Goal: Task Accomplishment & Management: Use online tool/utility

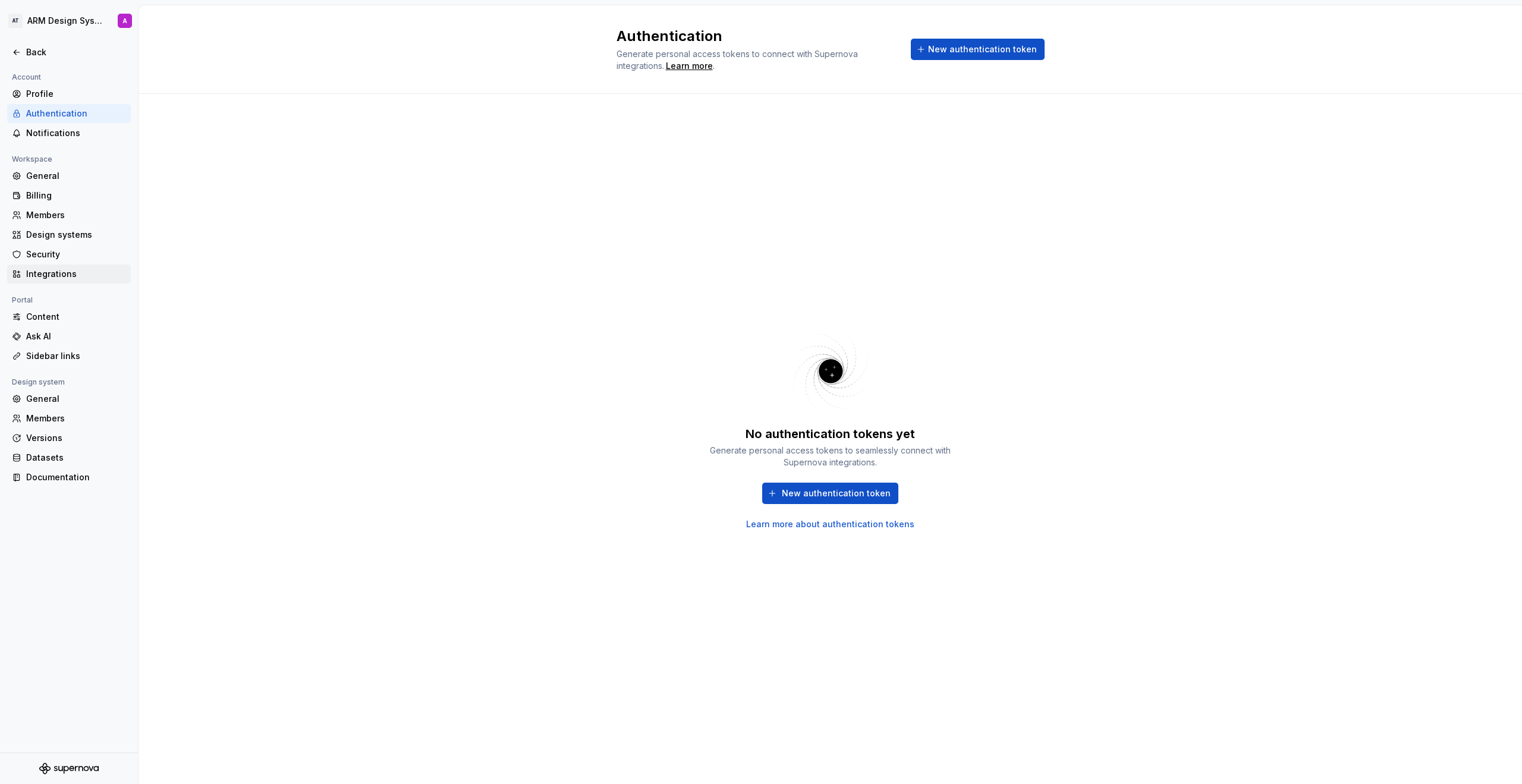
click at [59, 274] on div "Integrations" at bounding box center [76, 274] width 100 height 12
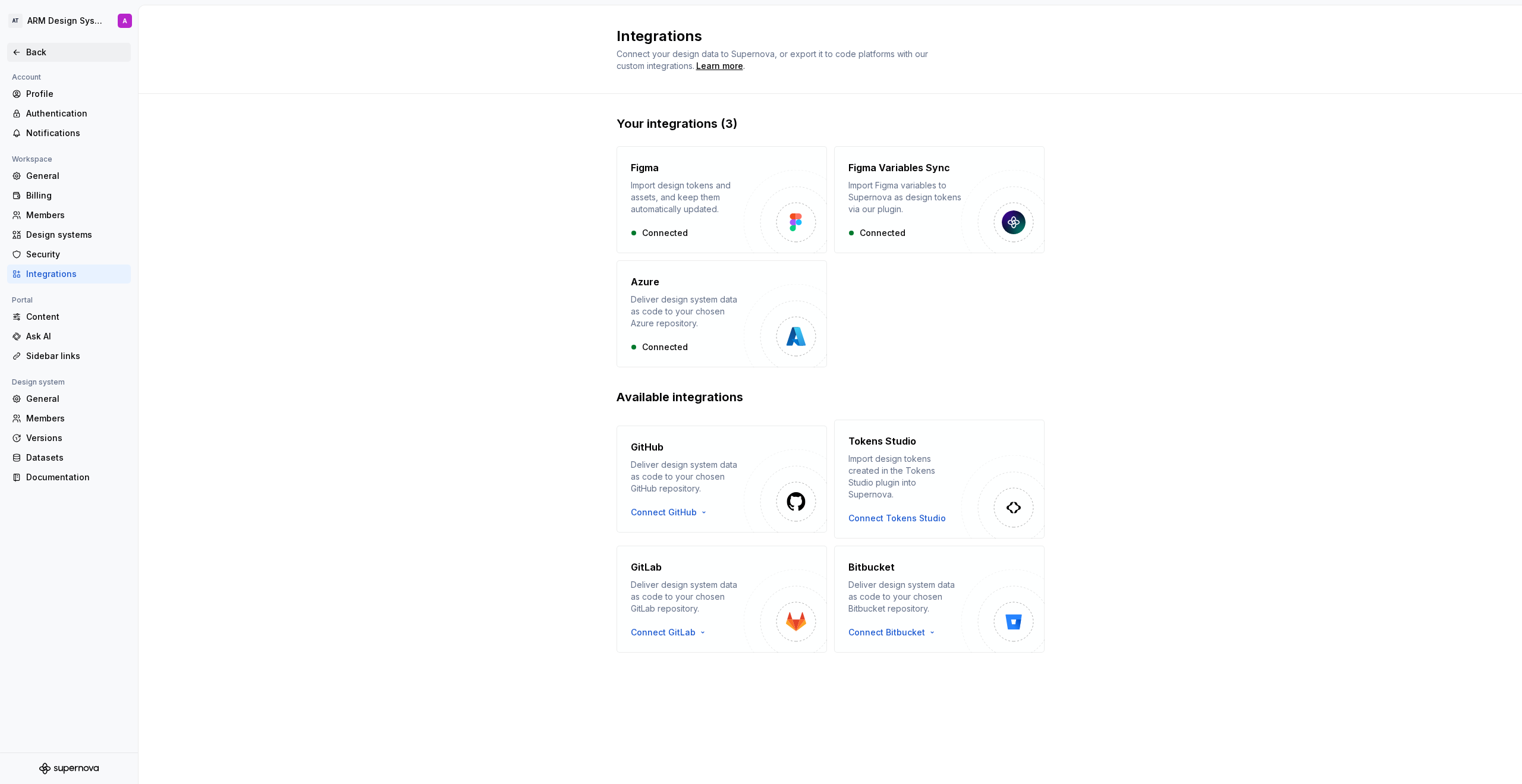
click at [34, 56] on div "Back" at bounding box center [76, 52] width 100 height 12
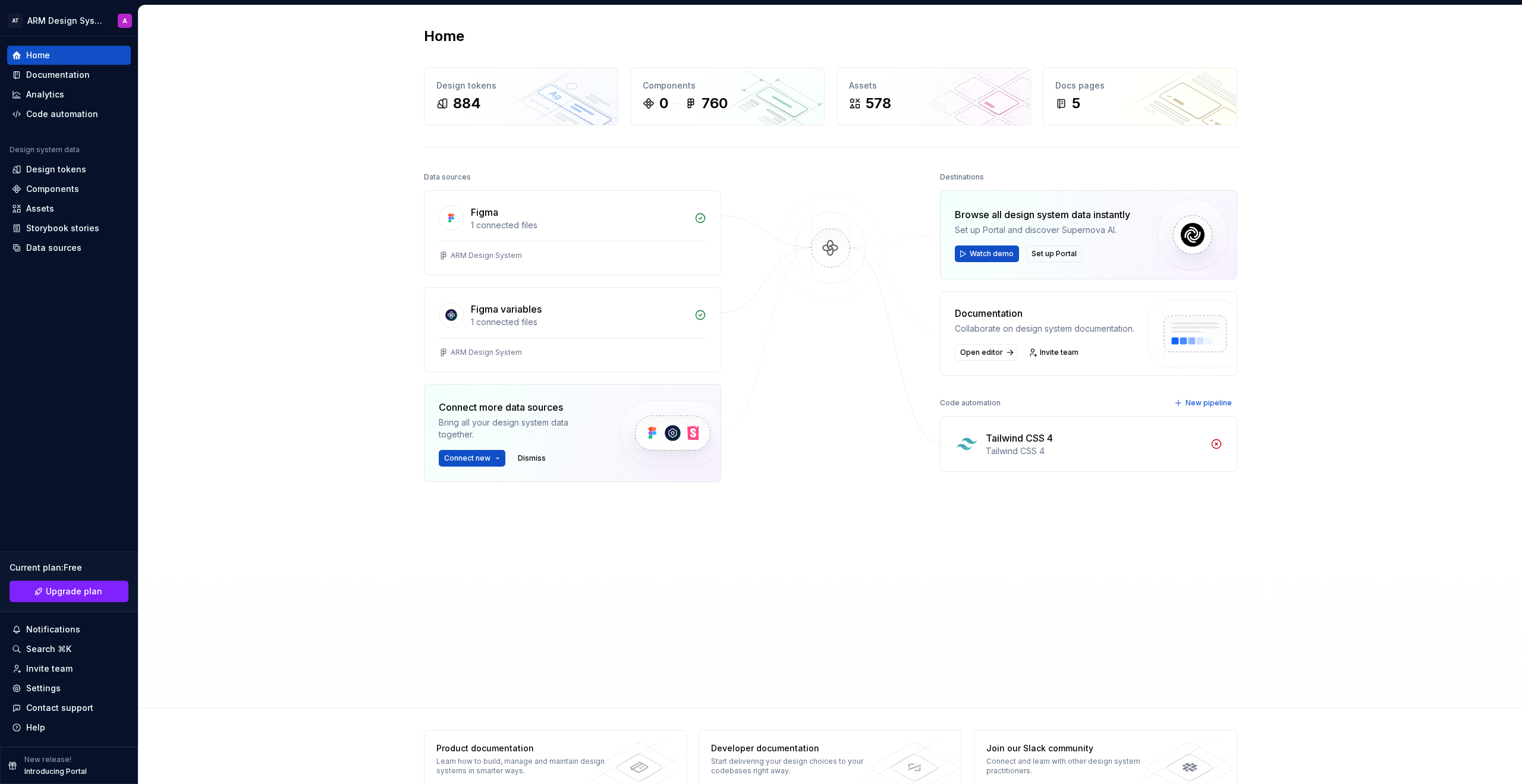
click at [897, 444] on div "Tailwind CSS 4" at bounding box center [1095, 439] width 217 height 14
click at [897, 439] on div "Tailwind CSS 4" at bounding box center [1020, 439] width 67 height 14
click at [897, 444] on icon at bounding box center [1216, 444] width 9 height 9
click at [897, 448] on div "Tailwind CSS 4" at bounding box center [1095, 451] width 217 height 12
click at [897, 400] on span "New pipeline" at bounding box center [1209, 403] width 46 height 10
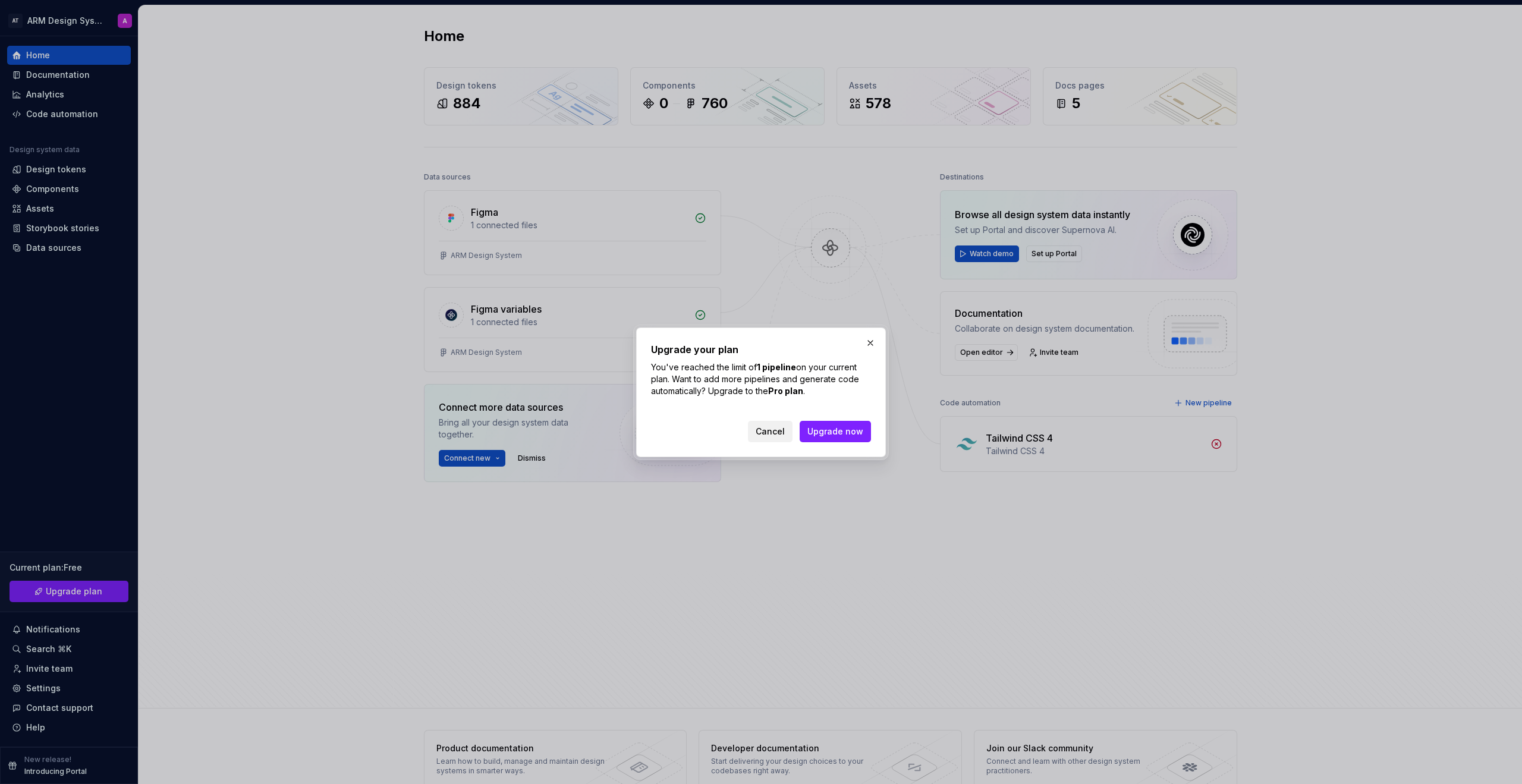
click at [779, 435] on span "Cancel" at bounding box center [770, 431] width 29 height 12
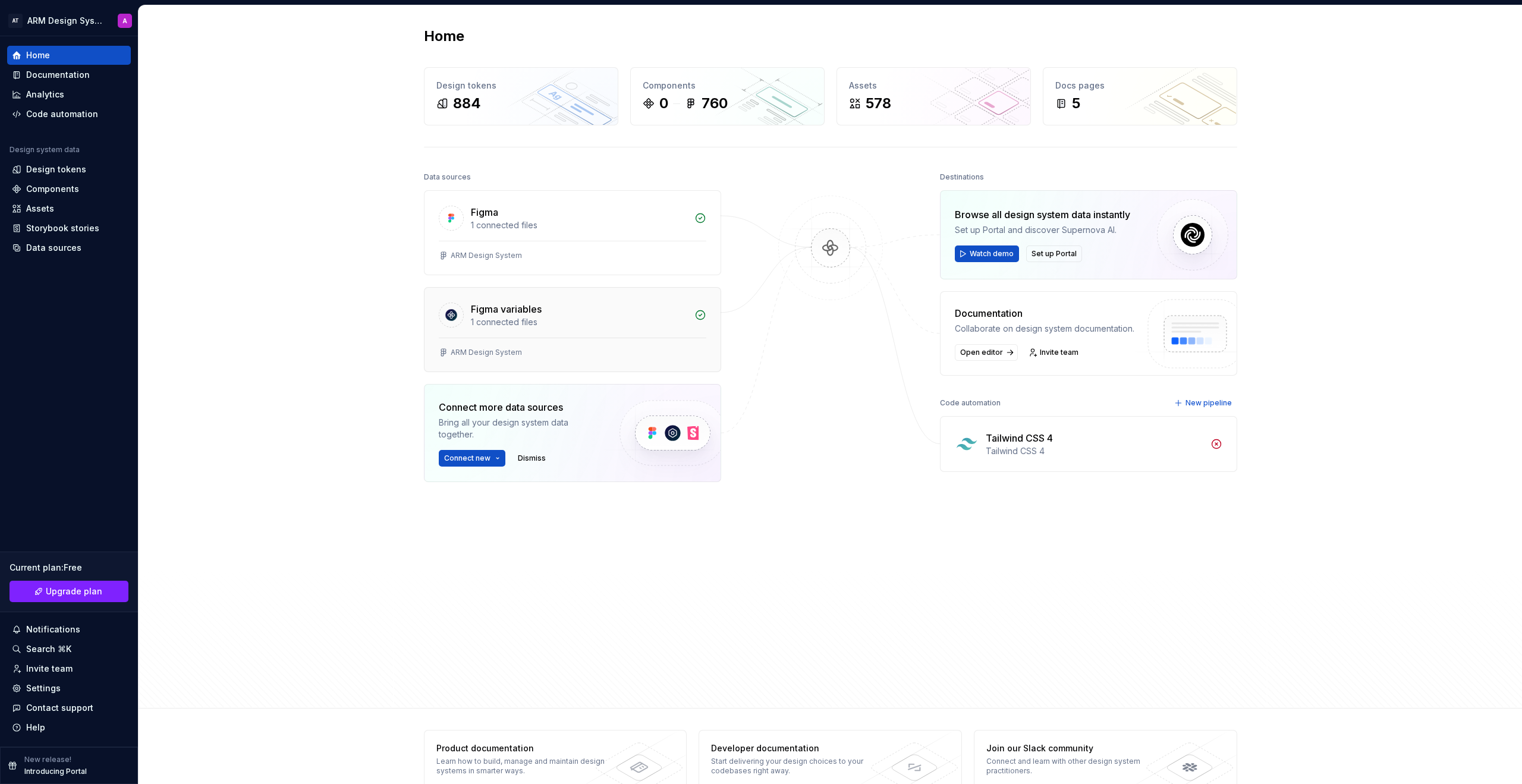
click at [510, 351] on div "ARM Design System" at bounding box center [486, 353] width 72 height 10
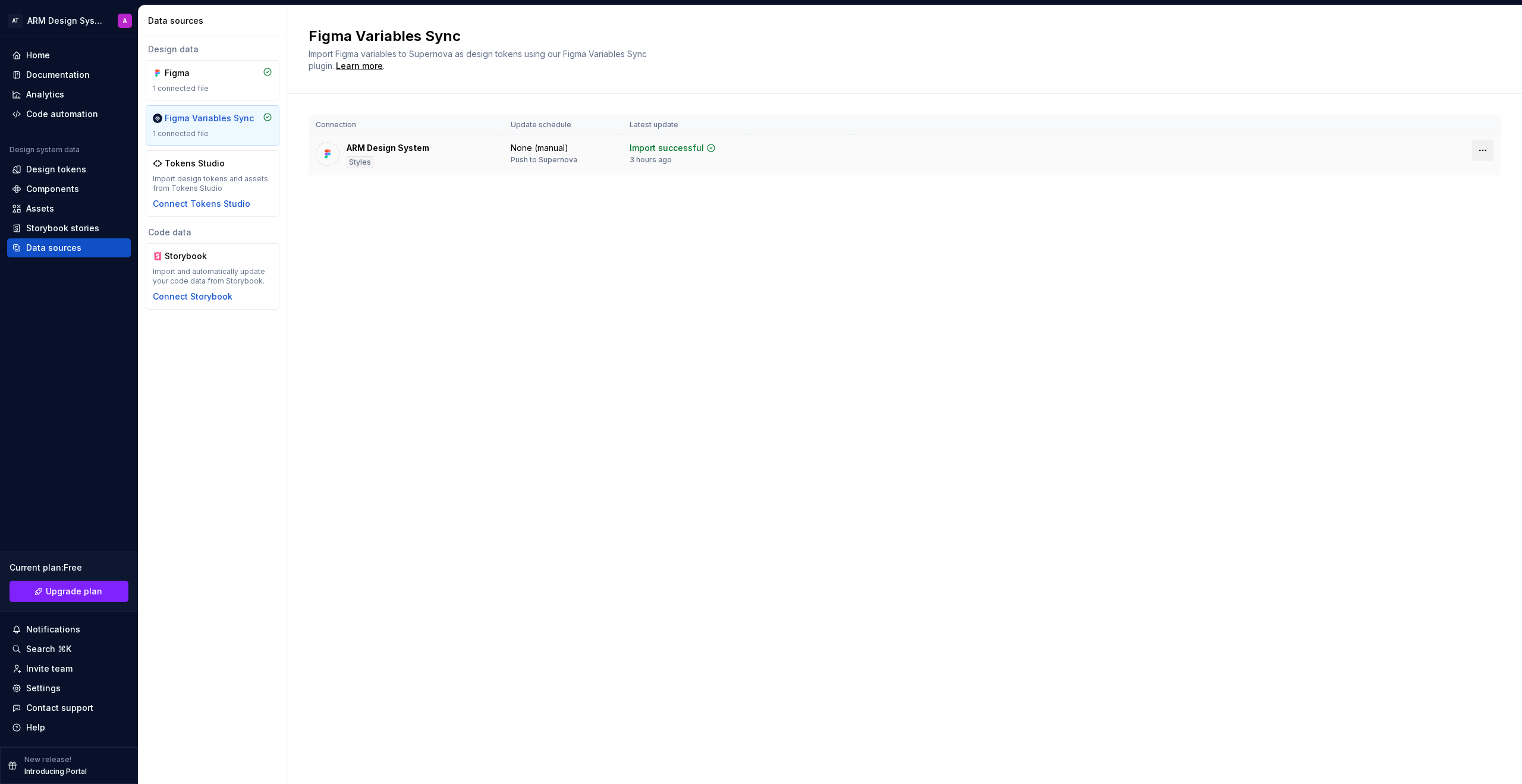
click at [897, 151] on html "AT ARM Design System A Home Documentation Analytics Code automation Design syst…" at bounding box center [761, 392] width 1522 height 784
click at [708, 386] on html "AT ARM Design System A Home Documentation Analytics Code automation Design syst…" at bounding box center [761, 392] width 1522 height 784
click at [61, 166] on div "Design tokens" at bounding box center [56, 169] width 60 height 12
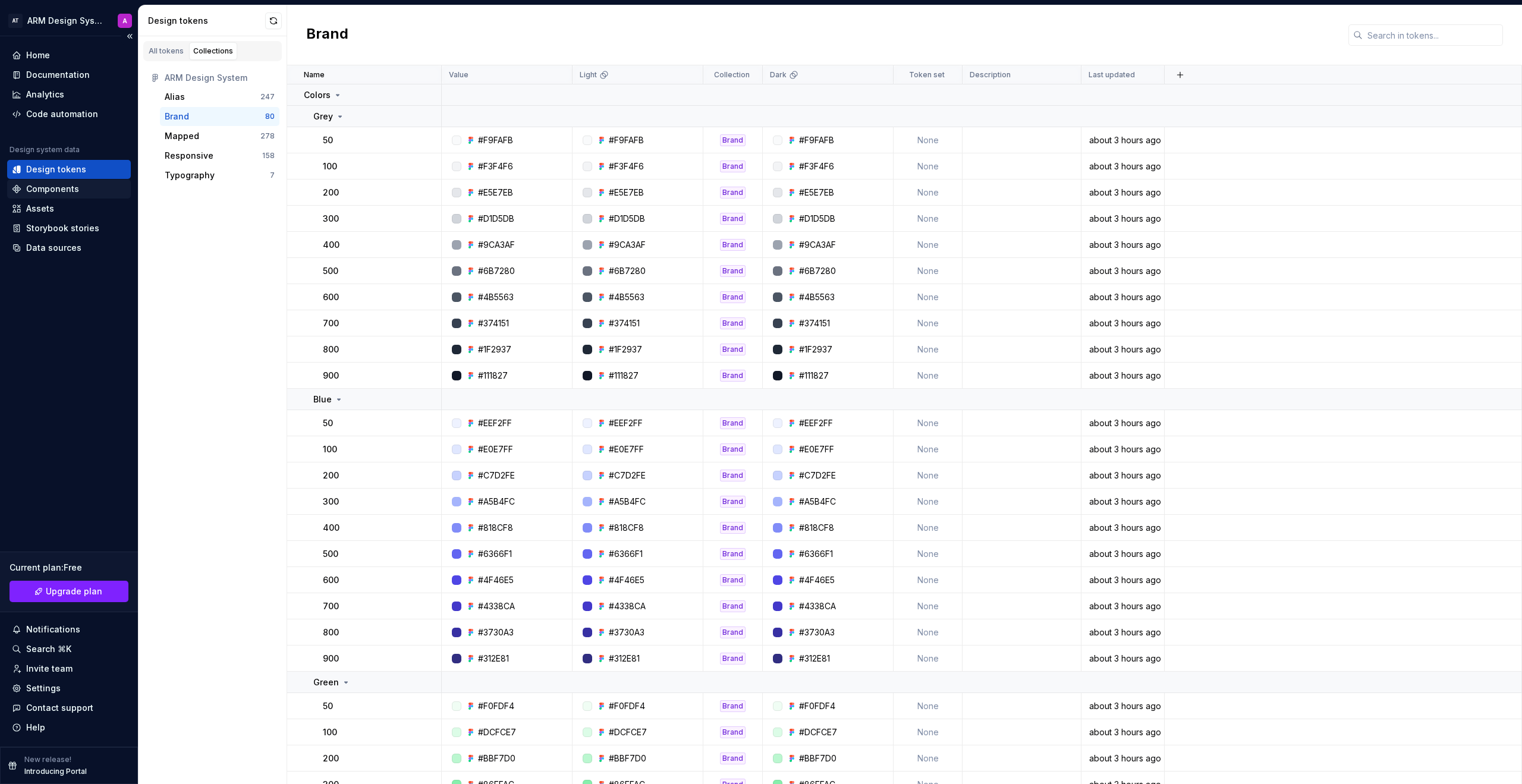
click at [64, 185] on div "Components" at bounding box center [53, 189] width 53 height 12
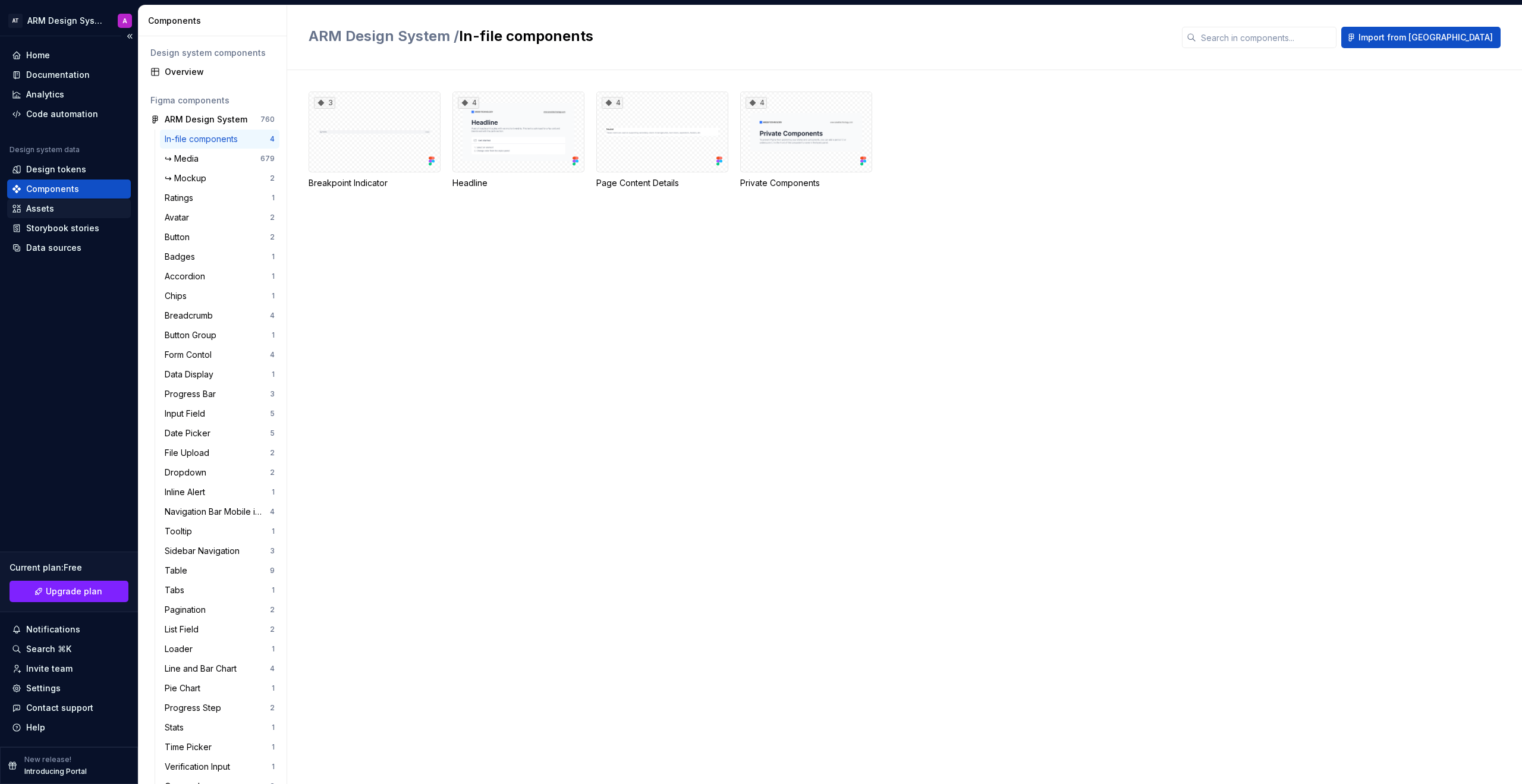
click at [64, 204] on div "Assets" at bounding box center [68, 209] width 114 height 12
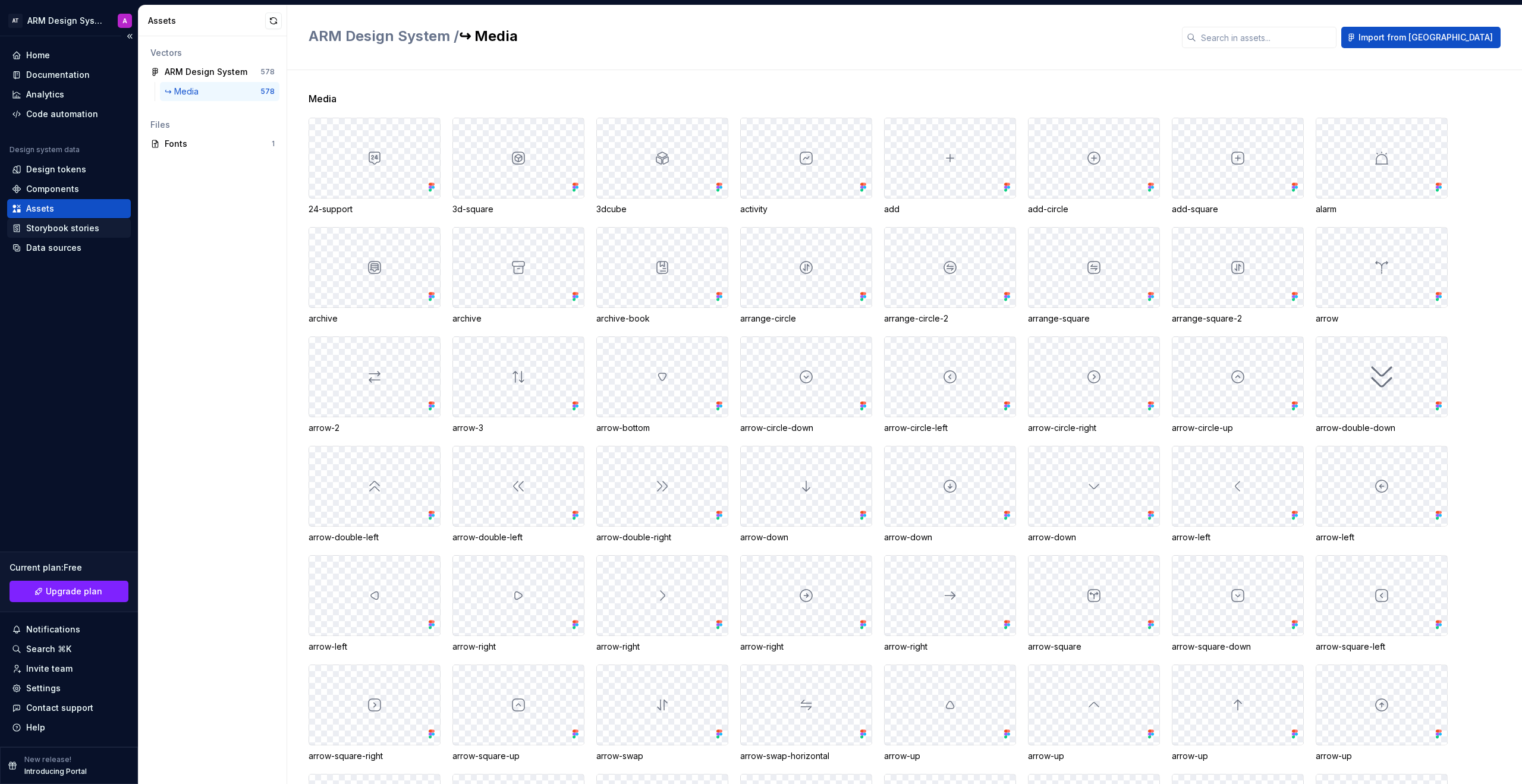
click at [67, 228] on div "Storybook stories" at bounding box center [63, 228] width 73 height 12
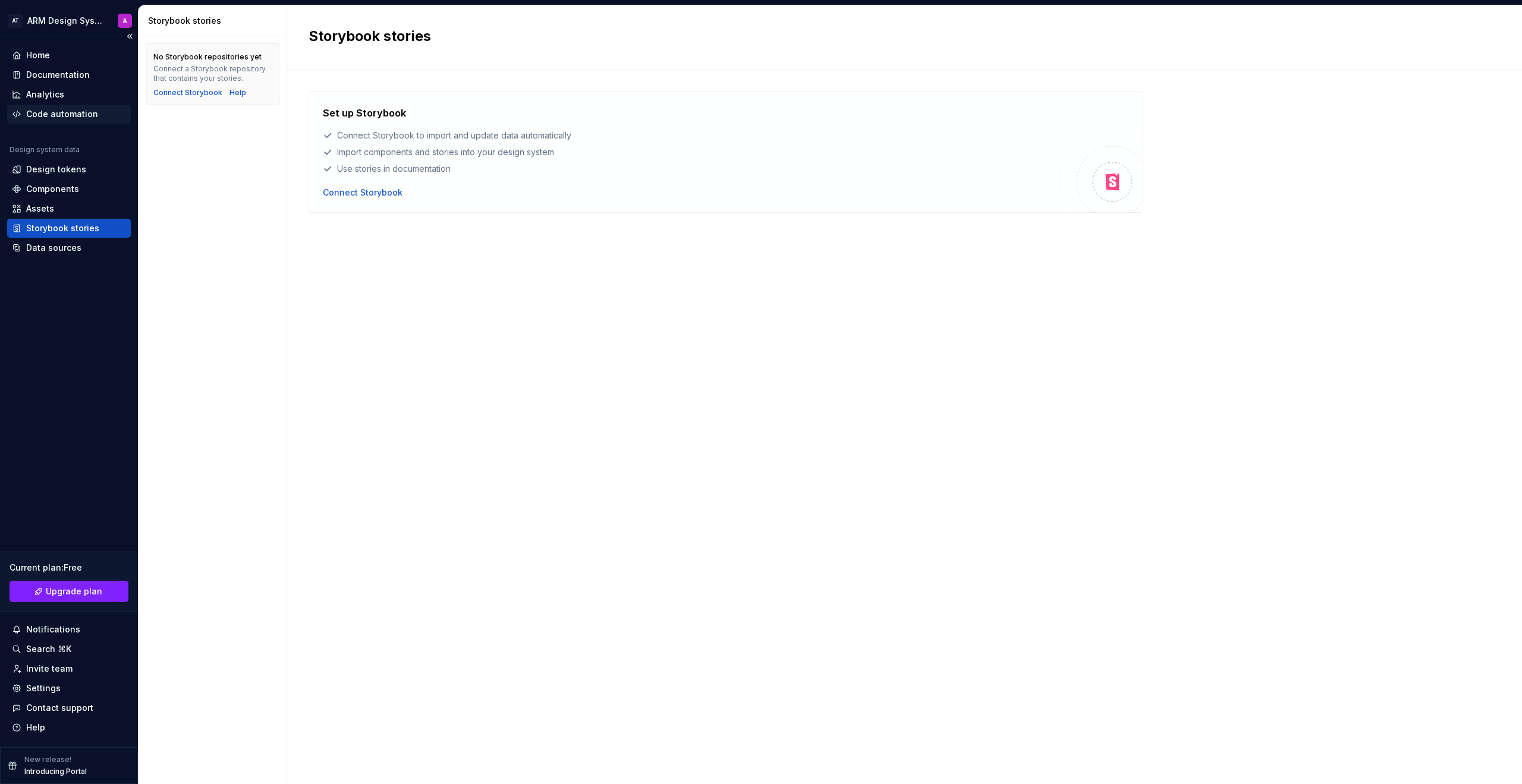
click at [84, 107] on div "Code automation" at bounding box center [68, 114] width 123 height 19
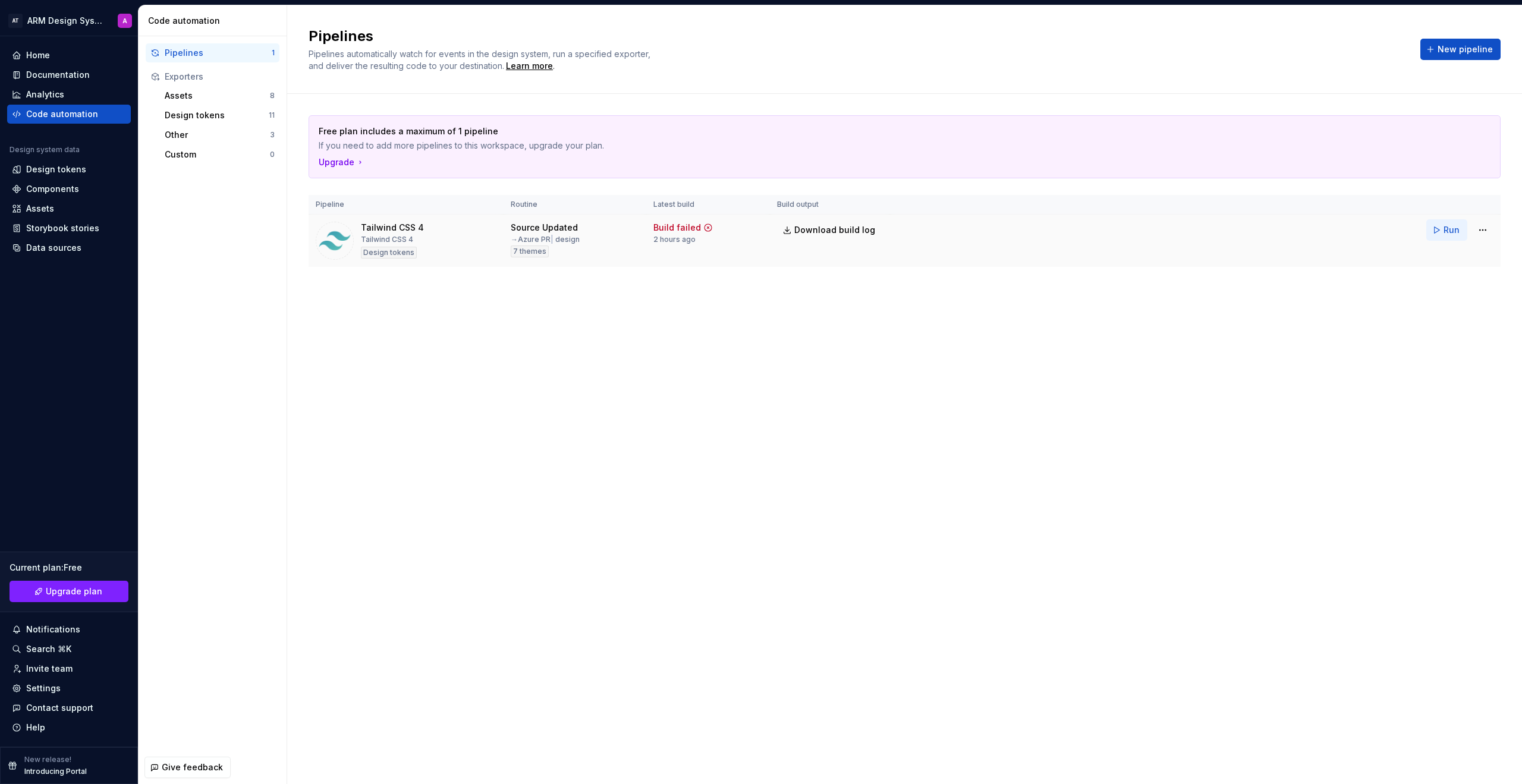
click at [897, 230] on span "Run" at bounding box center [1452, 230] width 16 height 12
click at [846, 233] on span "Download build log" at bounding box center [835, 230] width 81 height 12
click at [897, 455] on div "Pipelines Pipelines automatically watch for events in the design system, run a …" at bounding box center [905, 395] width 1235 height 779
click at [897, 57] on button "New pipeline" at bounding box center [1461, 49] width 80 height 21
click at [897, 231] on html "AT ARM Design System A Home Documentation Analytics Code automation Design syst…" at bounding box center [761, 392] width 1522 height 784
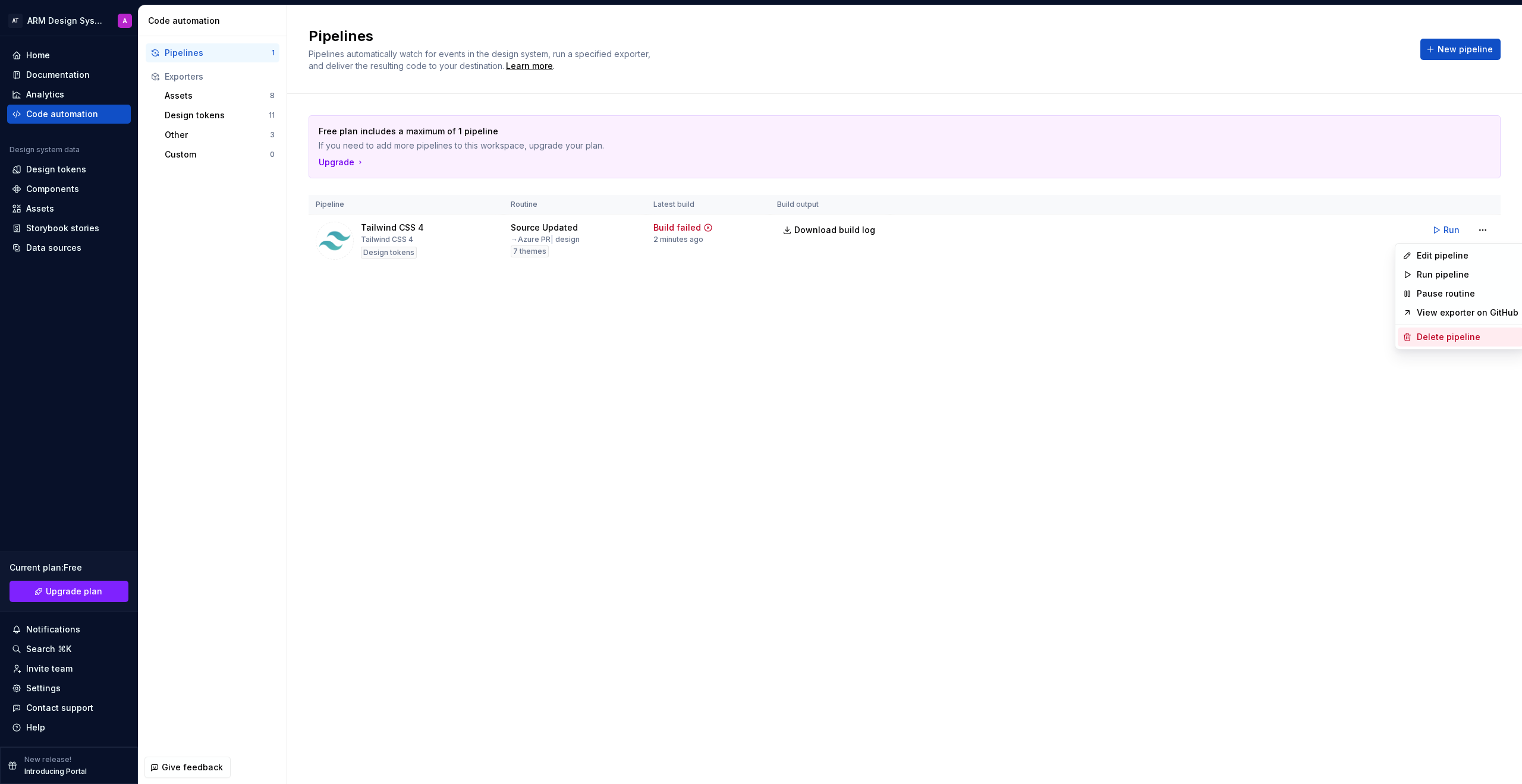
click at [897, 335] on div "Delete pipeline" at bounding box center [1468, 337] width 102 height 12
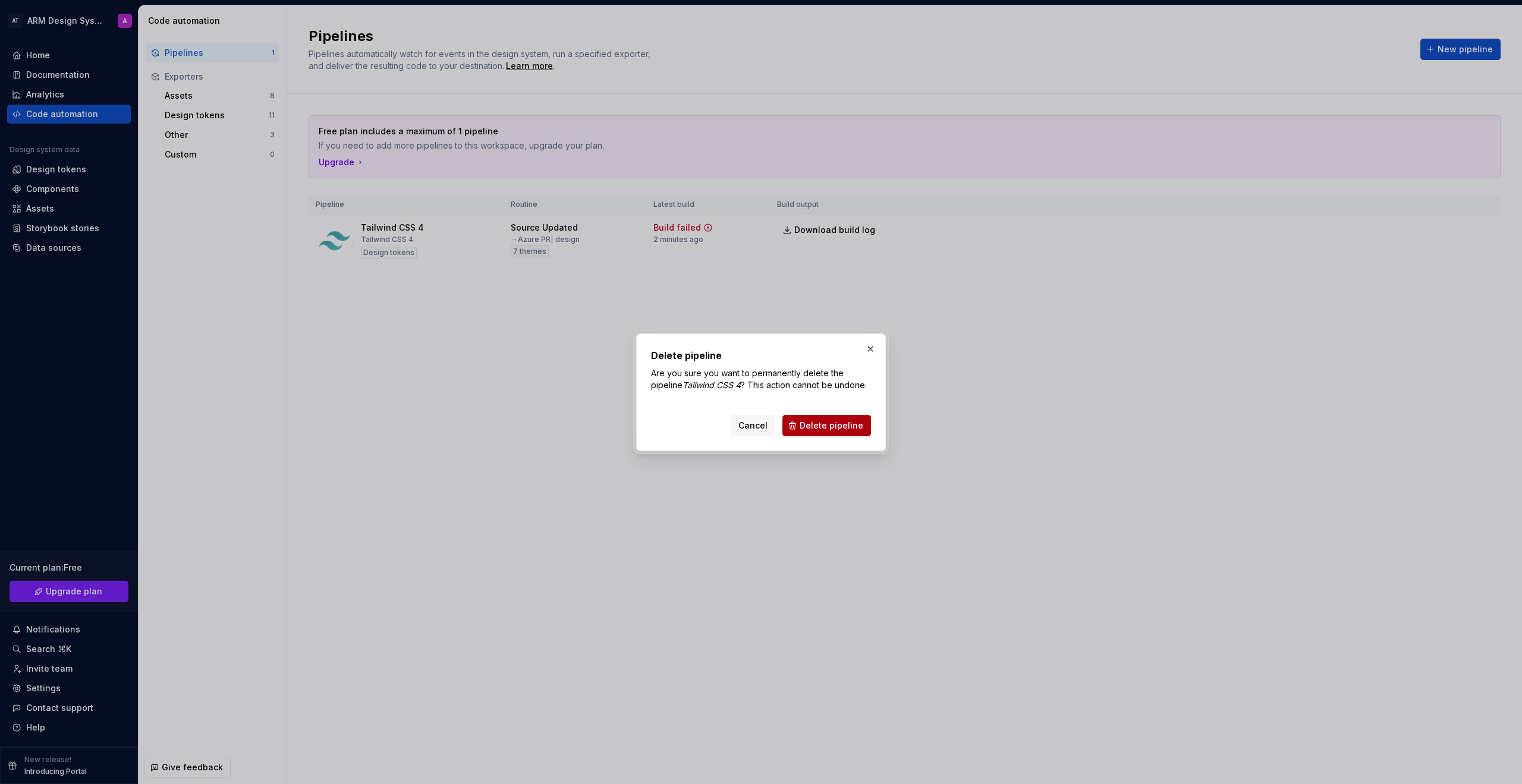
click at [821, 423] on span "Delete pipeline" at bounding box center [832, 425] width 64 height 12
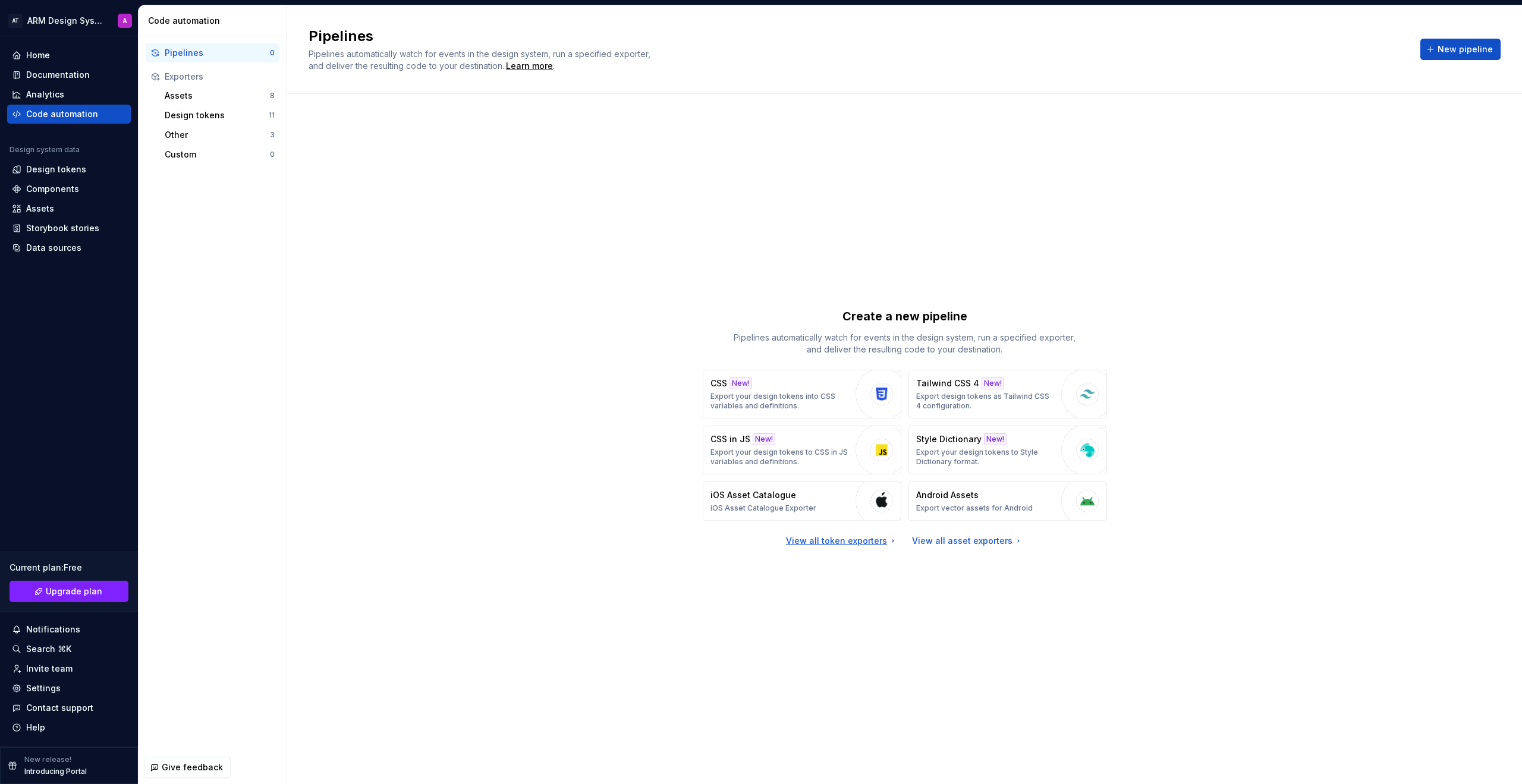
click at [857, 535] on div "View all token exporters" at bounding box center [842, 540] width 111 height 12
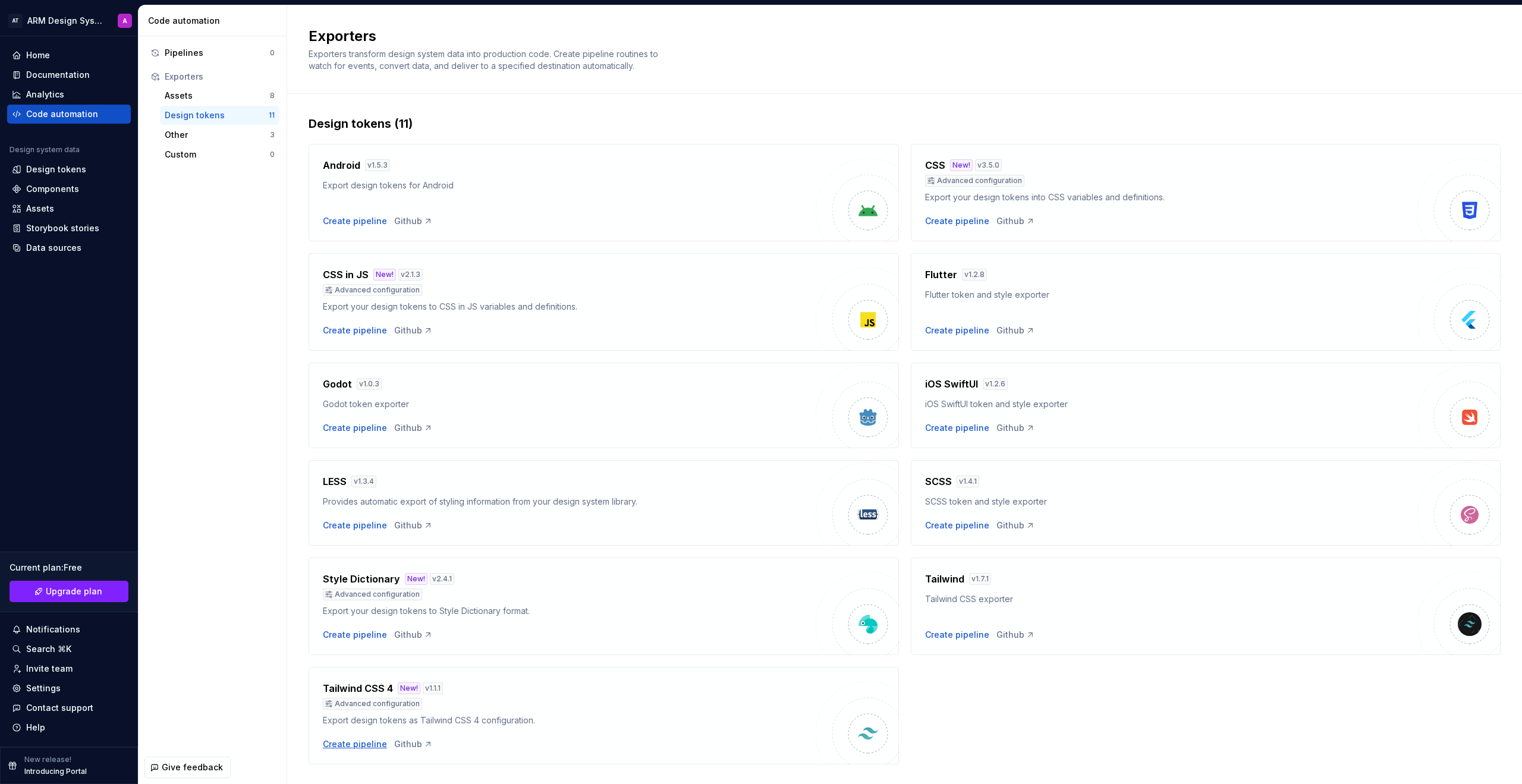
click at [342, 590] on div "Create pipeline" at bounding box center [355, 744] width 64 height 12
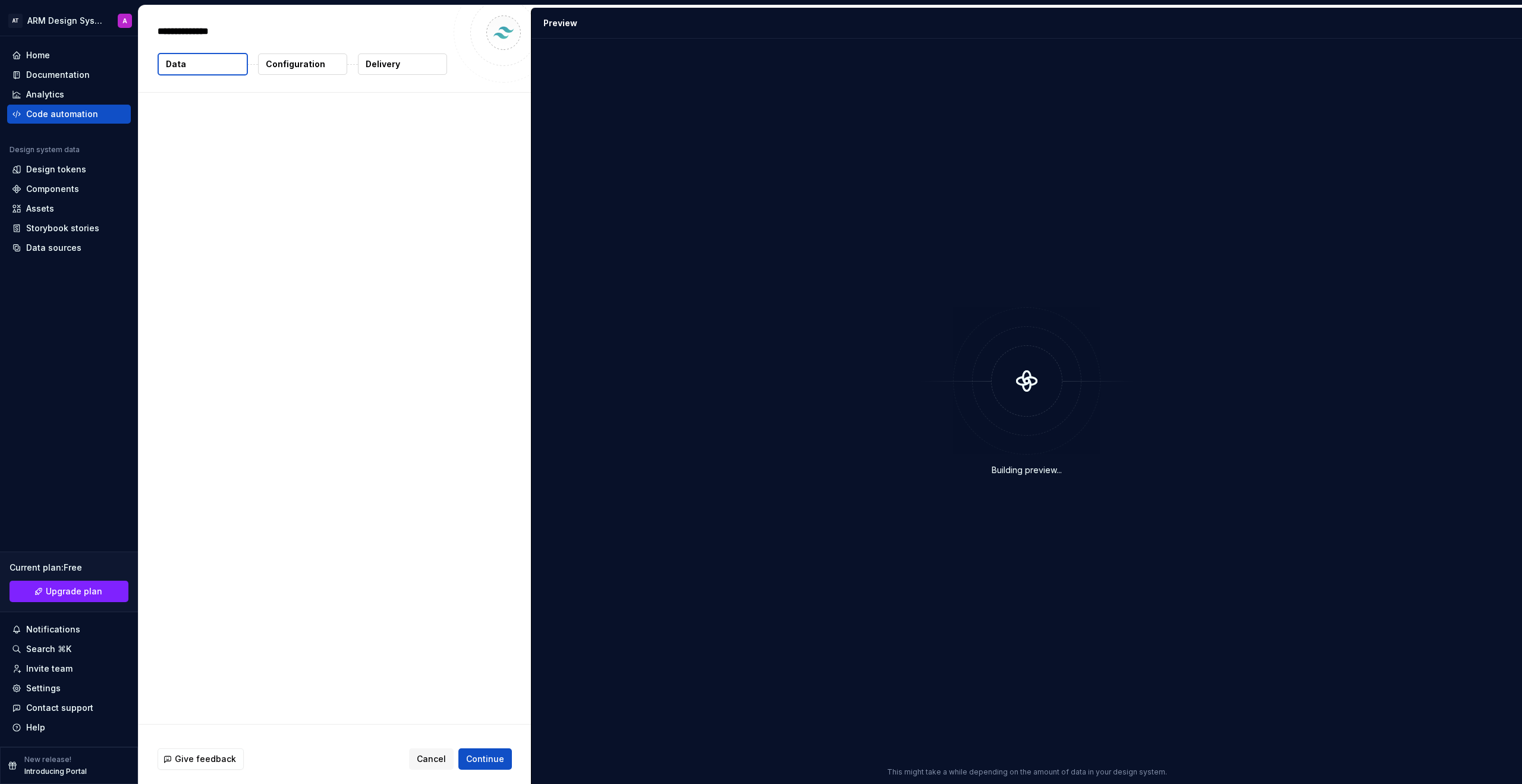
type textarea "*"
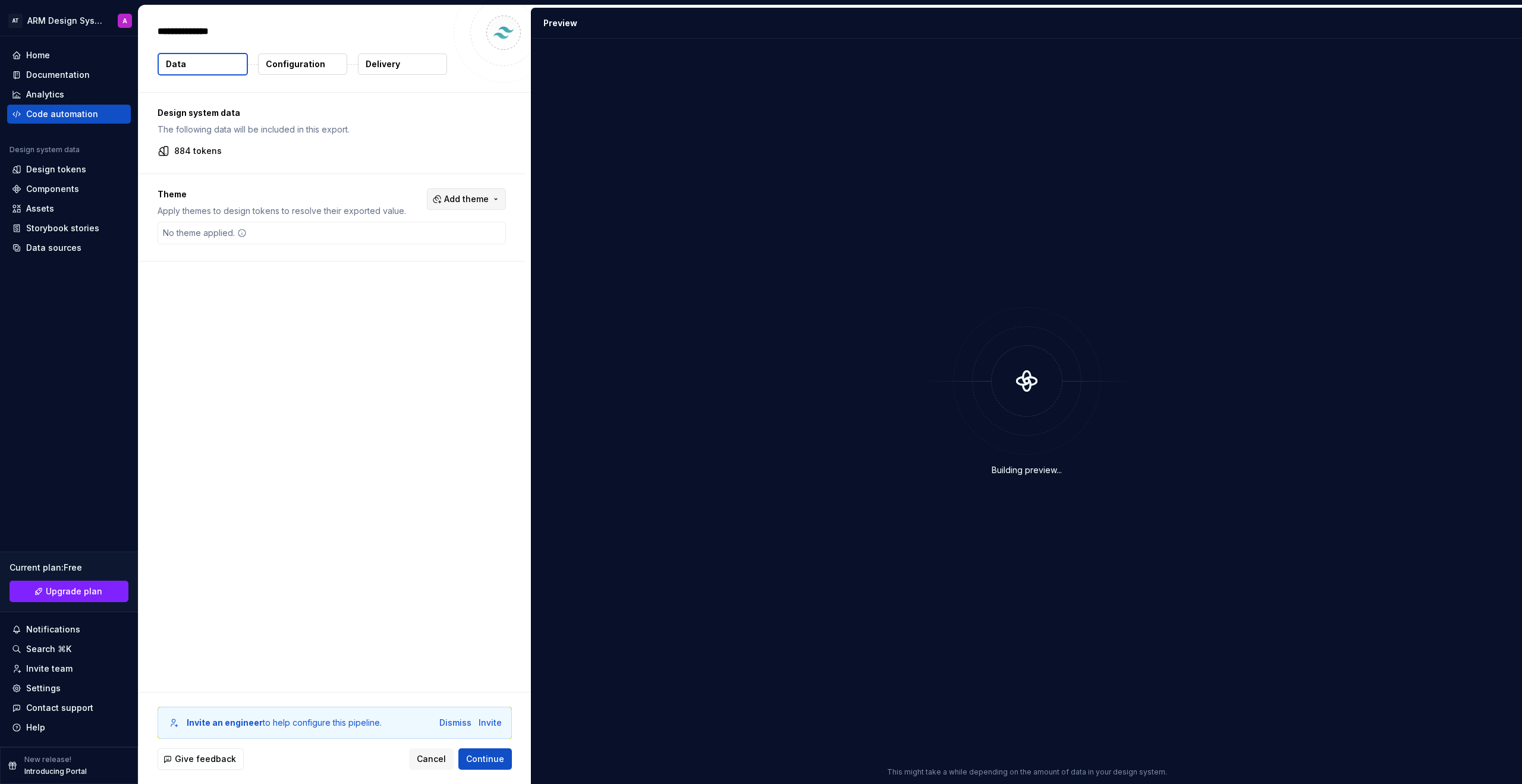
click at [470, 194] on span "Add theme" at bounding box center [466, 199] width 45 height 12
click at [374, 247] on div "Suggestions" at bounding box center [376, 247] width 10 height 10
click at [377, 263] on div "Suggestions" at bounding box center [376, 266] width 10 height 10
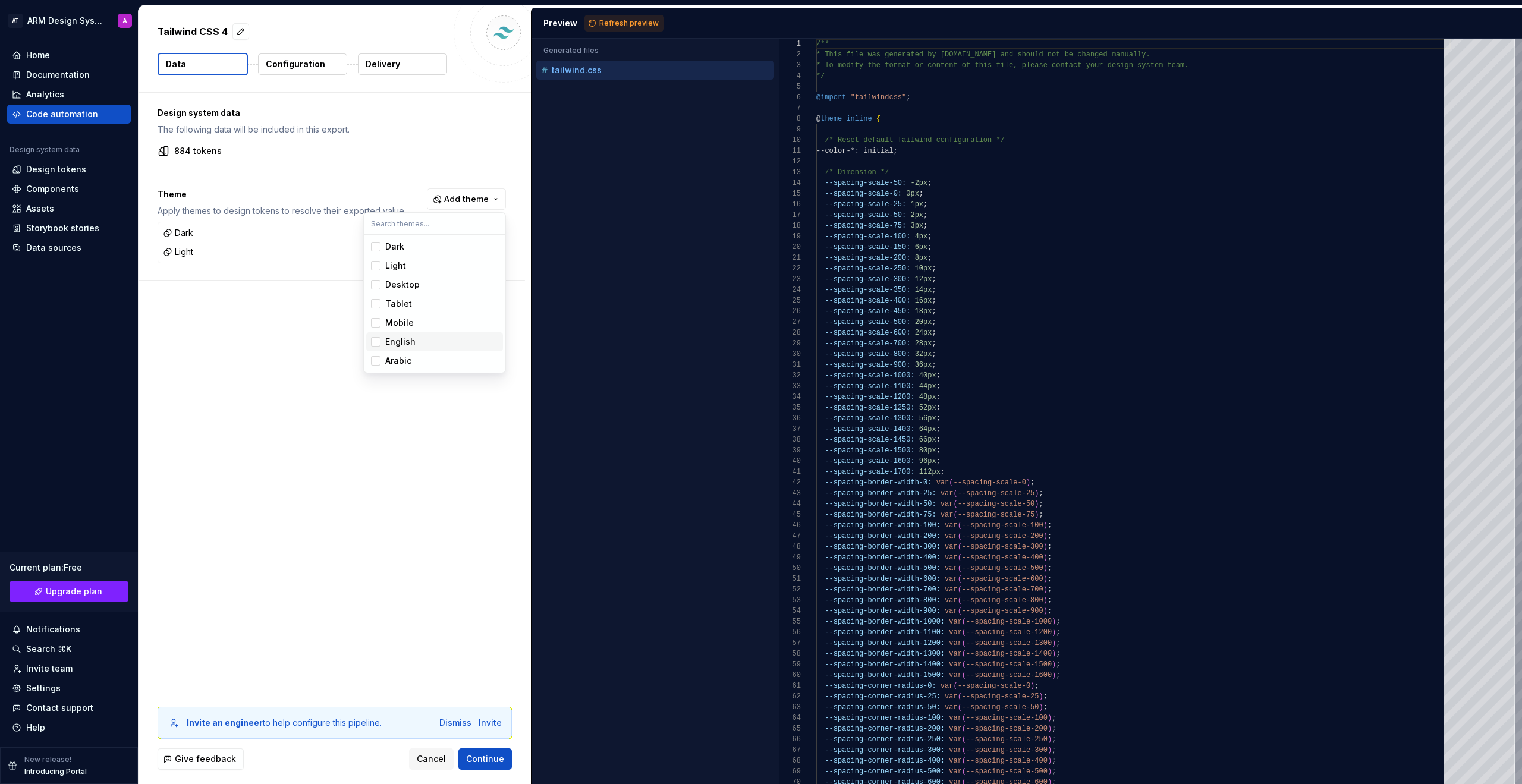
click at [375, 349] on span "English" at bounding box center [435, 342] width 137 height 19
click at [377, 358] on div "Suggestions" at bounding box center [376, 361] width 10 height 10
click at [373, 321] on div "Suggestions" at bounding box center [376, 323] width 10 height 10
click at [375, 302] on div "Suggestions" at bounding box center [376, 304] width 10 height 10
click at [378, 285] on div "Suggestions" at bounding box center [376, 285] width 10 height 10
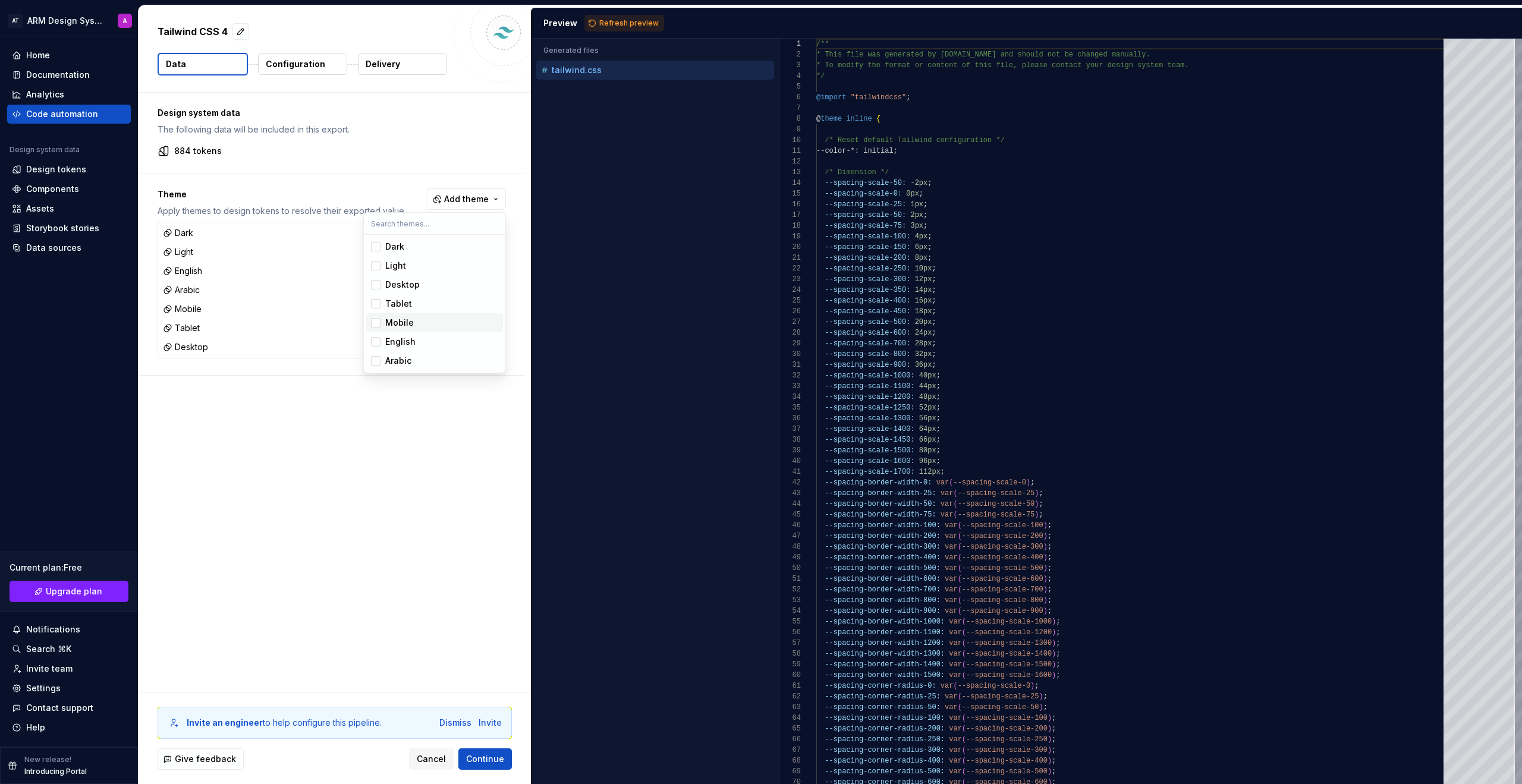
click at [335, 463] on html "AT ARM Design System A Home Documentation Analytics Code automation Design syst…" at bounding box center [761, 392] width 1522 height 784
click at [501, 590] on span "Continue" at bounding box center [486, 759] width 38 height 12
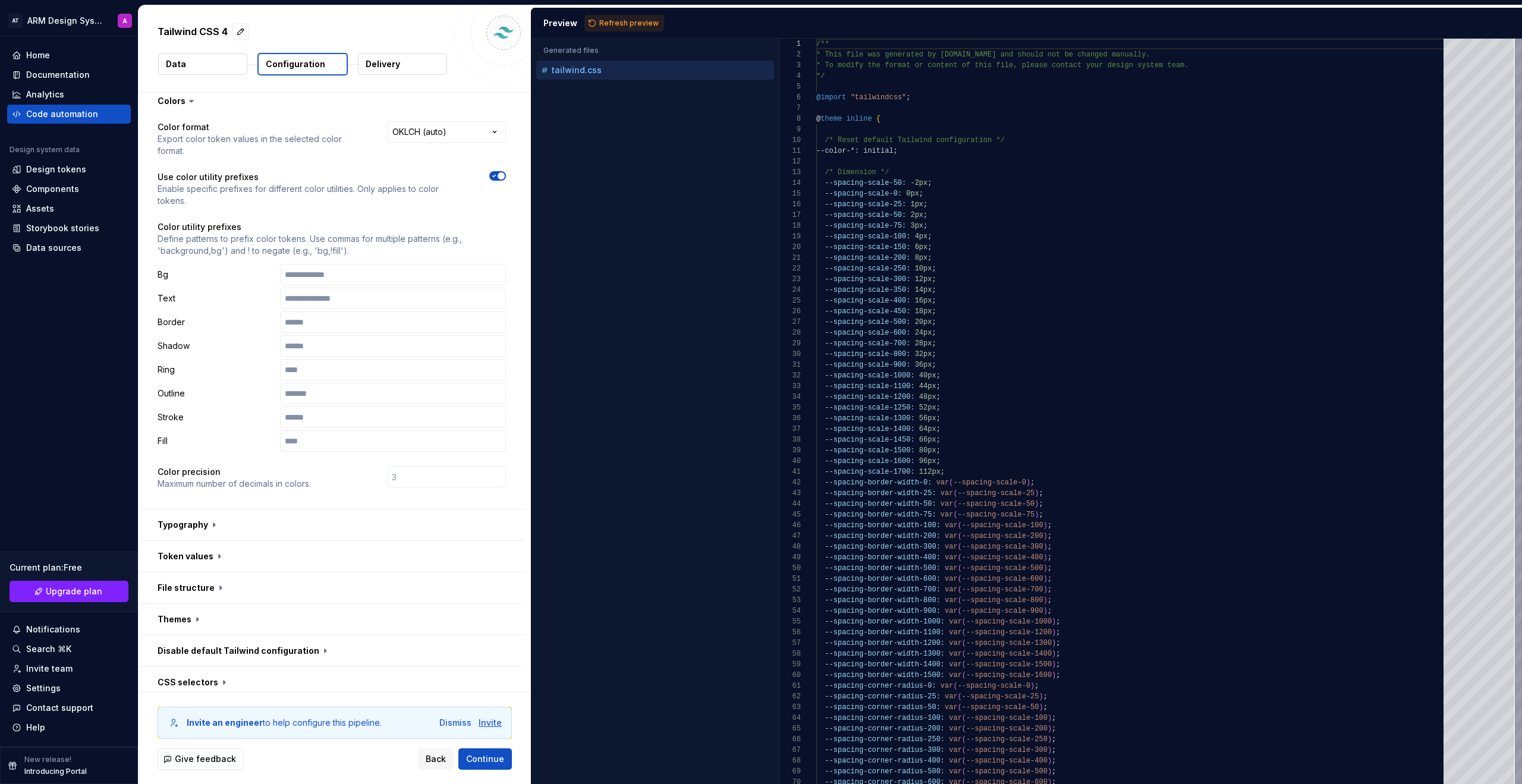
scroll to position [14, 0]
click at [494, 590] on span "Continue" at bounding box center [486, 759] width 38 height 12
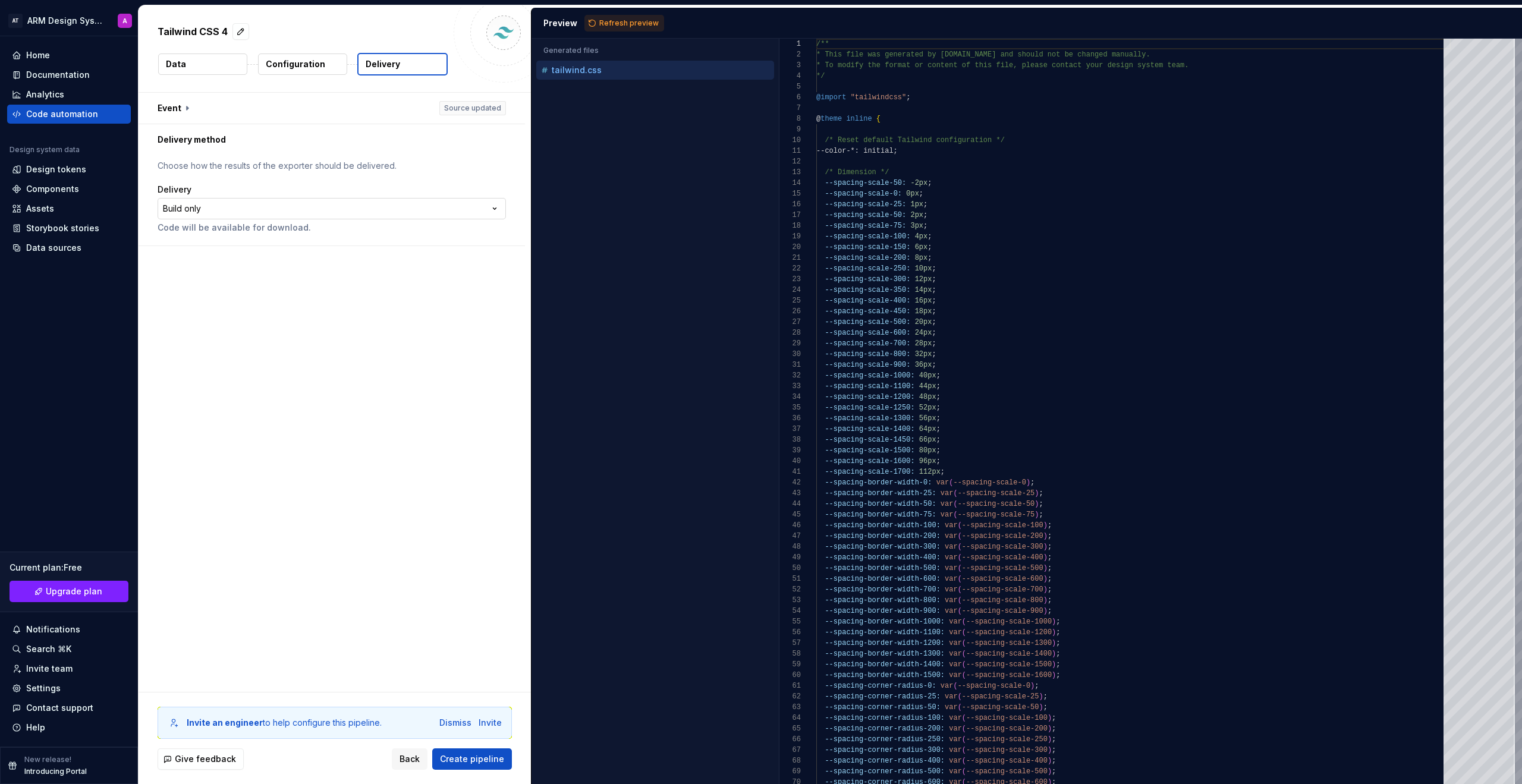
click at [349, 215] on html "**********" at bounding box center [761, 392] width 1522 height 784
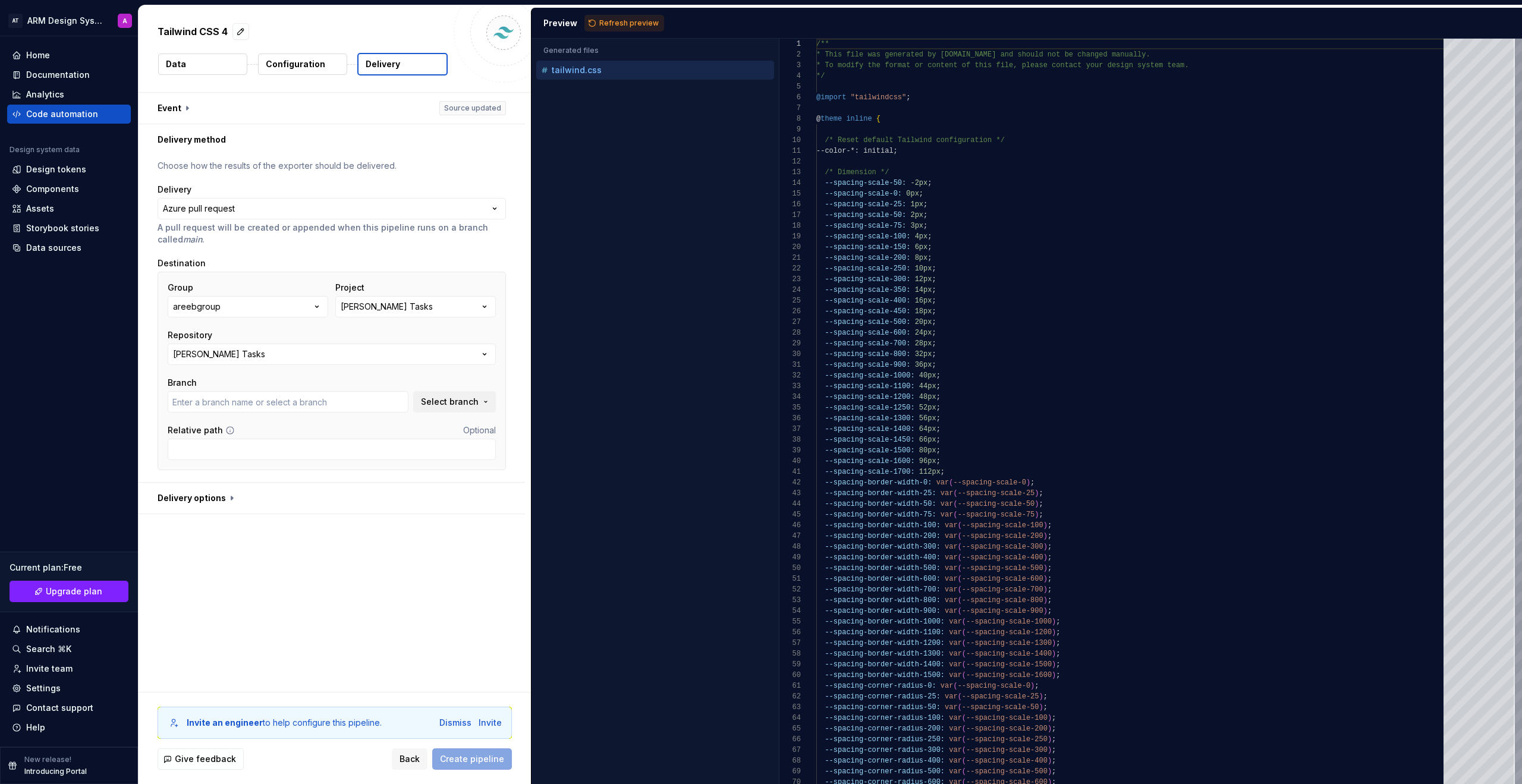
type input "develop"
click at [322, 359] on button "[PERSON_NAME] Tasks" at bounding box center [332, 354] width 328 height 21
click at [388, 309] on div "[PERSON_NAME] Tasks" at bounding box center [387, 306] width 92 height 12
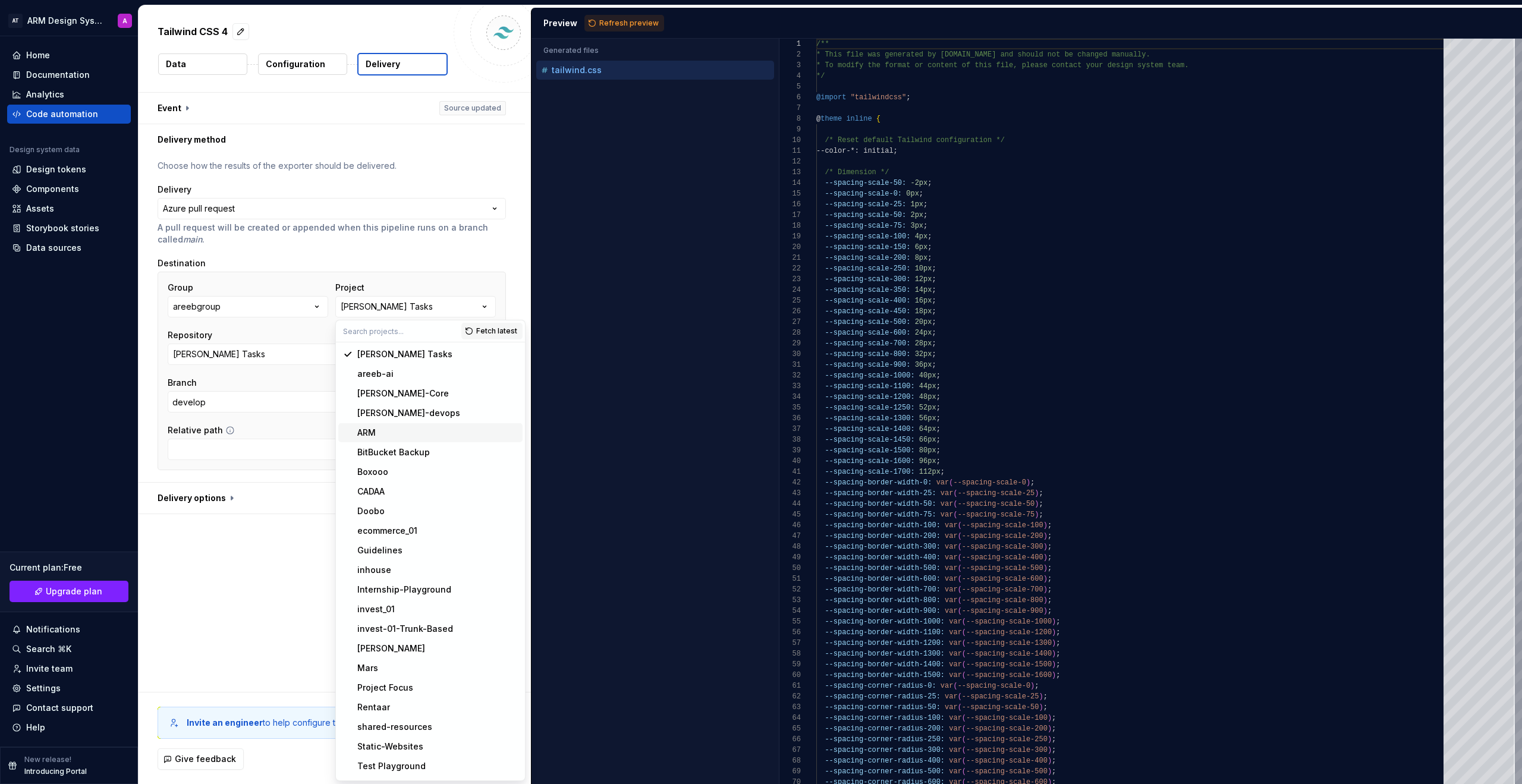
click at [392, 431] on div "ARM" at bounding box center [438, 432] width 161 height 12
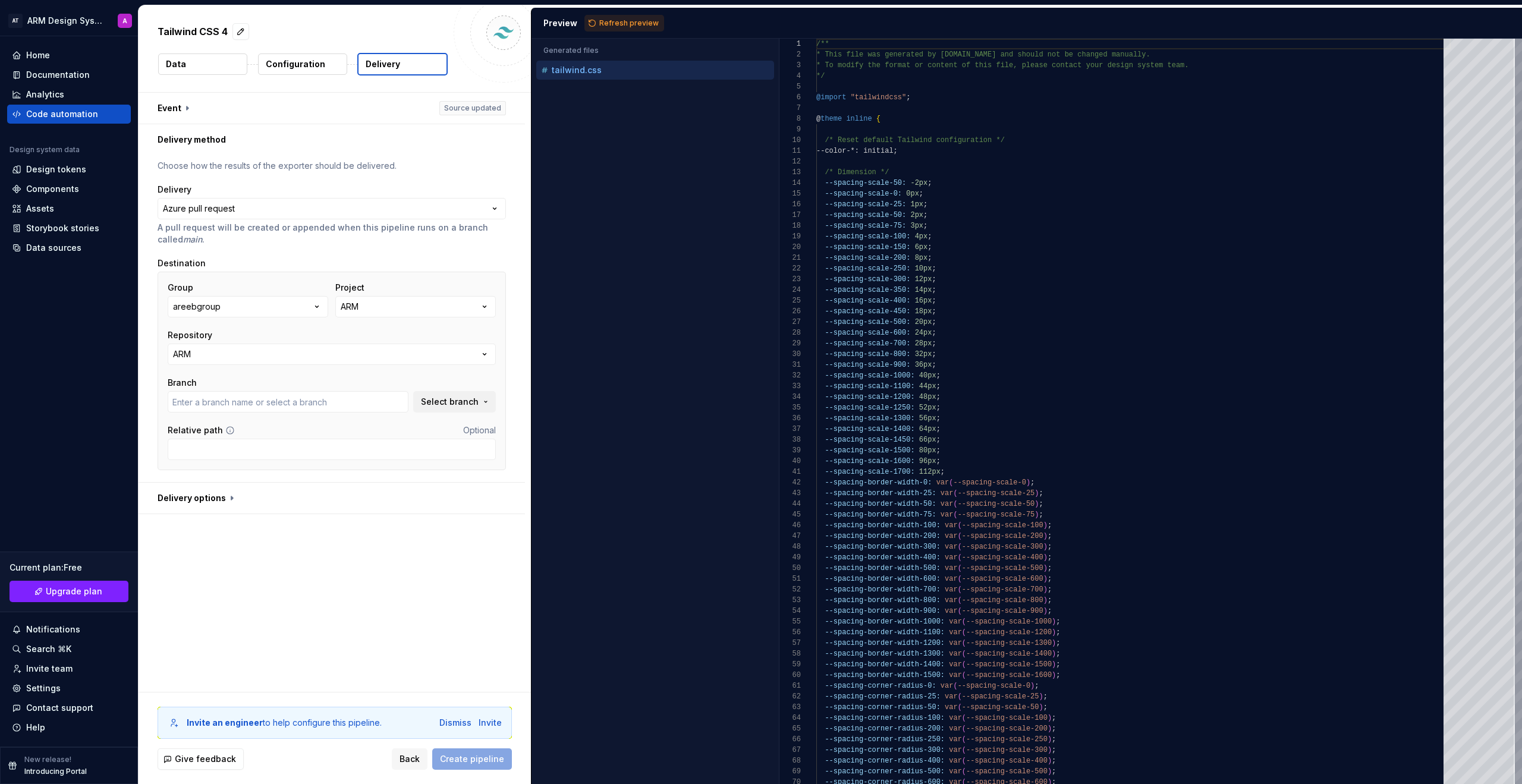
type input "change/nav-links-style"
click at [377, 350] on button "ARM" at bounding box center [332, 354] width 328 height 21
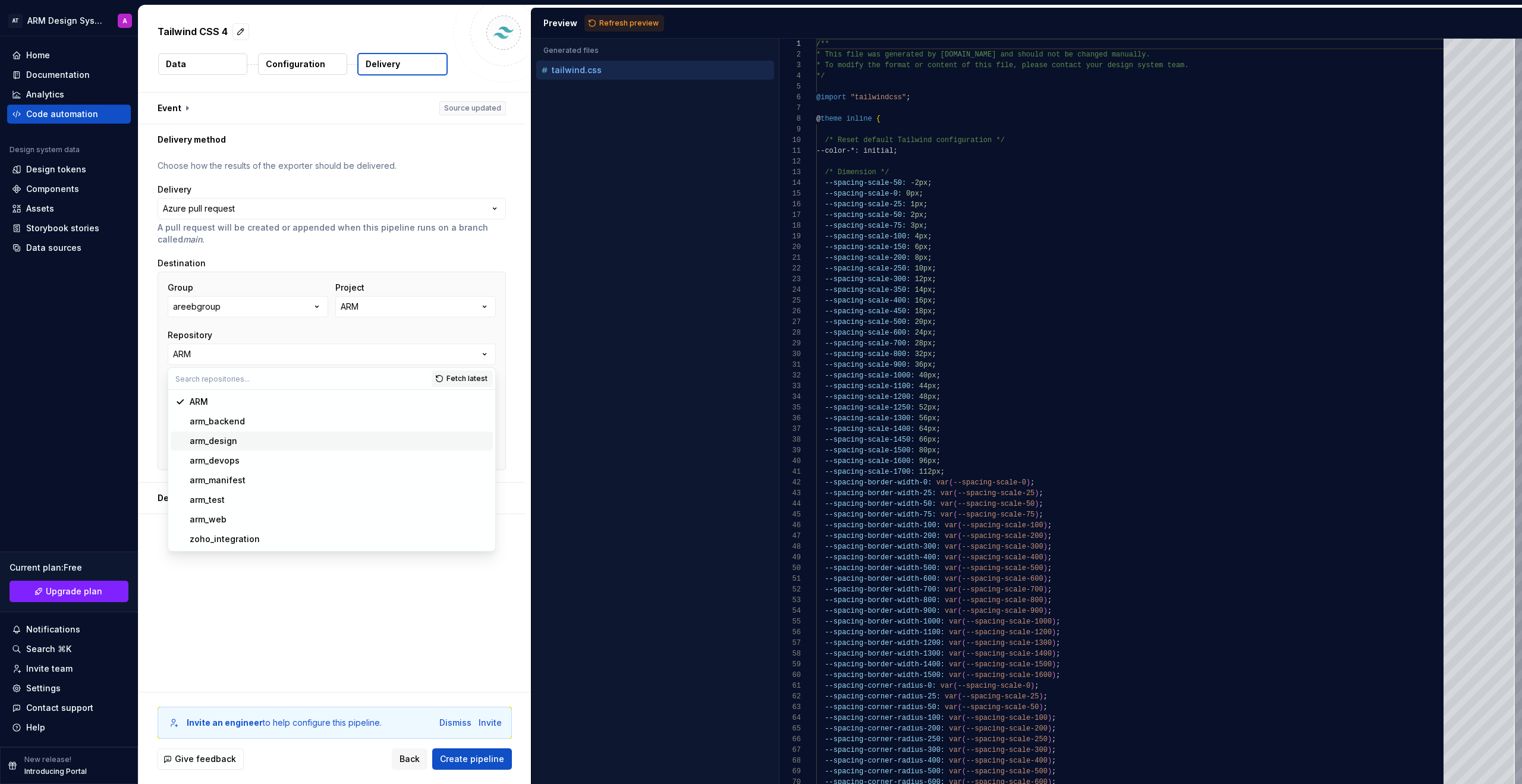
click at [337, 442] on div "arm_design" at bounding box center [338, 441] width 299 height 12
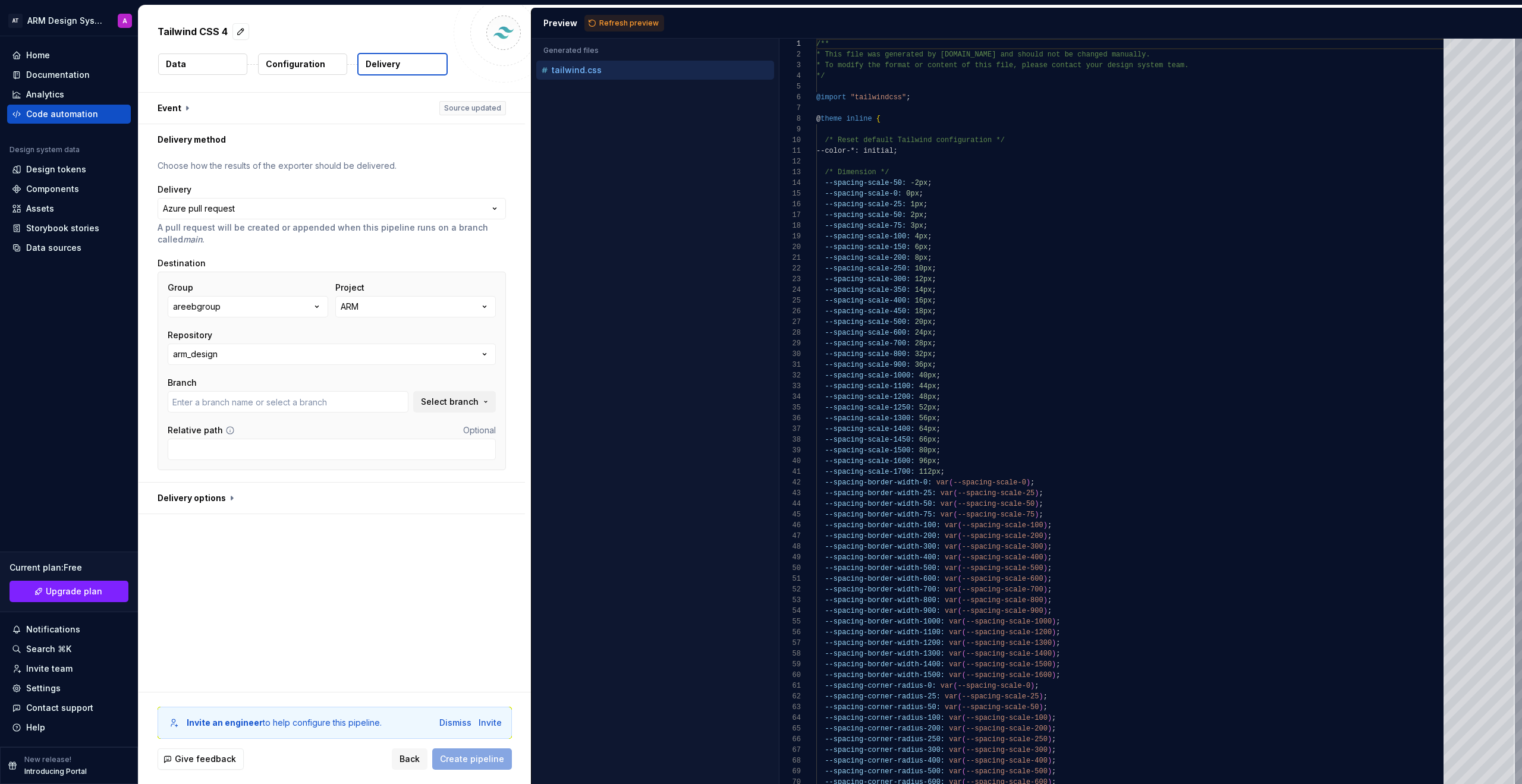
type input "design"
click at [482, 590] on span "Create pipeline" at bounding box center [472, 759] width 64 height 12
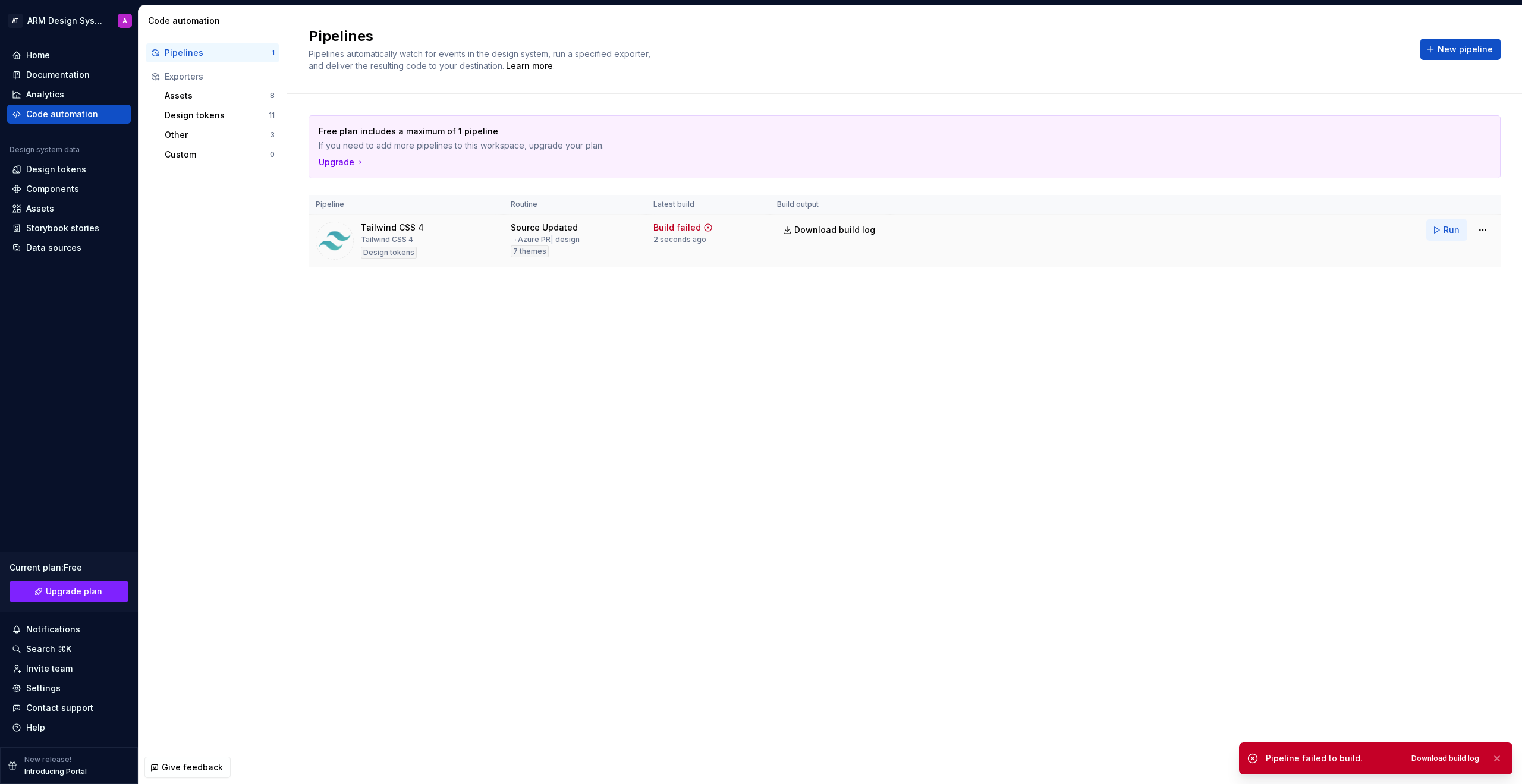
click at [897, 229] on span "Run" at bounding box center [1452, 230] width 16 height 12
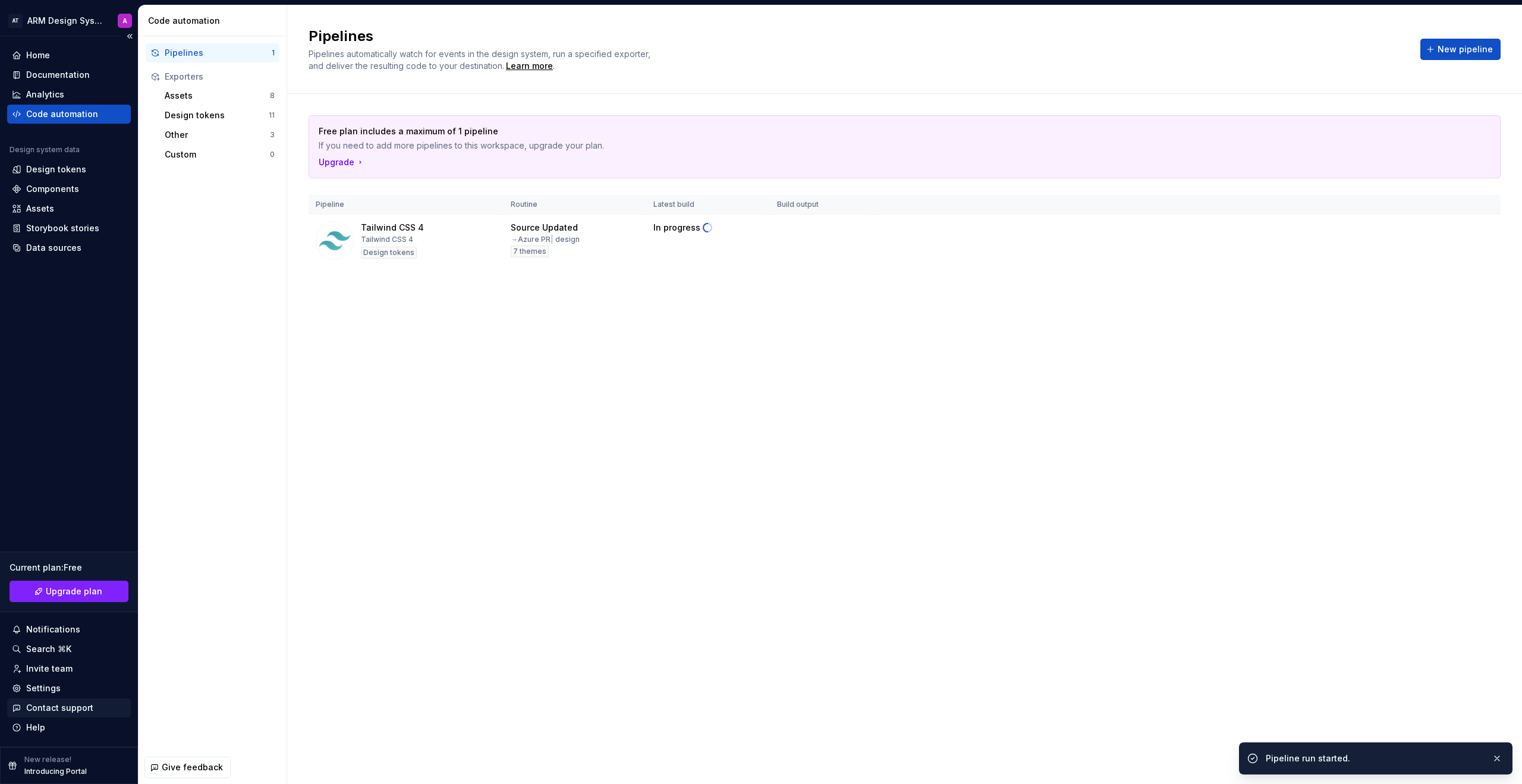
click at [81, 590] on div "Contact support" at bounding box center [60, 708] width 67 height 12
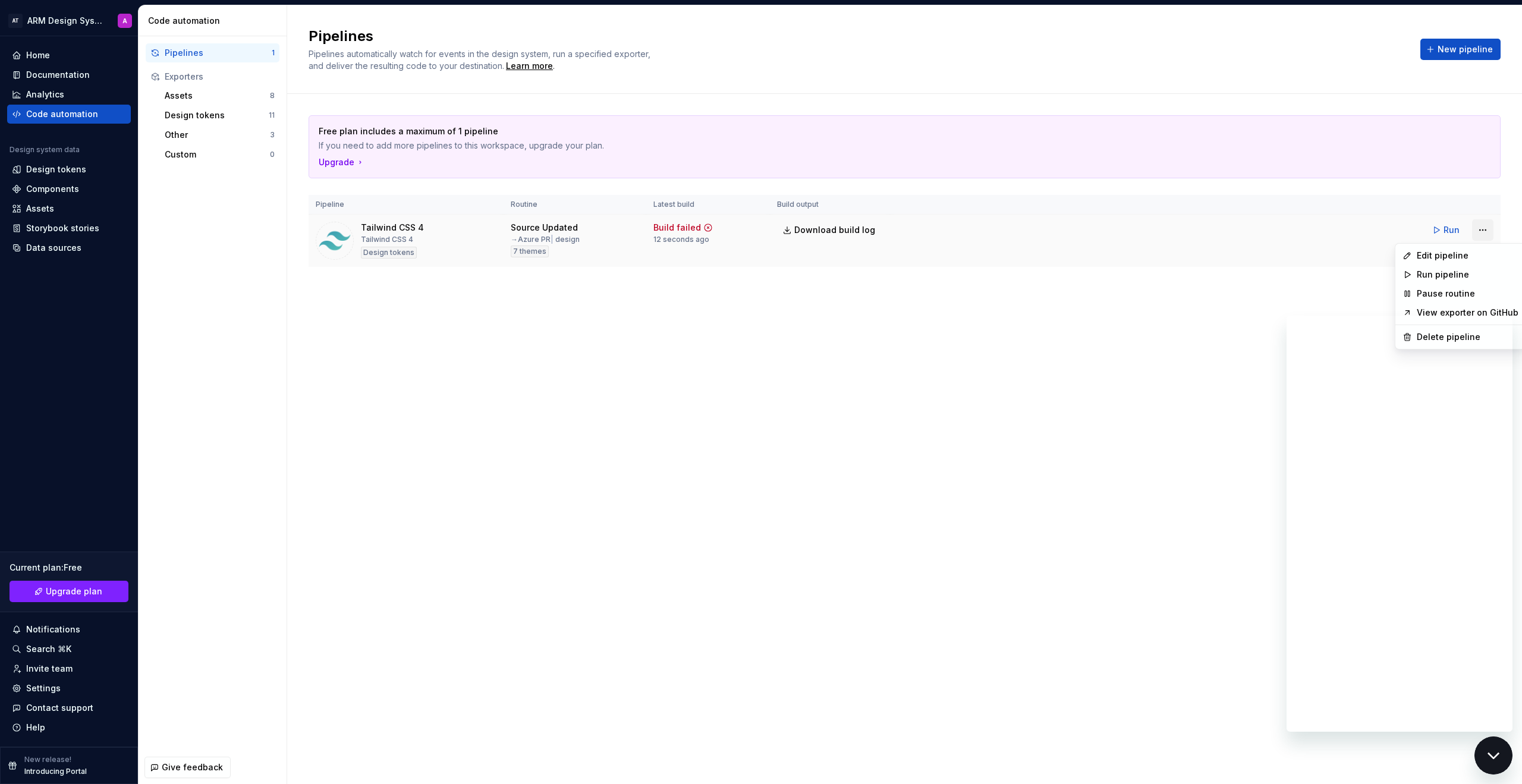
click at [897, 232] on html "AT ARM Design System A Home Documentation Analytics Code automation Design syst…" at bounding box center [761, 392] width 1522 height 784
drag, startPoint x: 2980, startPoint y: 1491, endPoint x: 1503, endPoint y: 754, distance: 1650.7
click at [897, 590] on icon "Close messaging window" at bounding box center [1494, 756] width 13 height 8
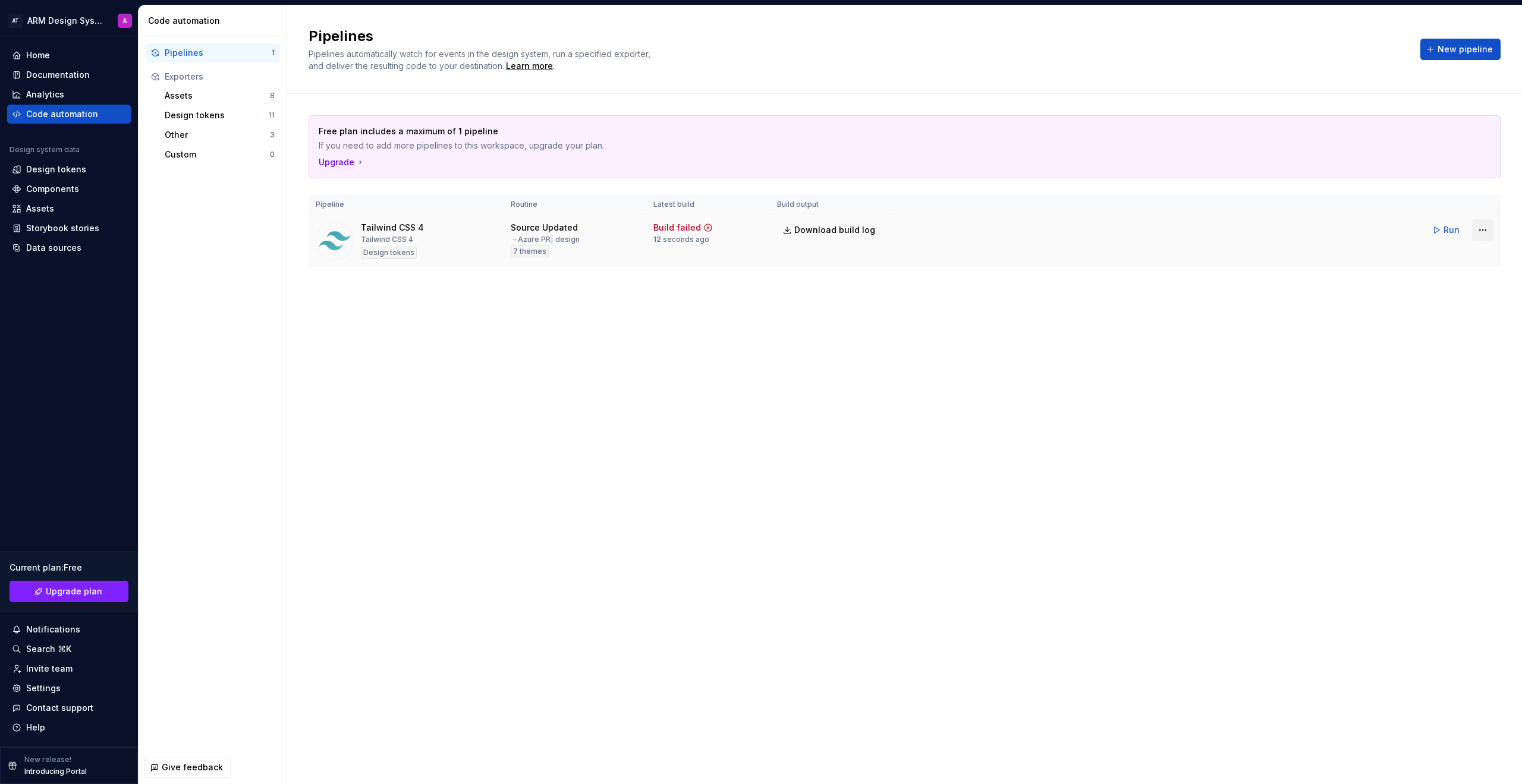
click at [897, 222] on html "AT ARM Design System A Home Documentation Analytics Code automation Design syst…" at bounding box center [761, 392] width 1522 height 784
click at [897, 335] on div "Delete pipeline" at bounding box center [1468, 337] width 102 height 12
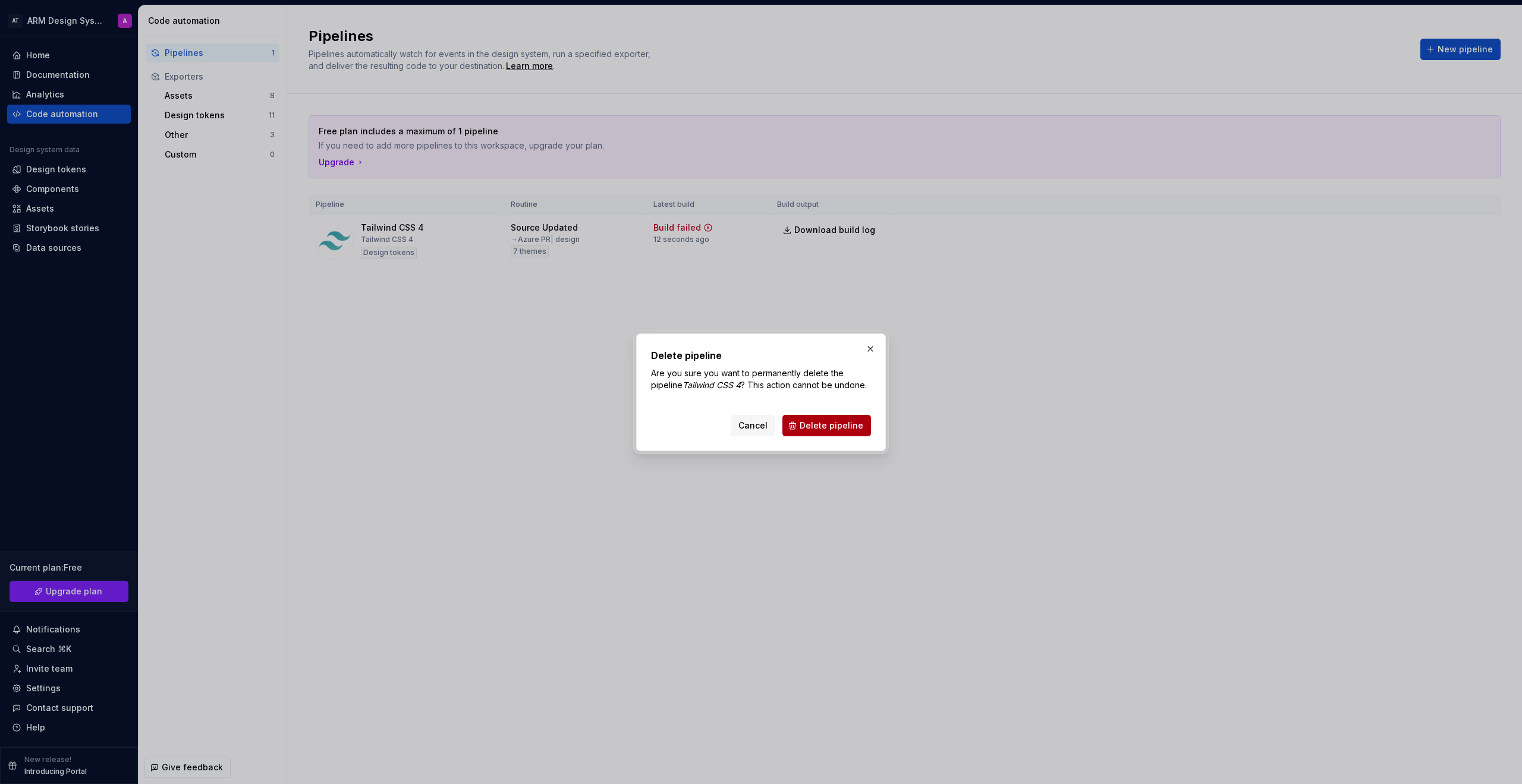
click at [828, 425] on span "Delete pipeline" at bounding box center [832, 425] width 64 height 12
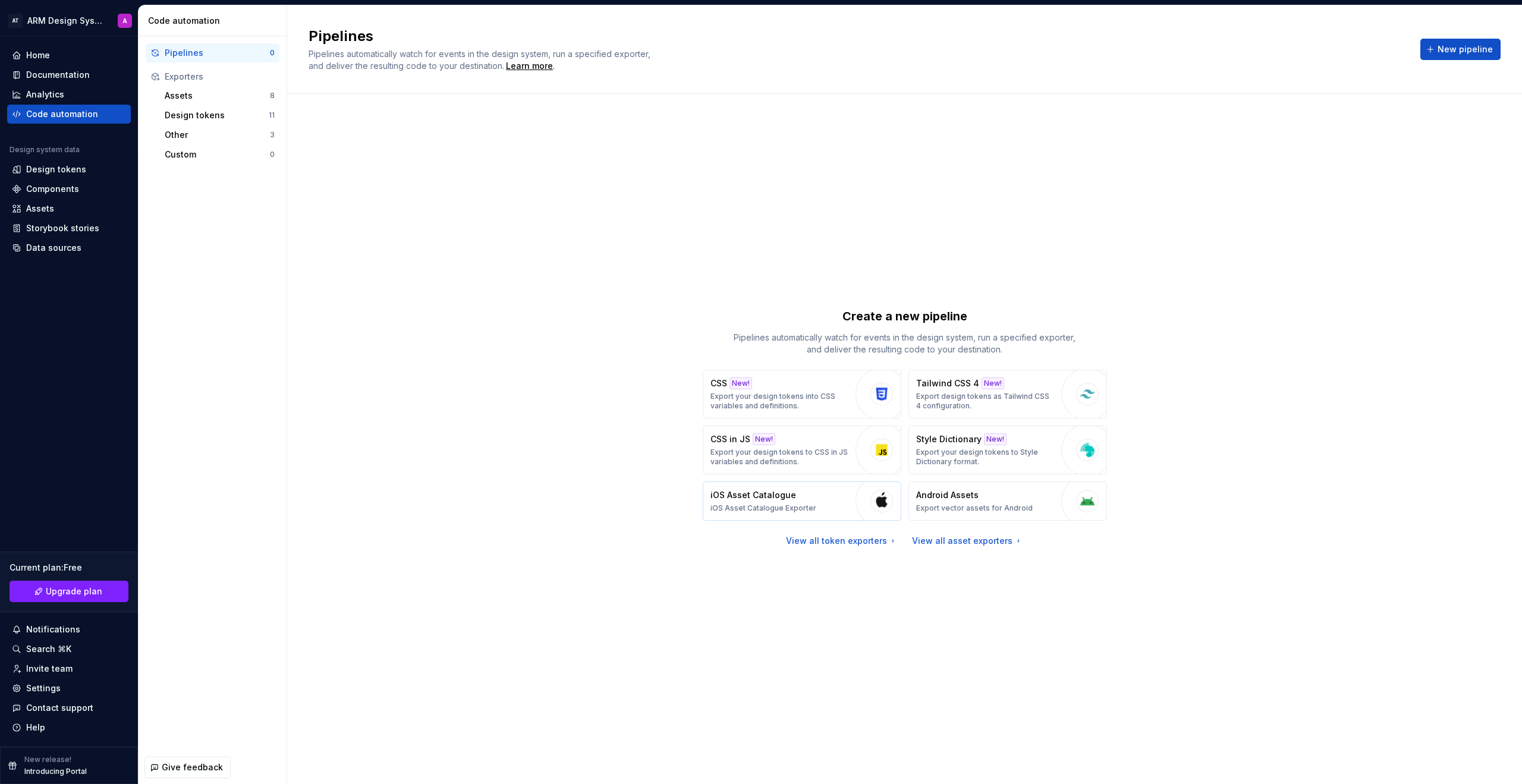
click at [821, 506] on button "iOS Asset Catalogue iOS Asset Catalogue Exporter" at bounding box center [802, 501] width 199 height 39
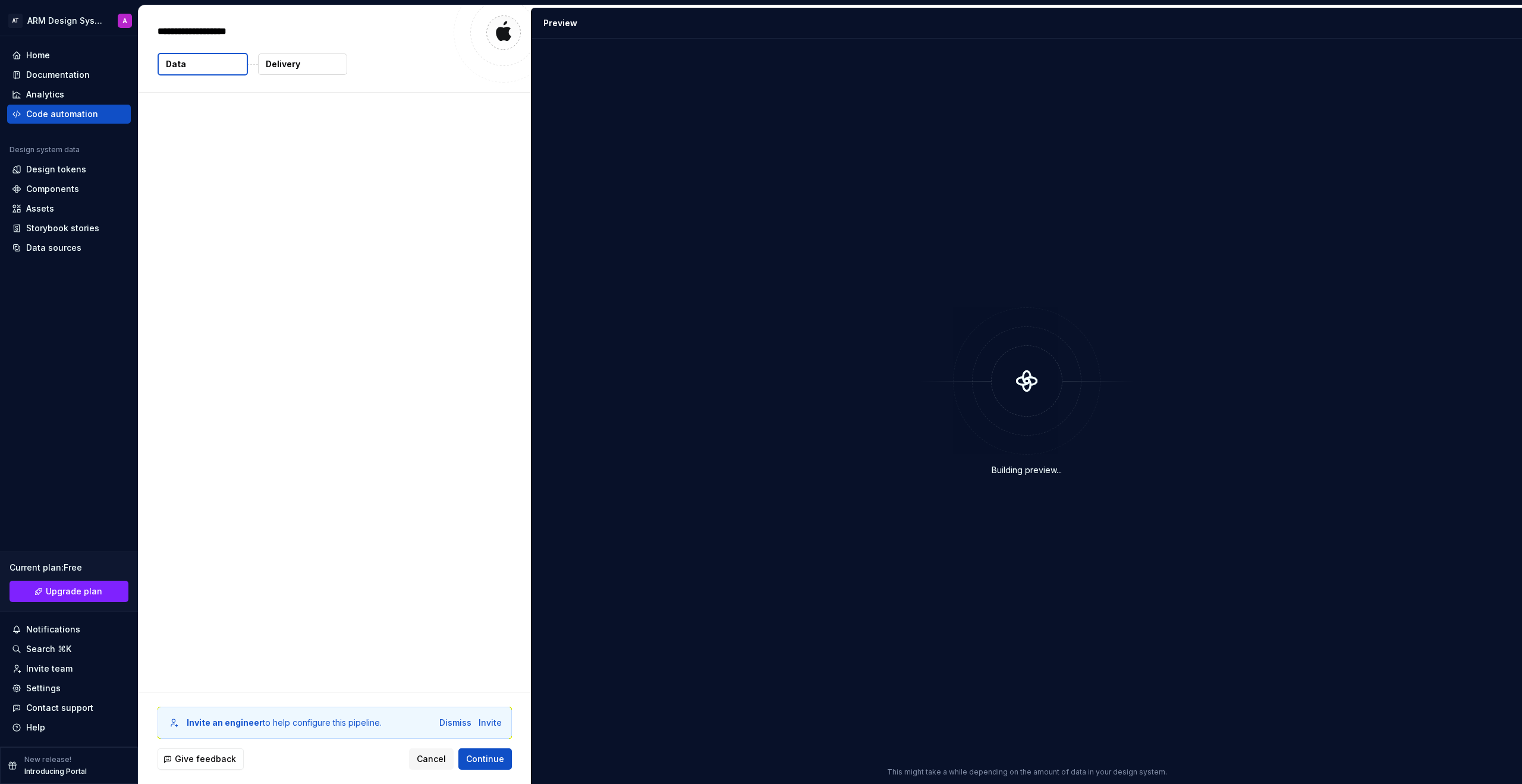
type textarea "*"
click at [489, 590] on span "Continue" at bounding box center [486, 759] width 38 height 12
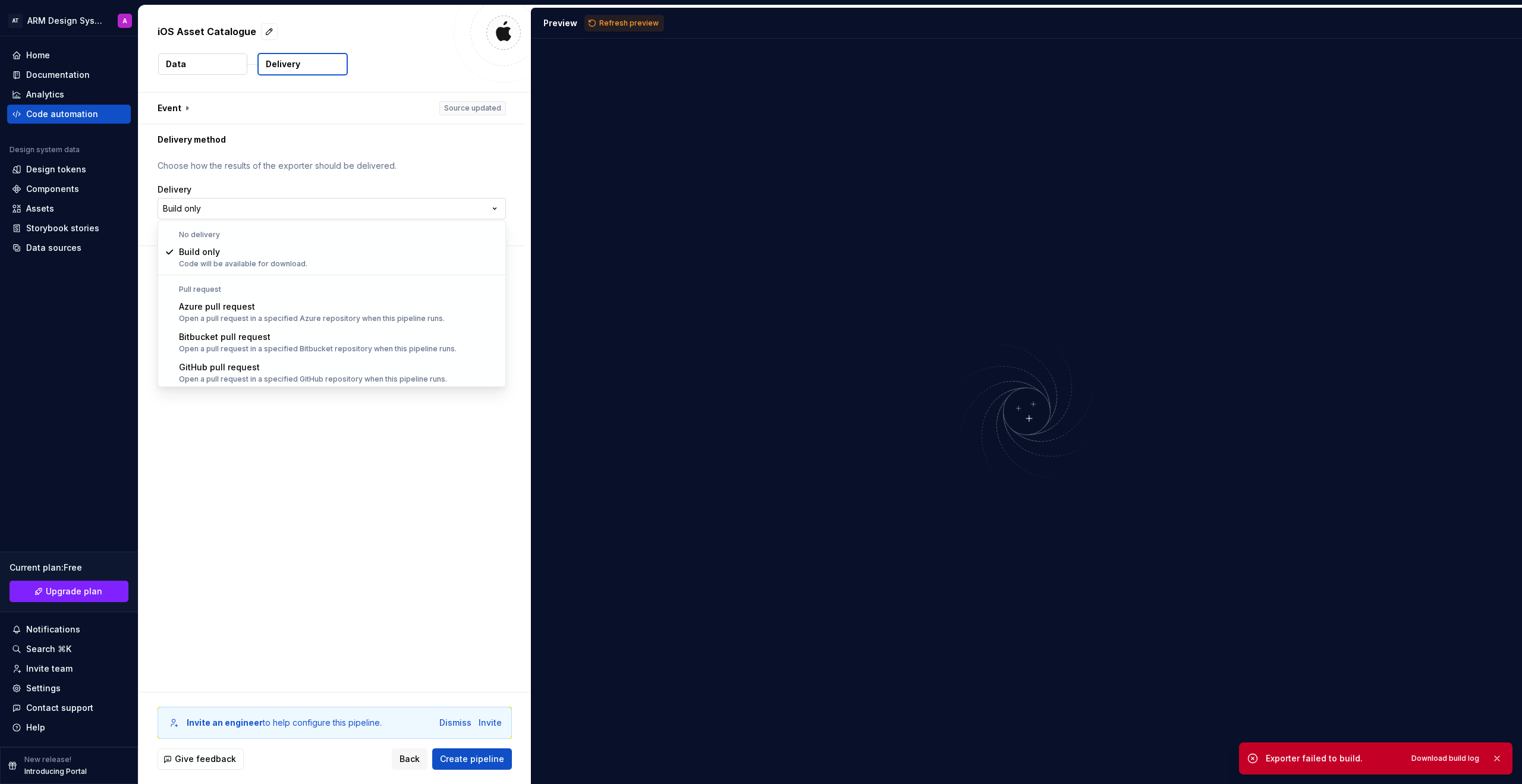
click at [367, 205] on html "**********" at bounding box center [761, 392] width 1522 height 784
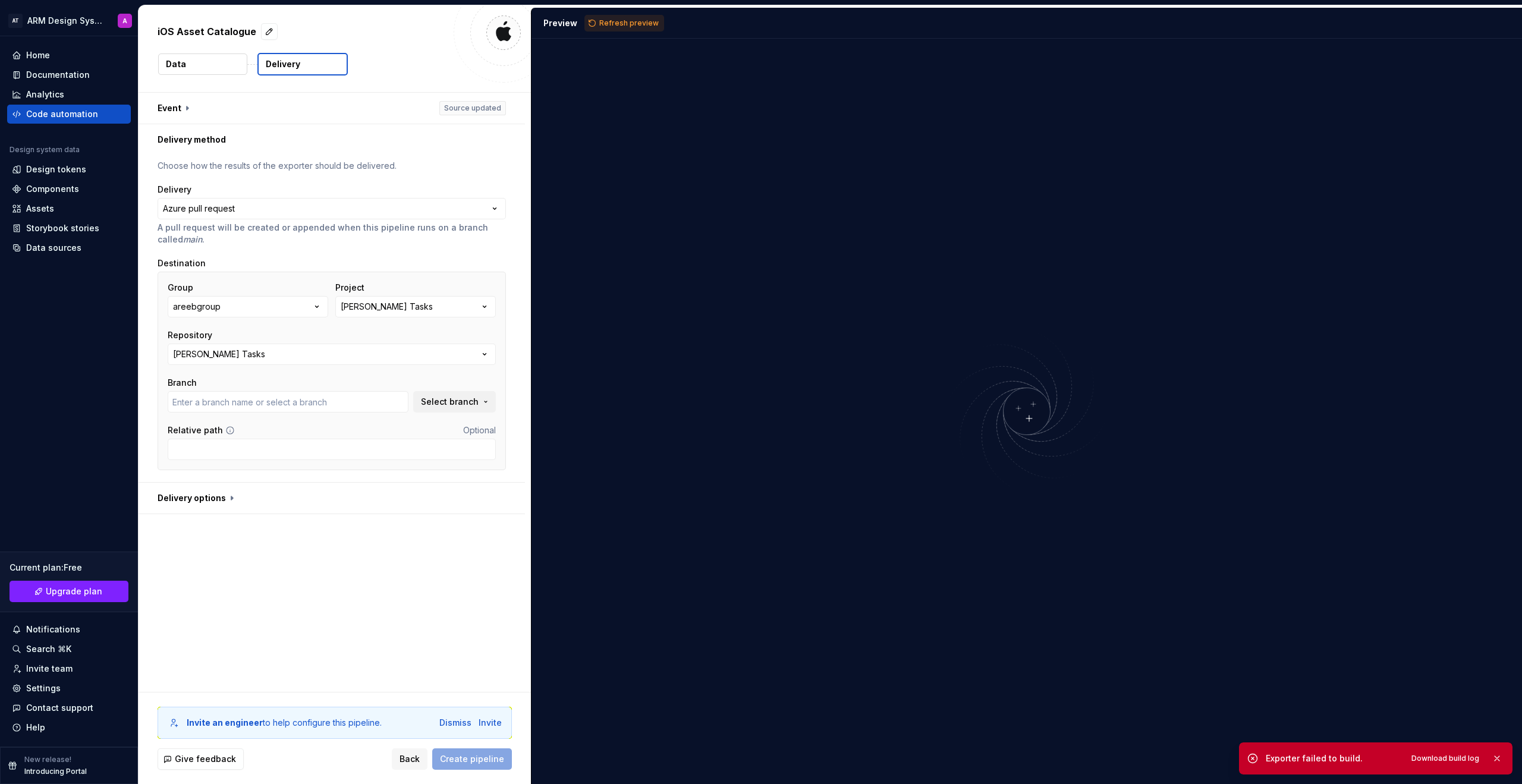
type input "develop"
click at [410, 302] on button "[PERSON_NAME] Tasks" at bounding box center [416, 306] width 161 height 21
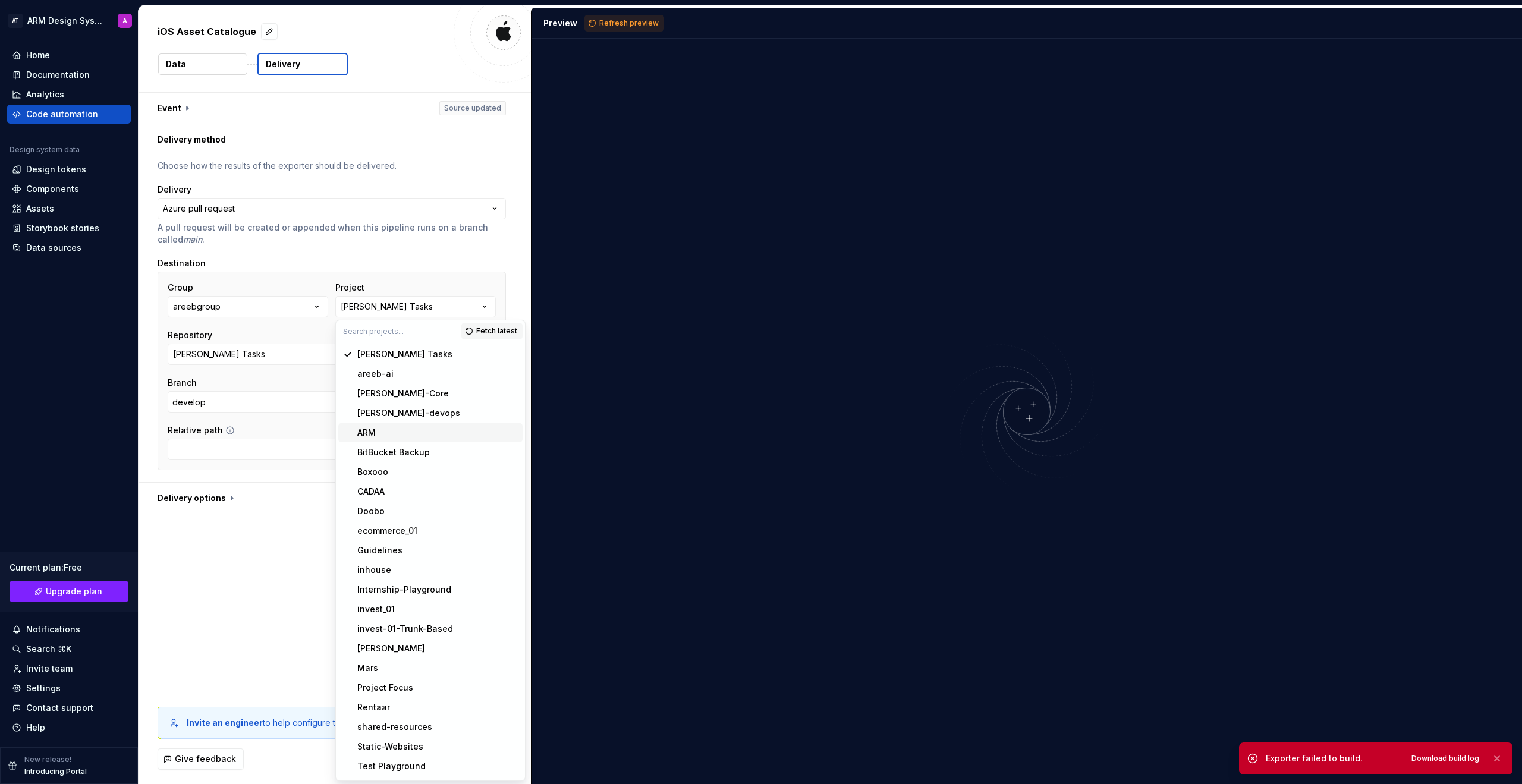
click at [404, 433] on div "ARM" at bounding box center [438, 432] width 161 height 12
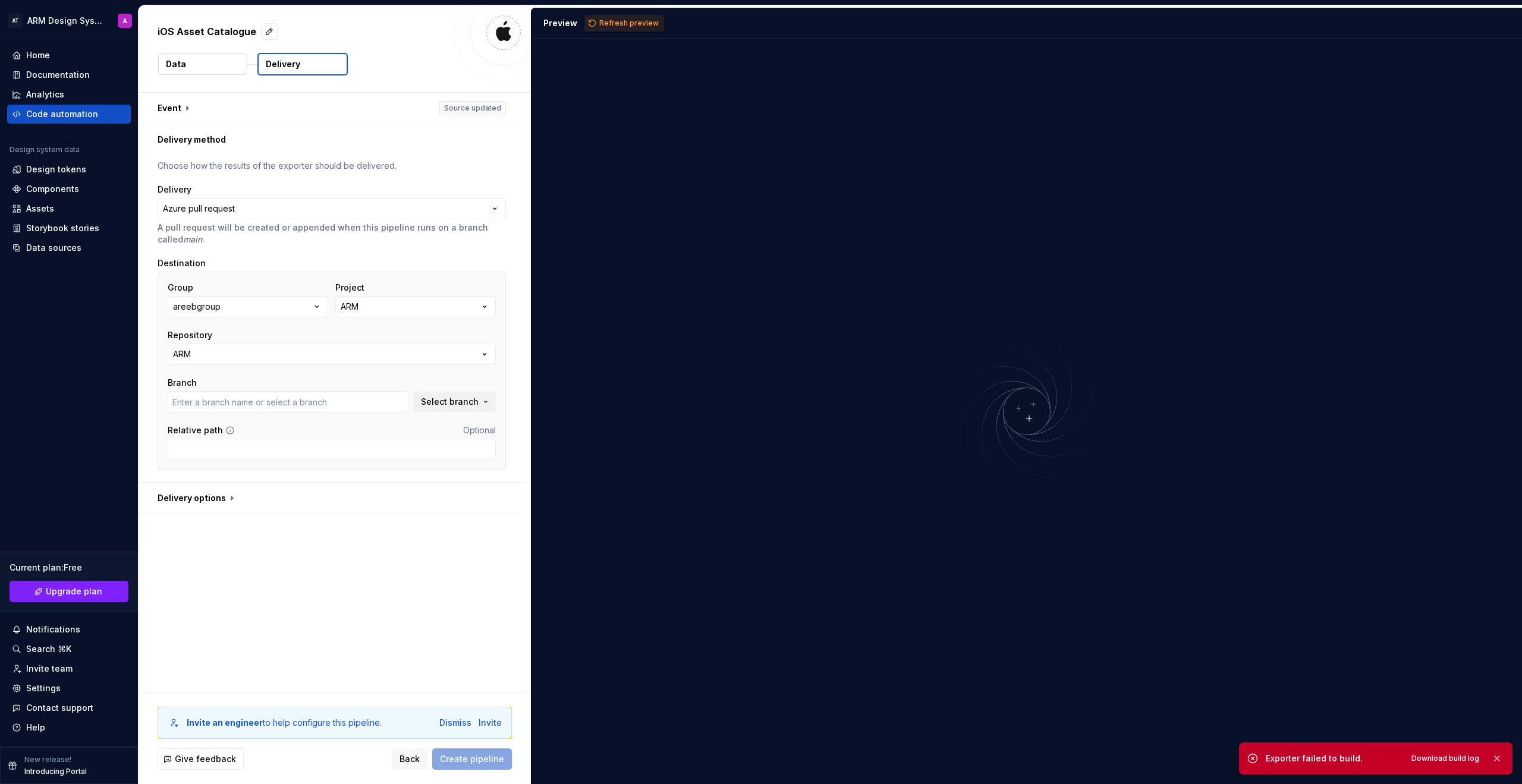
type input "change/nav-links-style"
click at [313, 354] on button "ARM" at bounding box center [332, 354] width 328 height 21
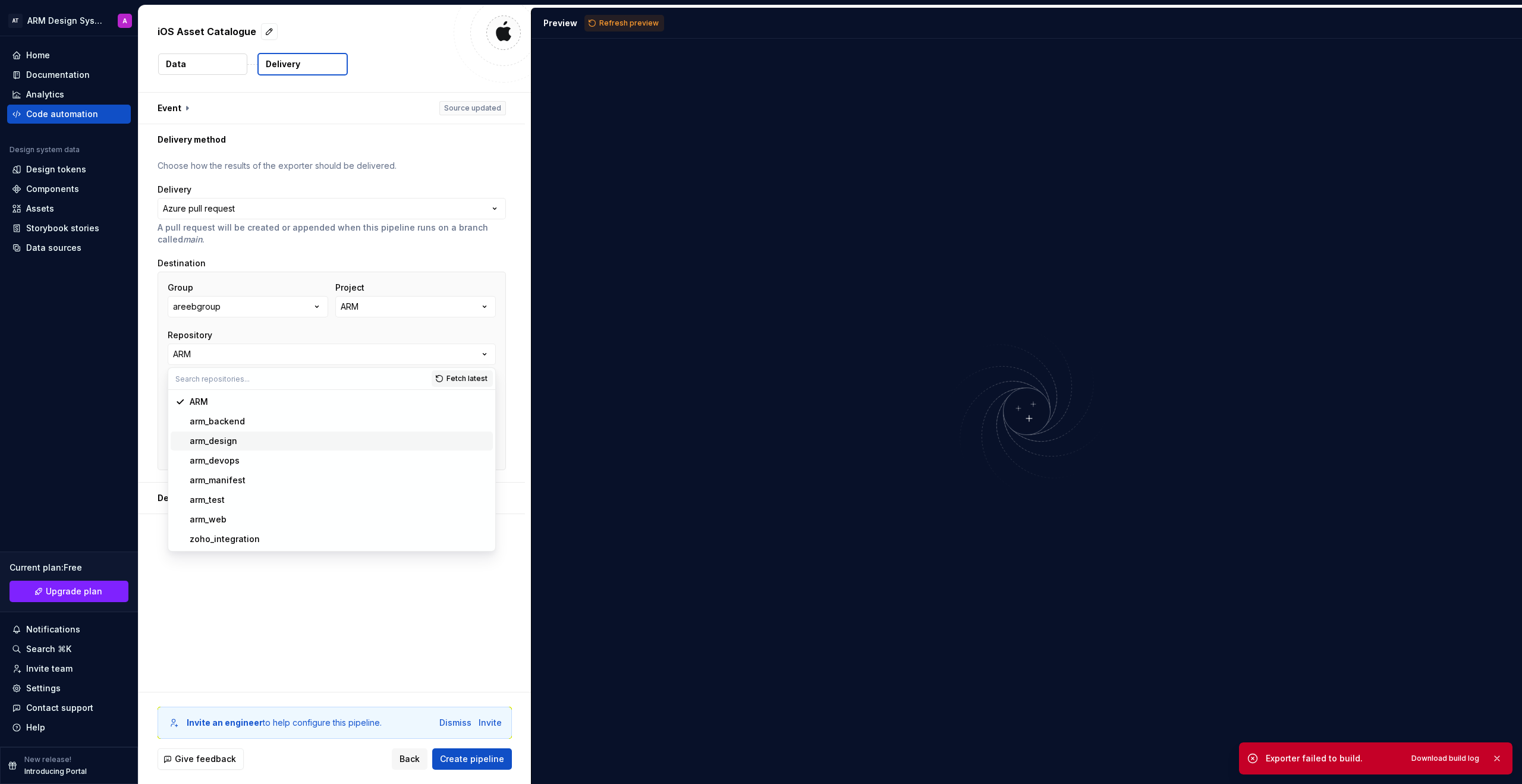
click at [291, 437] on div "arm_design" at bounding box center [338, 441] width 299 height 12
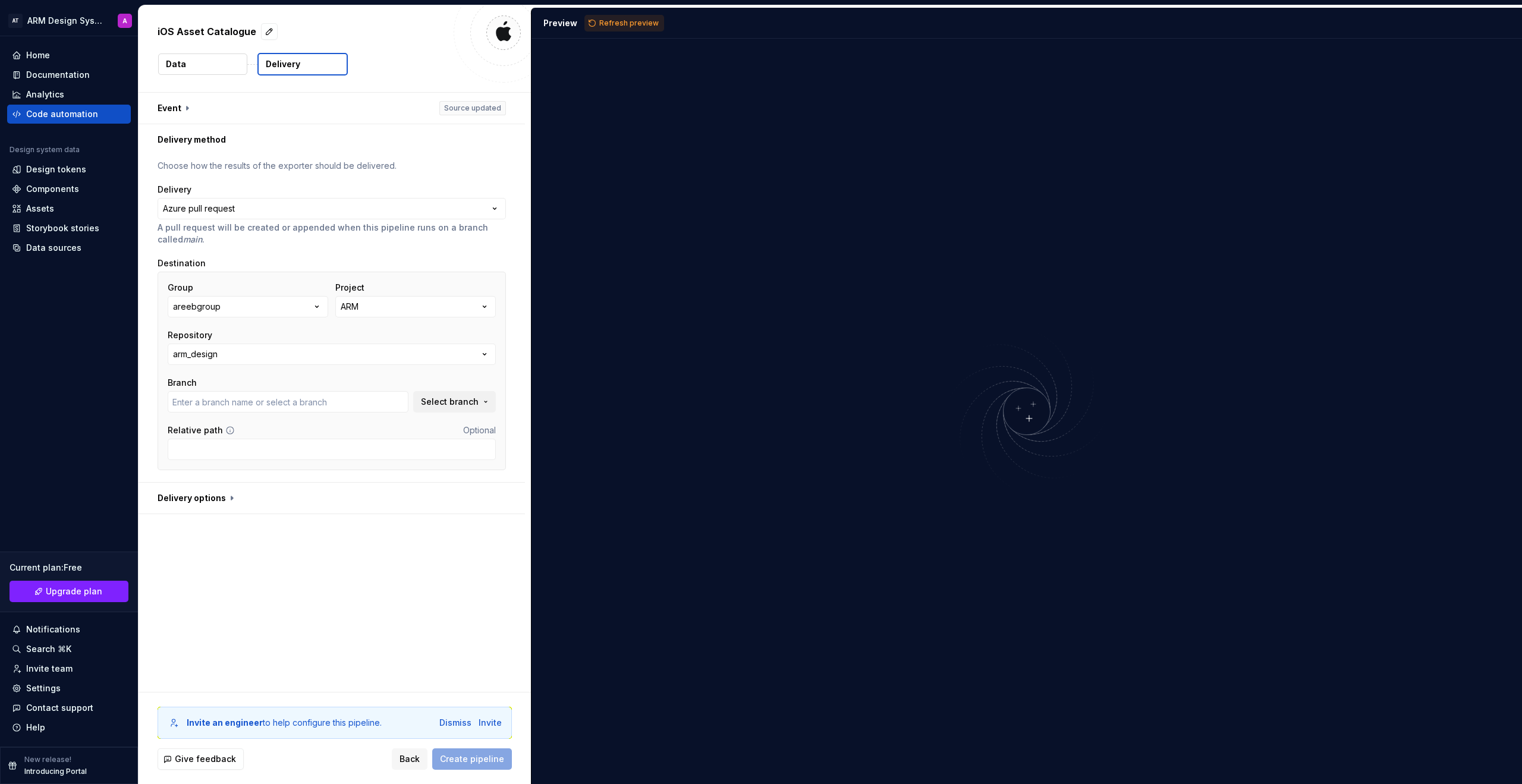
type input "design"
click at [482, 590] on span "Create pipeline" at bounding box center [472, 759] width 64 height 12
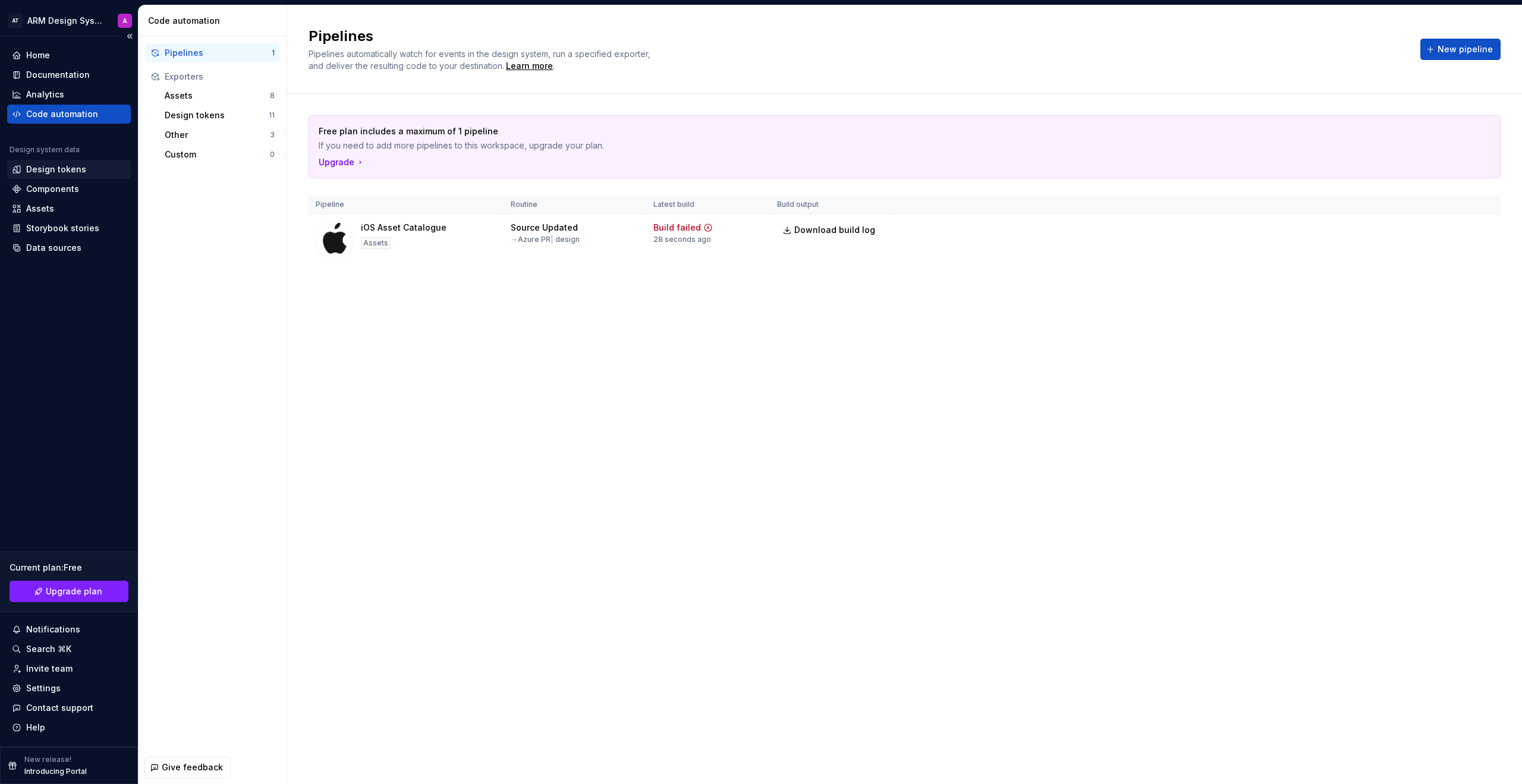
click at [38, 174] on div "Design tokens" at bounding box center [56, 169] width 60 height 12
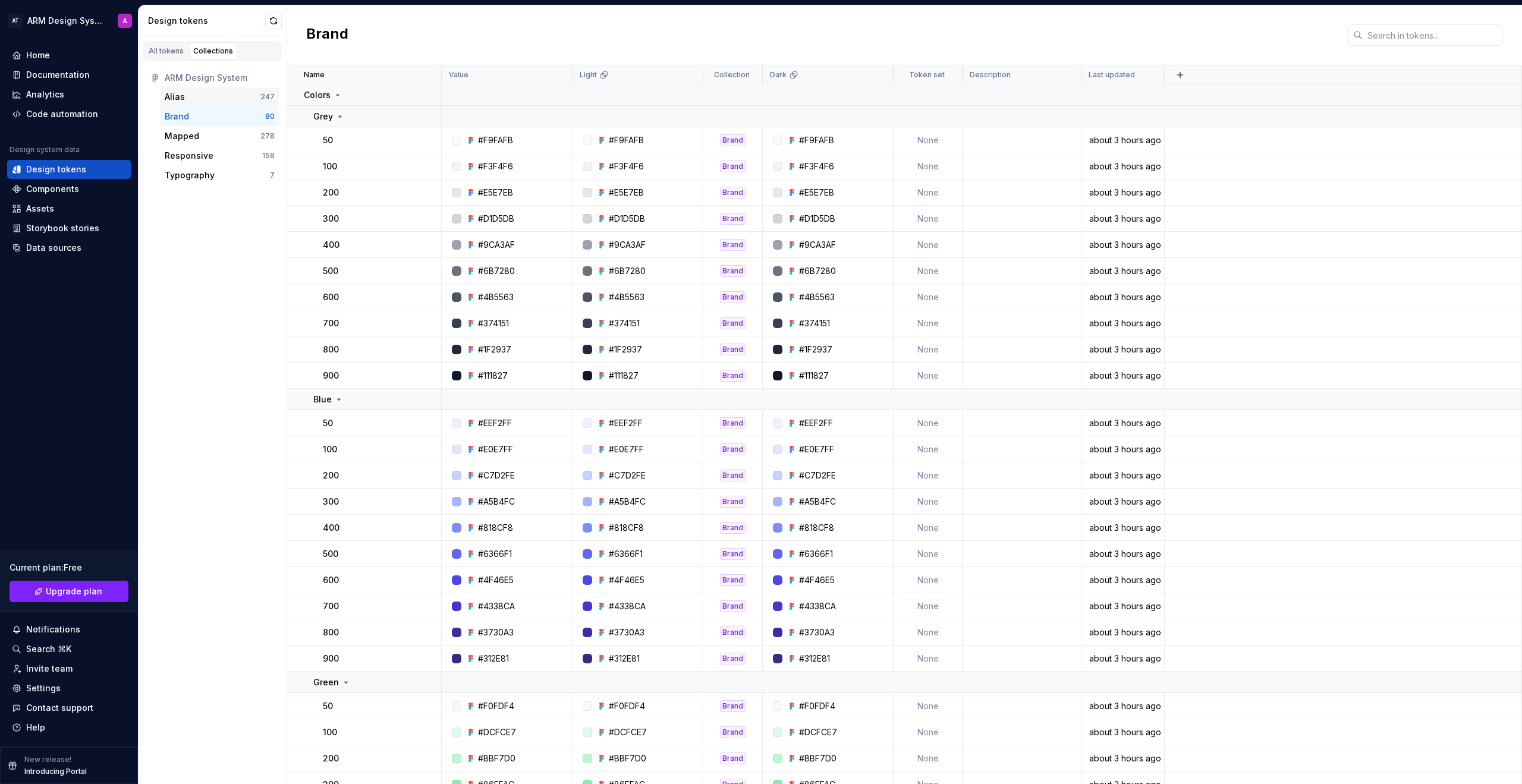
click at [210, 98] on div "Alias" at bounding box center [213, 96] width 96 height 12
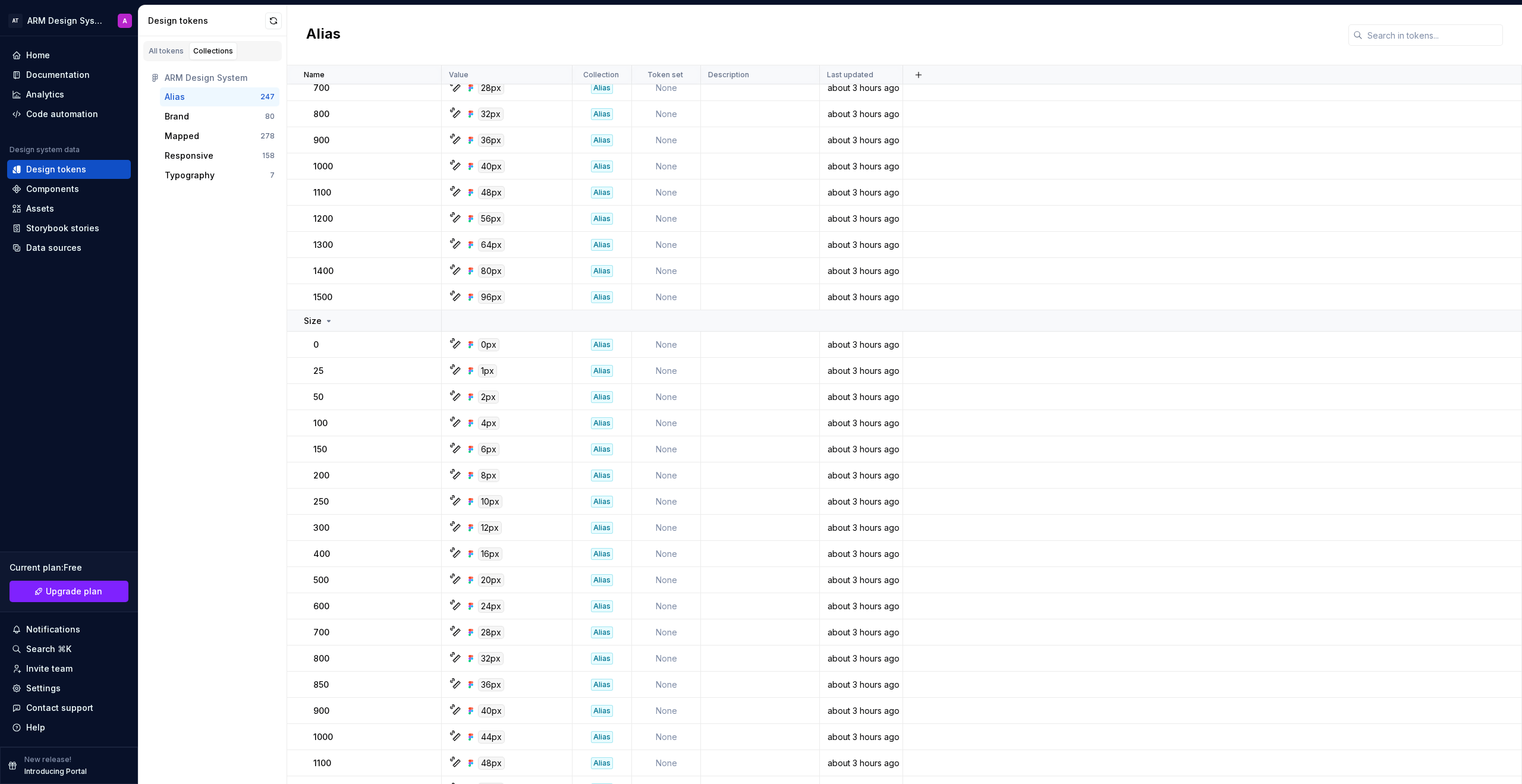
scroll to position [2746, 0]
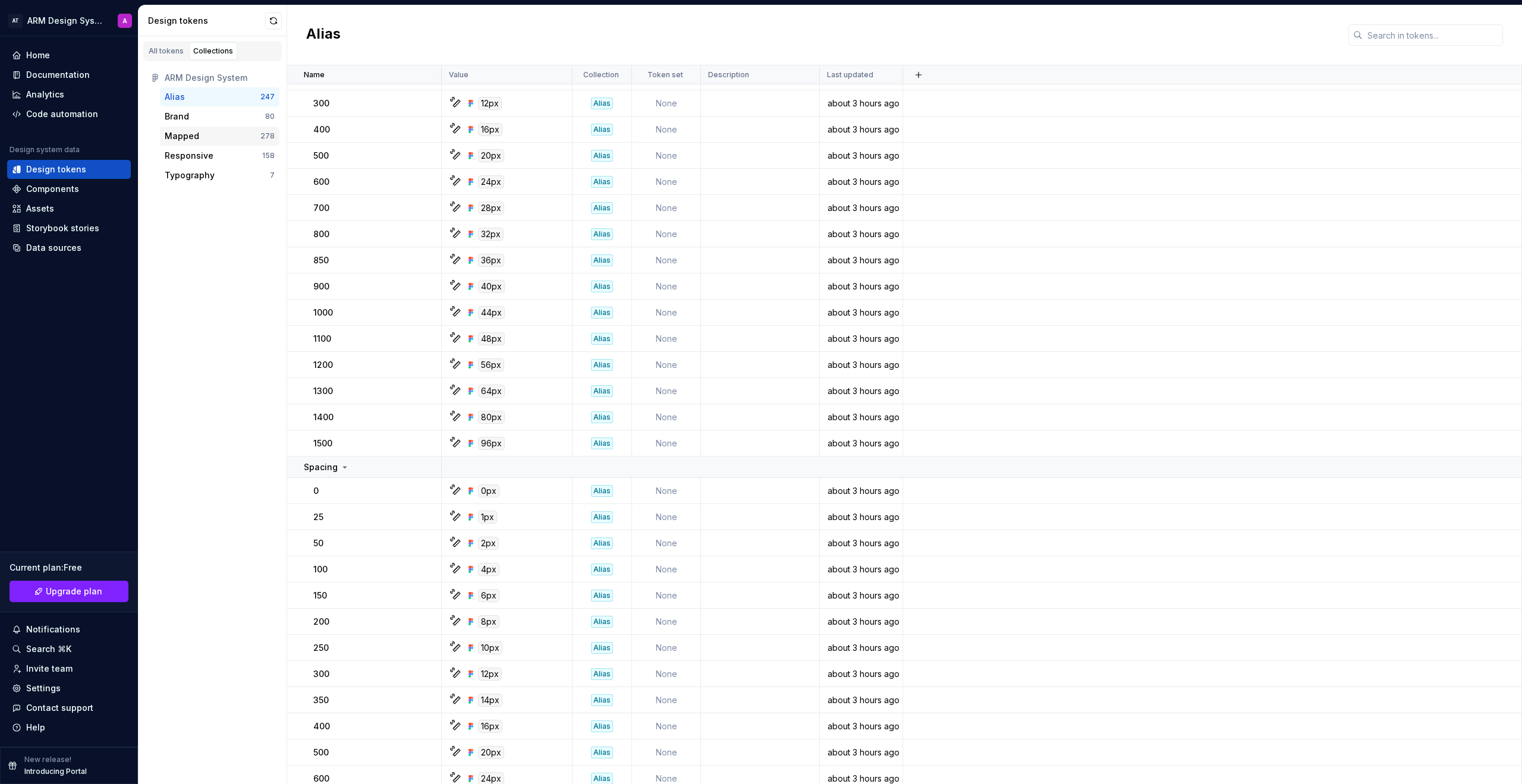
click at [210, 134] on div "Mapped" at bounding box center [213, 136] width 96 height 12
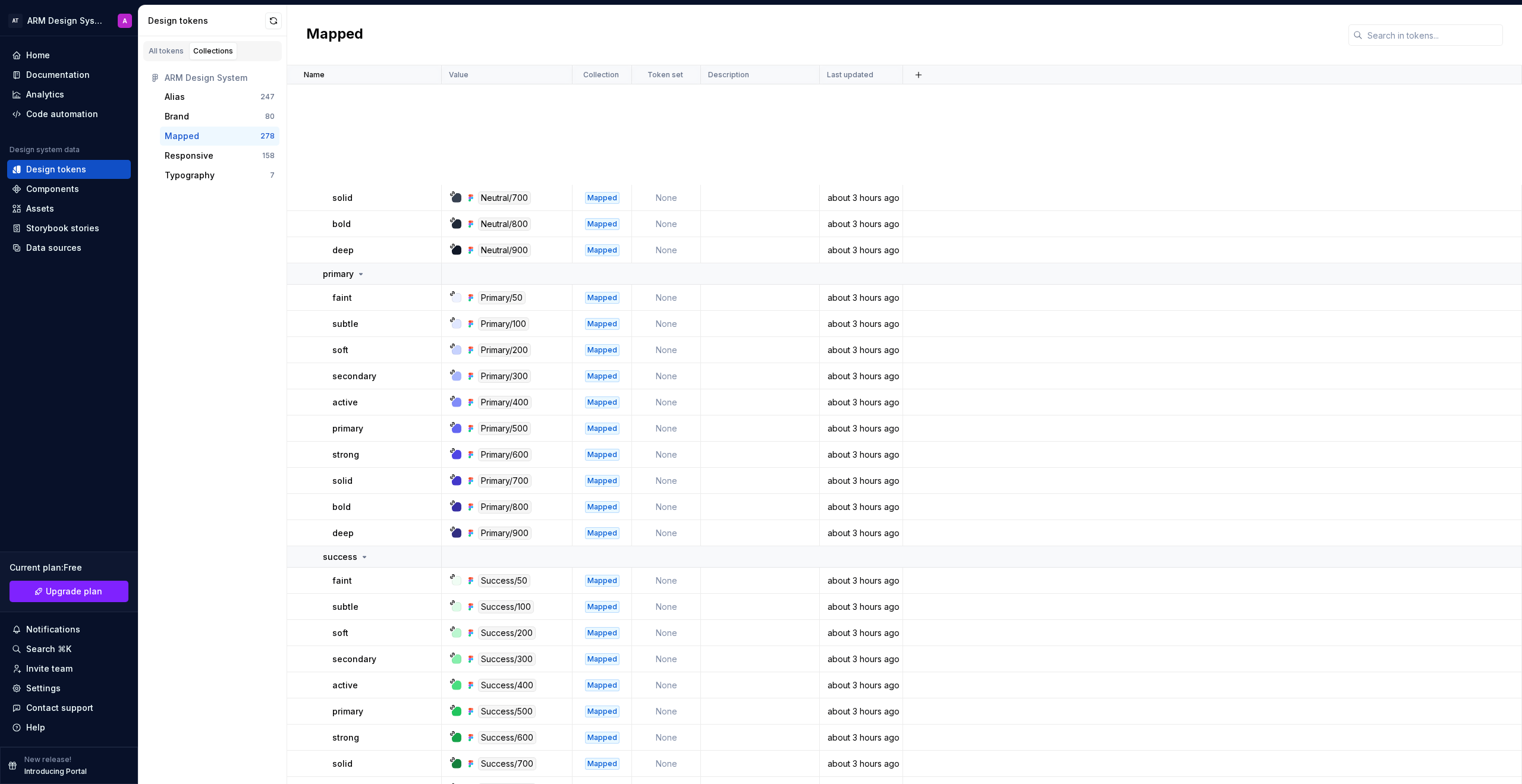
scroll to position [3599, 0]
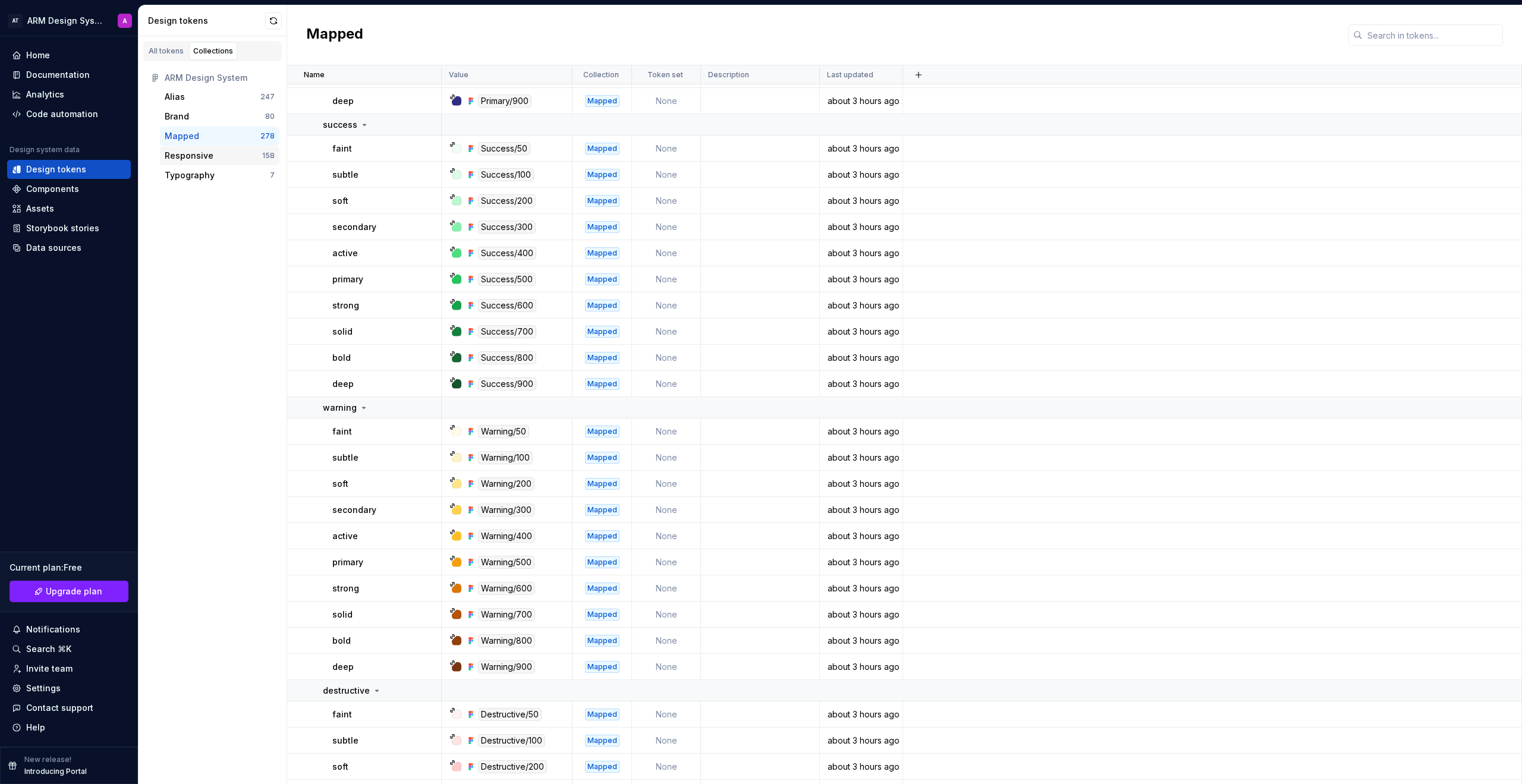
click at [193, 155] on div "Responsive" at bounding box center [189, 155] width 49 height 12
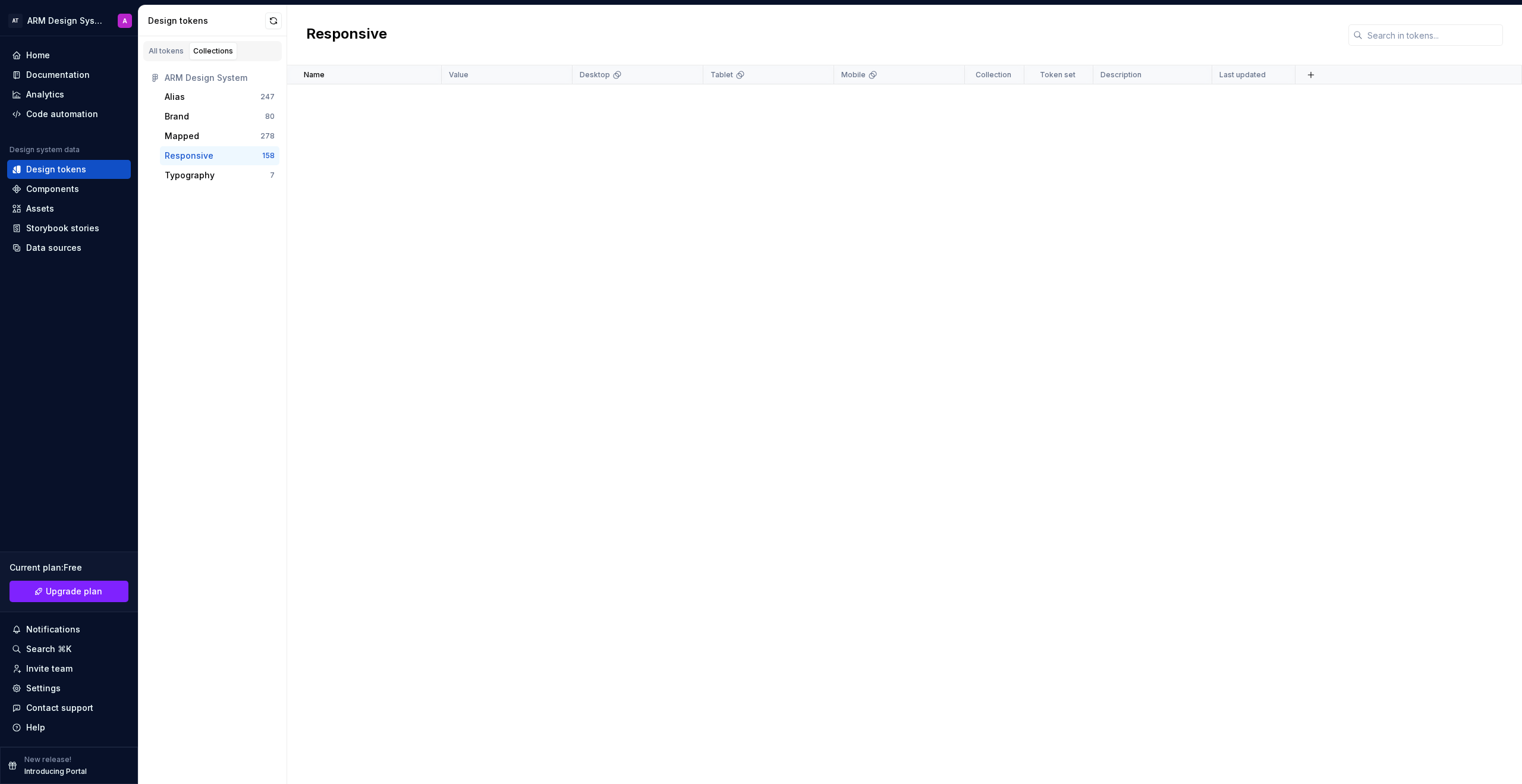
scroll to position [2069, 0]
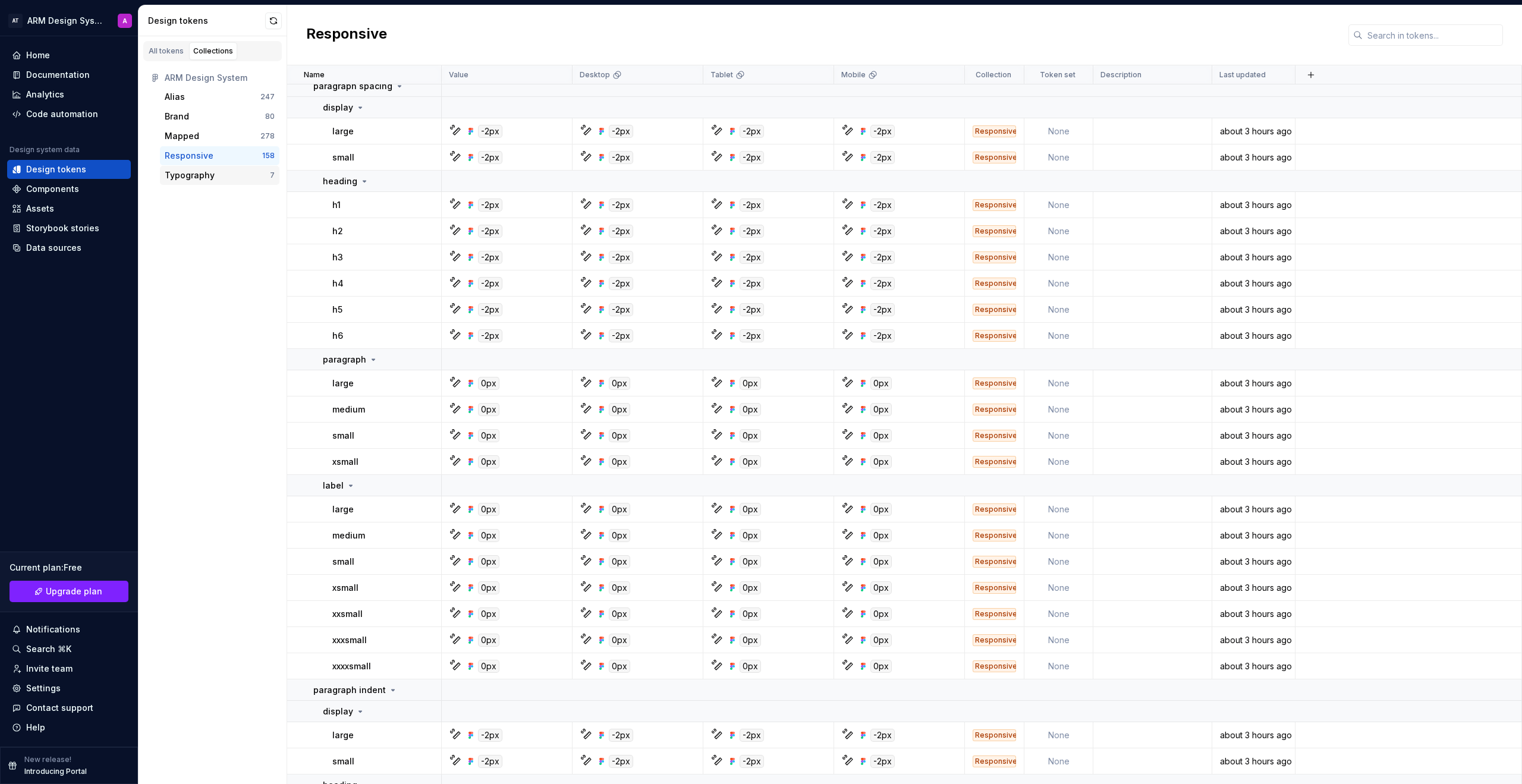
click at [208, 173] on div "Typography" at bounding box center [189, 175] width 50 height 12
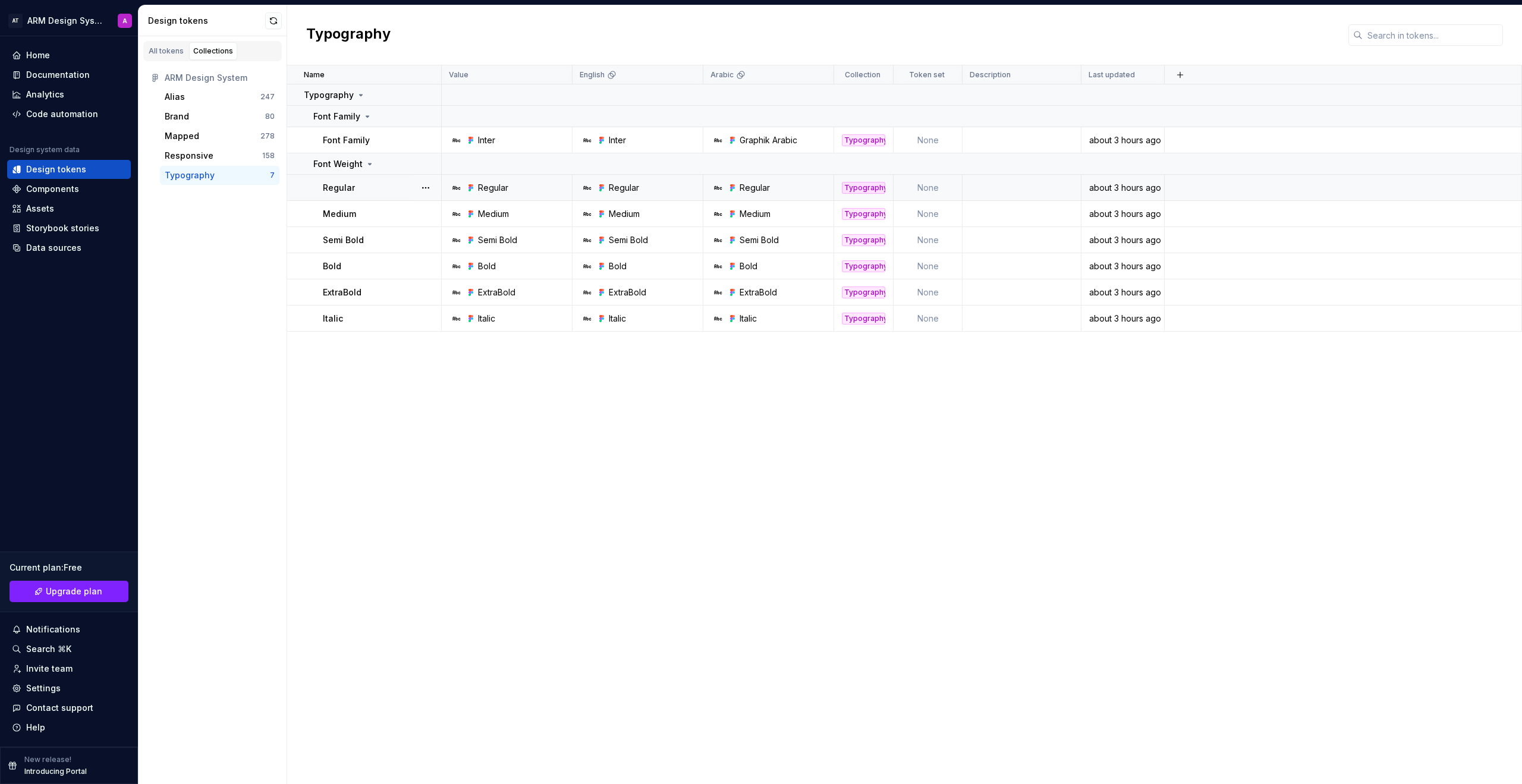
click at [760, 189] on div "Regular" at bounding box center [755, 188] width 30 height 12
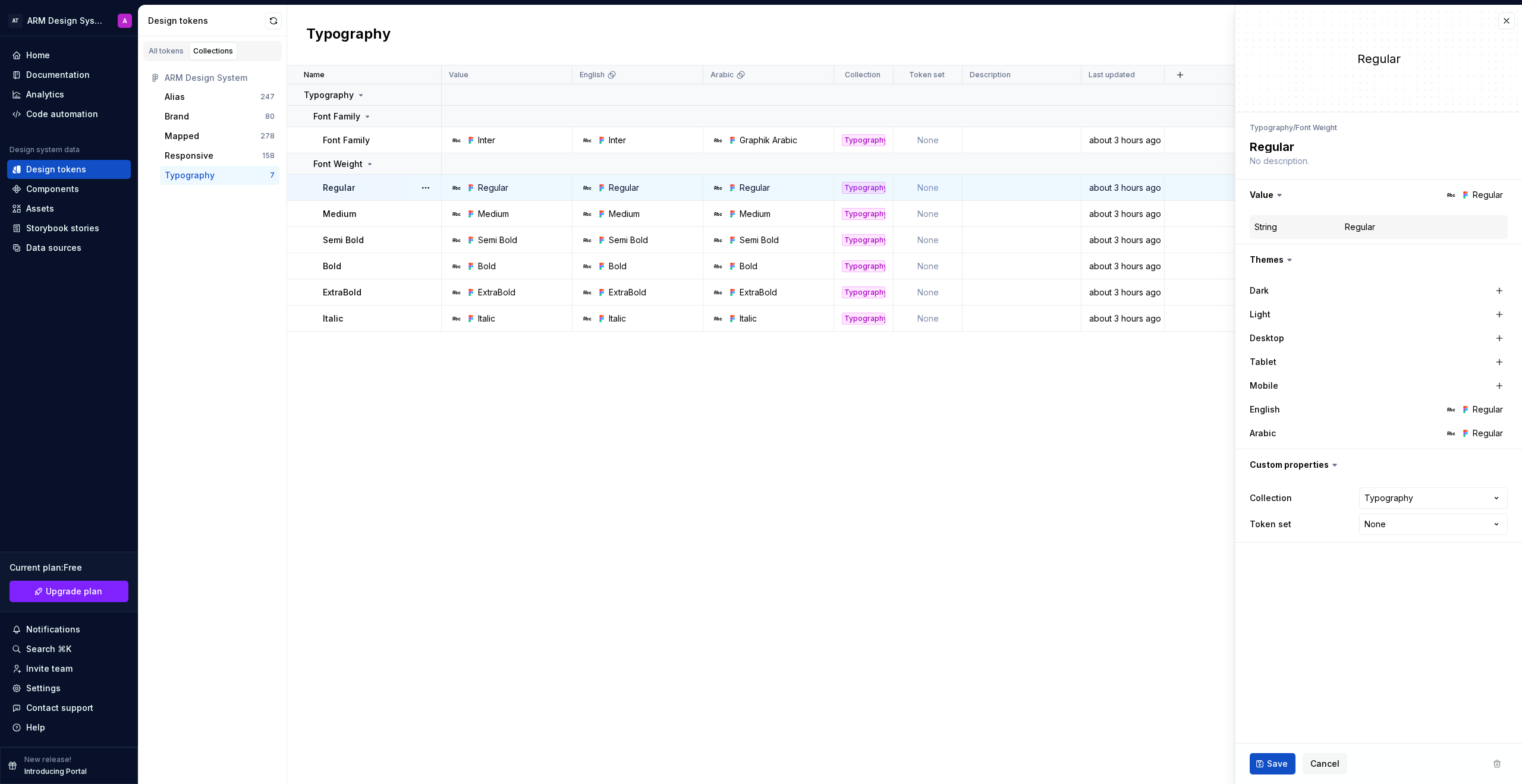
type textarea "*"
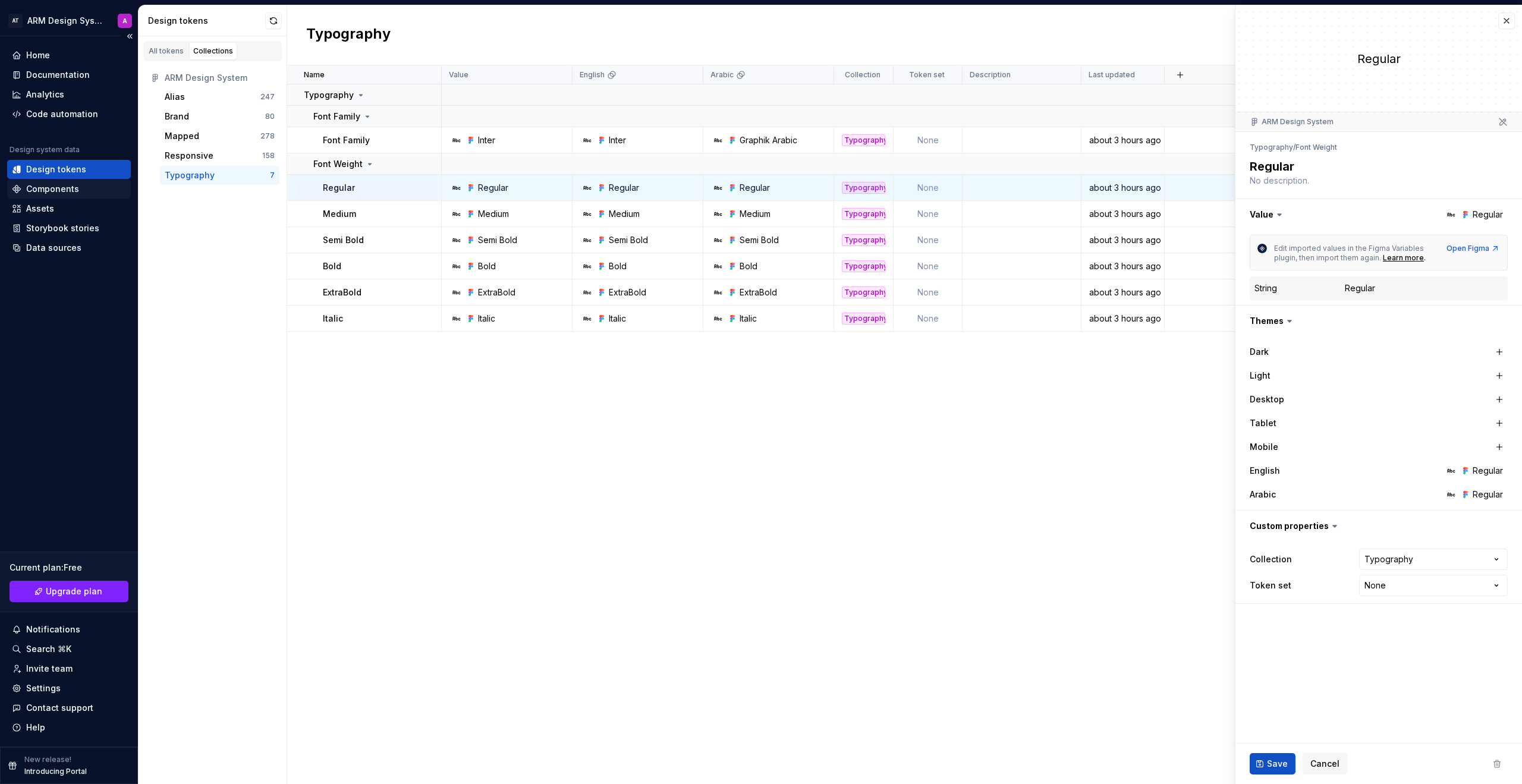
click at [49, 181] on div "Components" at bounding box center [68, 189] width 123 height 19
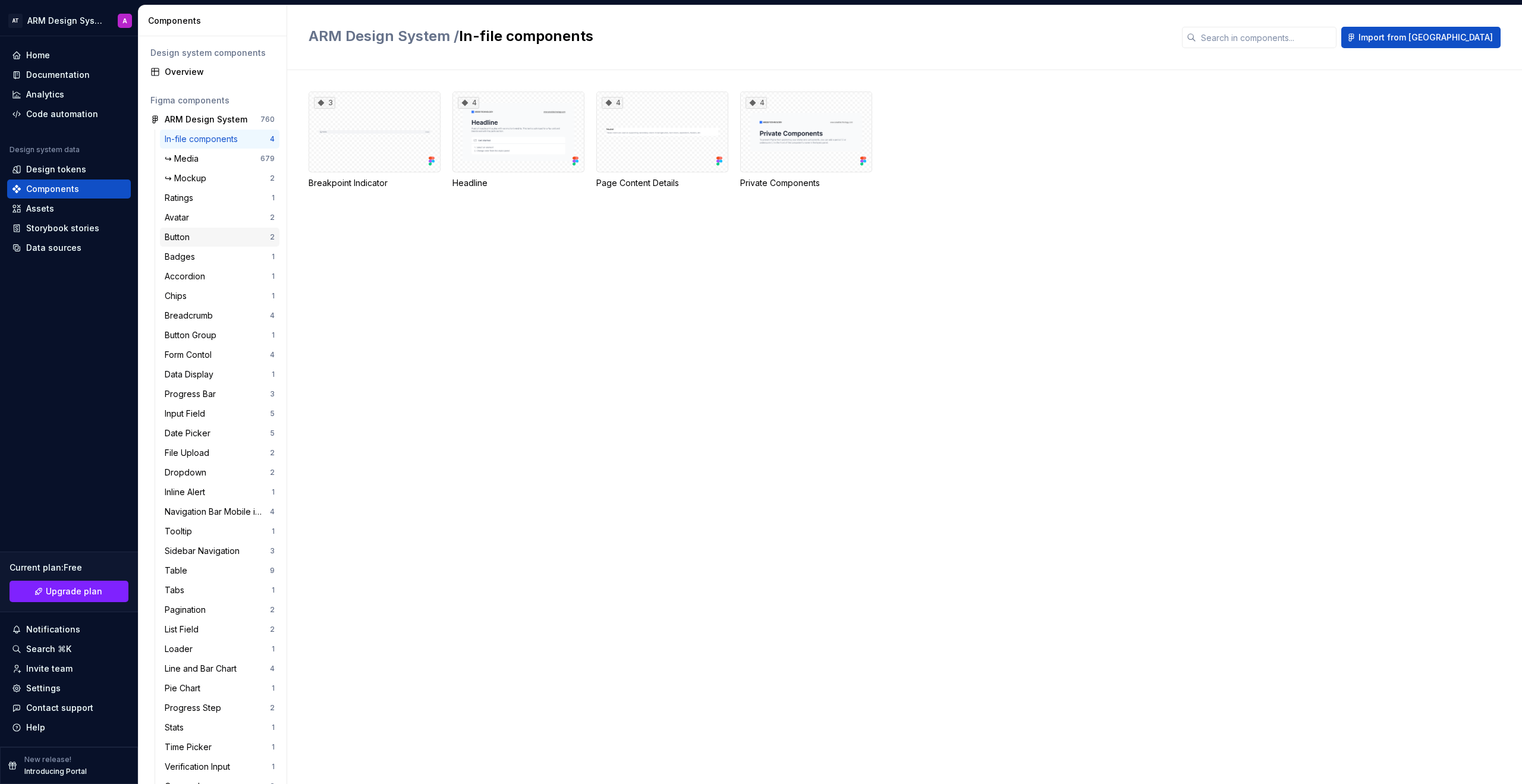
click at [200, 240] on div "Button" at bounding box center [217, 237] width 105 height 12
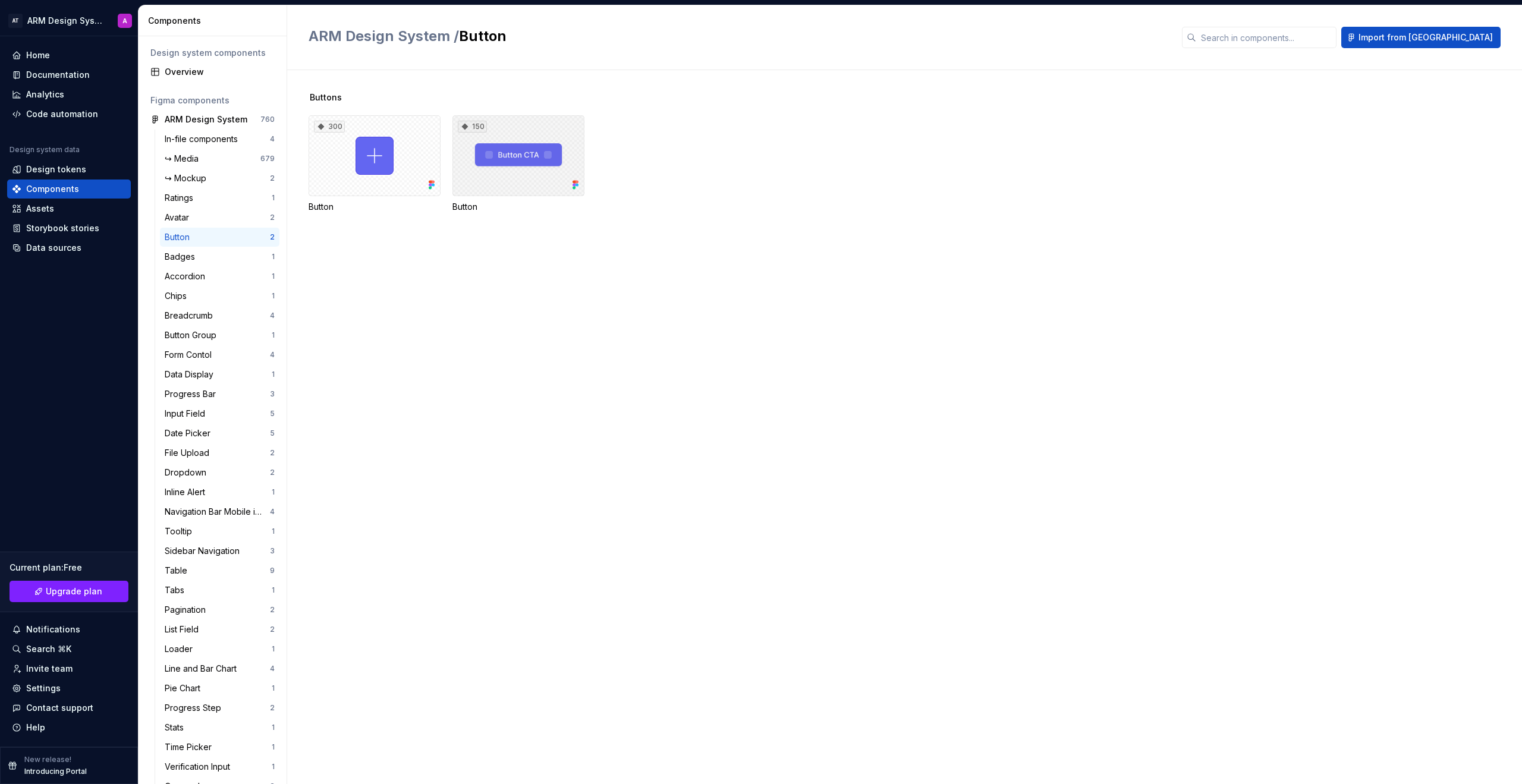
click at [509, 152] on div "150" at bounding box center [518, 156] width 132 height 81
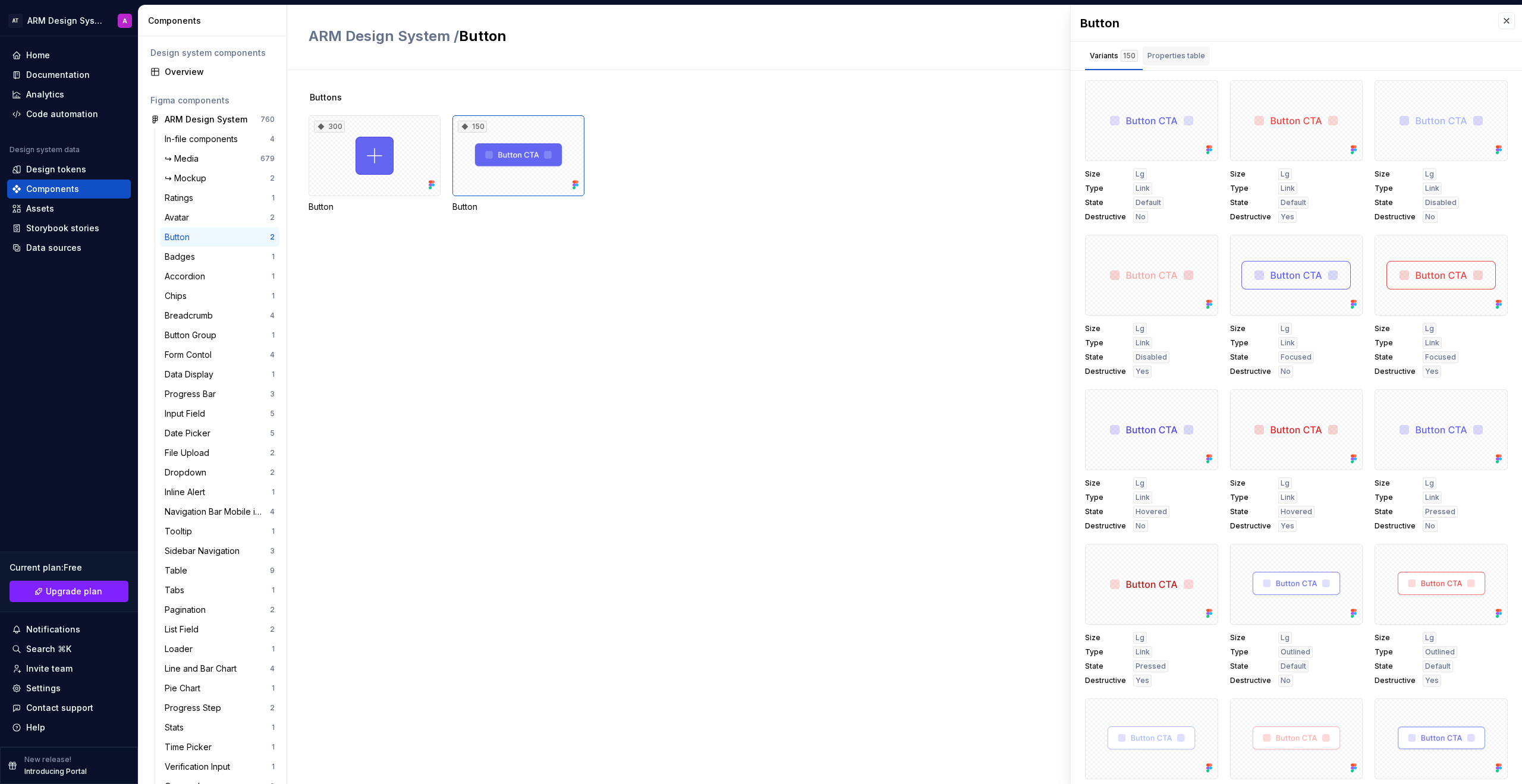
click at [897, 54] on div "Properties table" at bounding box center [1177, 56] width 57 height 12
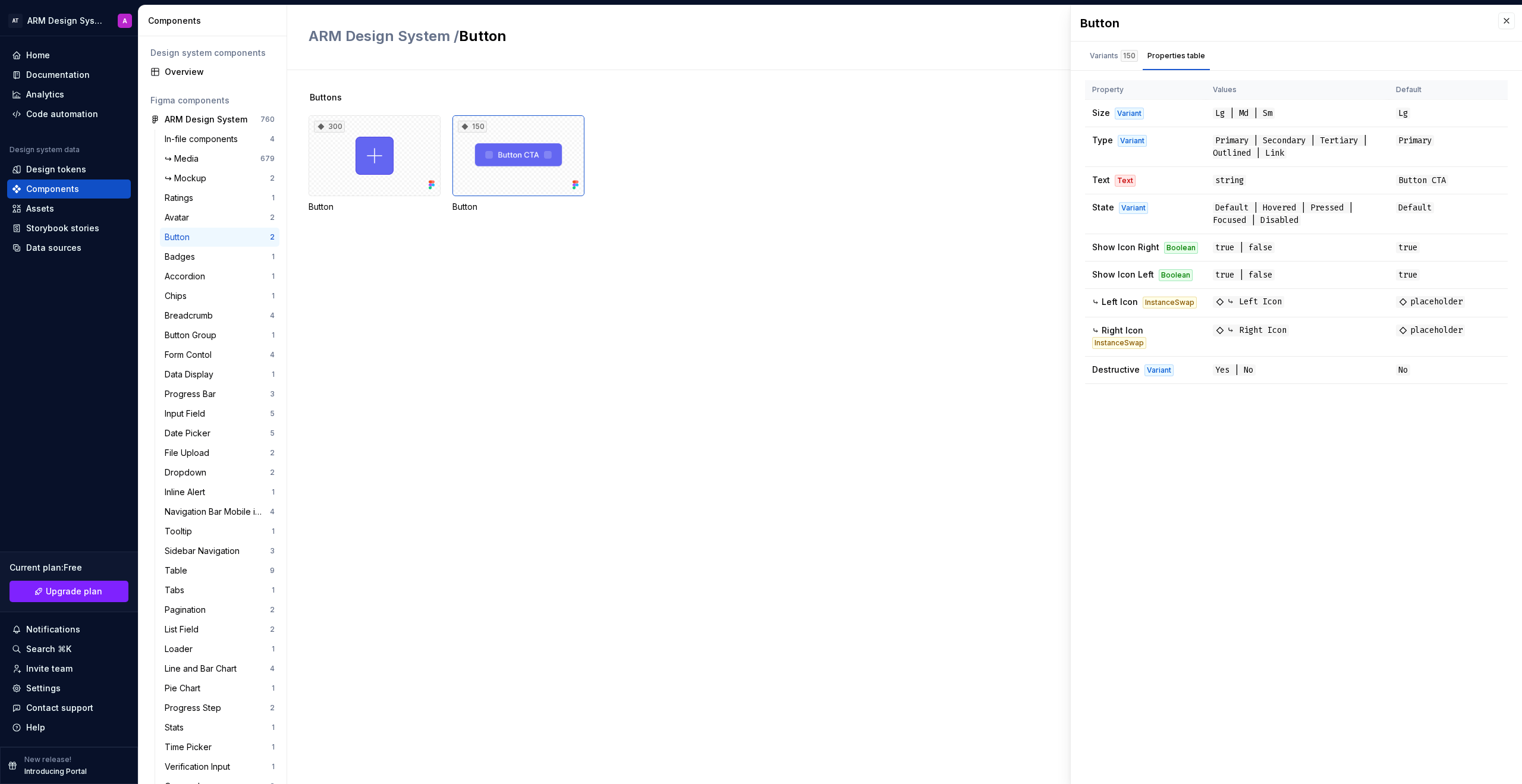
click at [897, 18] on div "Button" at bounding box center [1296, 23] width 451 height 36
click at [897, 20] on button "button" at bounding box center [1506, 21] width 17 height 17
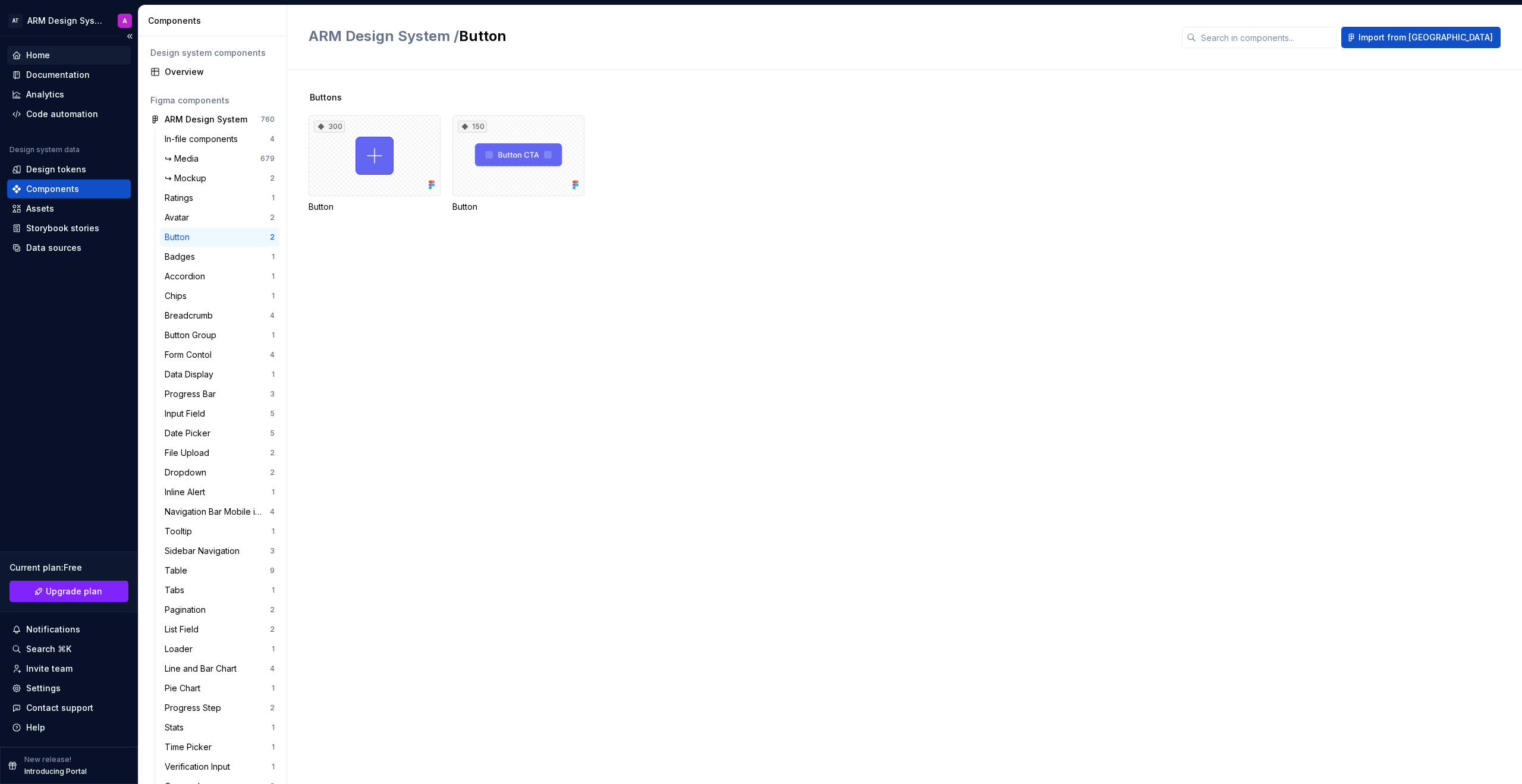
click at [53, 60] on div "Home" at bounding box center [68, 55] width 114 height 12
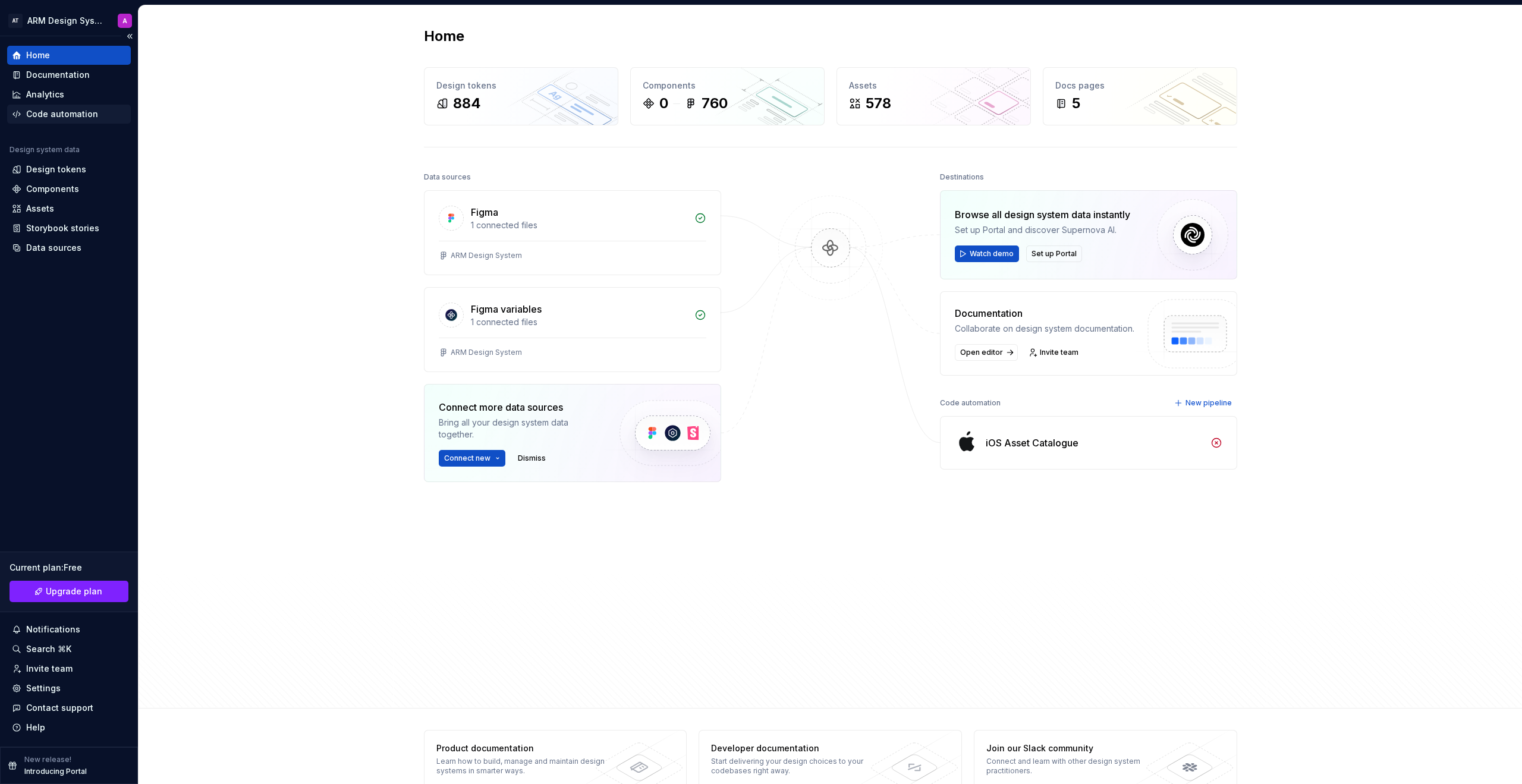
click at [57, 111] on div "Code automation" at bounding box center [62, 114] width 72 height 12
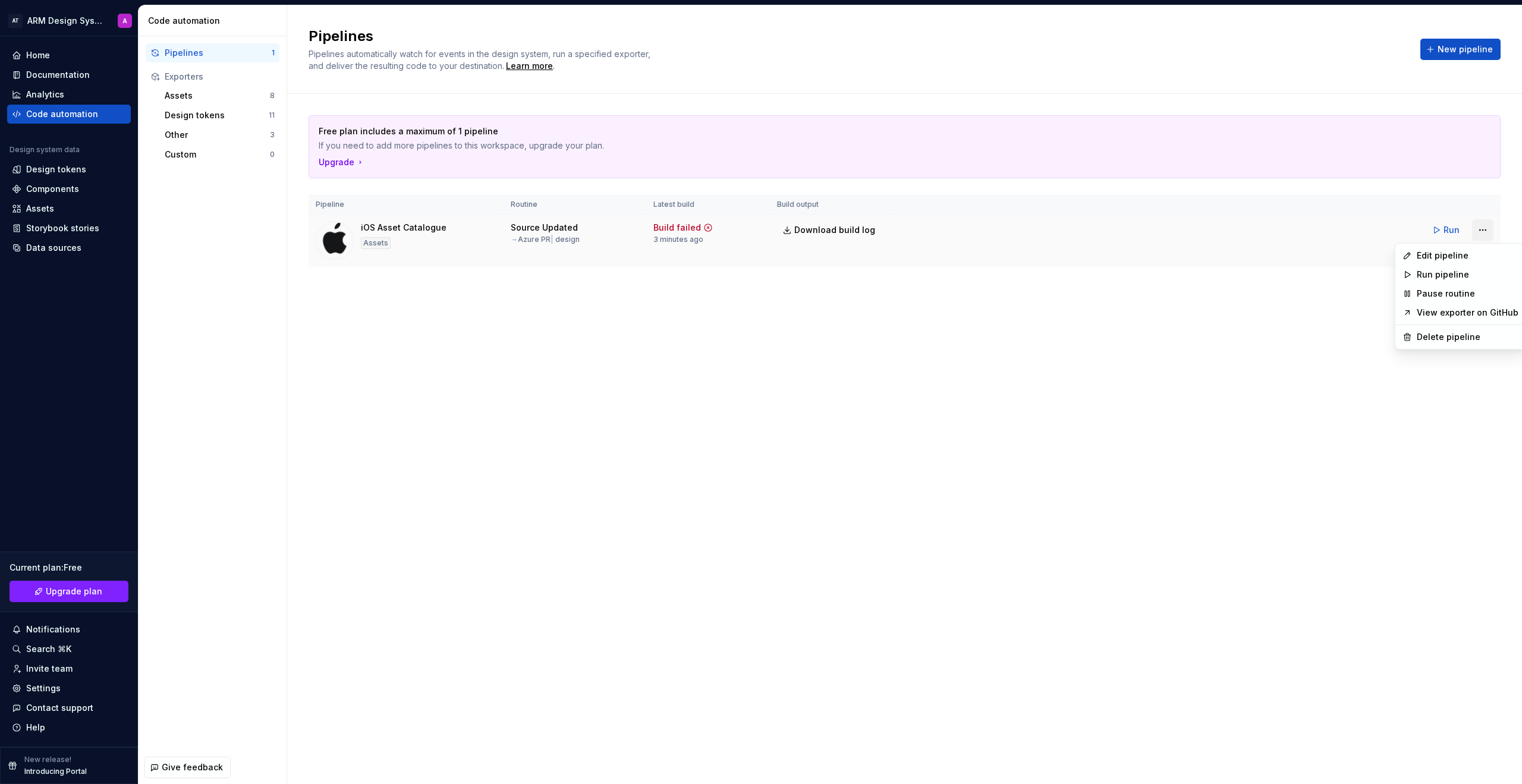
click at [897, 232] on html "AT ARM Design System A Home Documentation Analytics Code automation Design syst…" at bounding box center [761, 392] width 1522 height 784
click at [897, 256] on div "Edit pipeline" at bounding box center [1468, 255] width 102 height 12
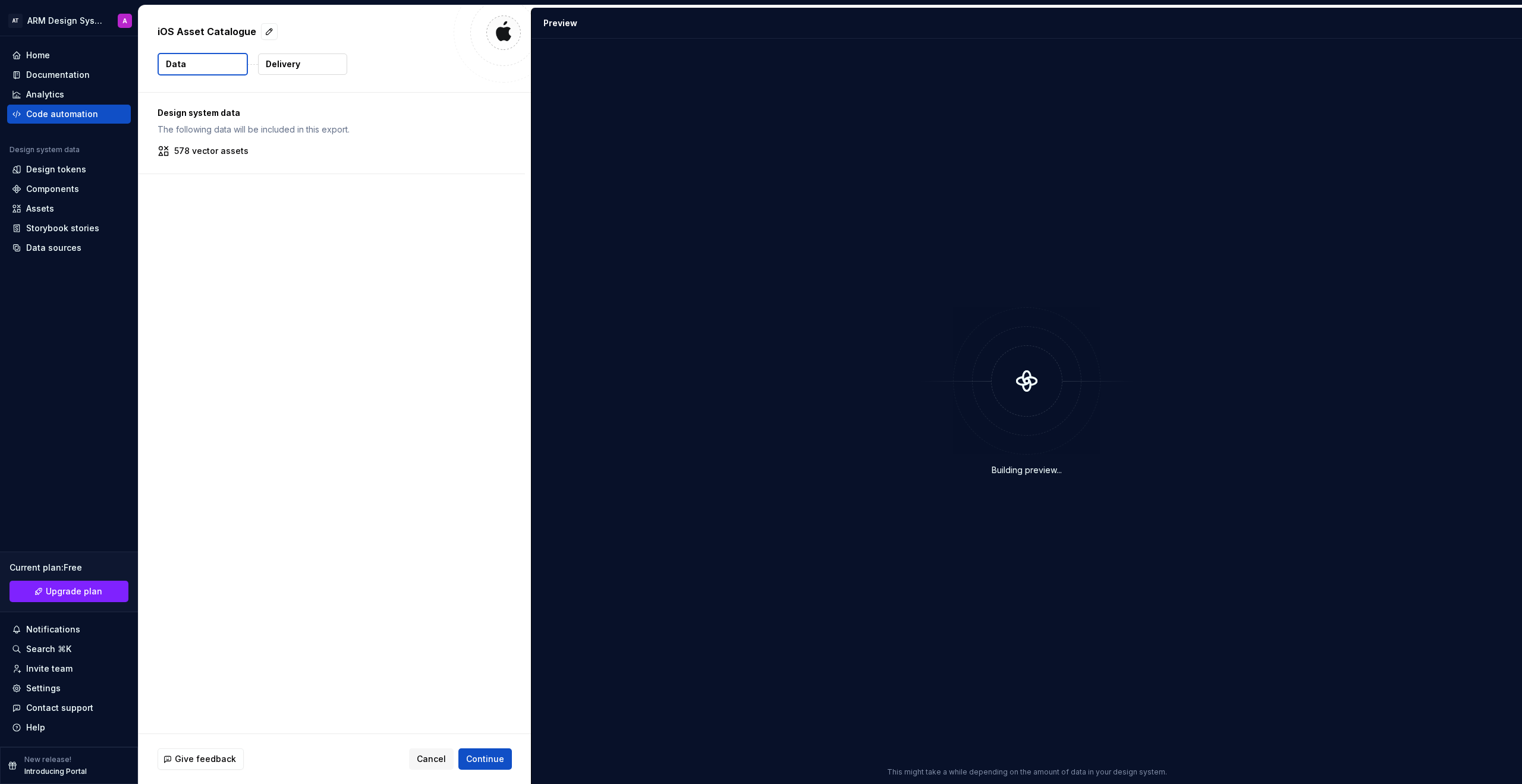
click at [298, 57] on button "Delivery" at bounding box center [302, 64] width 89 height 21
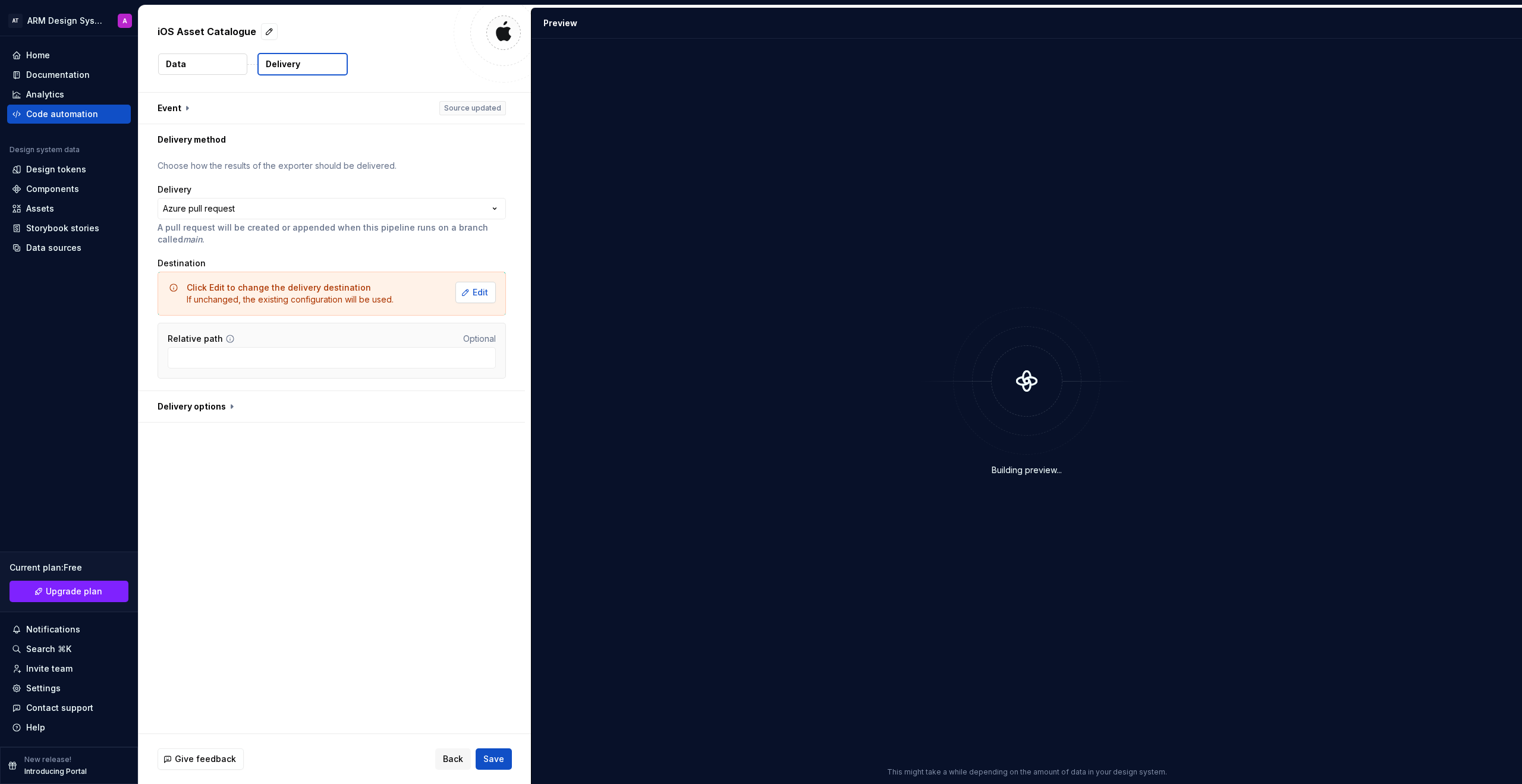
click at [488, 290] on span "Edit" at bounding box center [480, 292] width 15 height 12
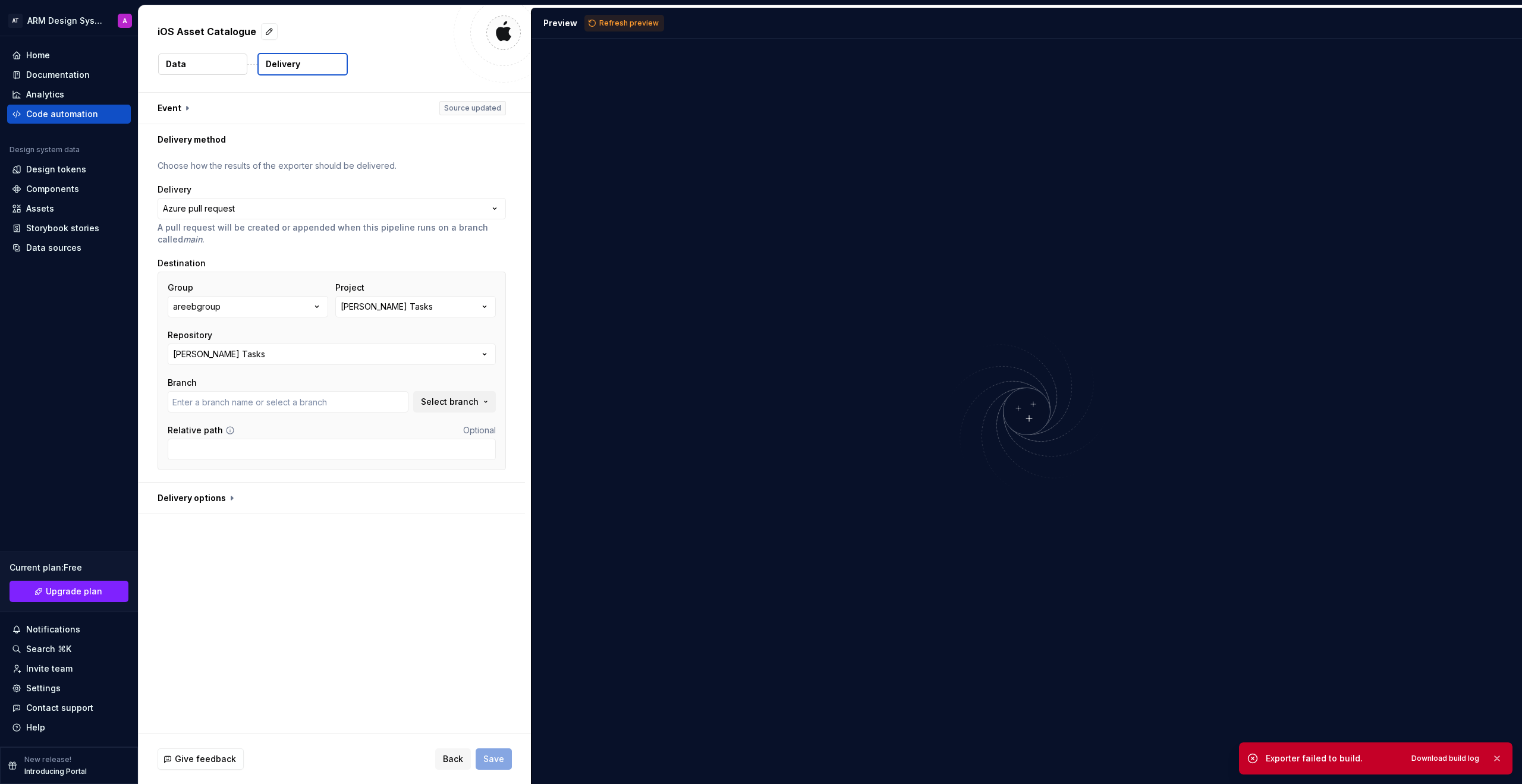
type input "develop"
click at [209, 499] on button "button" at bounding box center [332, 498] width 387 height 31
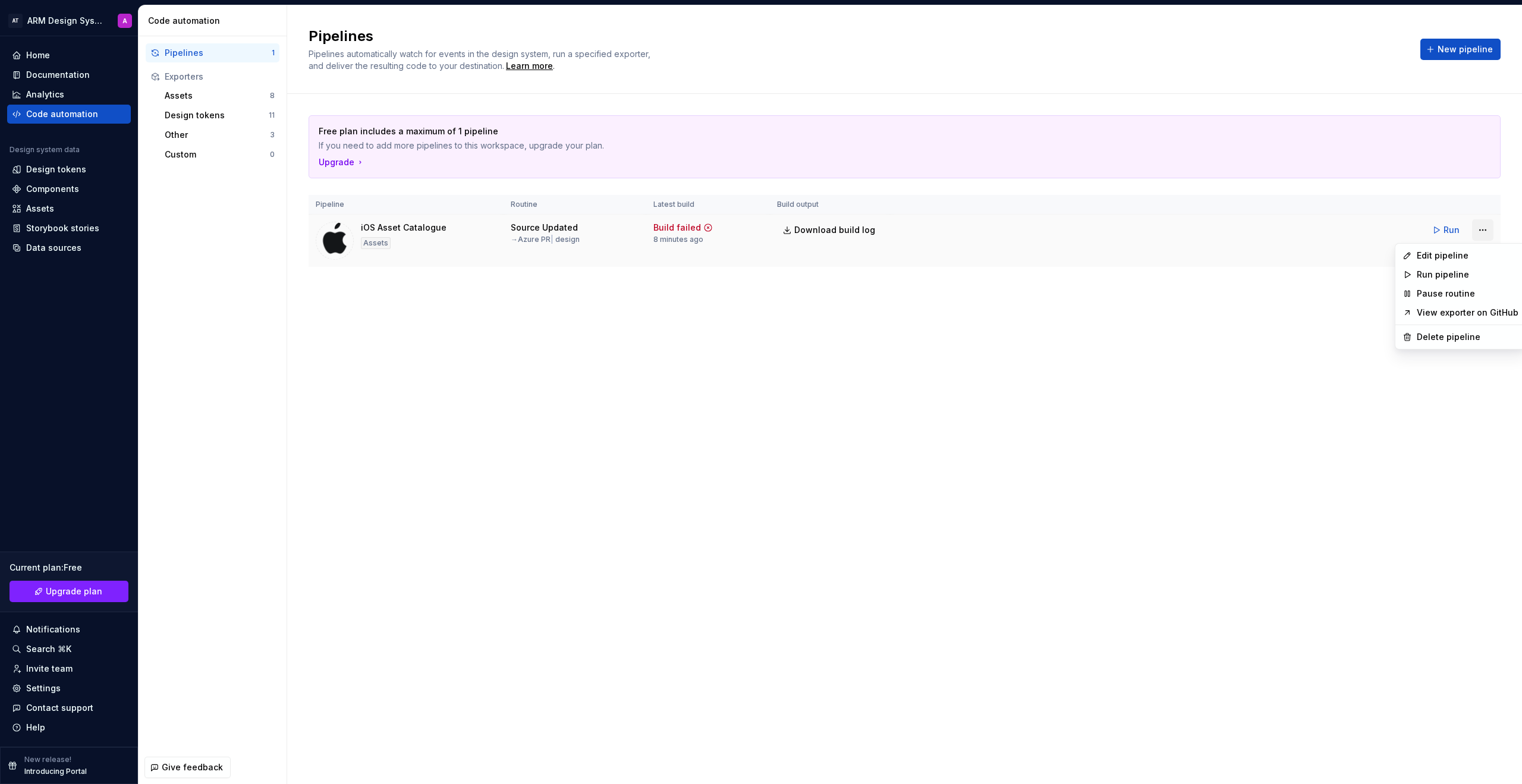
click at [897, 233] on html "AT ARM Design System A Home Documentation Analytics Code automation Design syst…" at bounding box center [761, 392] width 1522 height 784
click at [897, 341] on div "Delete pipeline" at bounding box center [1468, 337] width 102 height 12
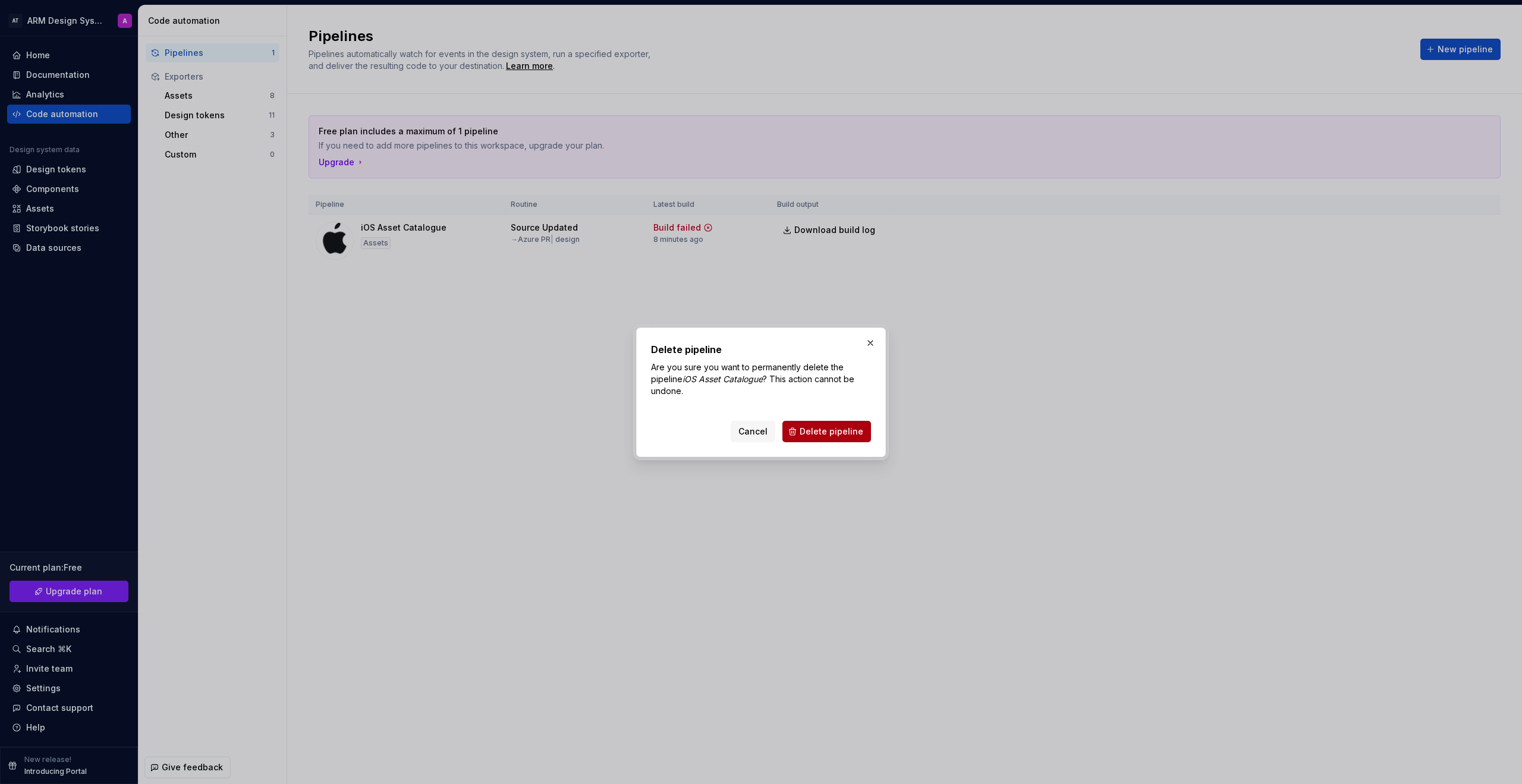
click at [829, 431] on span "Delete pipeline" at bounding box center [832, 431] width 64 height 12
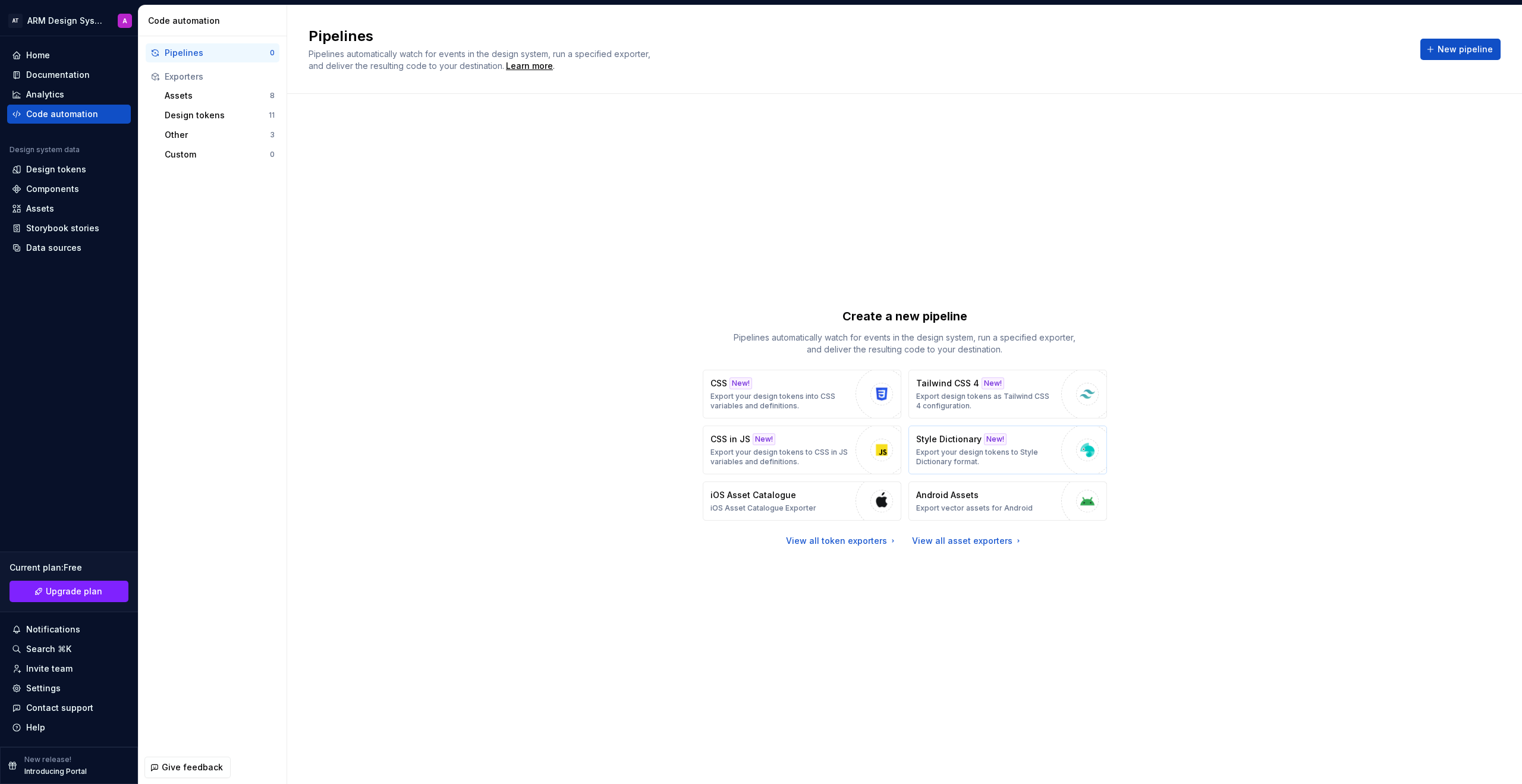
click at [897, 452] on p "Export your design tokens to Style Dictionary format." at bounding box center [985, 458] width 139 height 19
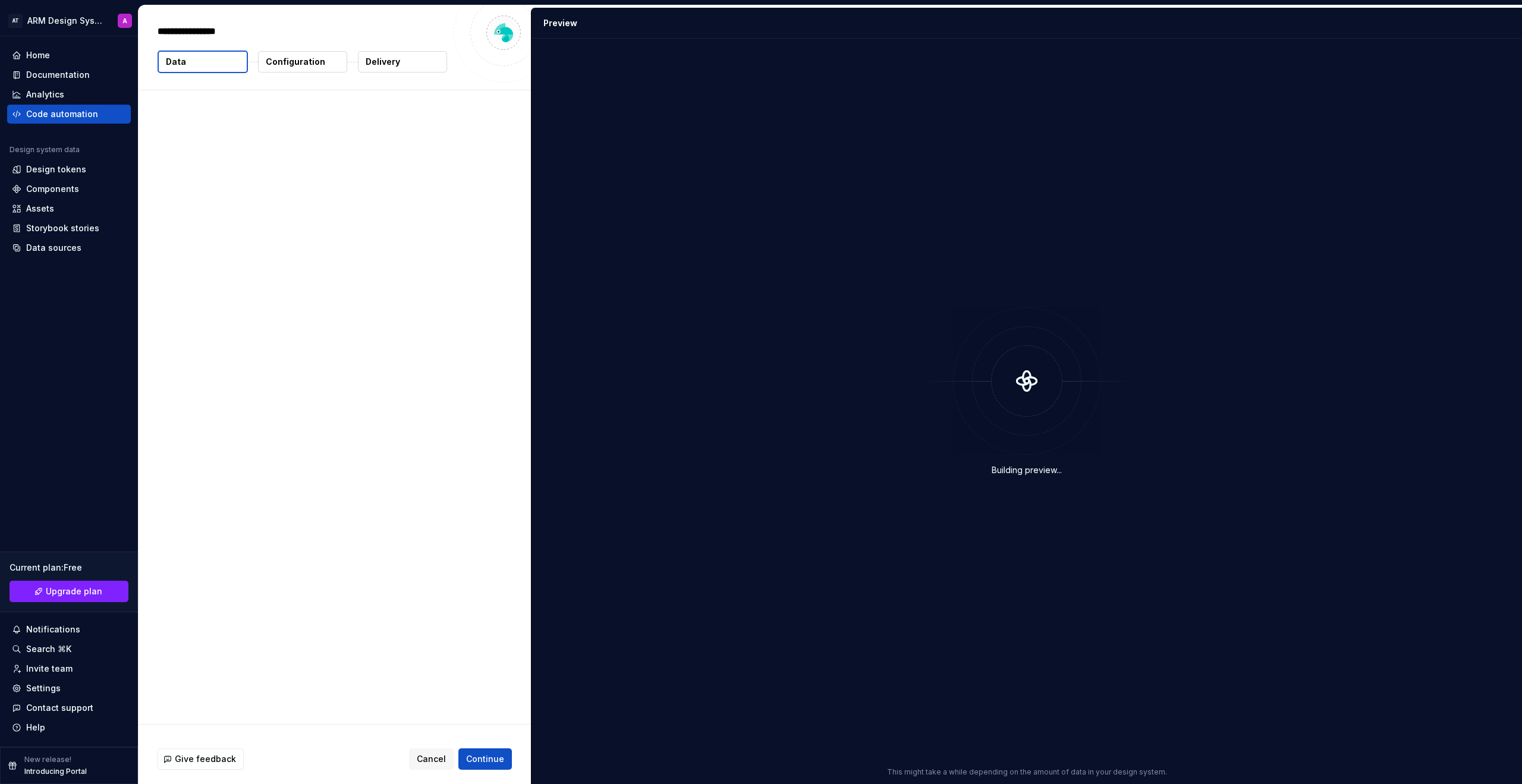
type textarea "*"
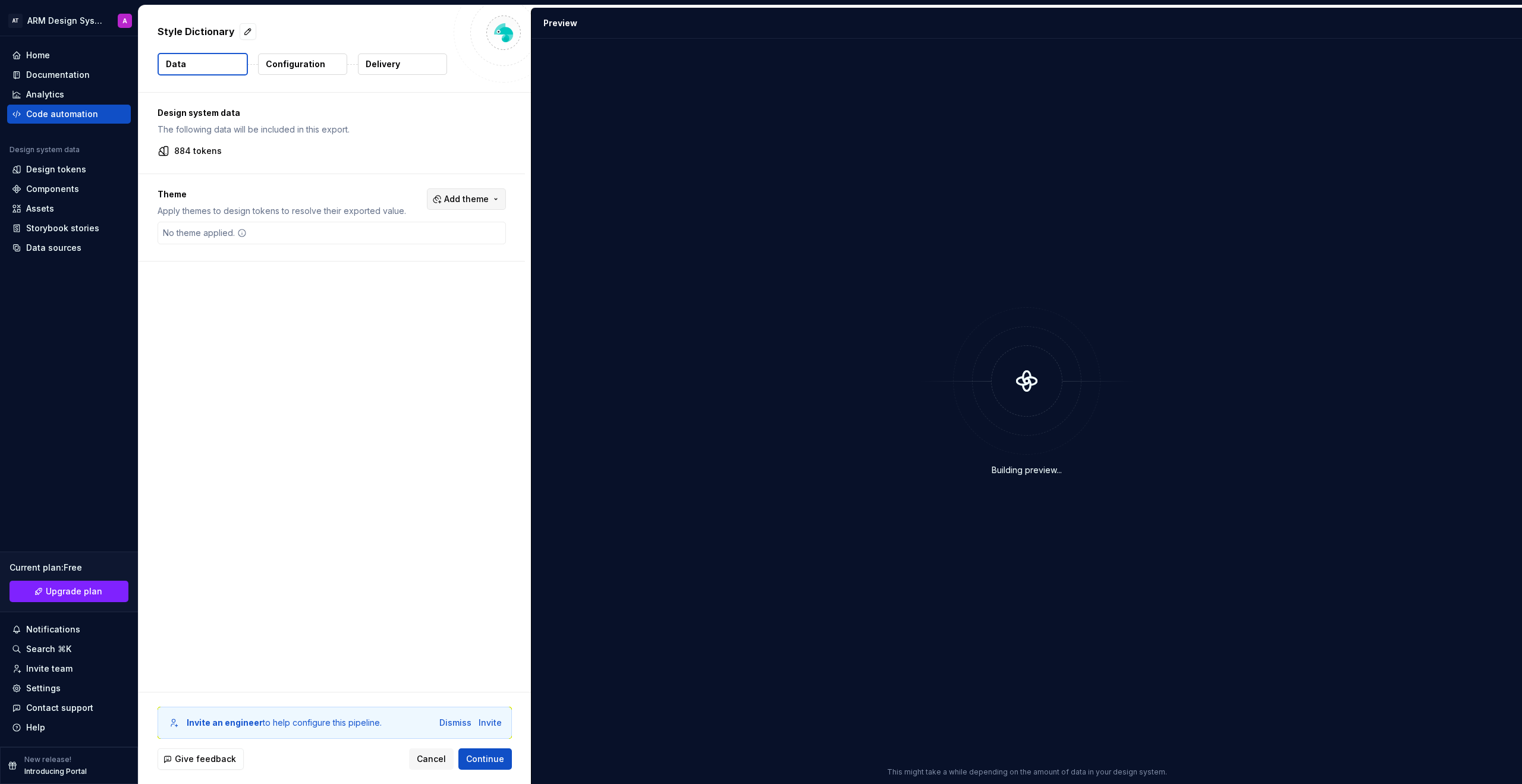
click at [475, 200] on span "Add theme" at bounding box center [466, 199] width 45 height 12
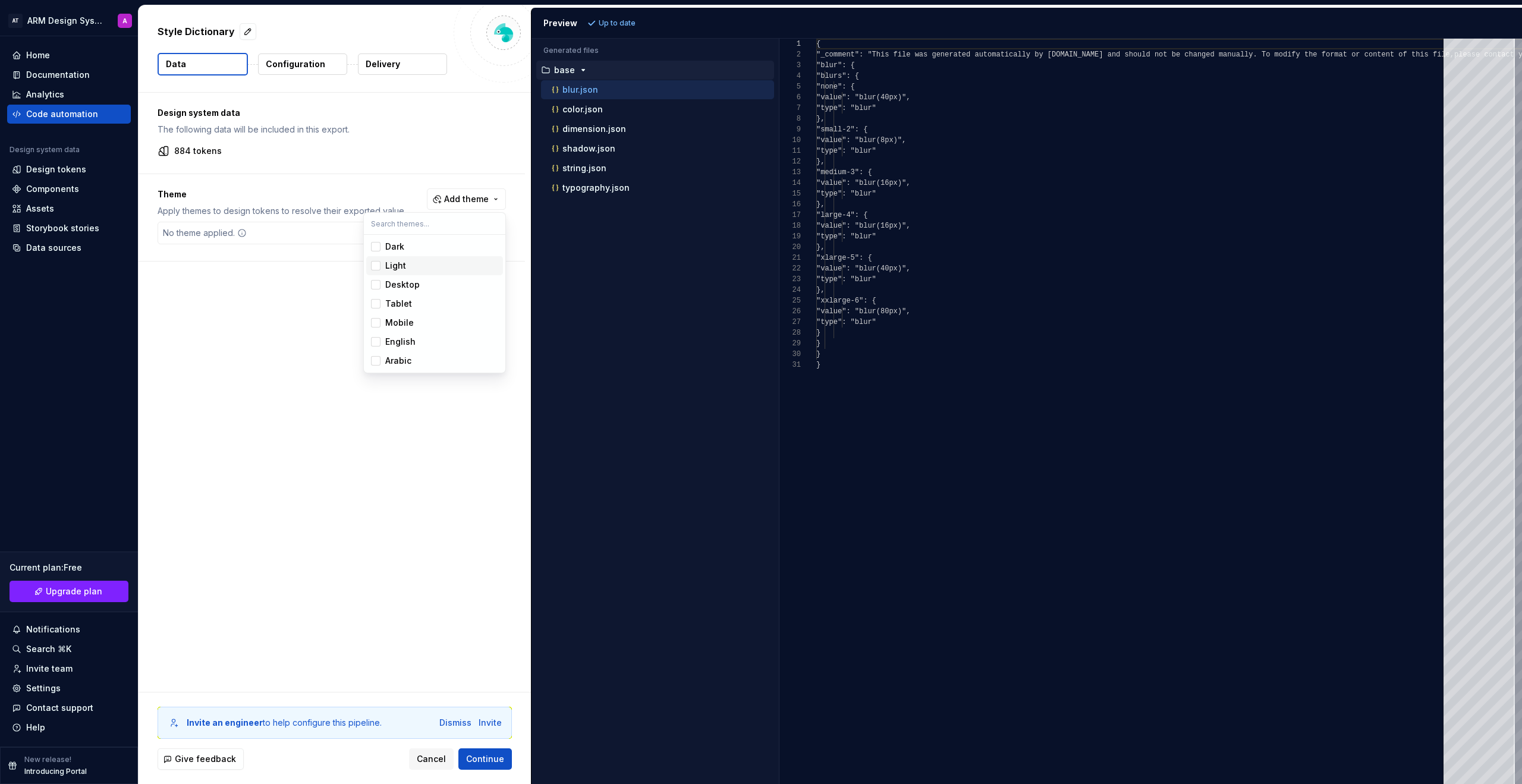
click at [377, 264] on div "Suggestions" at bounding box center [376, 266] width 10 height 10
click at [266, 296] on html "AT ARM Design System A Home Documentation Analytics Code automation Design syst…" at bounding box center [761, 392] width 1522 height 784
click at [485, 590] on span "Continue" at bounding box center [486, 759] width 38 height 12
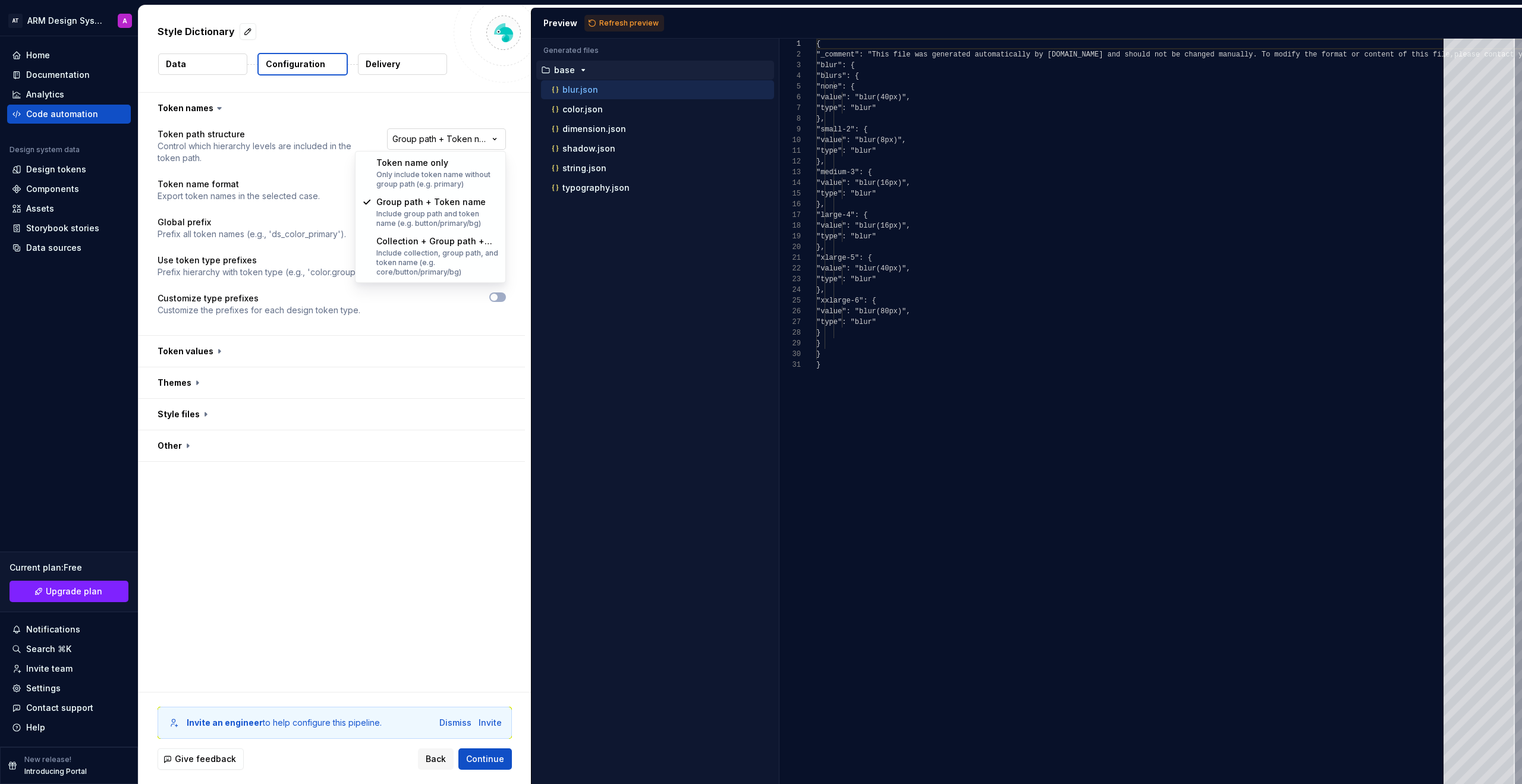
click at [447, 142] on html "**********" at bounding box center [761, 392] width 1522 height 784
click at [411, 558] on html "**********" at bounding box center [761, 392] width 1522 height 784
click at [431, 199] on html "**********" at bounding box center [761, 392] width 1522 height 784
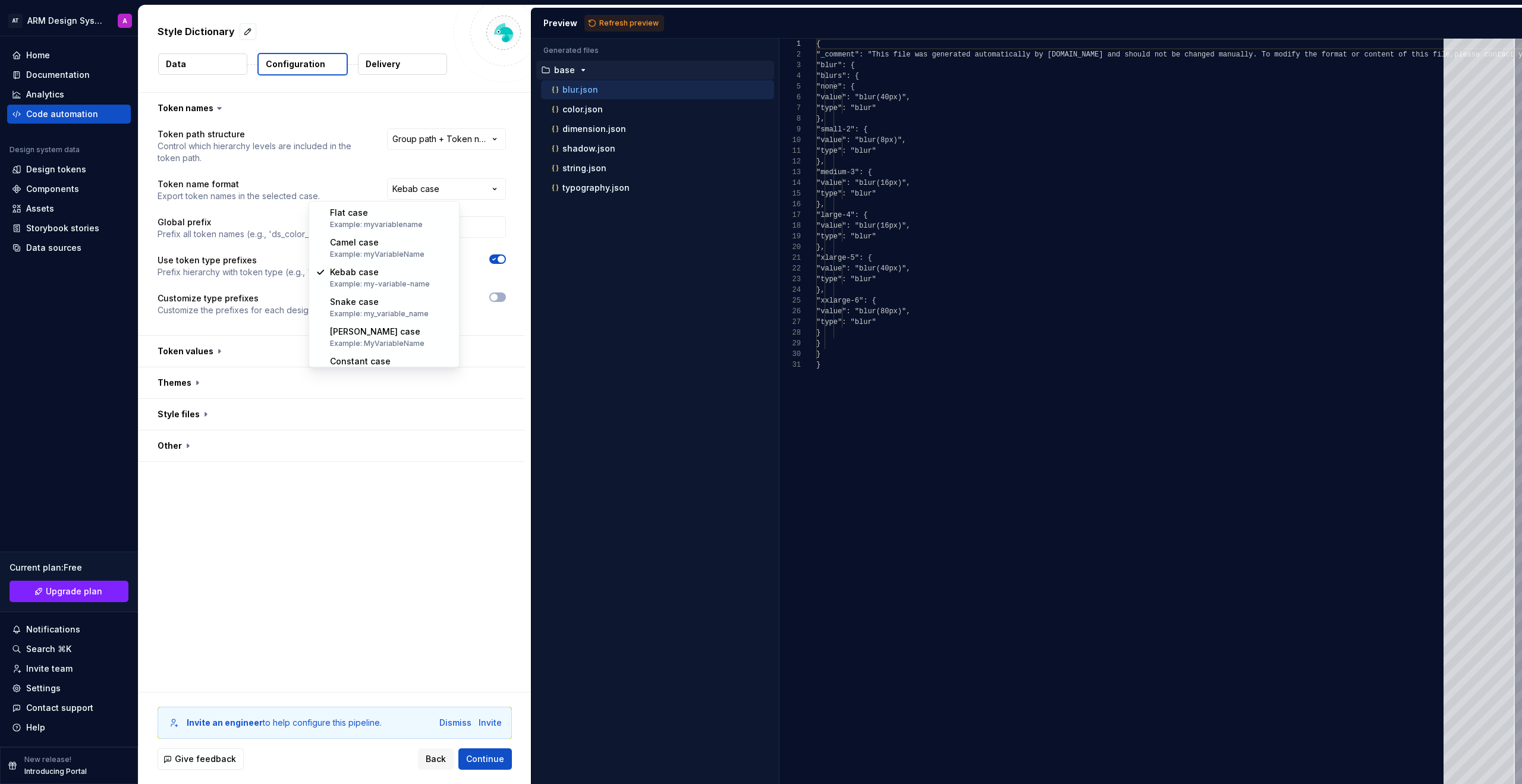
click at [446, 494] on html "**********" at bounding box center [761, 392] width 1522 height 784
click at [220, 355] on button "button" at bounding box center [332, 351] width 387 height 31
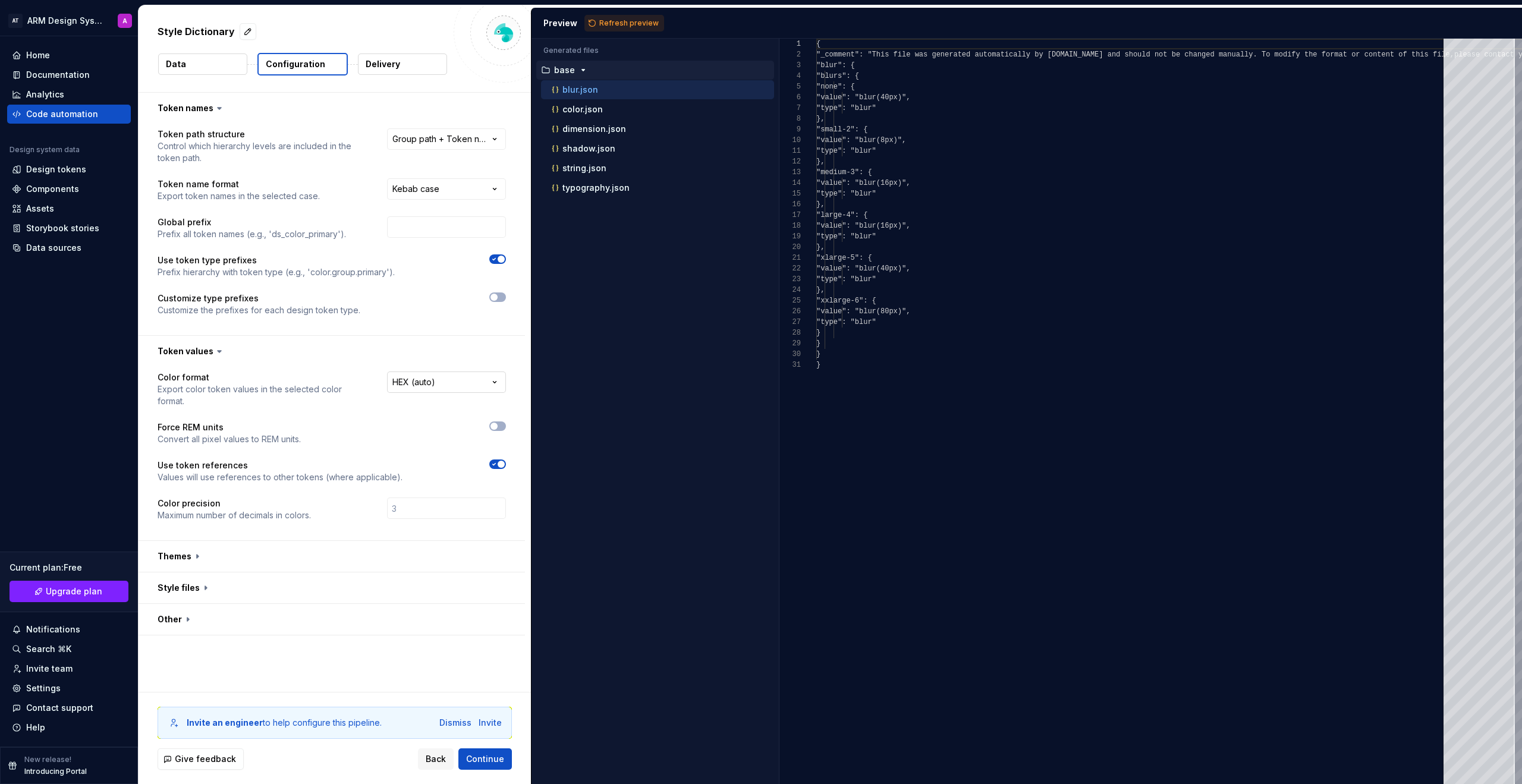
click at [443, 375] on html "**********" at bounding box center [761, 392] width 1522 height 784
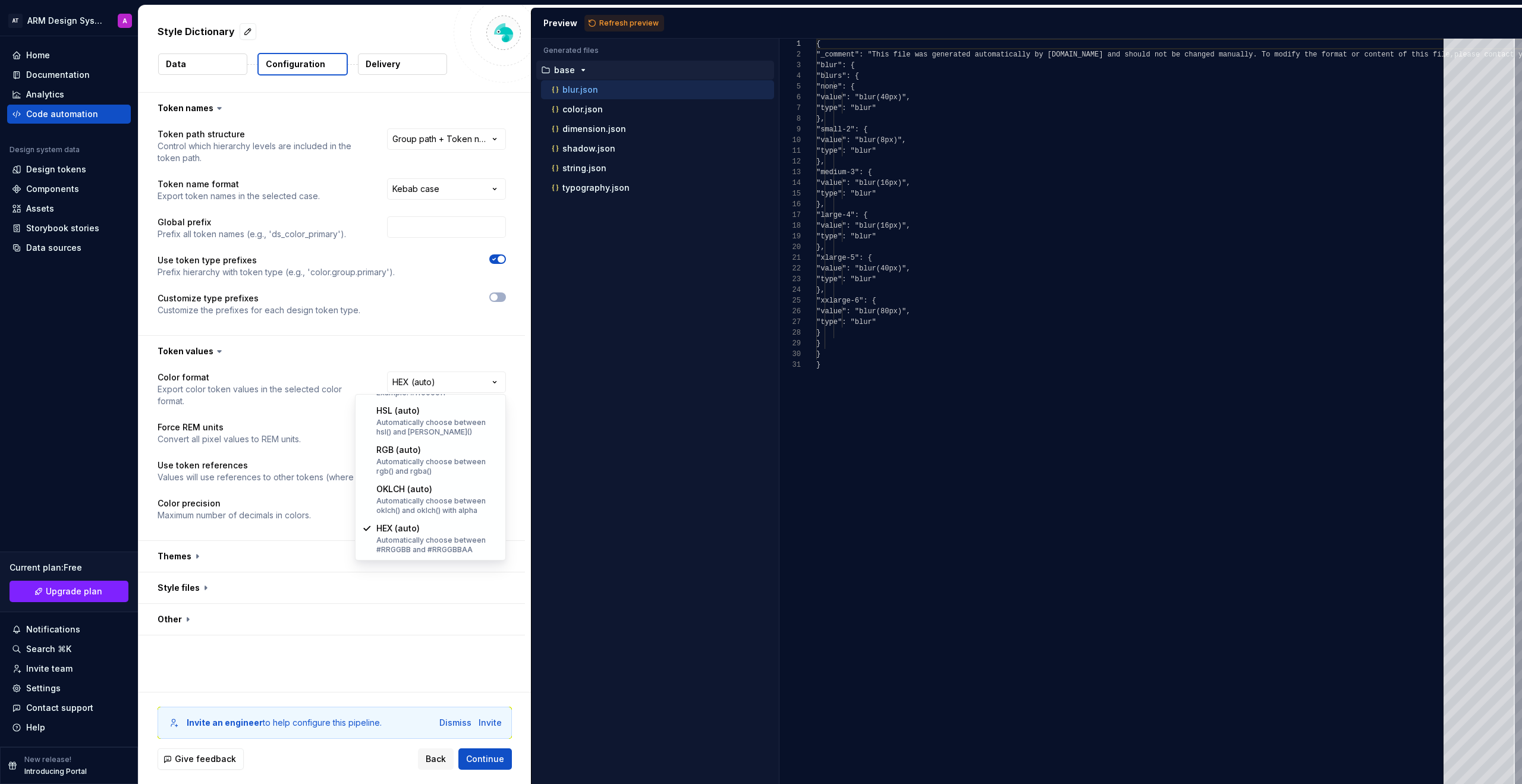
click at [309, 345] on html "**********" at bounding box center [761, 392] width 1522 height 784
click at [223, 565] on button "button" at bounding box center [332, 556] width 387 height 31
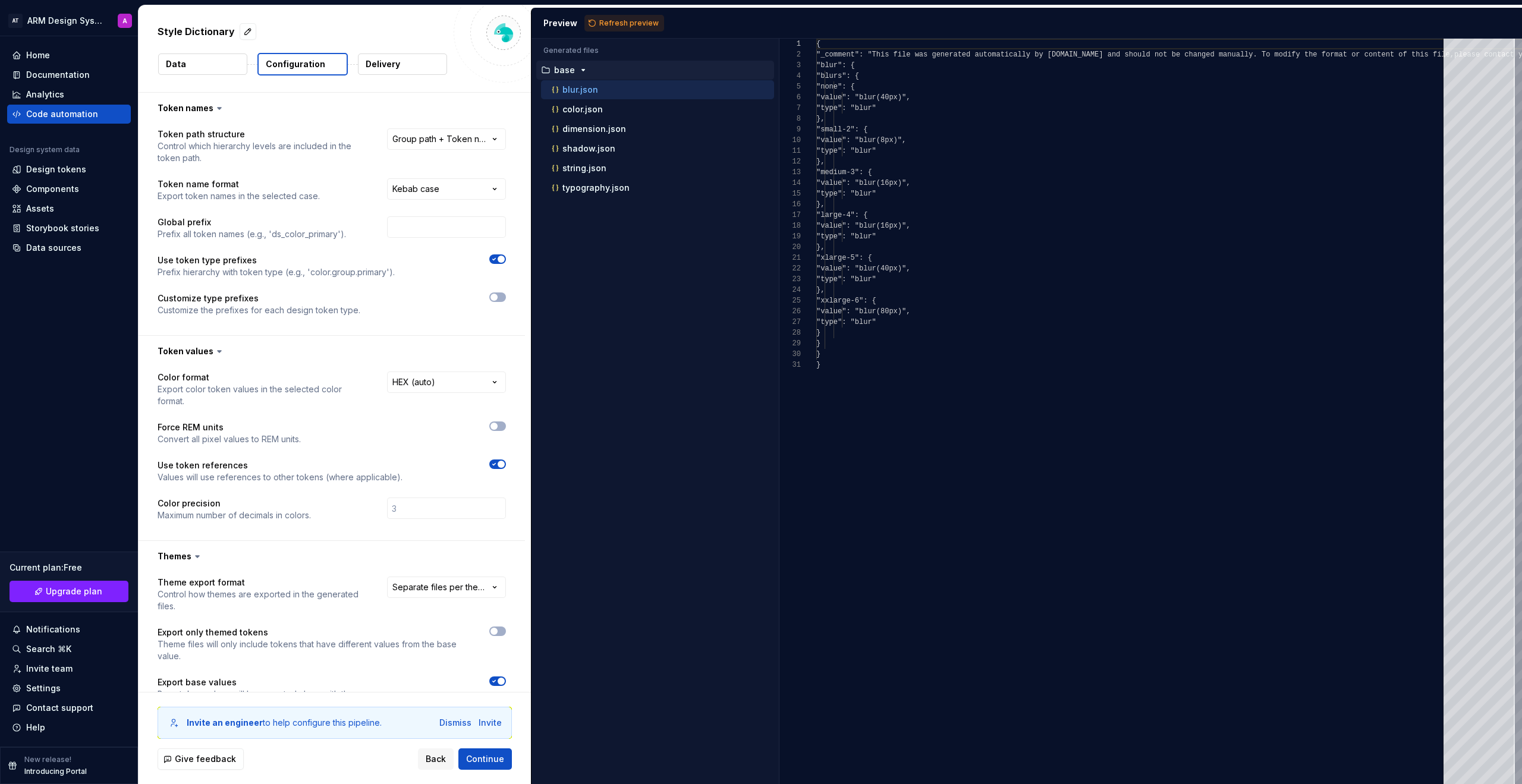
scroll to position [91, 0]
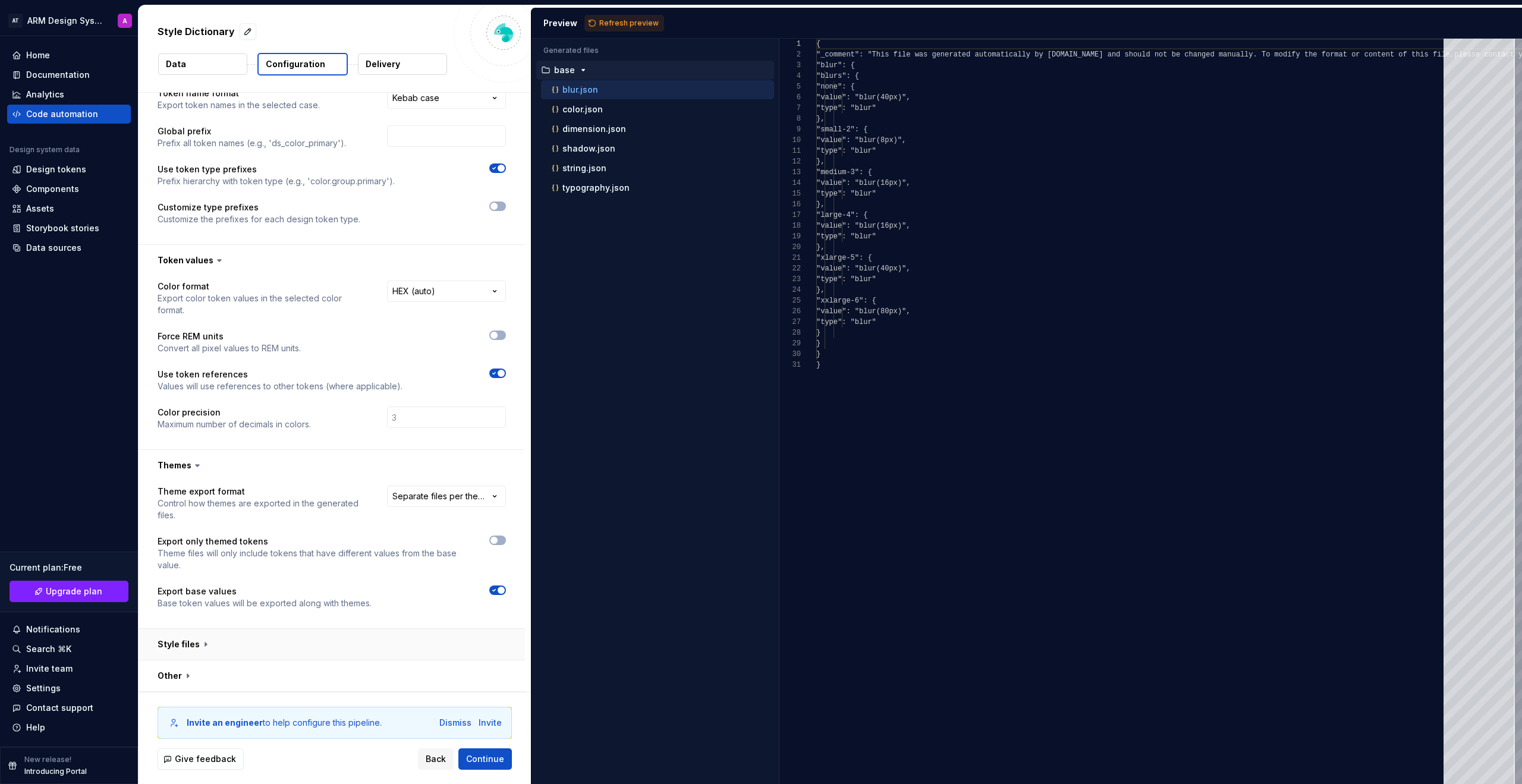
click at [251, 590] on button "button" at bounding box center [332, 644] width 387 height 31
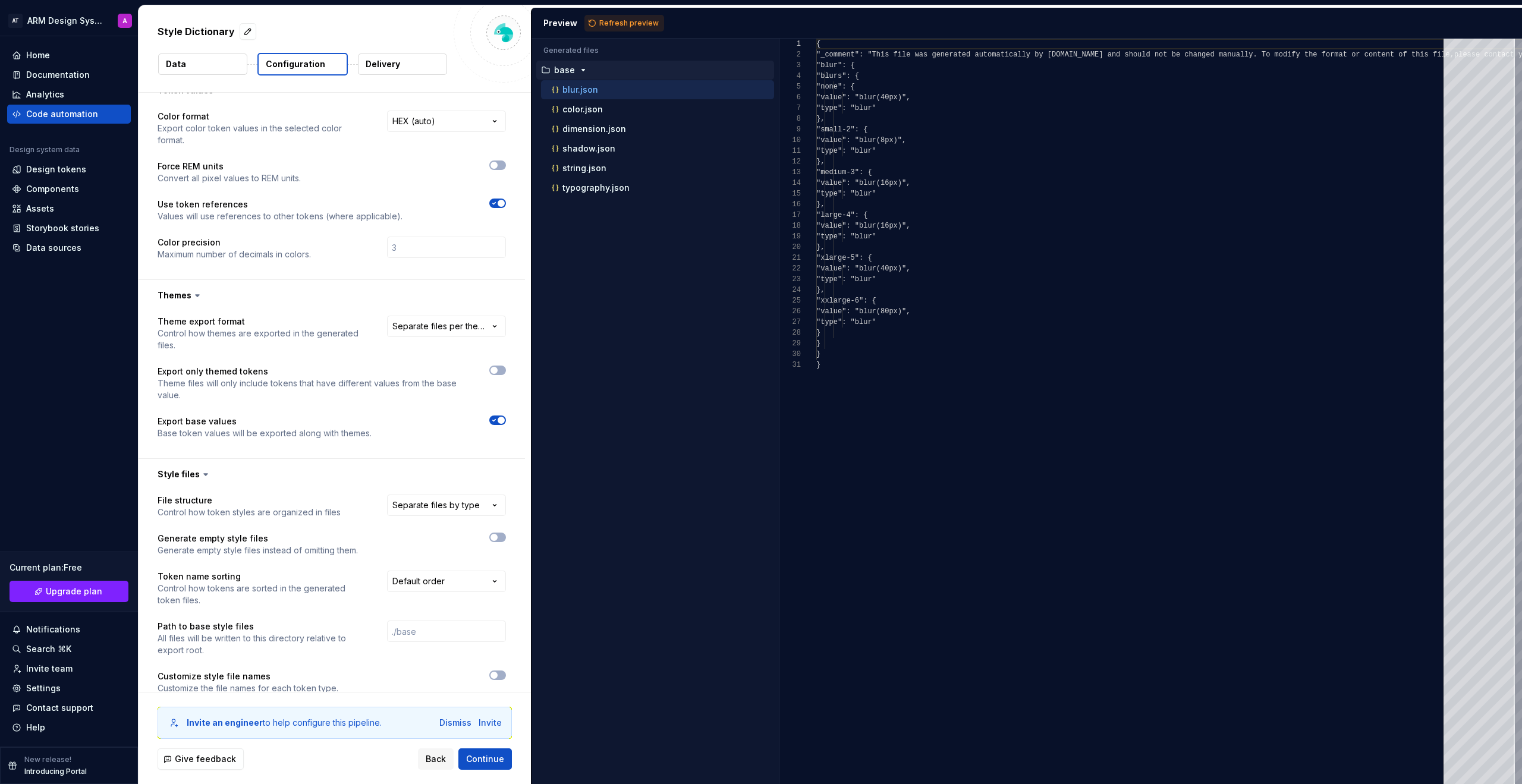
scroll to position [314, 0]
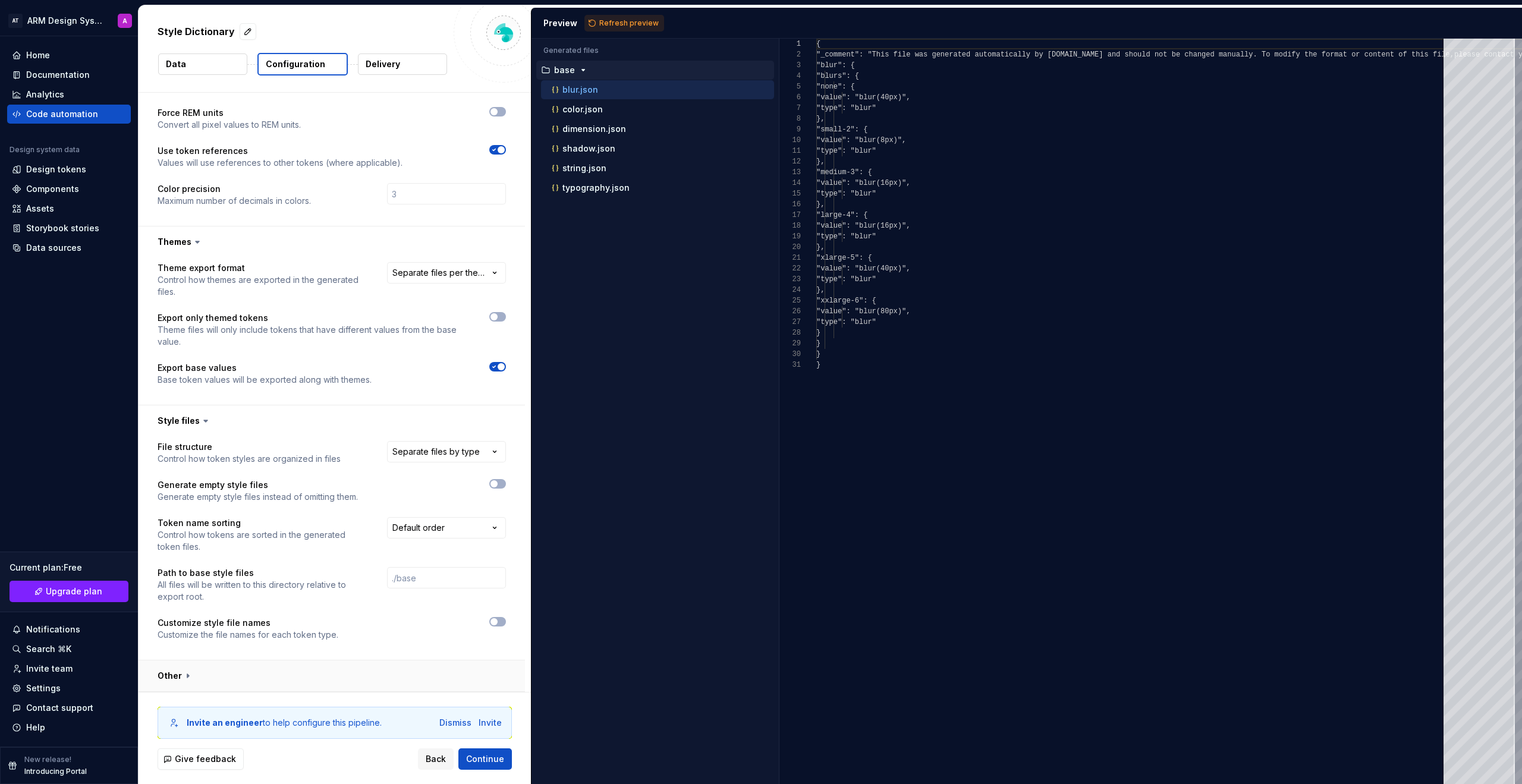
click at [262, 590] on button "button" at bounding box center [332, 676] width 387 height 31
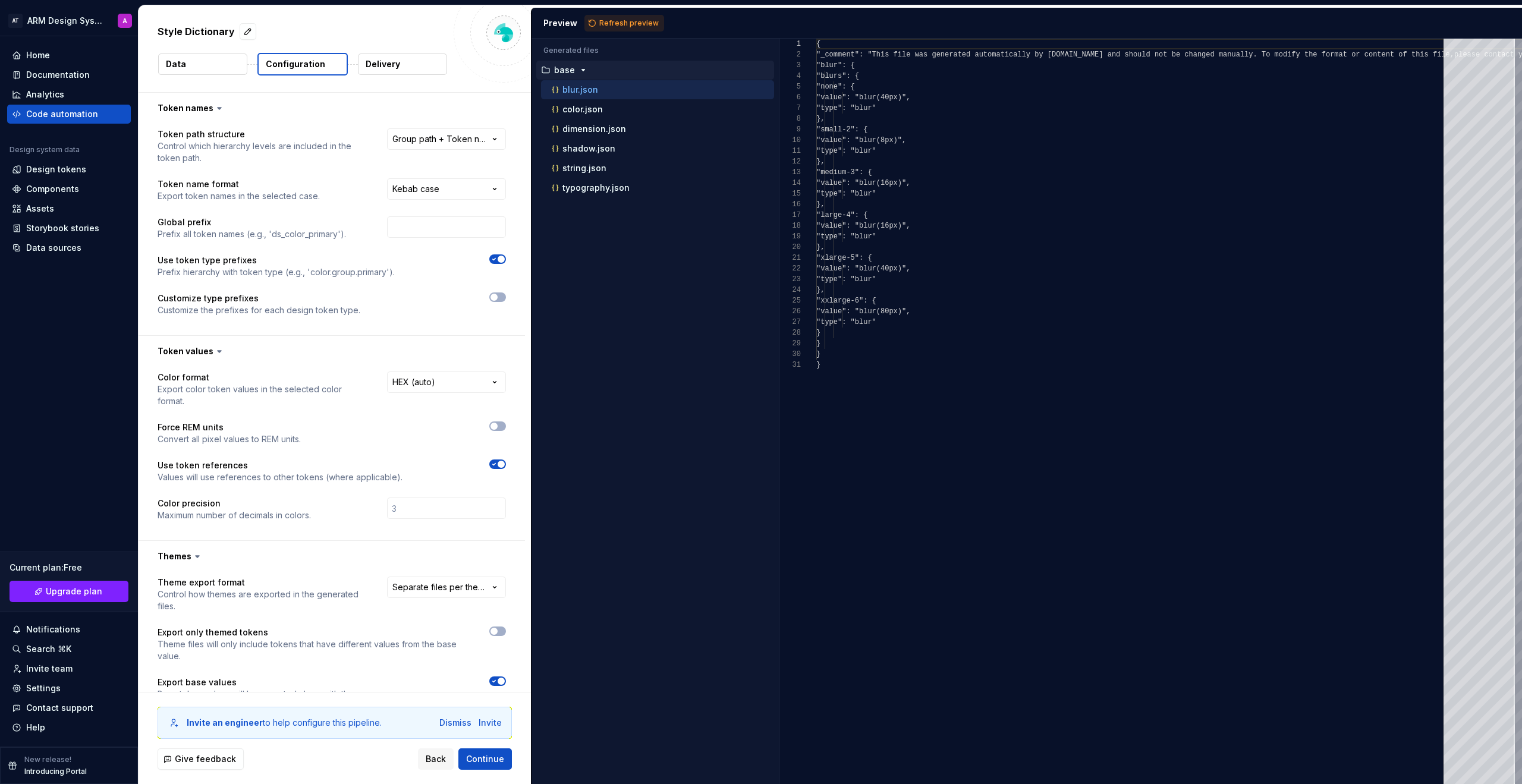
scroll to position [7, 0]
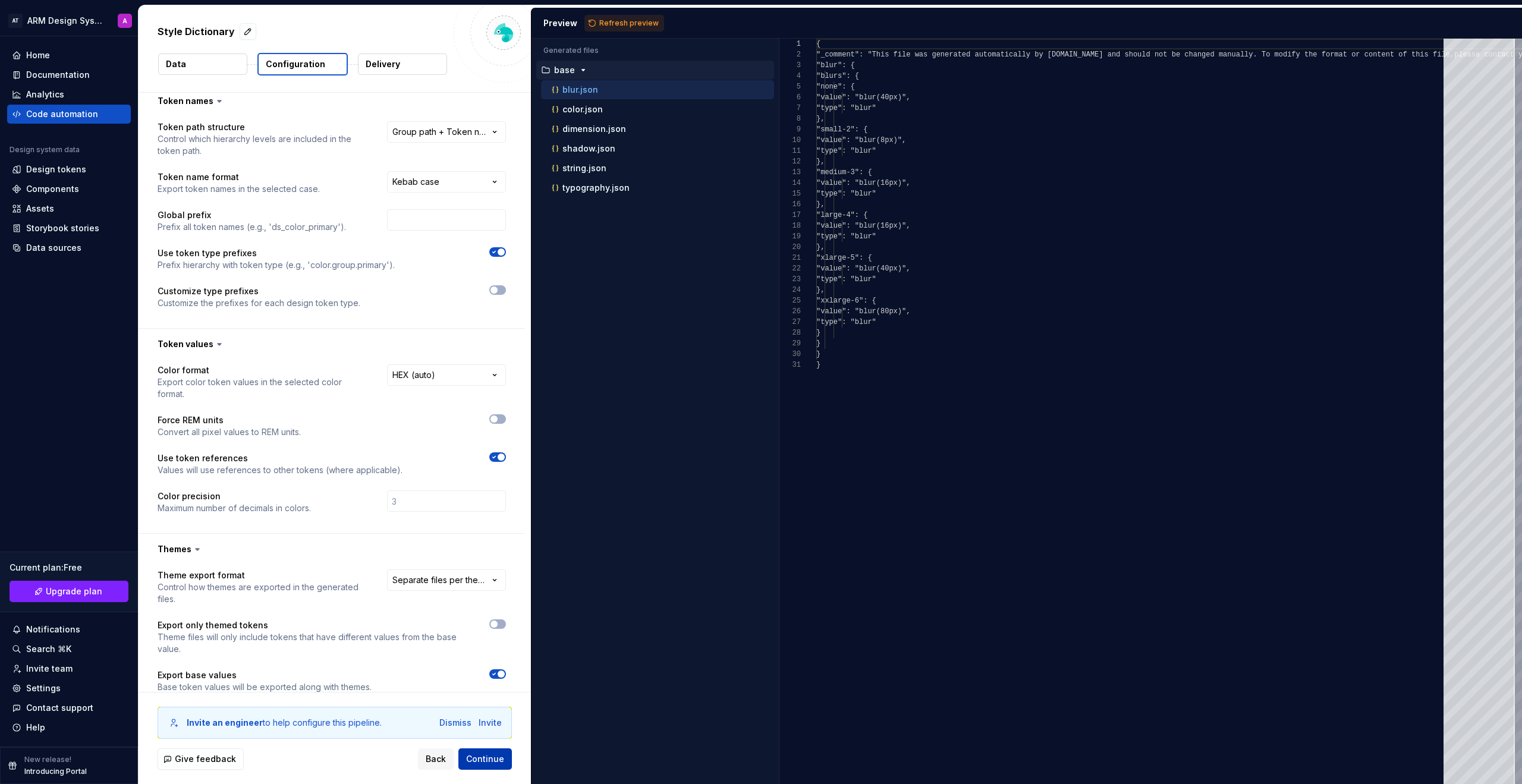
click at [488, 590] on span "Continue" at bounding box center [486, 759] width 38 height 12
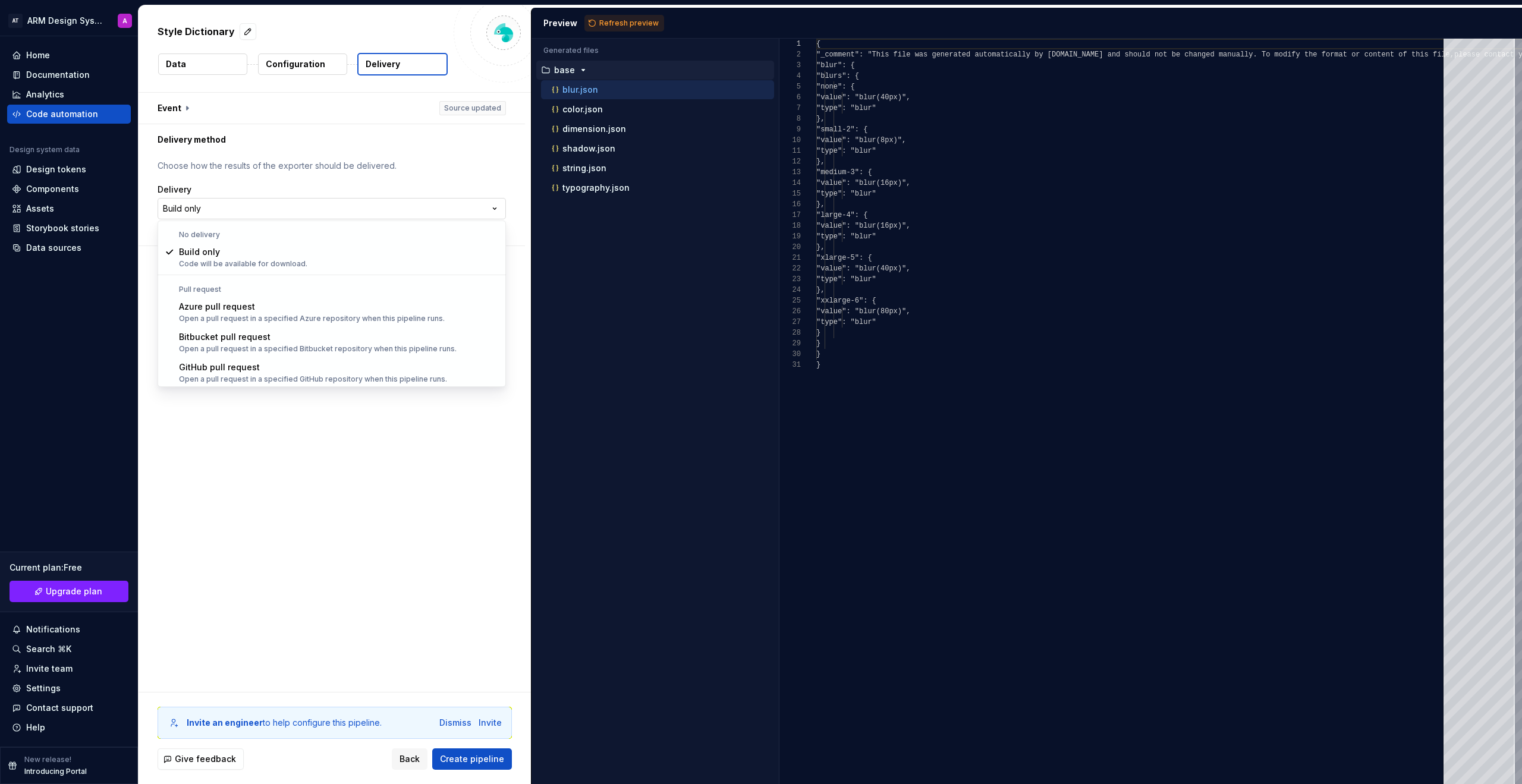
click at [283, 207] on html "**********" at bounding box center [761, 392] width 1522 height 784
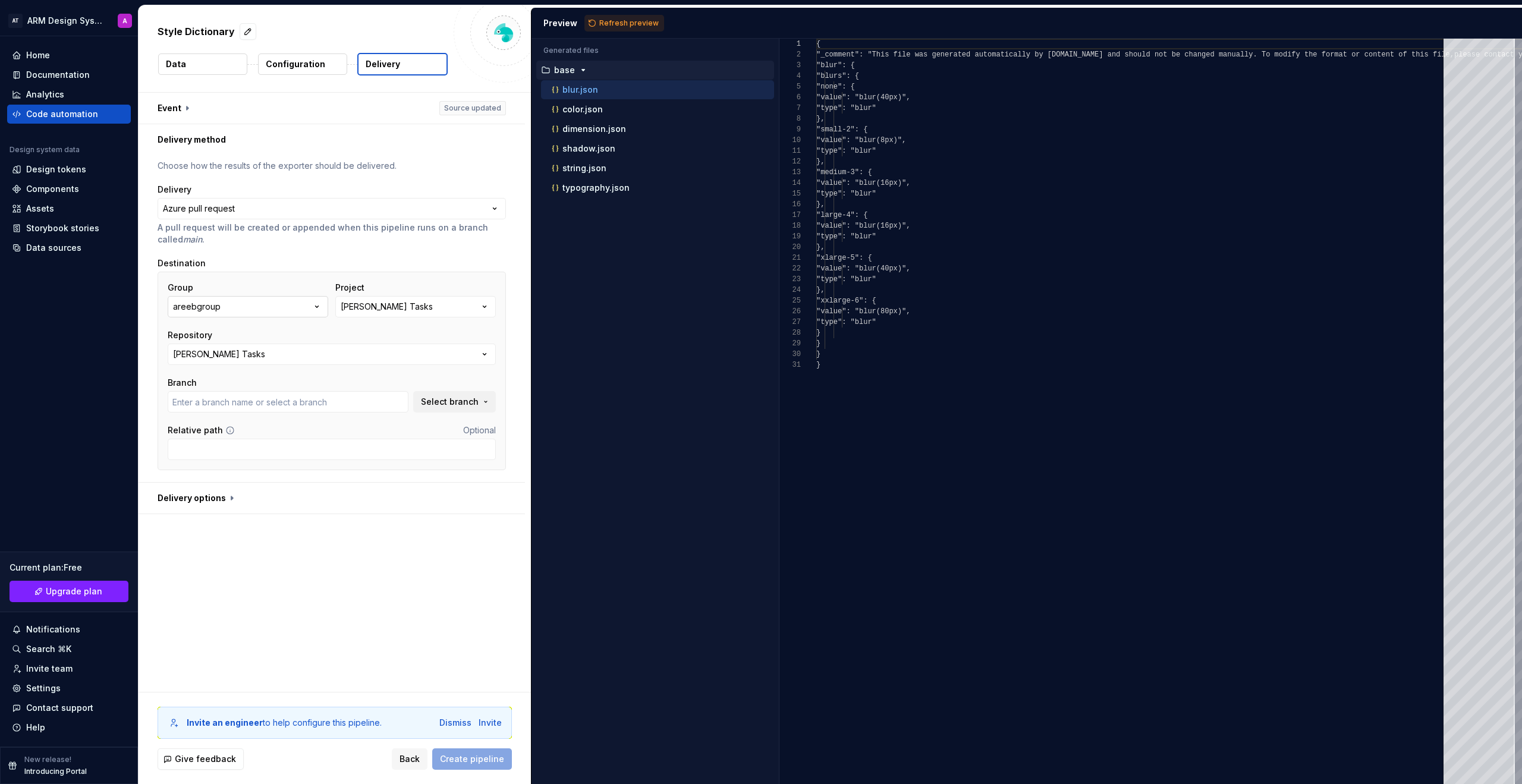
type input "develop"
click at [396, 298] on button "[PERSON_NAME] Tasks" at bounding box center [416, 306] width 161 height 21
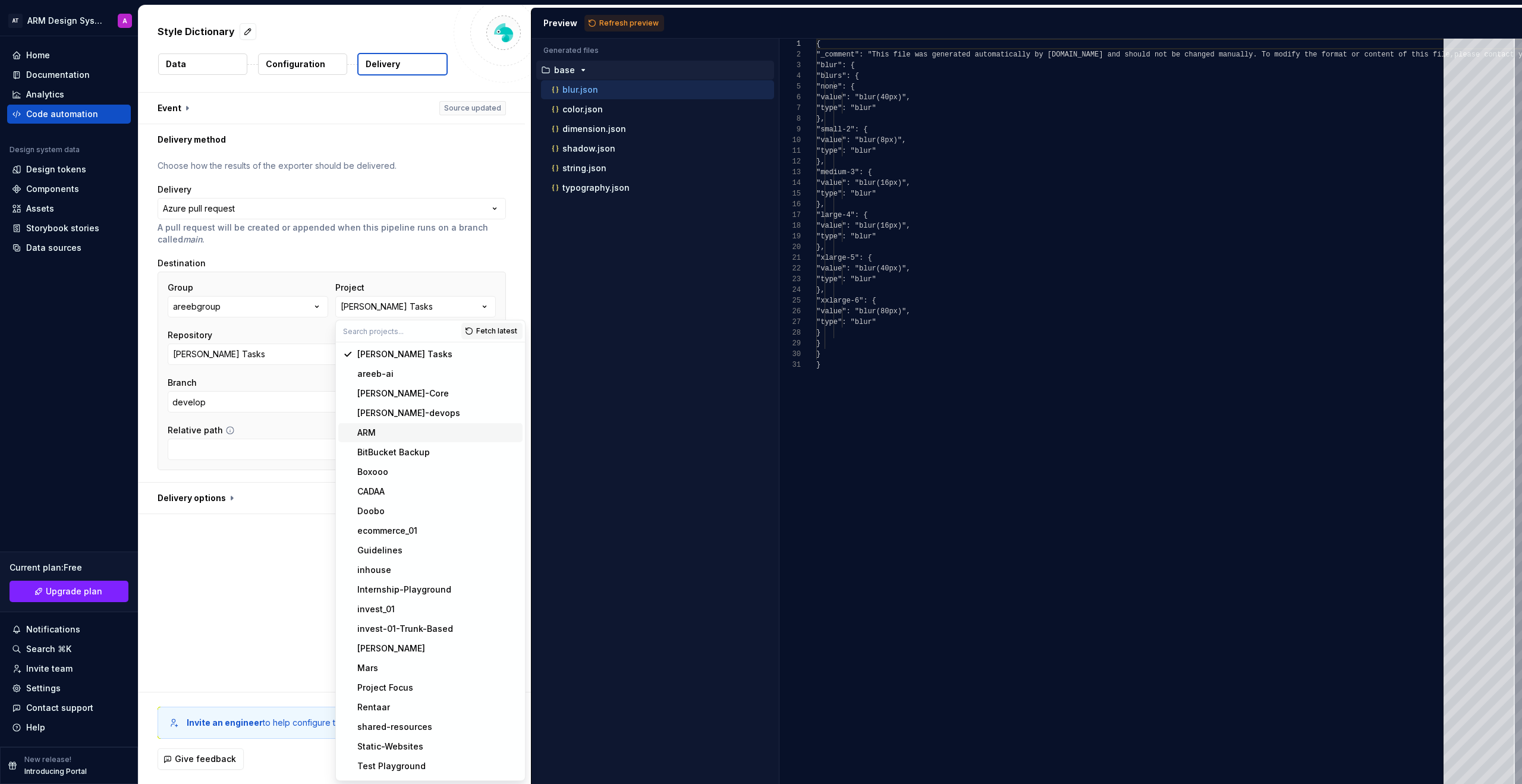
click at [389, 428] on div "ARM" at bounding box center [438, 432] width 161 height 12
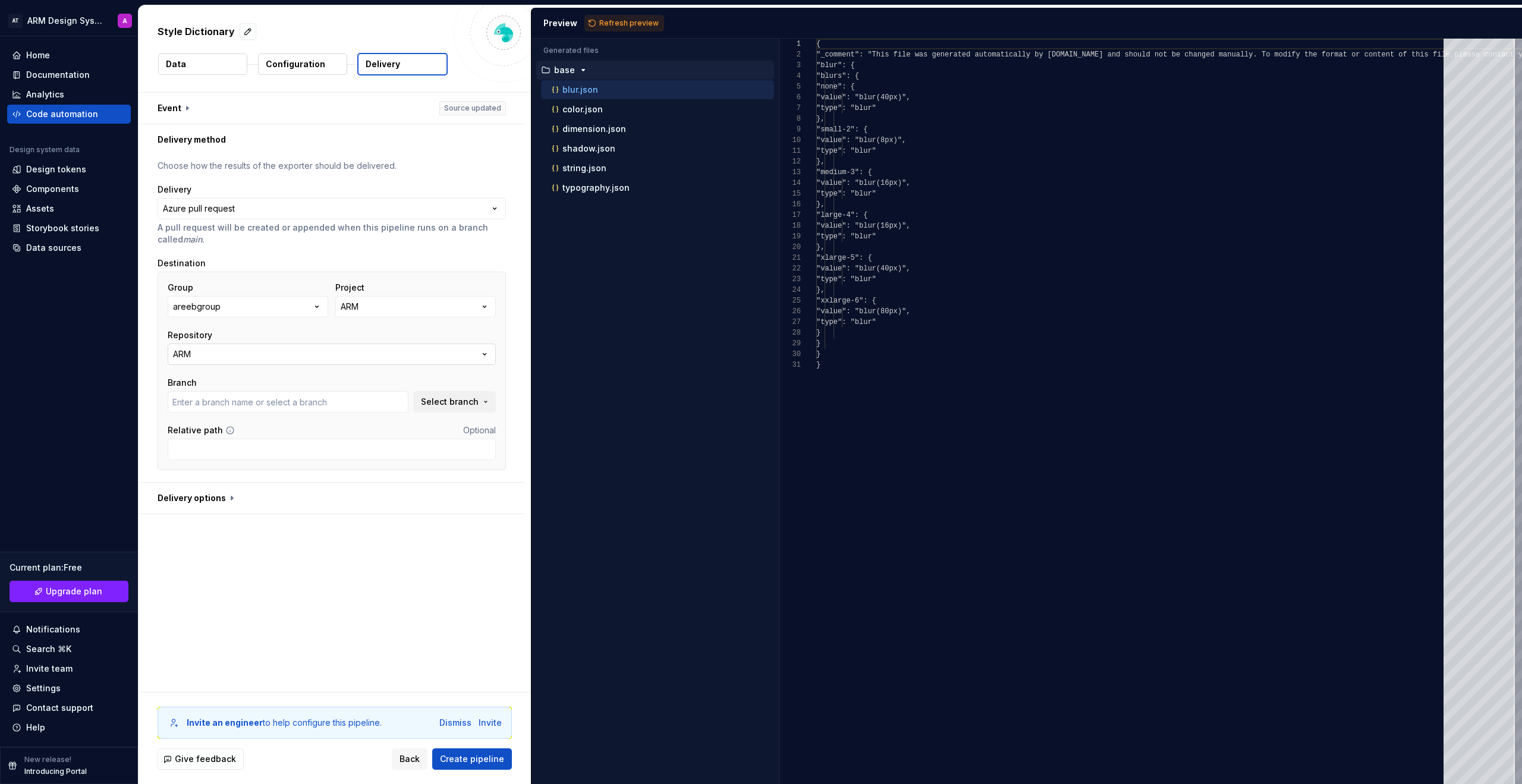
type input "change/nav-links-style"
click at [319, 349] on button "ARM" at bounding box center [332, 354] width 328 height 21
click at [299, 439] on div "arm_design" at bounding box center [338, 441] width 299 height 12
type input "design"
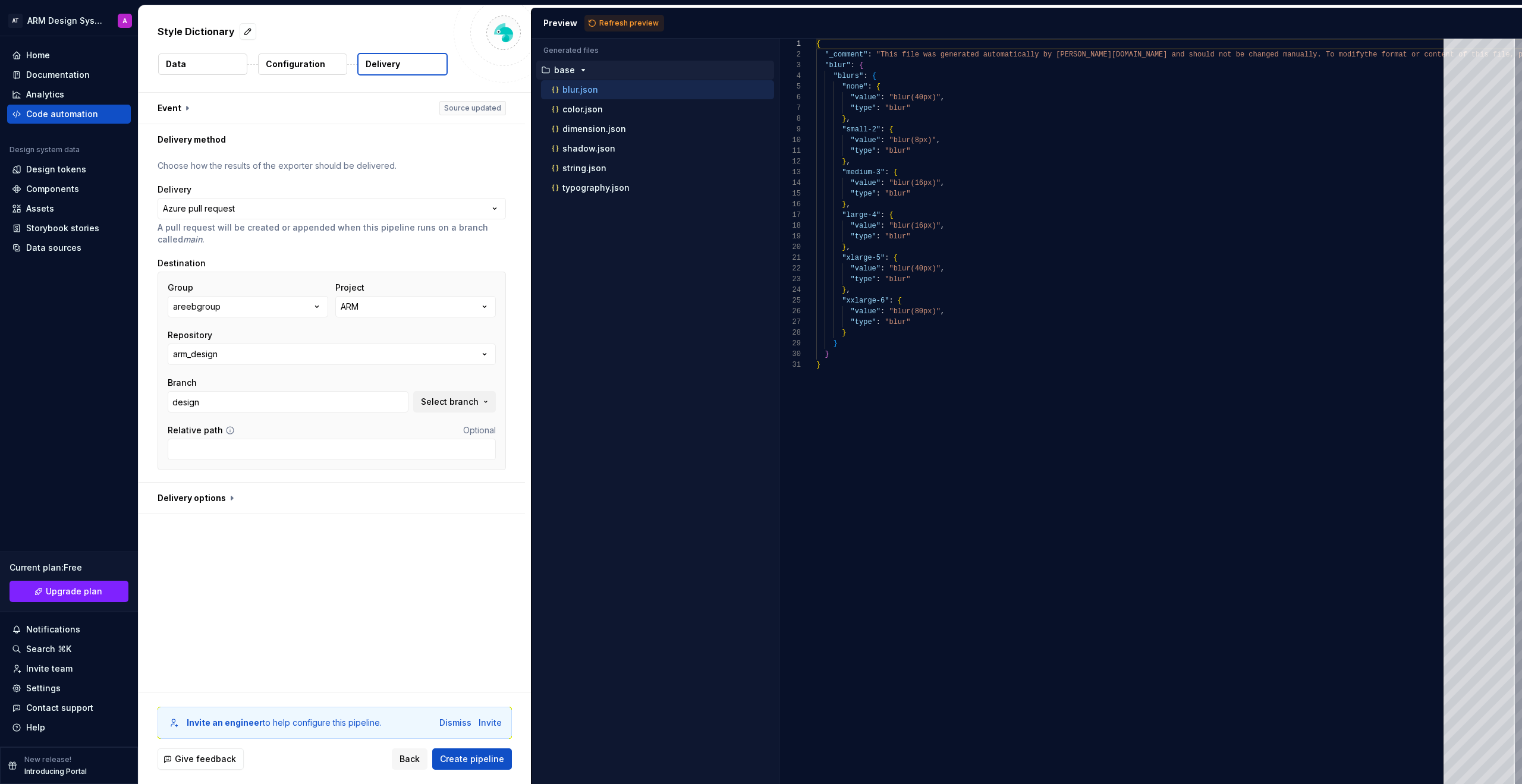
click at [291, 462] on div "Group areebgroup Project ARM Repository arm_design Branch design Select branch …" at bounding box center [332, 371] width 349 height 199
click at [295, 456] on input "Relative path" at bounding box center [332, 449] width 328 height 21
type input "arm design system"
click at [458, 590] on span "Create pipeline" at bounding box center [472, 759] width 64 height 12
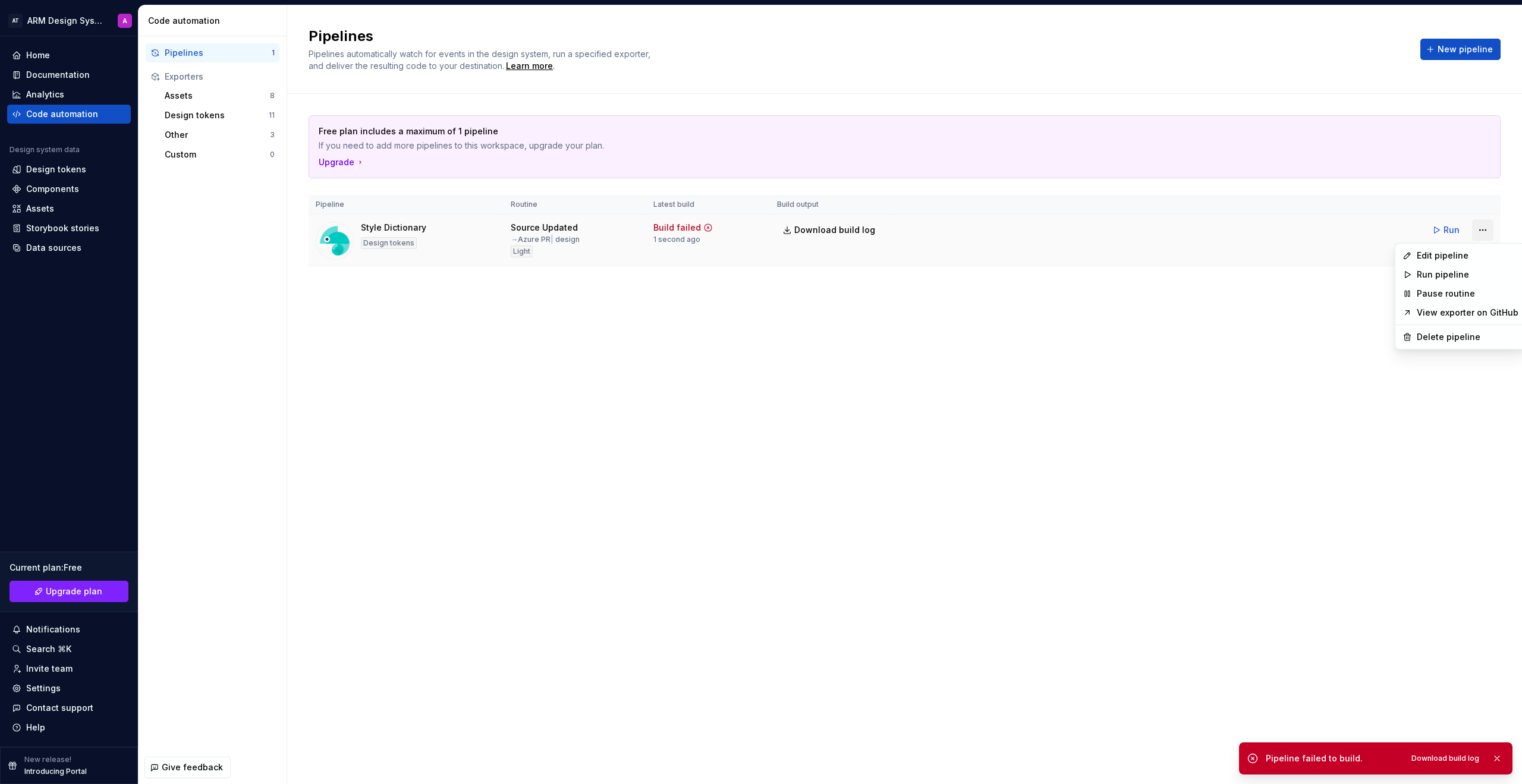
click at [897, 235] on html "AT ARM Design System A Home Documentation Analytics Code automation Design syst…" at bounding box center [761, 392] width 1522 height 784
click at [897, 342] on div "Delete pipeline" at bounding box center [1468, 337] width 102 height 12
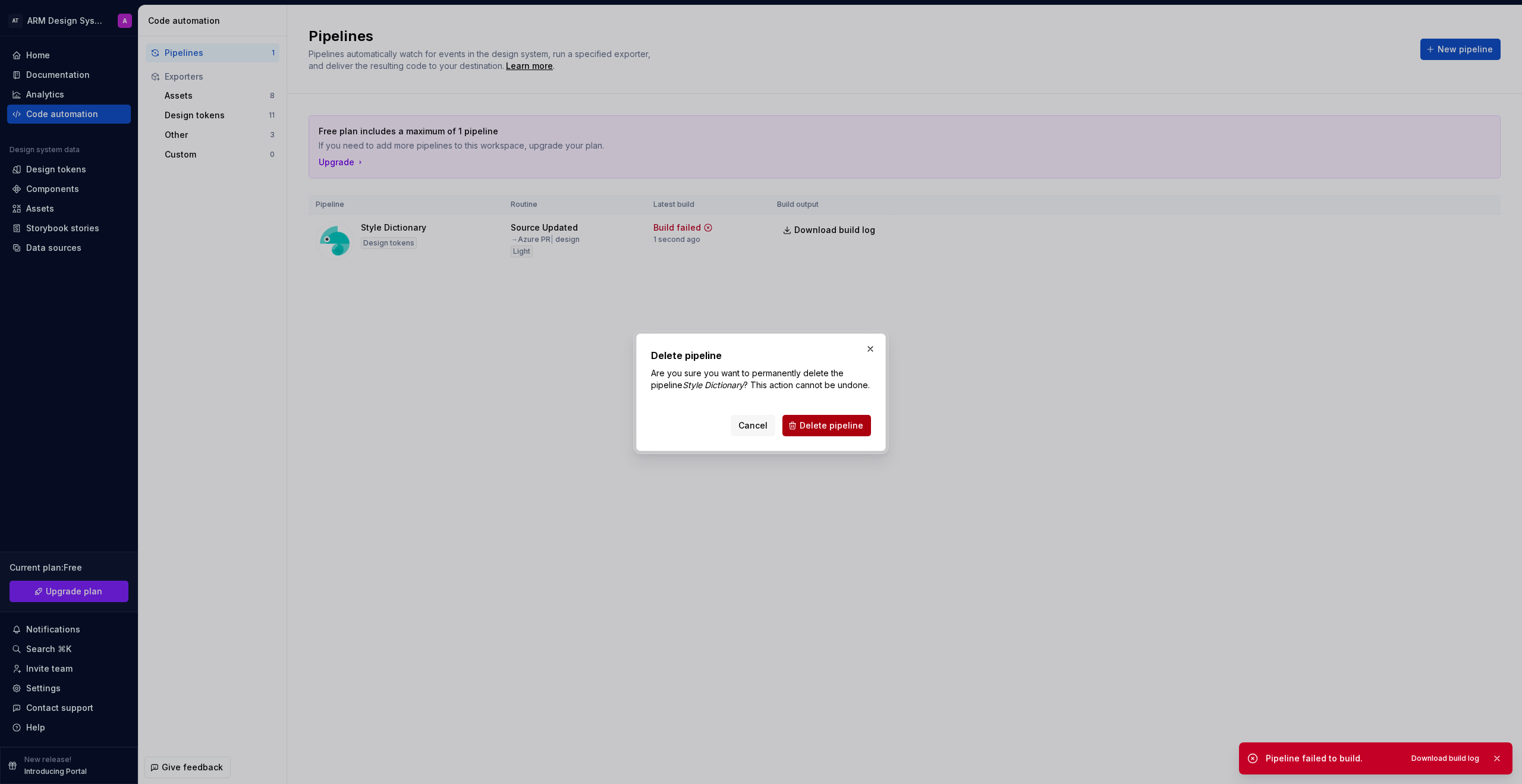
click at [814, 431] on span "Delete pipeline" at bounding box center [832, 425] width 64 height 12
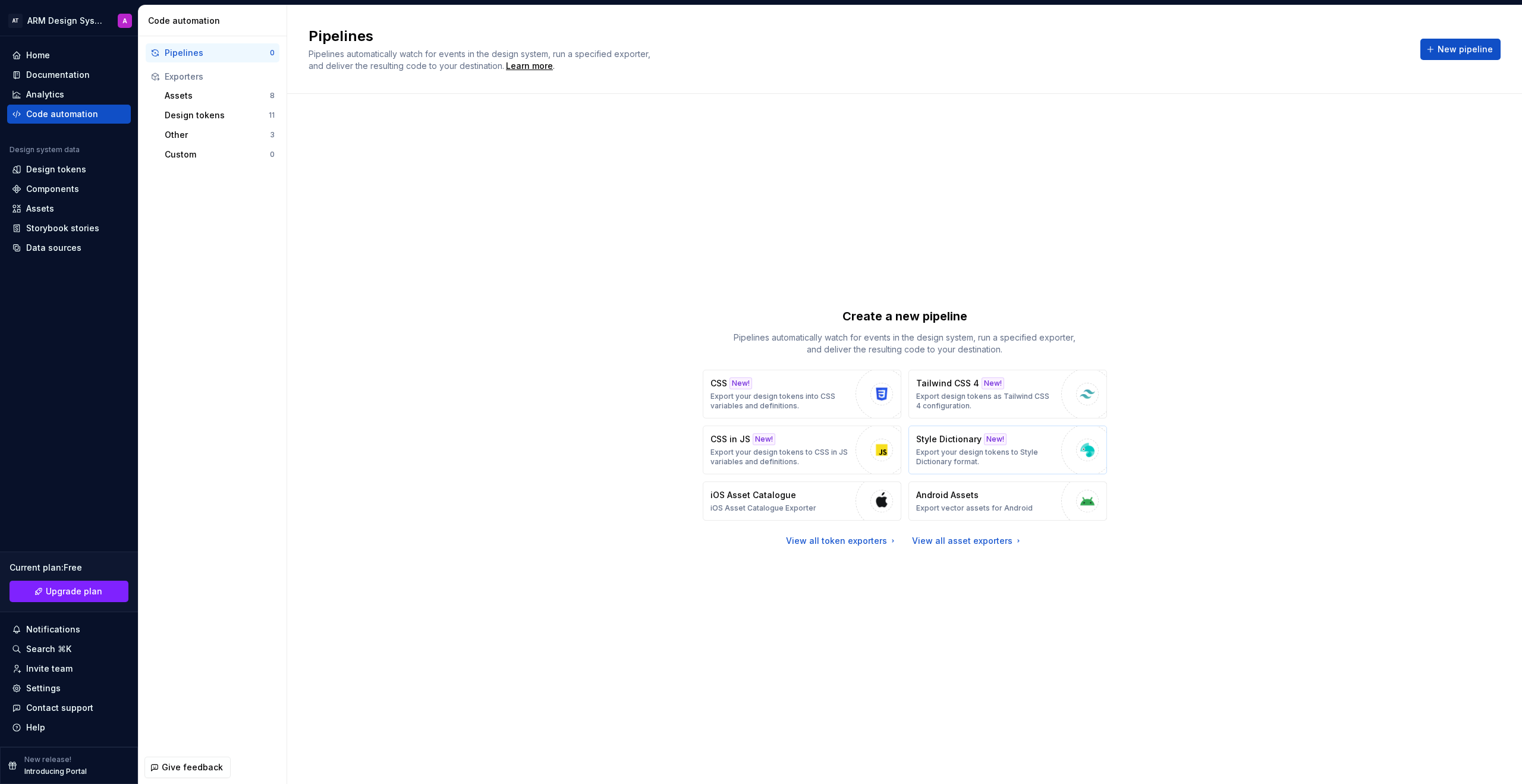
click at [897, 453] on img "button" at bounding box center [1087, 450] width 18 height 18
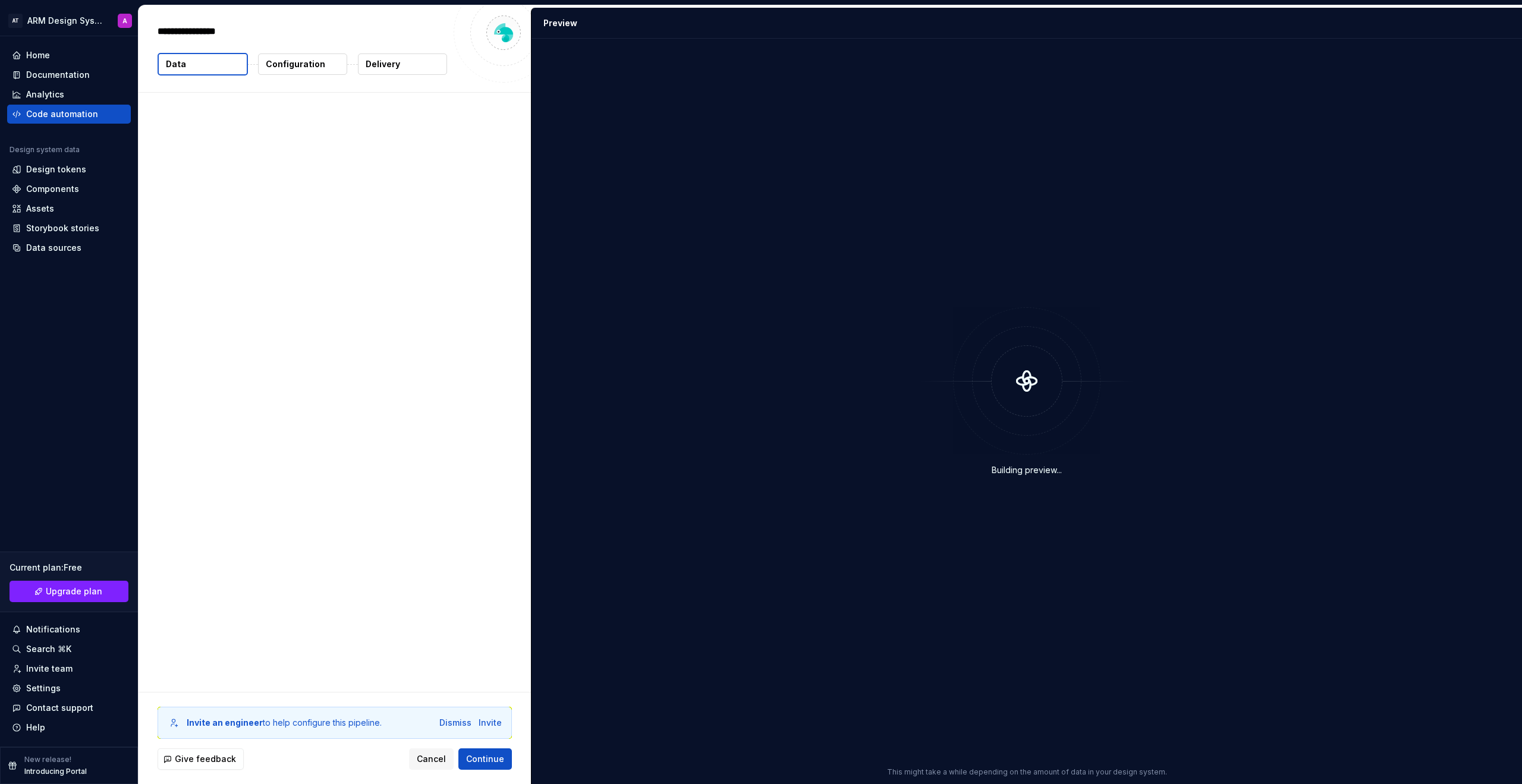
type textarea "*"
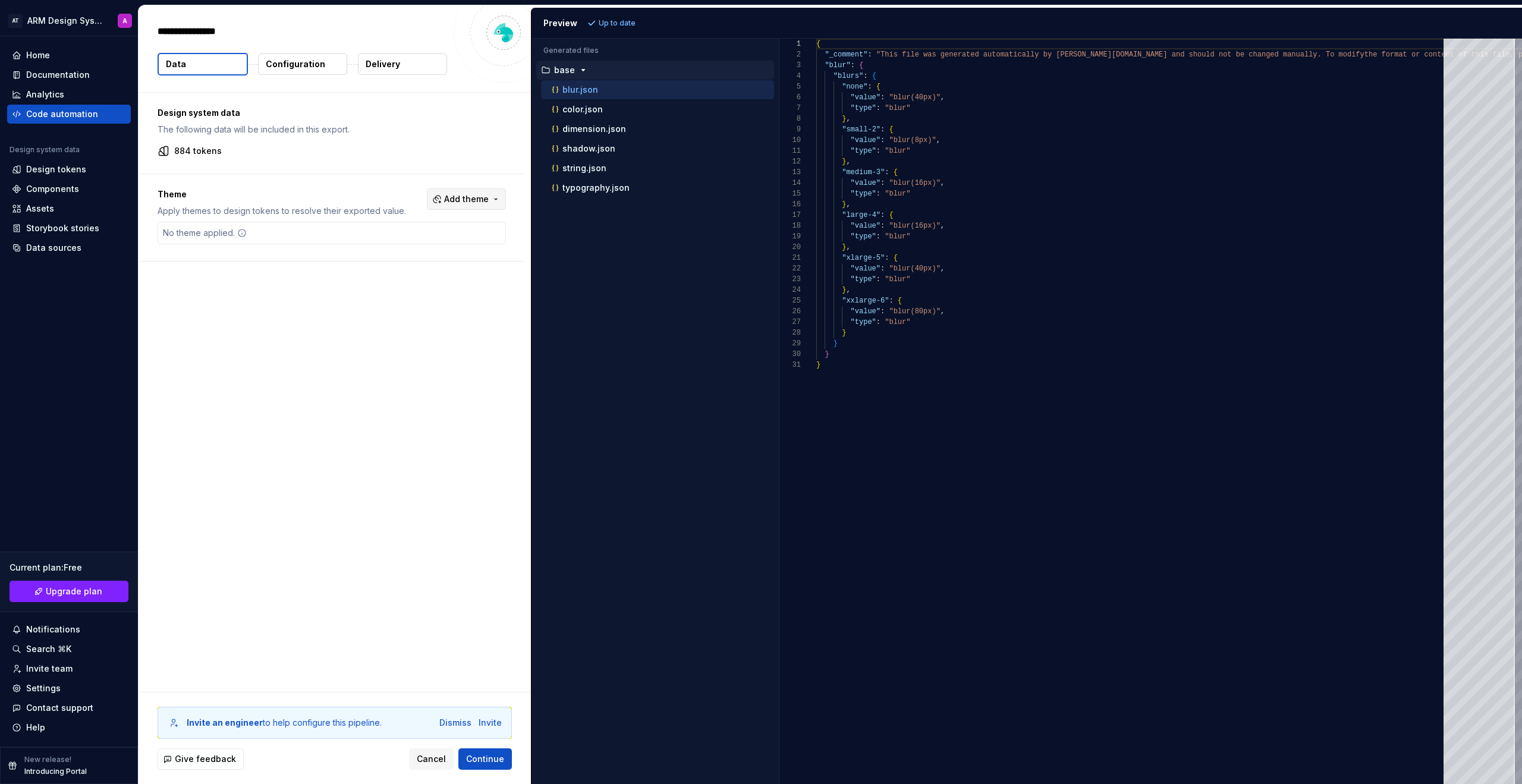
click at [466, 200] on span "Add theme" at bounding box center [466, 199] width 45 height 12
click at [377, 248] on div "Suggestions" at bounding box center [376, 247] width 10 height 10
click at [377, 345] on div "Suggestions" at bounding box center [376, 342] width 10 height 10
click at [375, 287] on div "Suggestions" at bounding box center [376, 285] width 10 height 10
click at [483, 590] on html "AT ARM Design System A Home Documentation Analytics Code automation Design syst…" at bounding box center [761, 392] width 1522 height 784
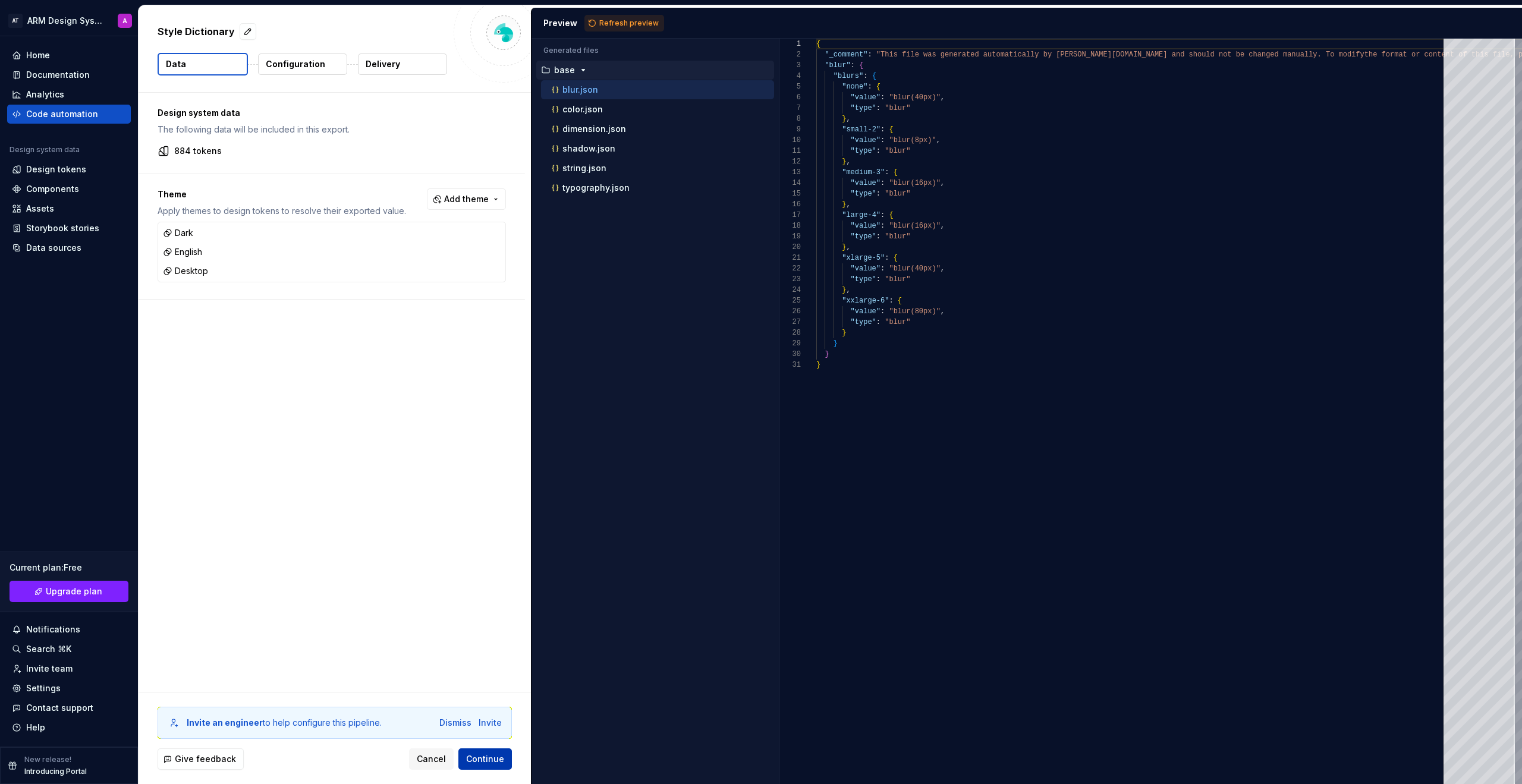
click at [489, 590] on span "Continue" at bounding box center [486, 759] width 38 height 12
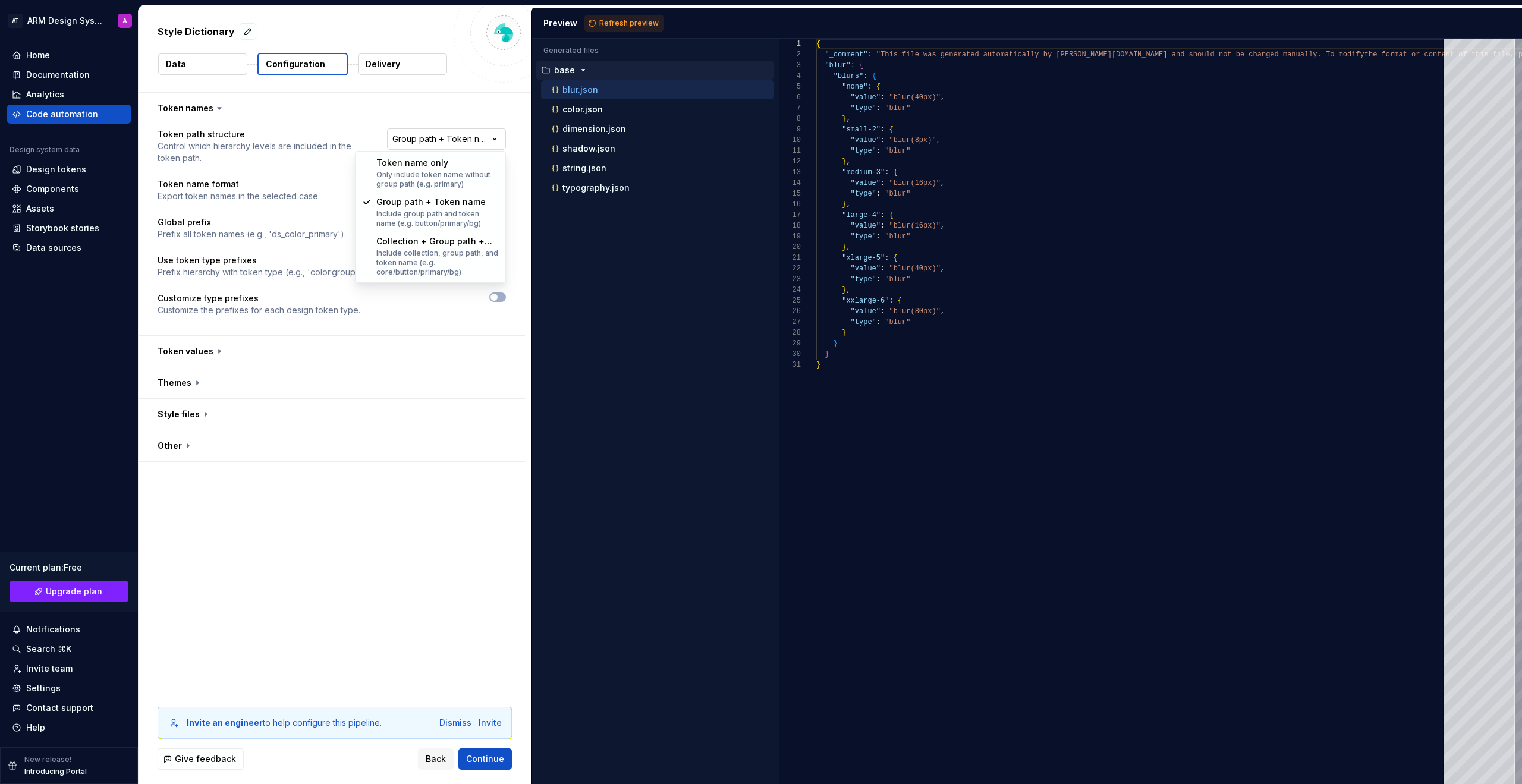
click at [443, 139] on html "**********" at bounding box center [761, 392] width 1522 height 784
drag, startPoint x: 355, startPoint y: 543, endPoint x: 370, endPoint y: 481, distance: 63.8
click at [355, 543] on html "**********" at bounding box center [761, 392] width 1522 height 784
click at [396, 186] on html "**********" at bounding box center [761, 392] width 1522 height 784
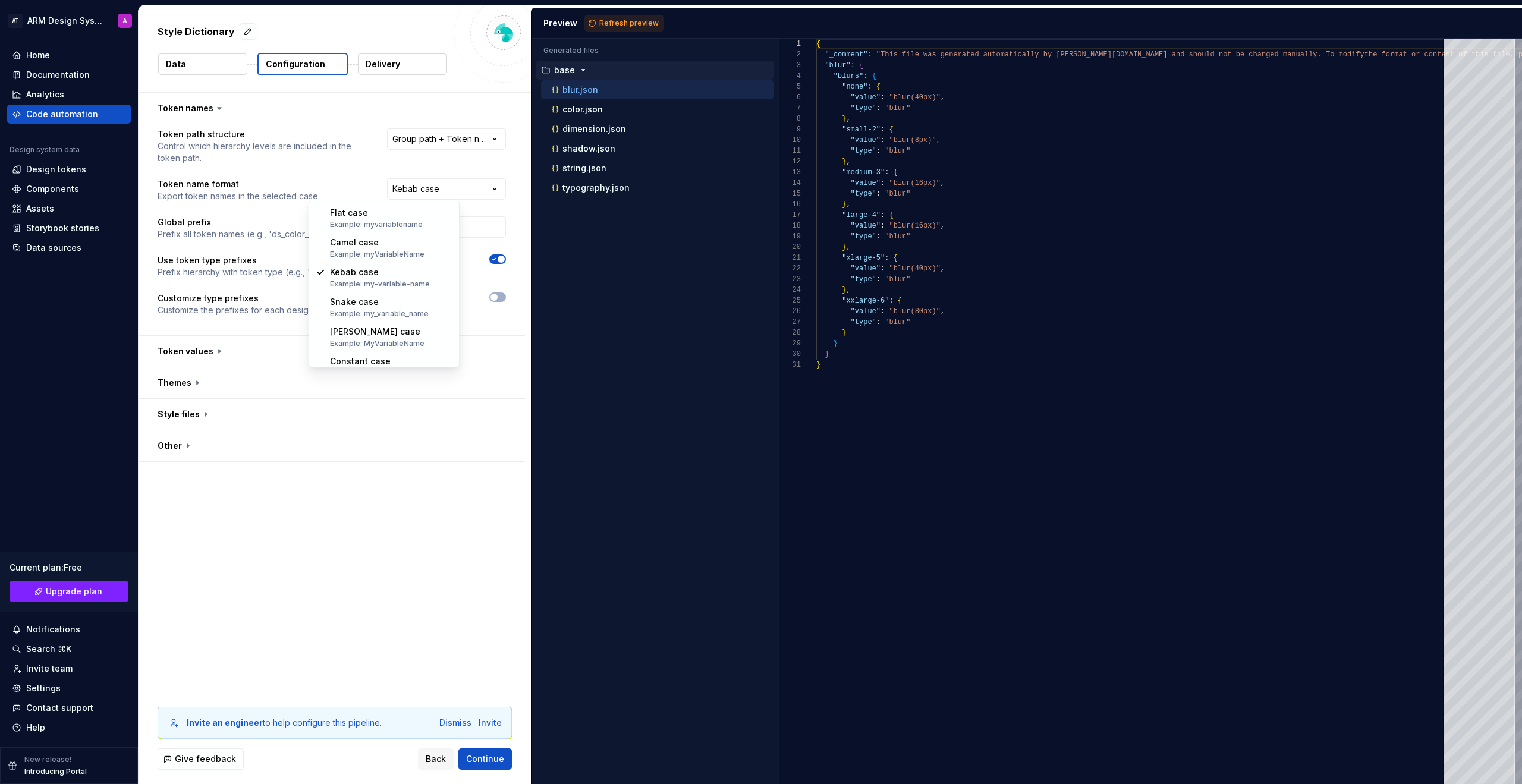
drag, startPoint x: 351, startPoint y: 579, endPoint x: 351, endPoint y: 572, distance: 7.0
click at [351, 581] on html "**********" at bounding box center [761, 392] width 1522 height 784
click at [493, 590] on span "Continue" at bounding box center [486, 759] width 38 height 12
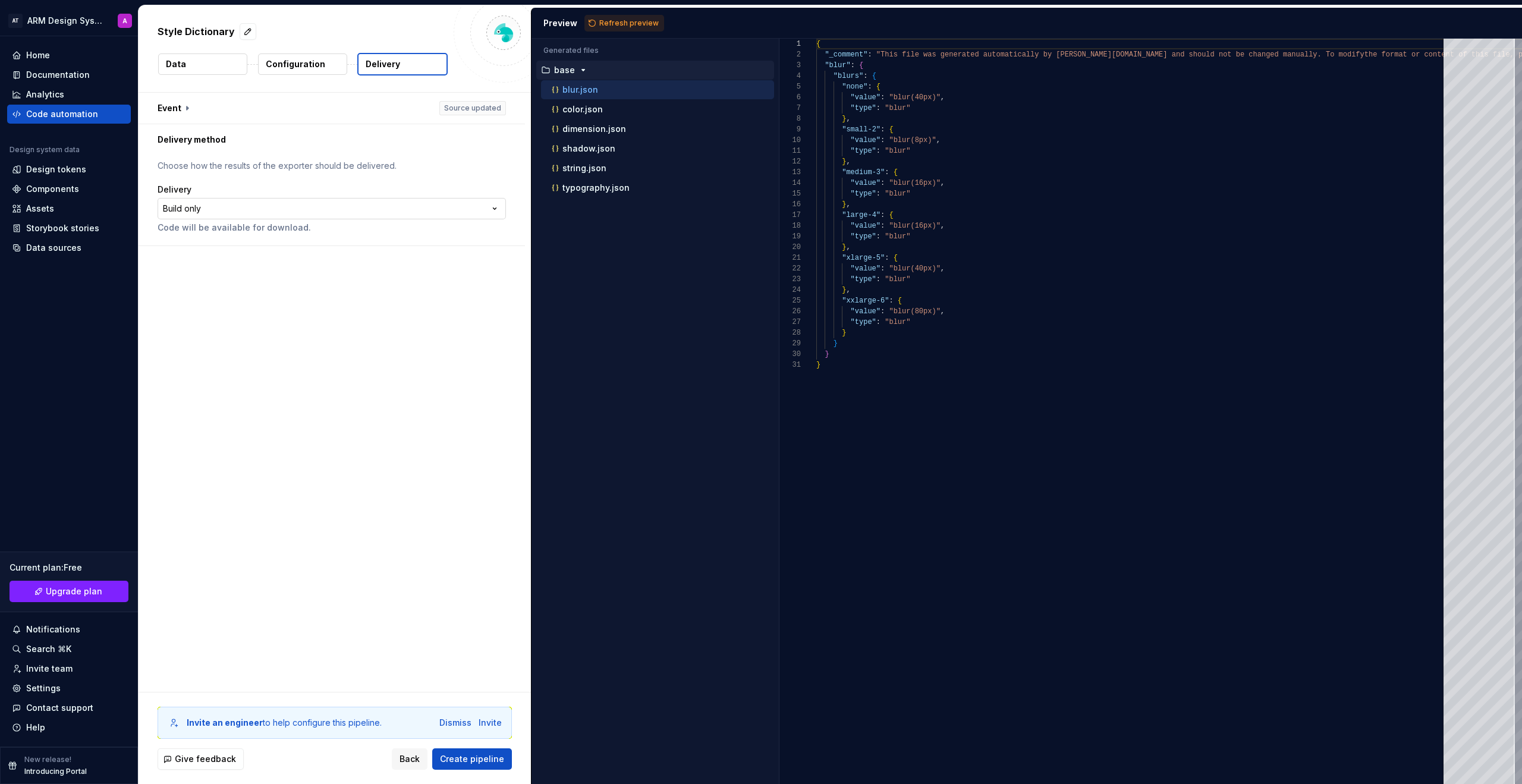
click at [315, 213] on html "**********" at bounding box center [761, 392] width 1522 height 784
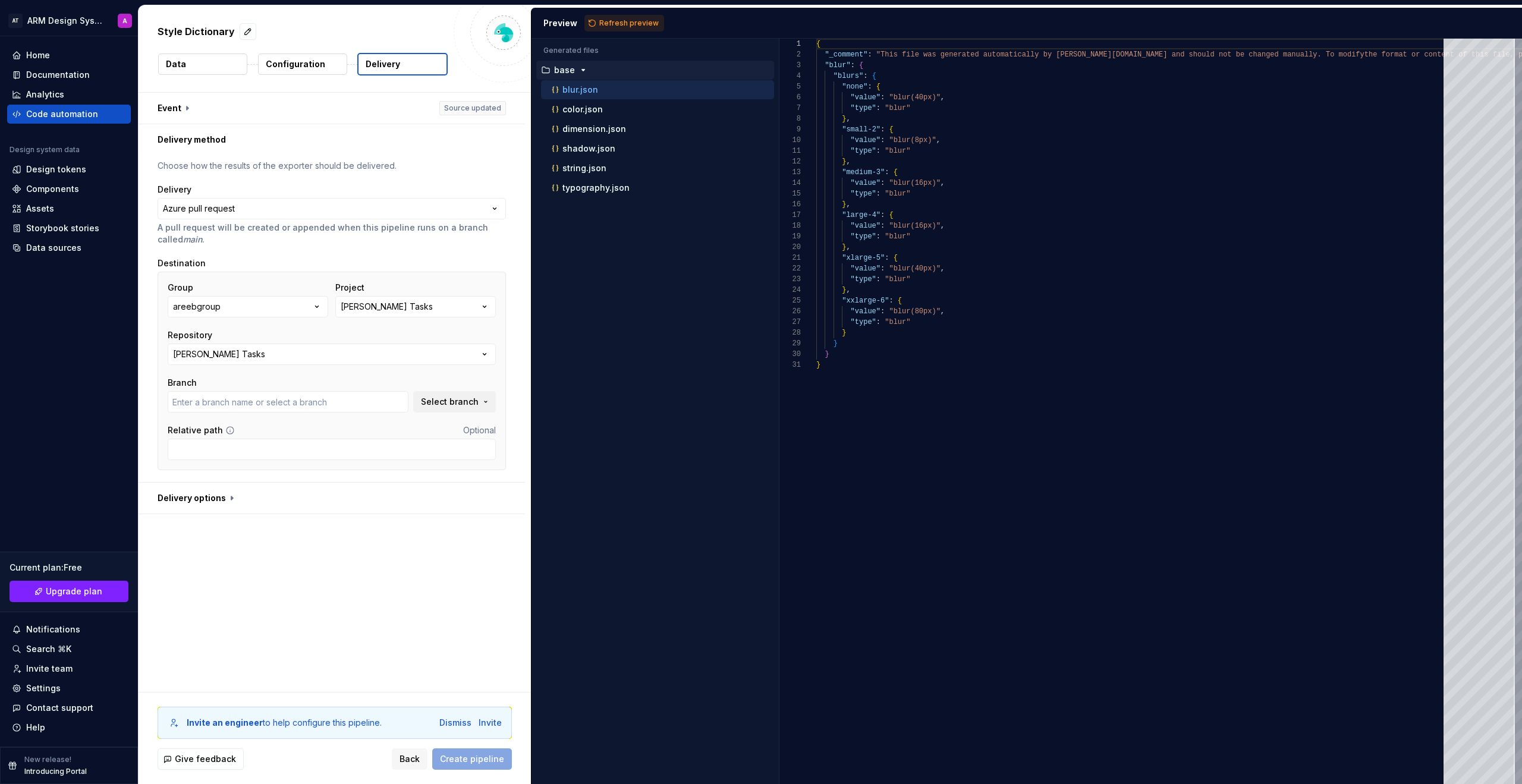
type input "develop"
click at [415, 295] on div "Project [PERSON_NAME] Tasks" at bounding box center [416, 299] width 161 height 36
click at [417, 310] on button "[PERSON_NAME] Tasks" at bounding box center [416, 306] width 161 height 21
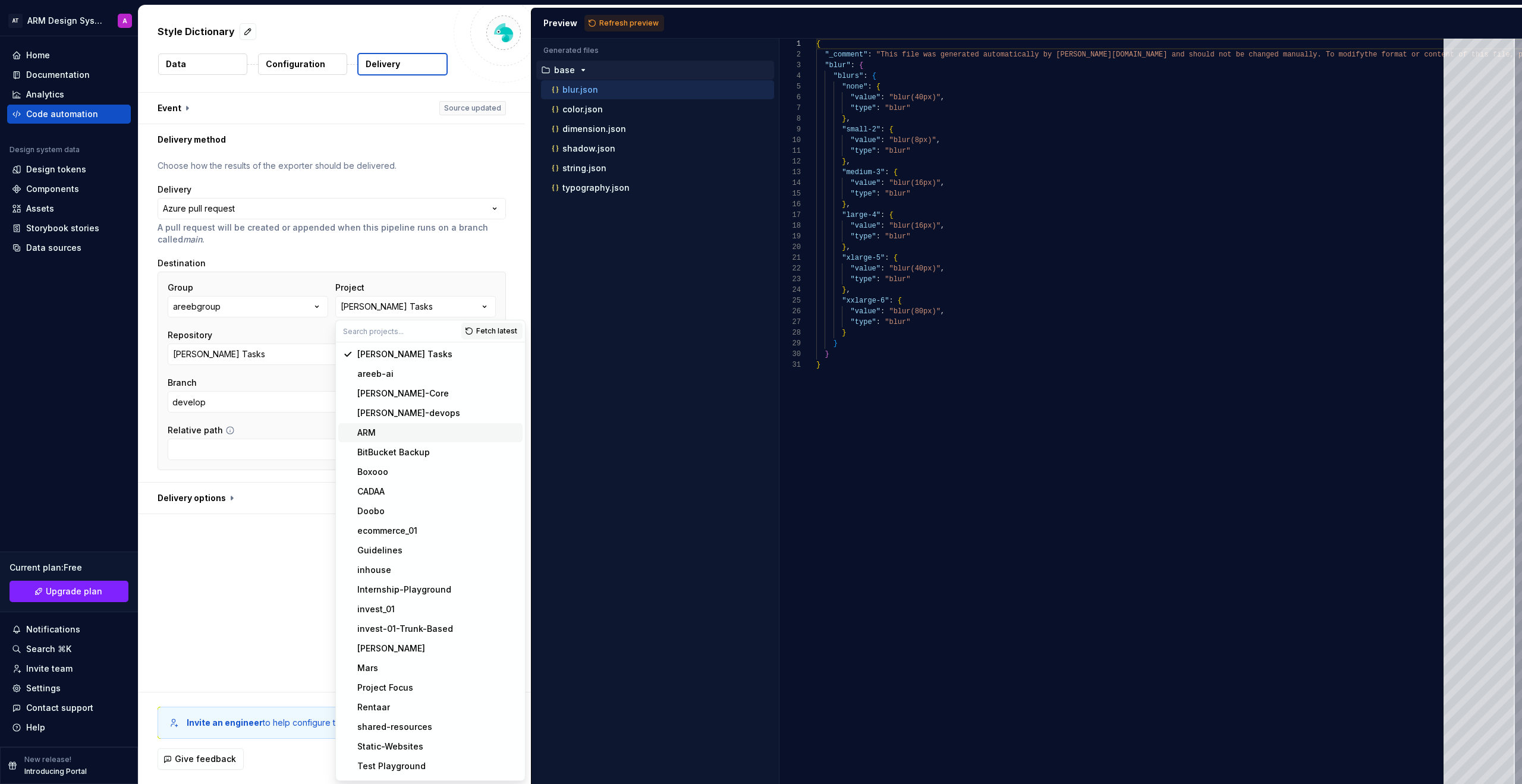
click at [413, 439] on span "ARM" at bounding box center [431, 433] width 185 height 19
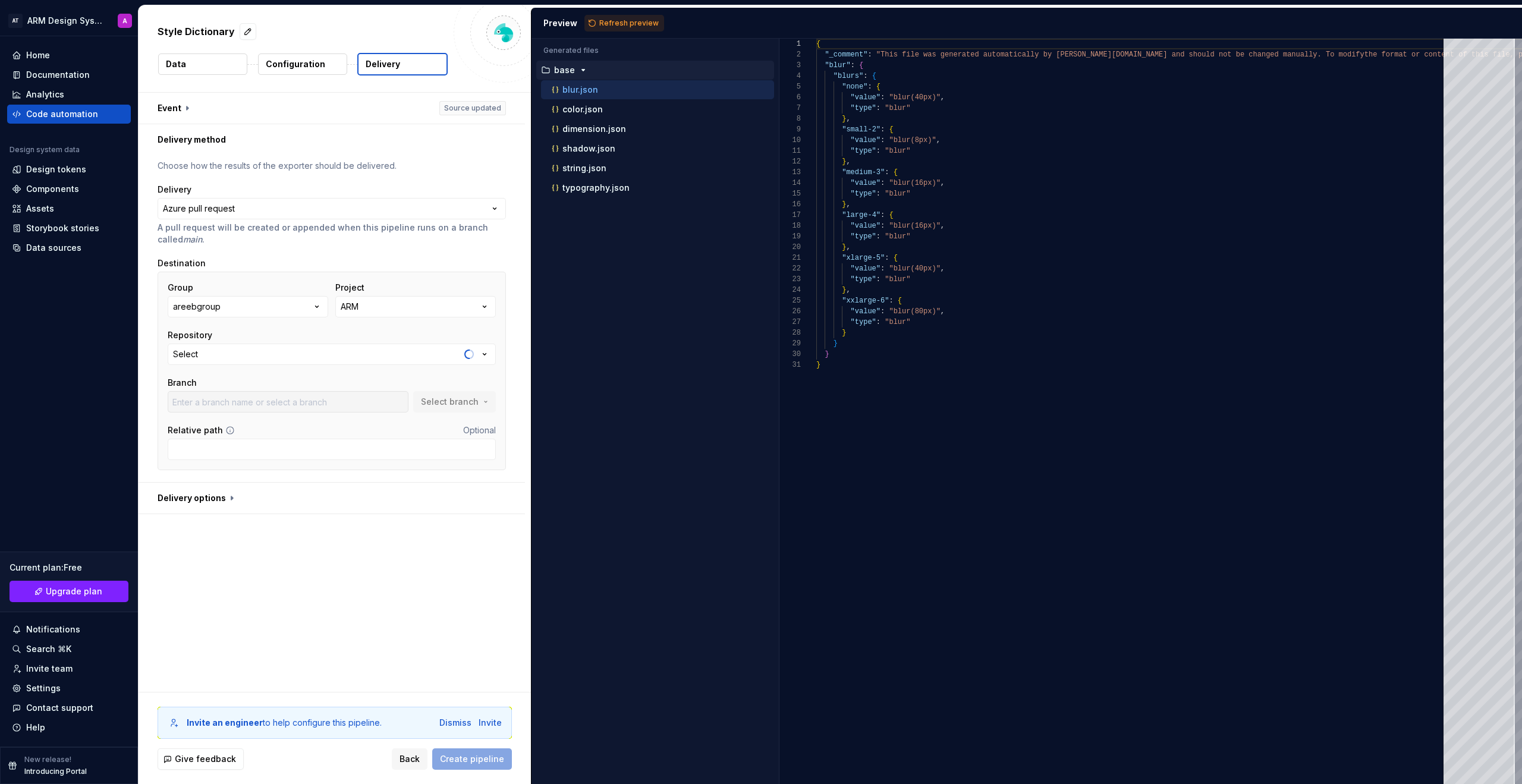
type input "change/nav-links-style"
click at [344, 349] on button "ARM" at bounding box center [332, 354] width 328 height 21
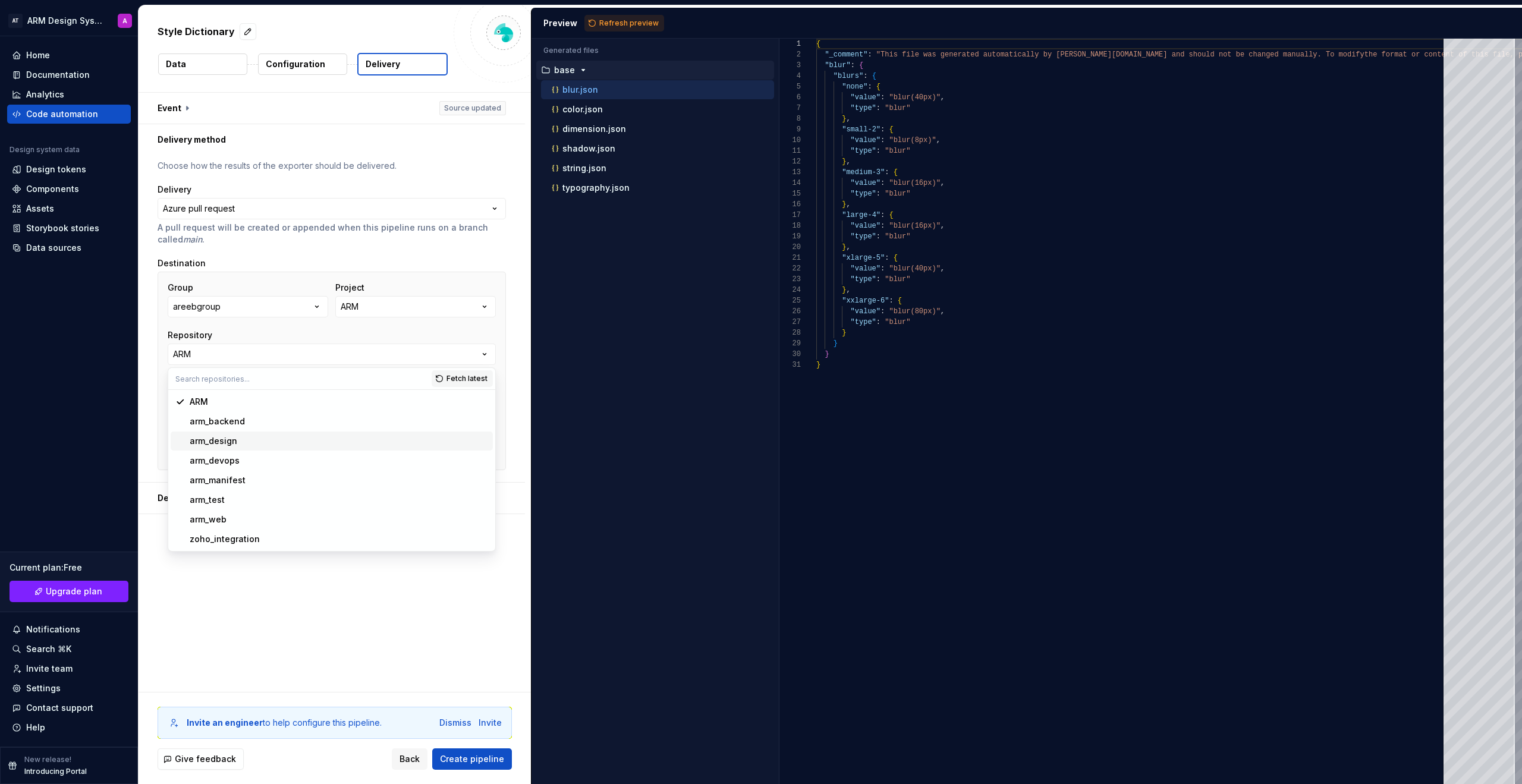
click at [326, 439] on div "arm_design" at bounding box center [338, 441] width 299 height 12
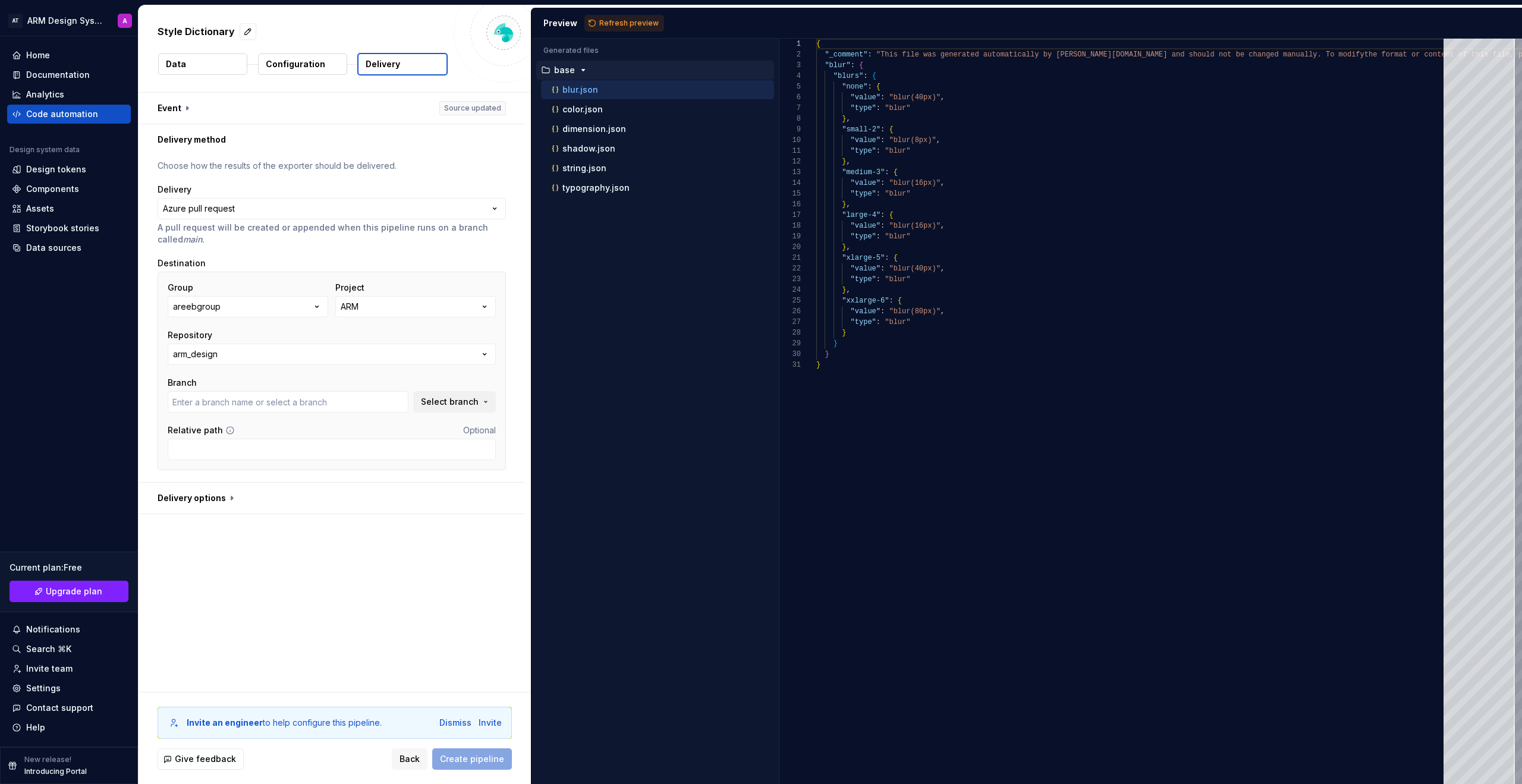
type input "design"
click at [491, 590] on button "Create pipeline" at bounding box center [472, 759] width 80 height 21
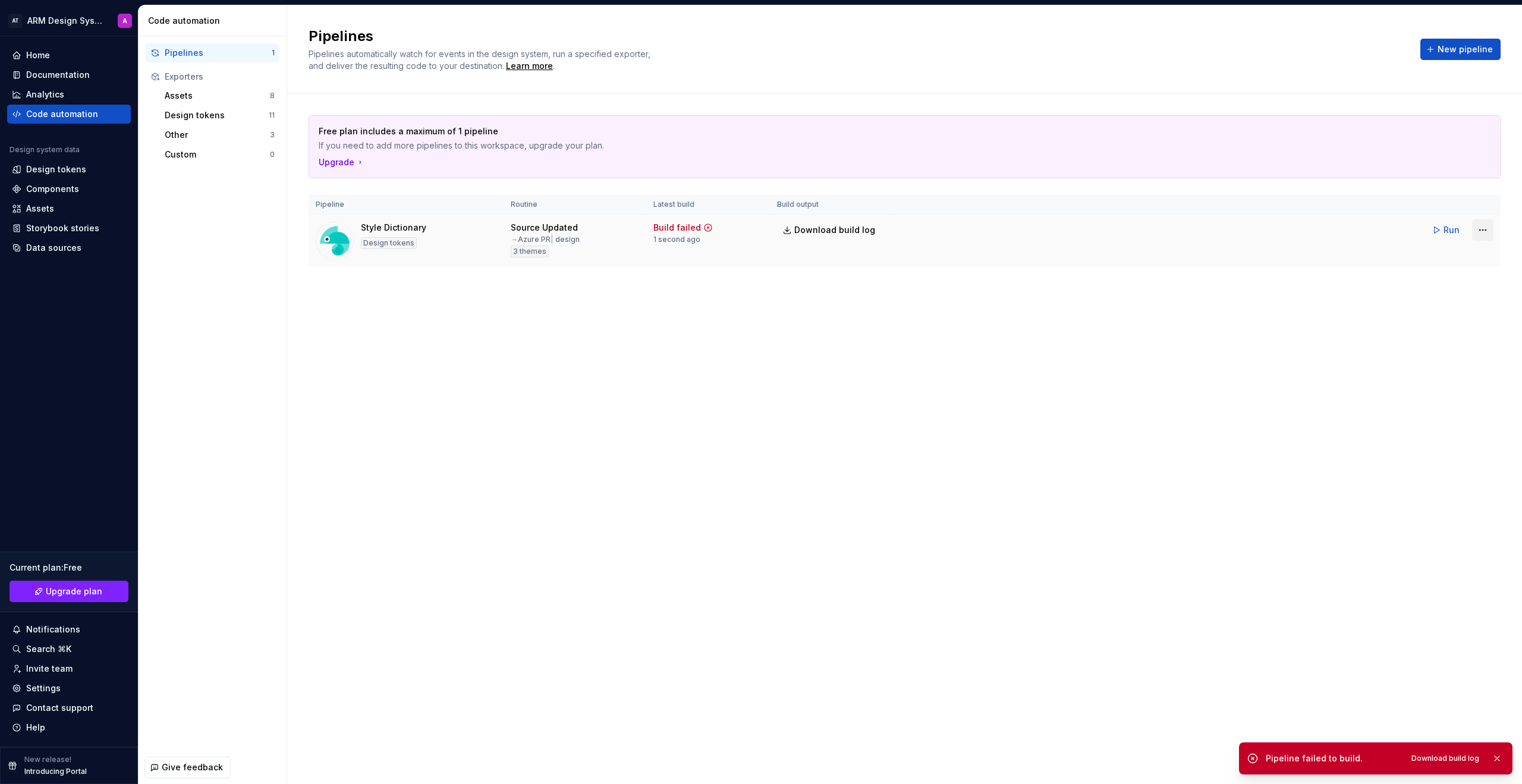
click at [897, 228] on html "AT ARM Design System A Home Documentation Analytics Code automation Design syst…" at bounding box center [761, 392] width 1522 height 784
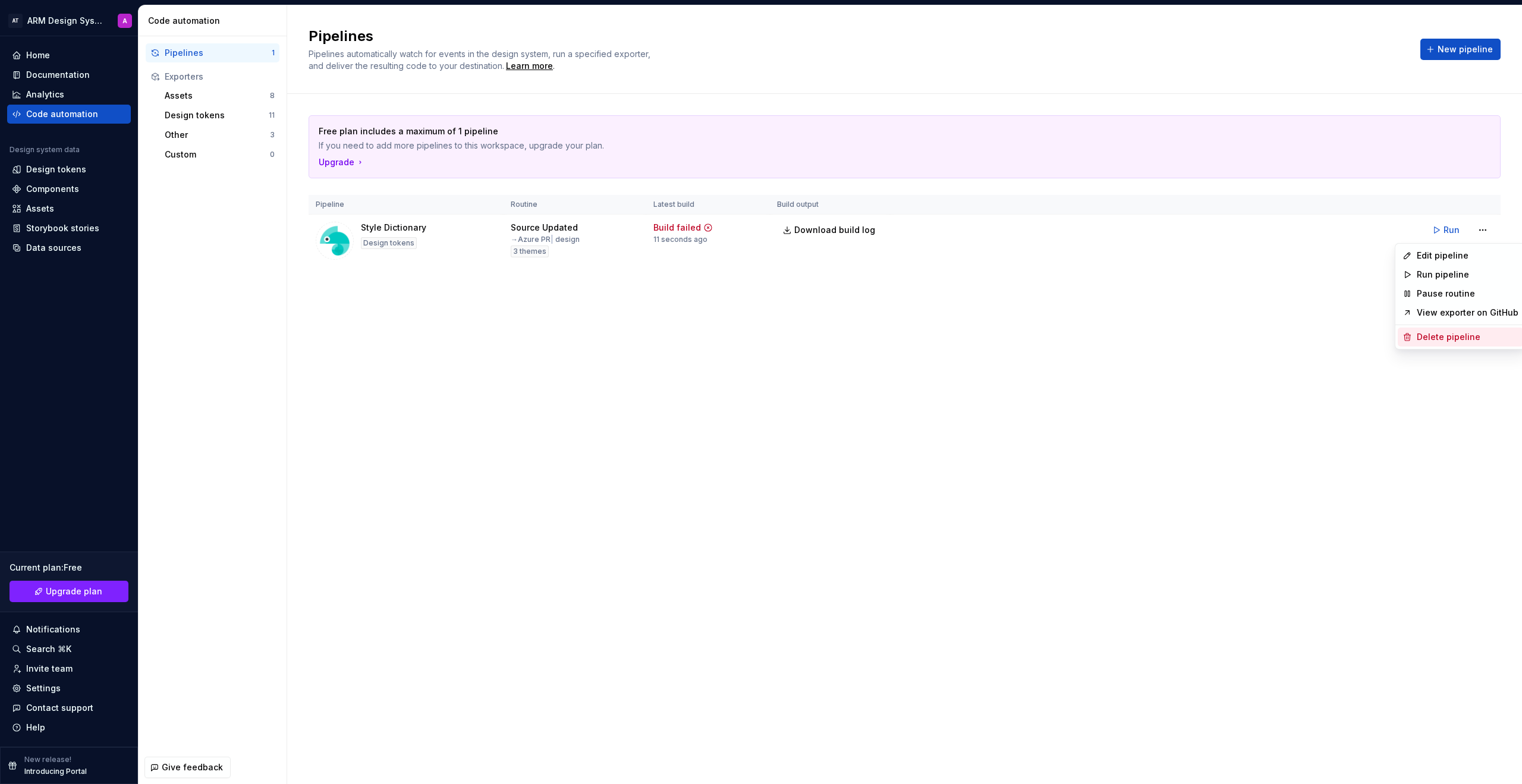
click at [897, 343] on div "Delete pipeline" at bounding box center [1461, 337] width 126 height 19
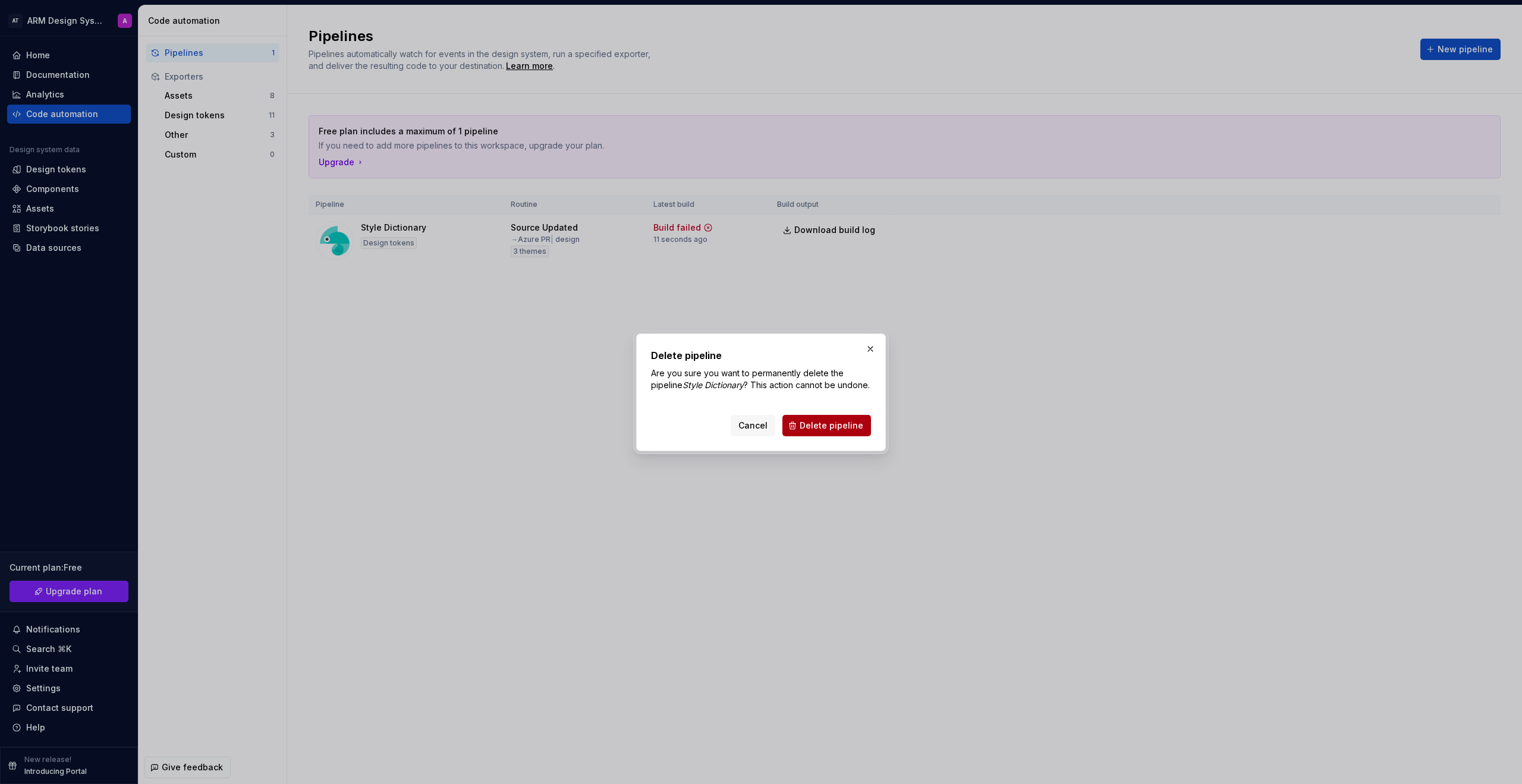
click at [854, 429] on span "Delete pipeline" at bounding box center [832, 425] width 64 height 12
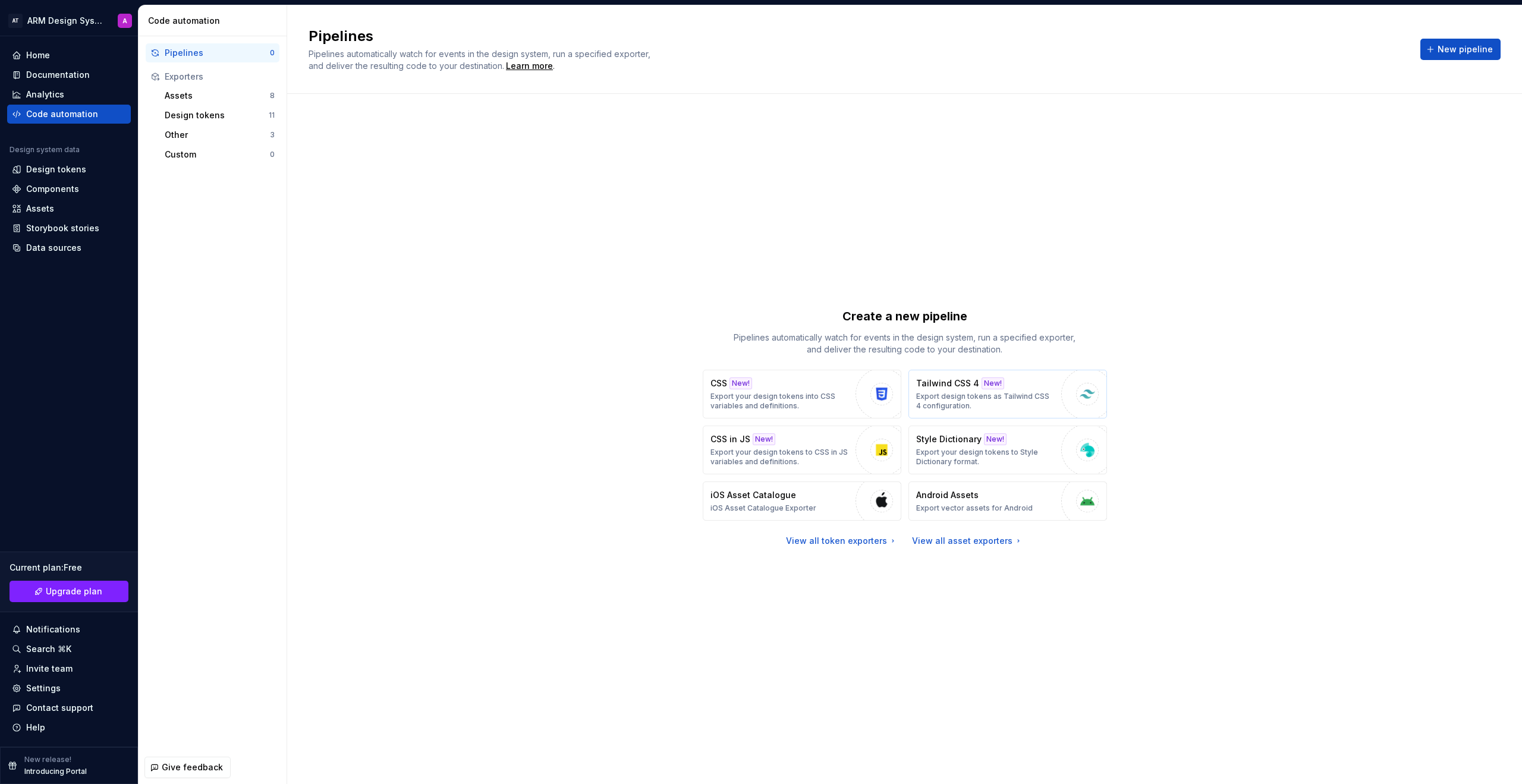
click at [897, 393] on p "Export design tokens as Tailwind CSS 4 configuration." at bounding box center [985, 401] width 139 height 19
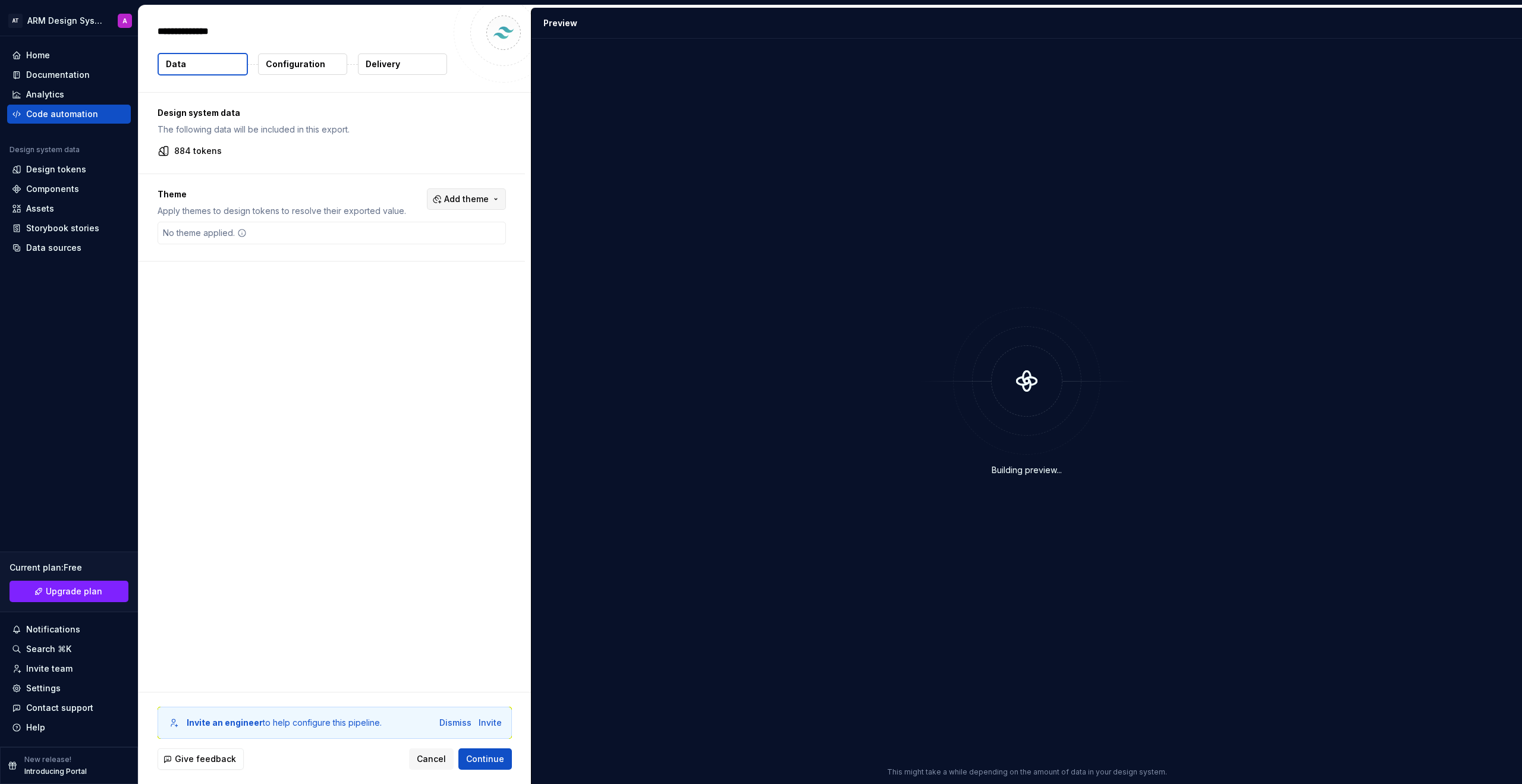
click at [460, 193] on button "Add theme" at bounding box center [466, 199] width 79 height 21
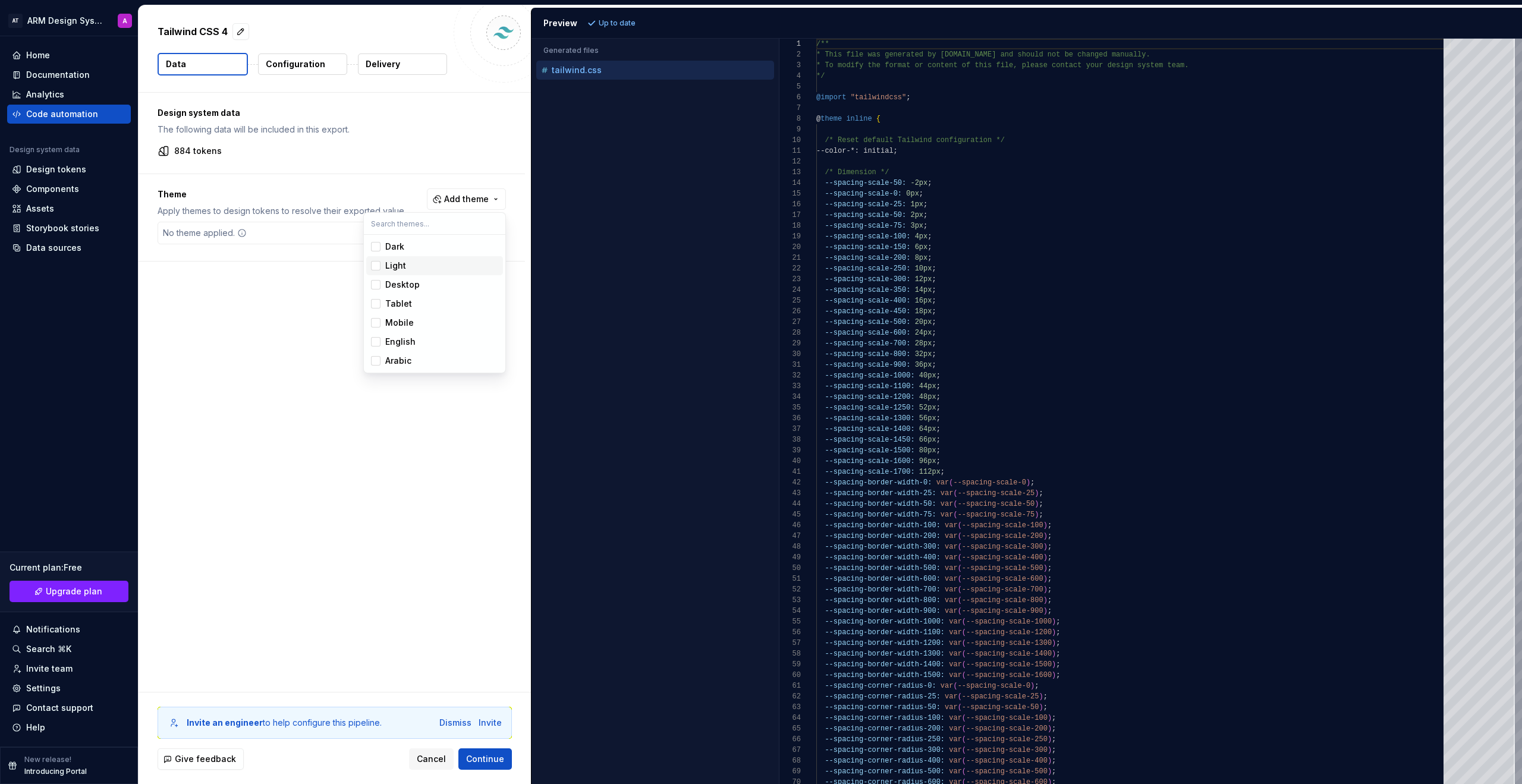
click at [380, 262] on div "Suggestions" at bounding box center [376, 266] width 10 height 10
click at [372, 347] on div "Suggestions" at bounding box center [376, 342] width 10 height 10
click at [375, 286] on div "Suggestions" at bounding box center [376, 285] width 10 height 10
click at [471, 538] on html "AT ARM Design System A Home Documentation Analytics Code automation Design syst…" at bounding box center [761, 392] width 1522 height 784
click at [484, 590] on span "Continue" at bounding box center [486, 759] width 38 height 12
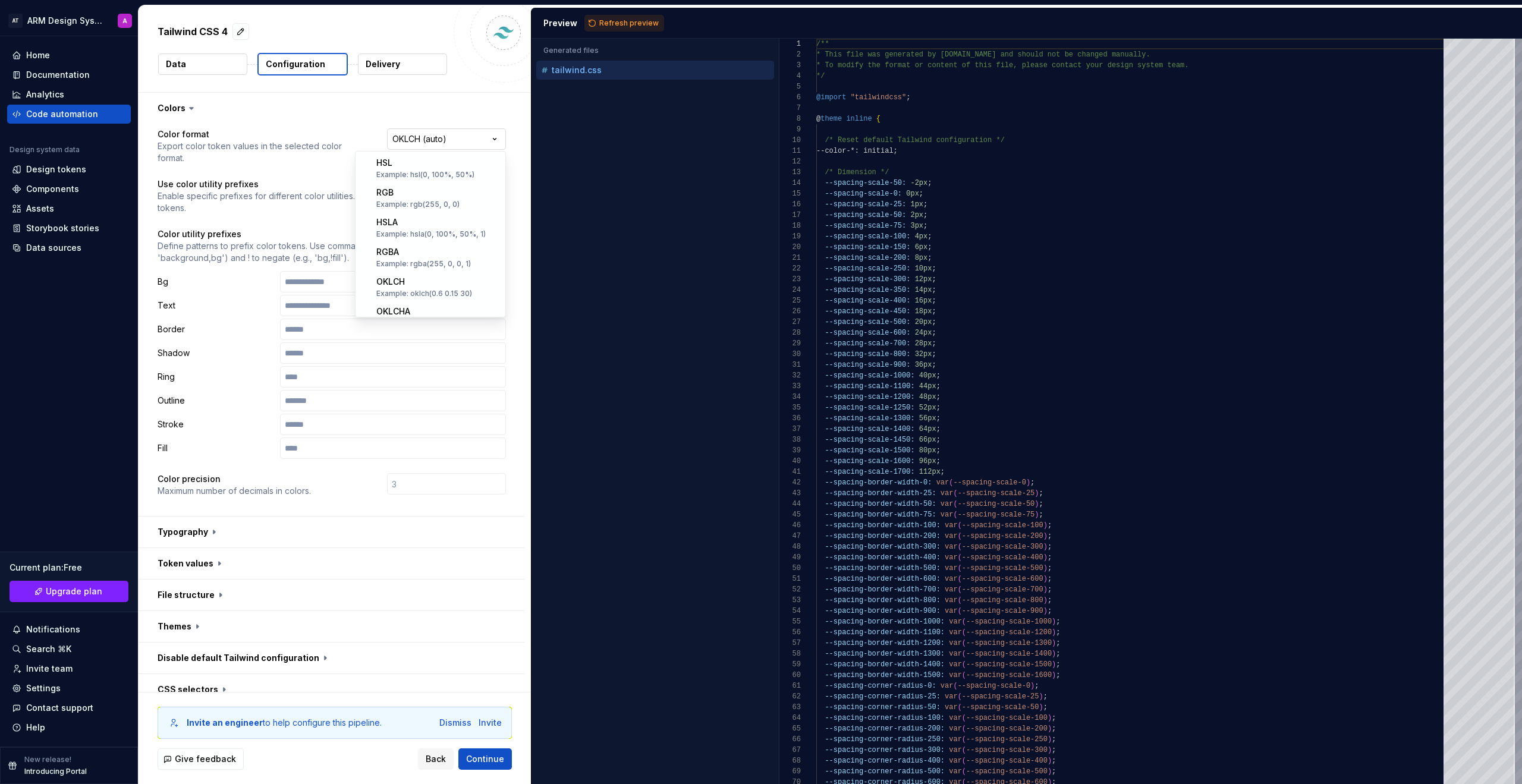
click at [420, 142] on html "**********" at bounding box center [761, 392] width 1522 height 784
click at [318, 119] on html "**********" at bounding box center [761, 392] width 1522 height 784
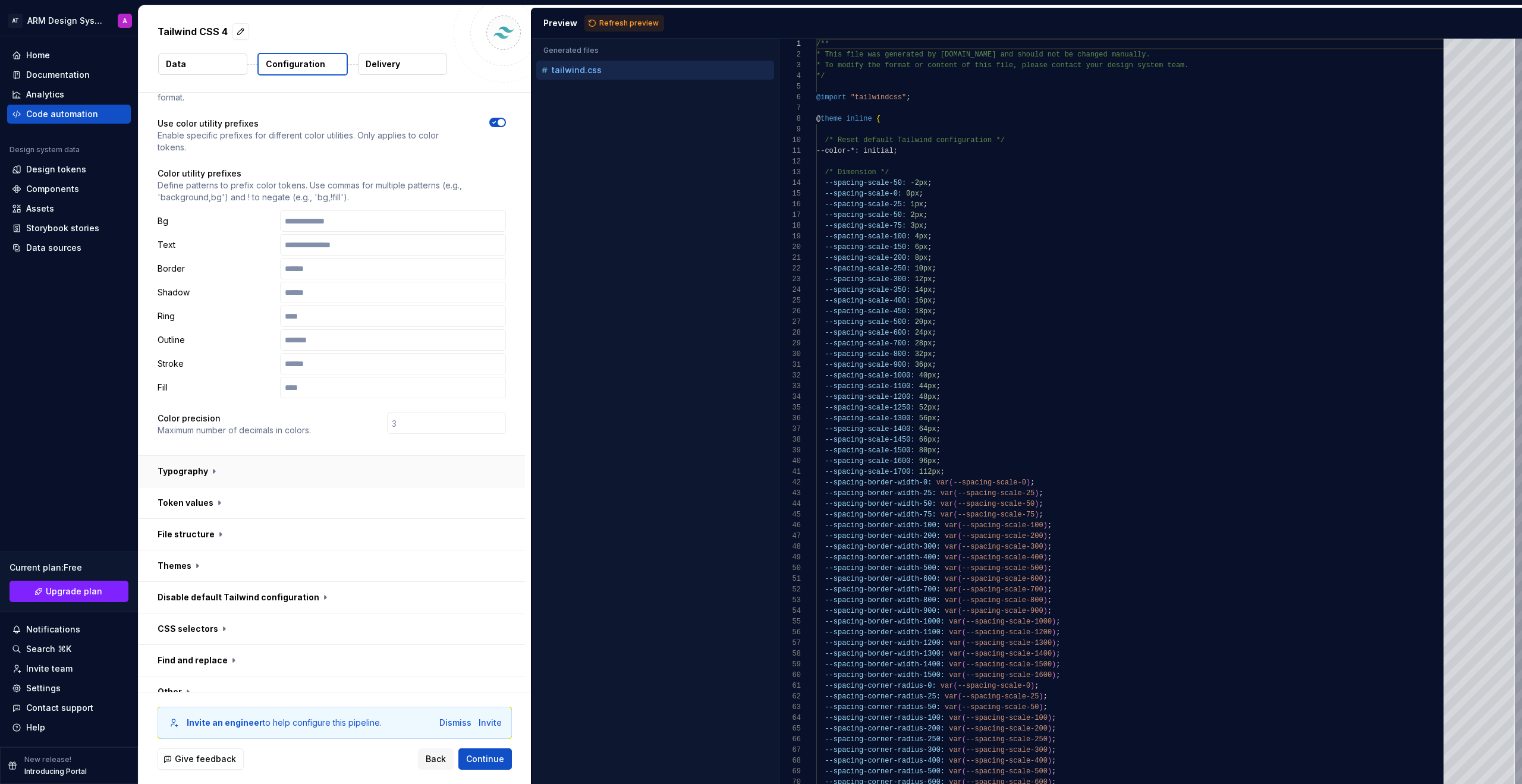
scroll to position [108, 0]
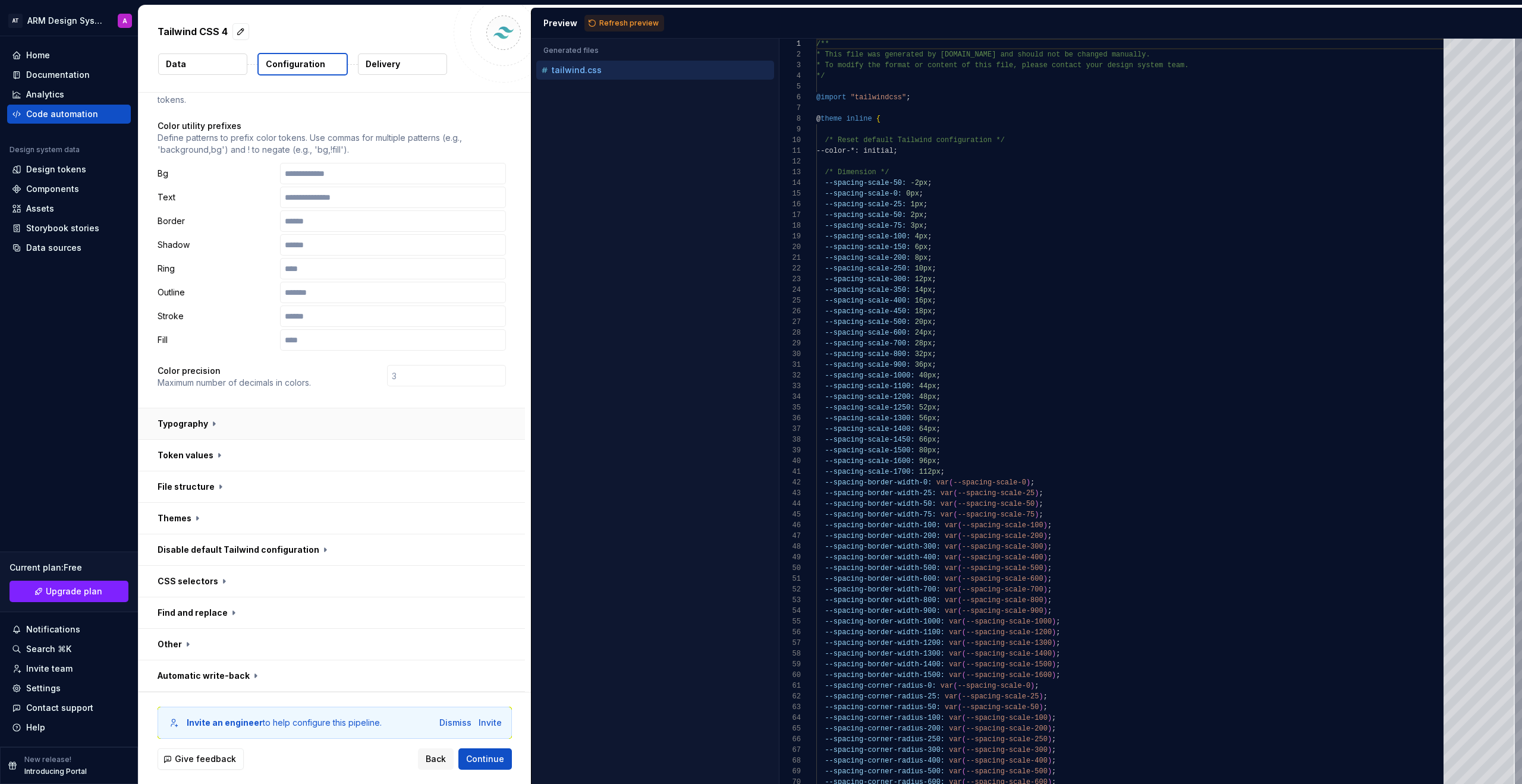
click at [211, 433] on button "button" at bounding box center [332, 423] width 387 height 31
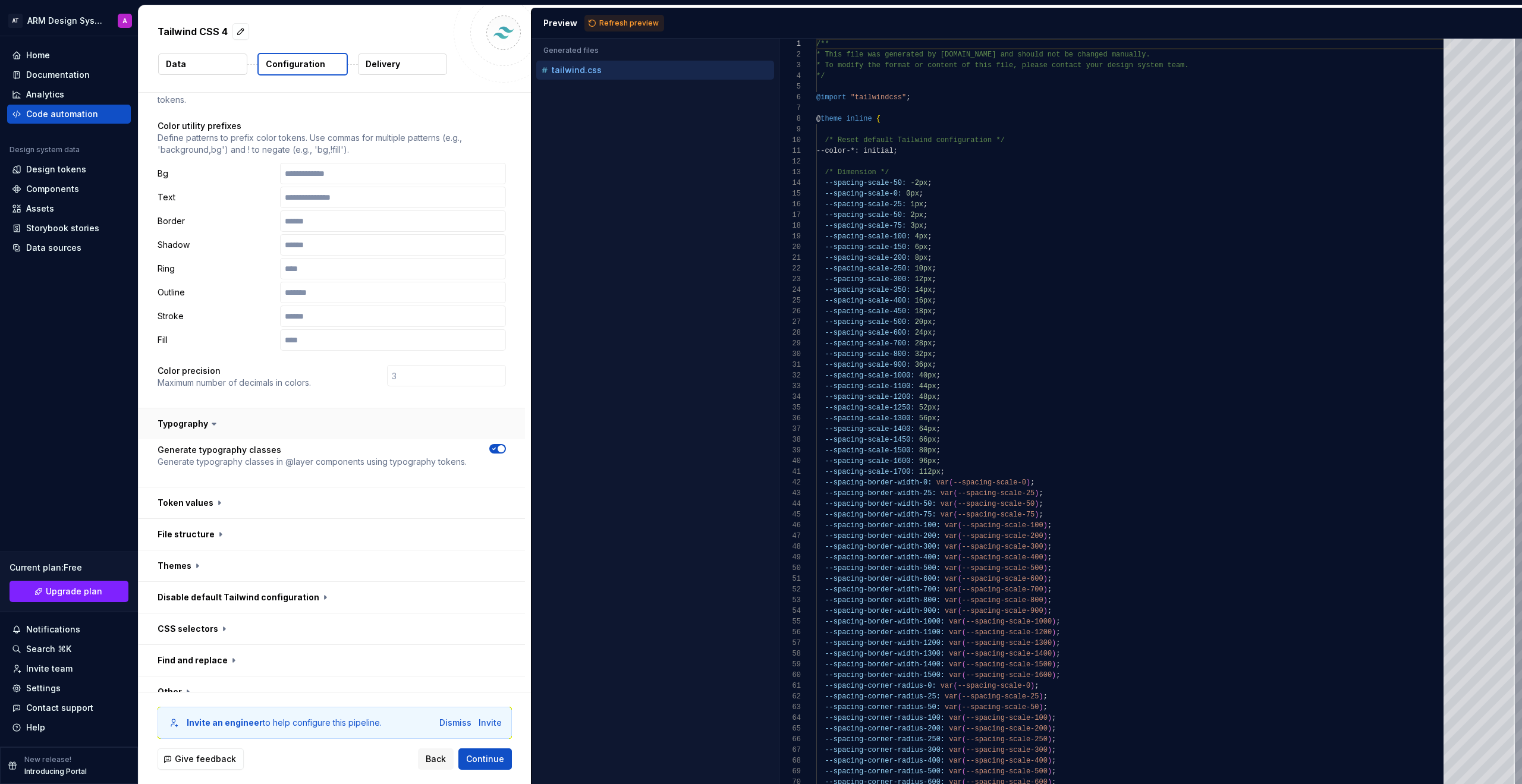
click at [211, 431] on button "button" at bounding box center [332, 423] width 387 height 31
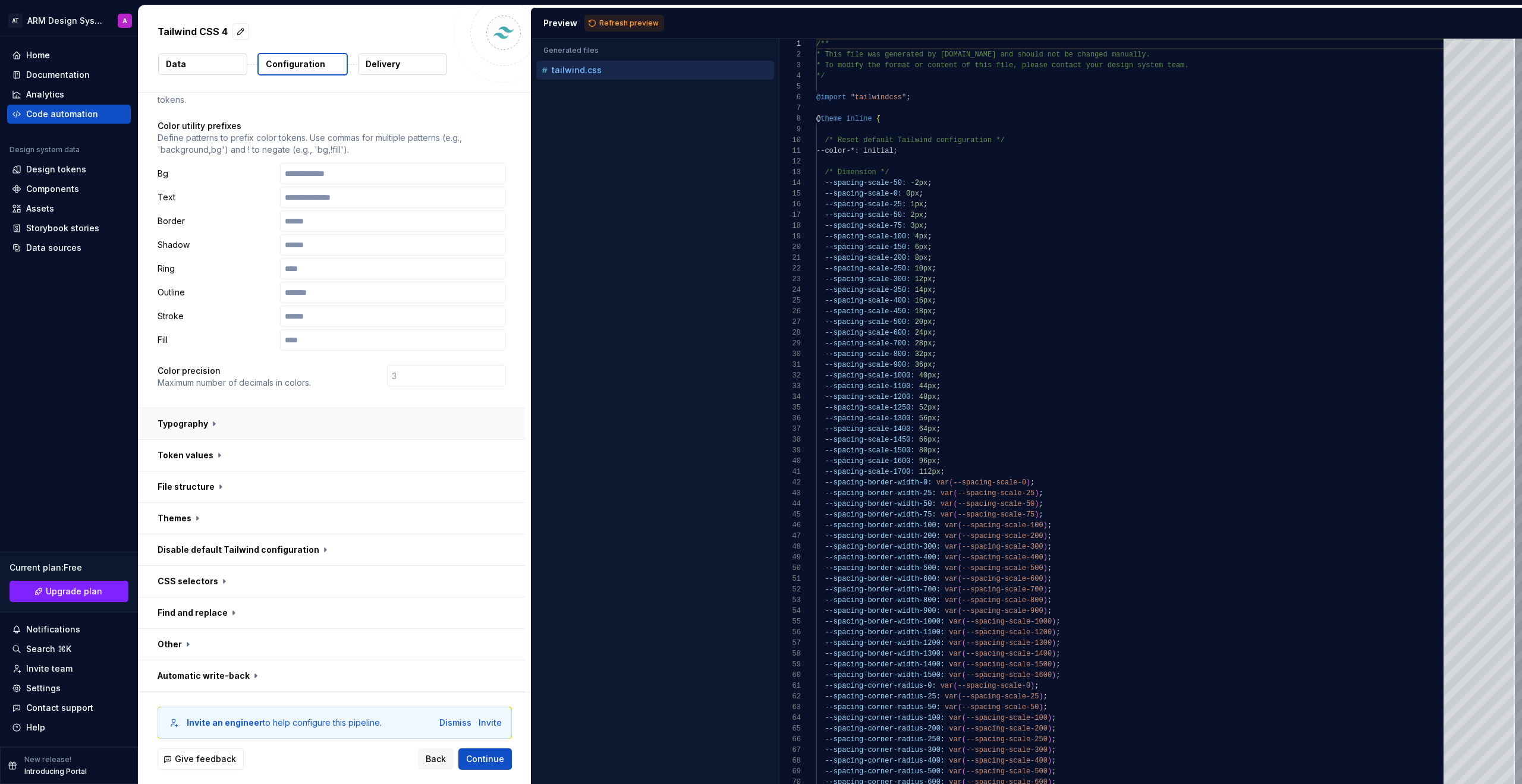
scroll to position [0, 0]
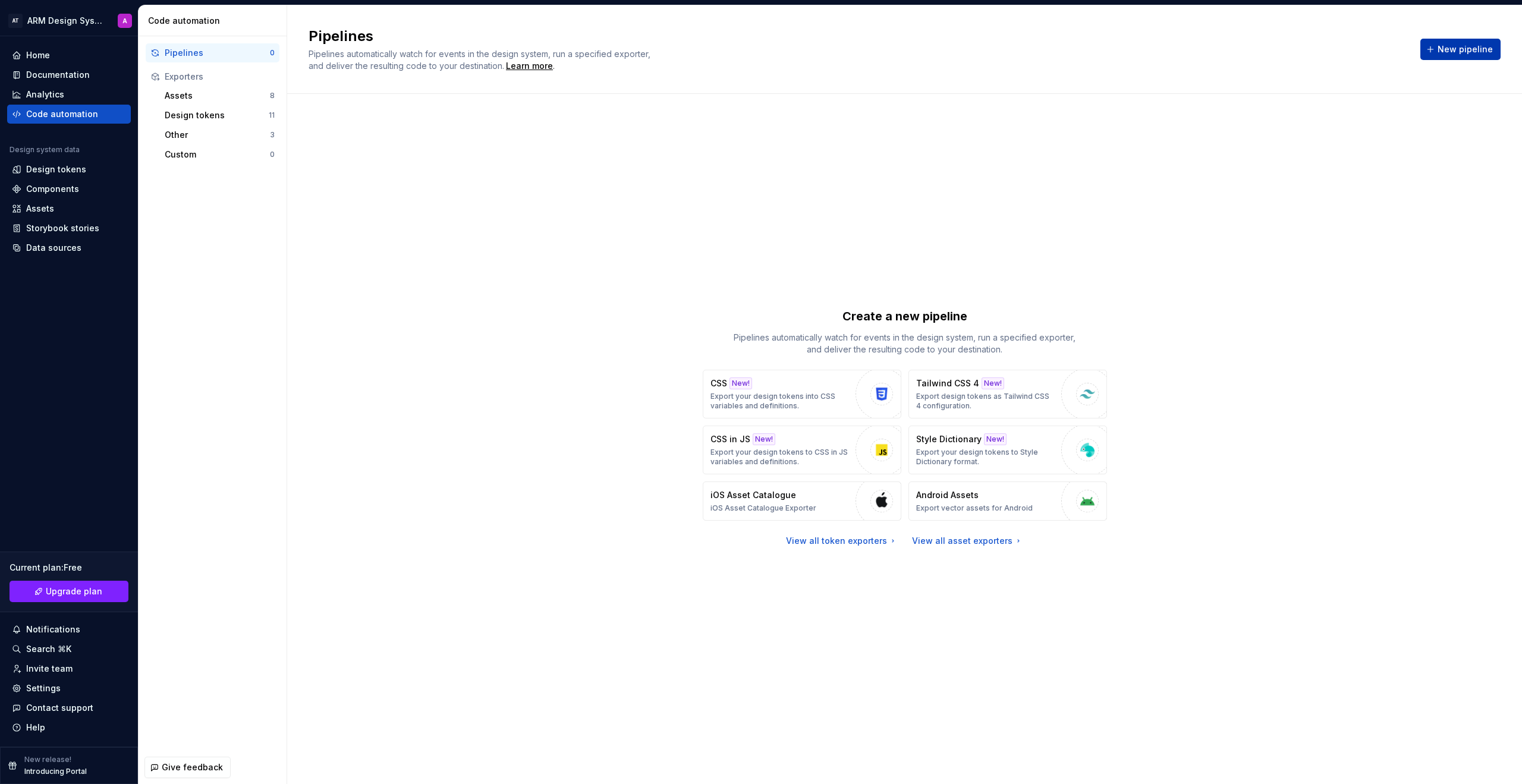
click at [897, 52] on span "New pipeline" at bounding box center [1465, 49] width 55 height 12
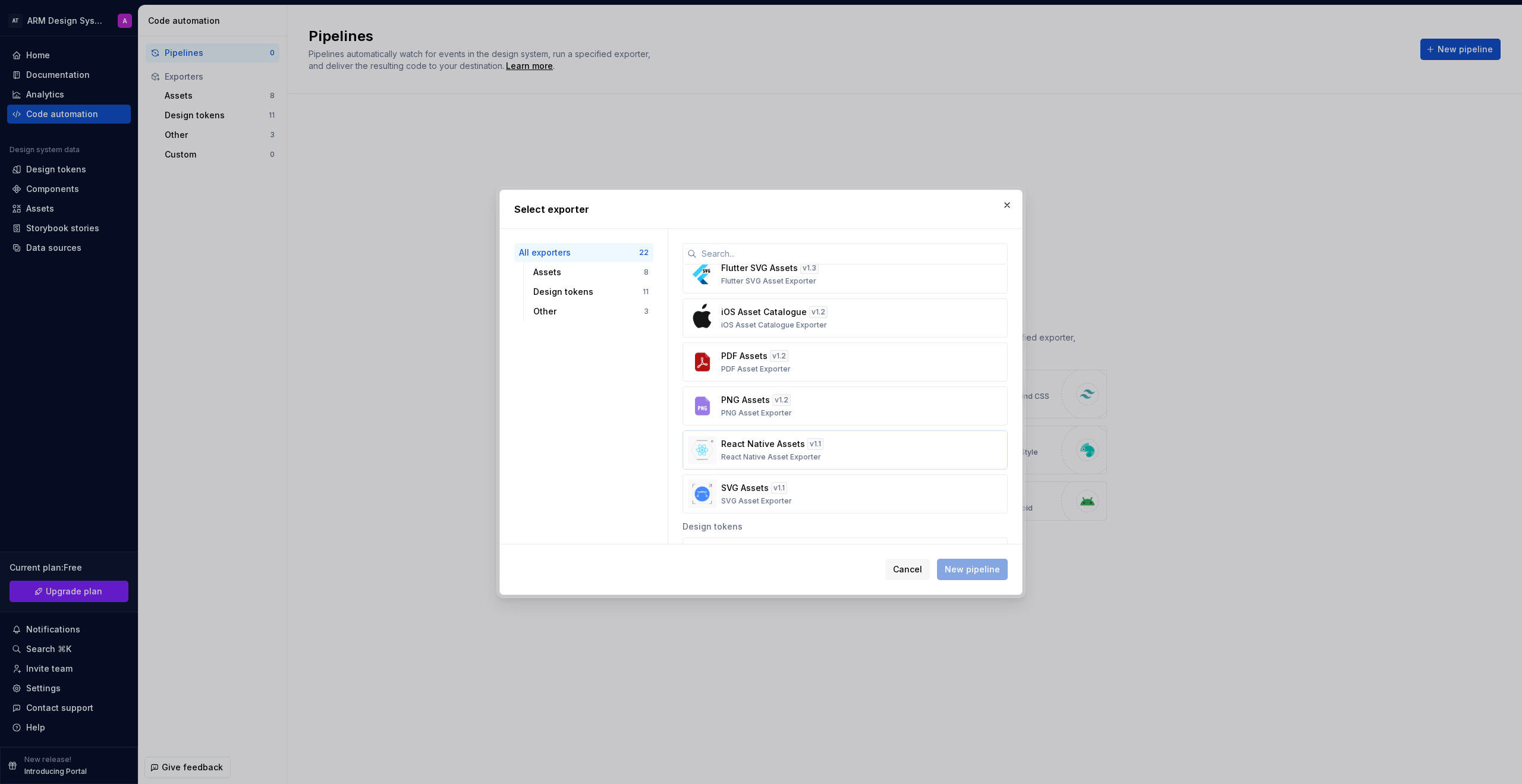
scroll to position [85, 0]
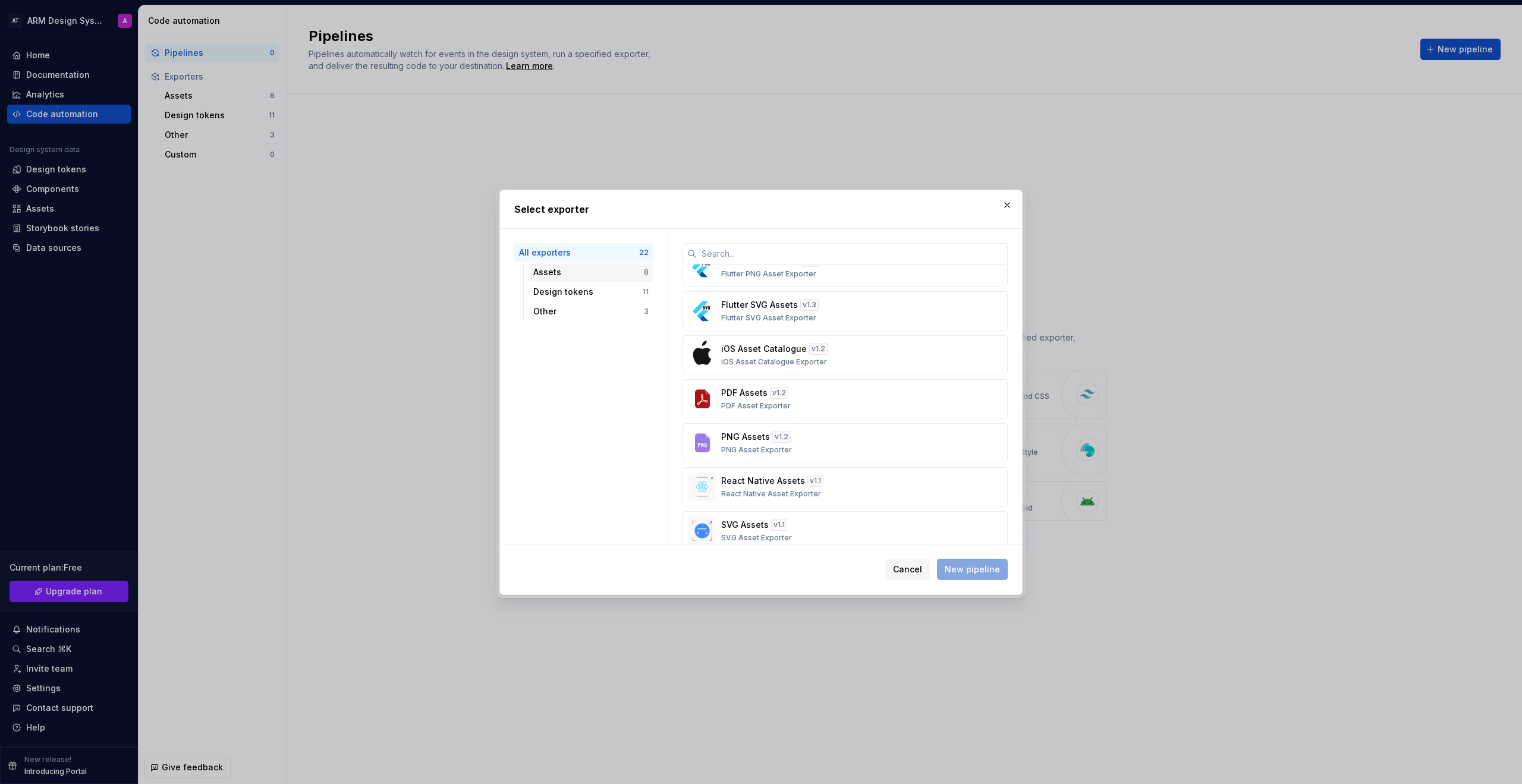
click at [577, 271] on div "Assets" at bounding box center [588, 272] width 111 height 12
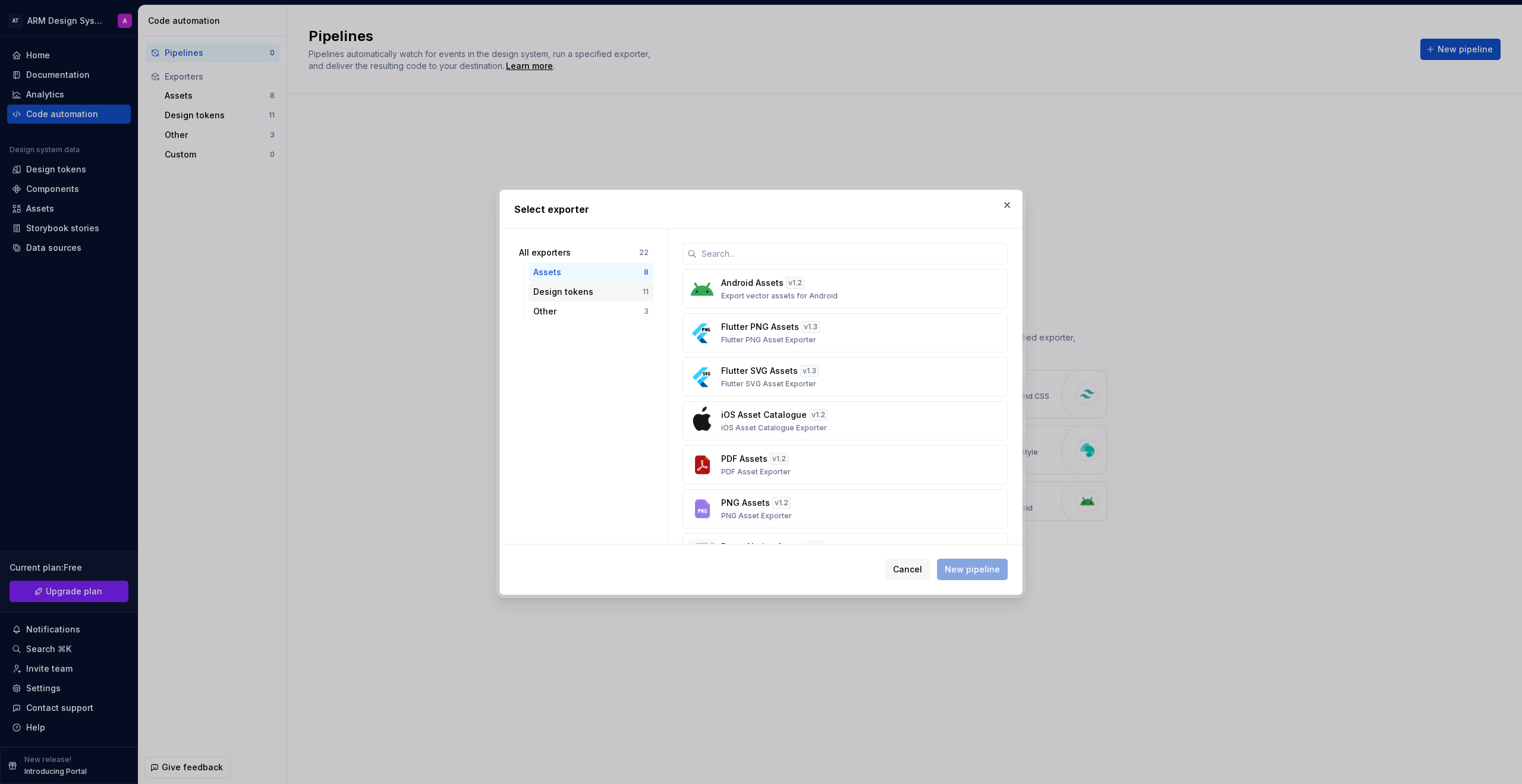
click at [583, 293] on div "Design tokens" at bounding box center [587, 291] width 109 height 12
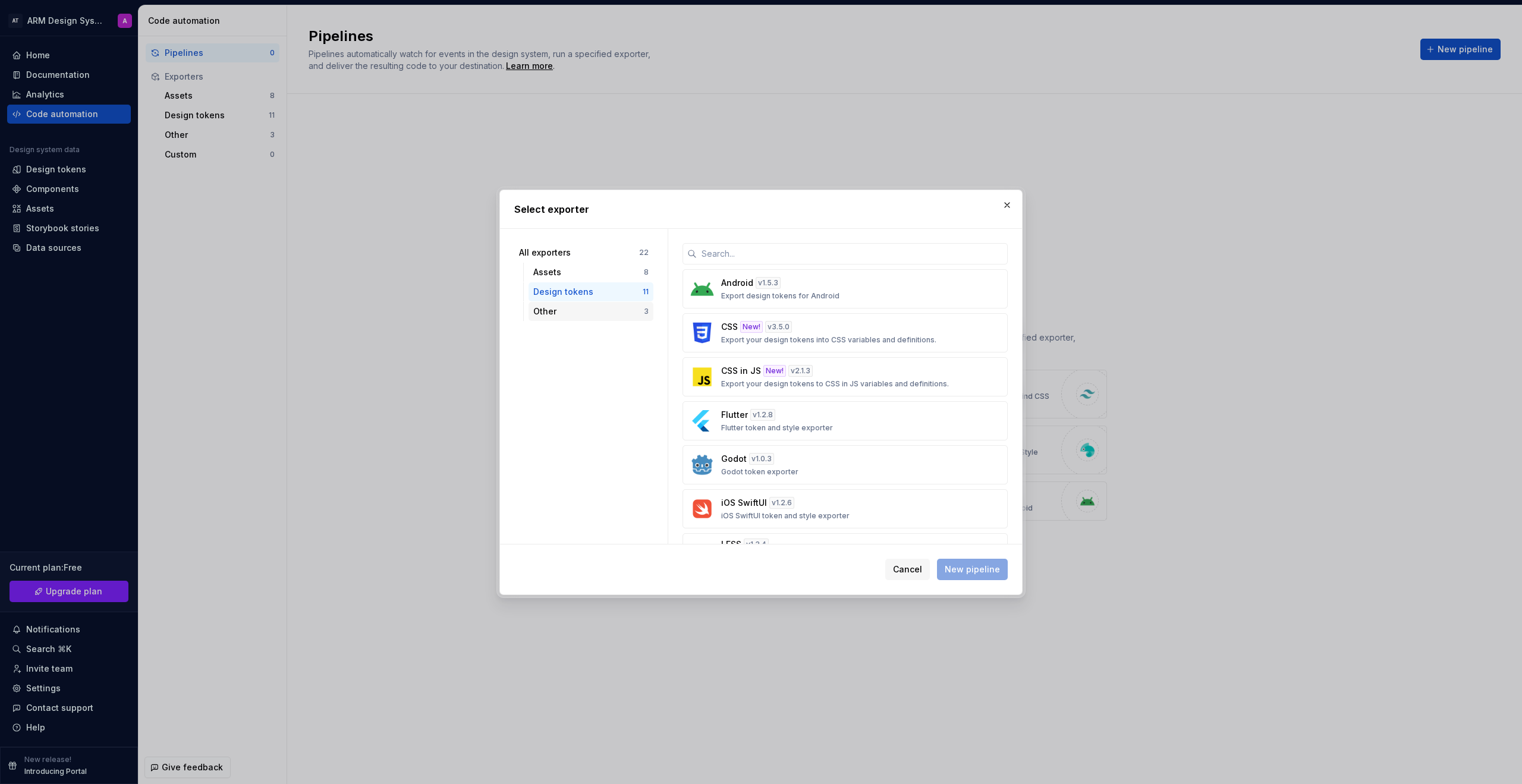
click at [588, 312] on div "Other" at bounding box center [588, 311] width 111 height 12
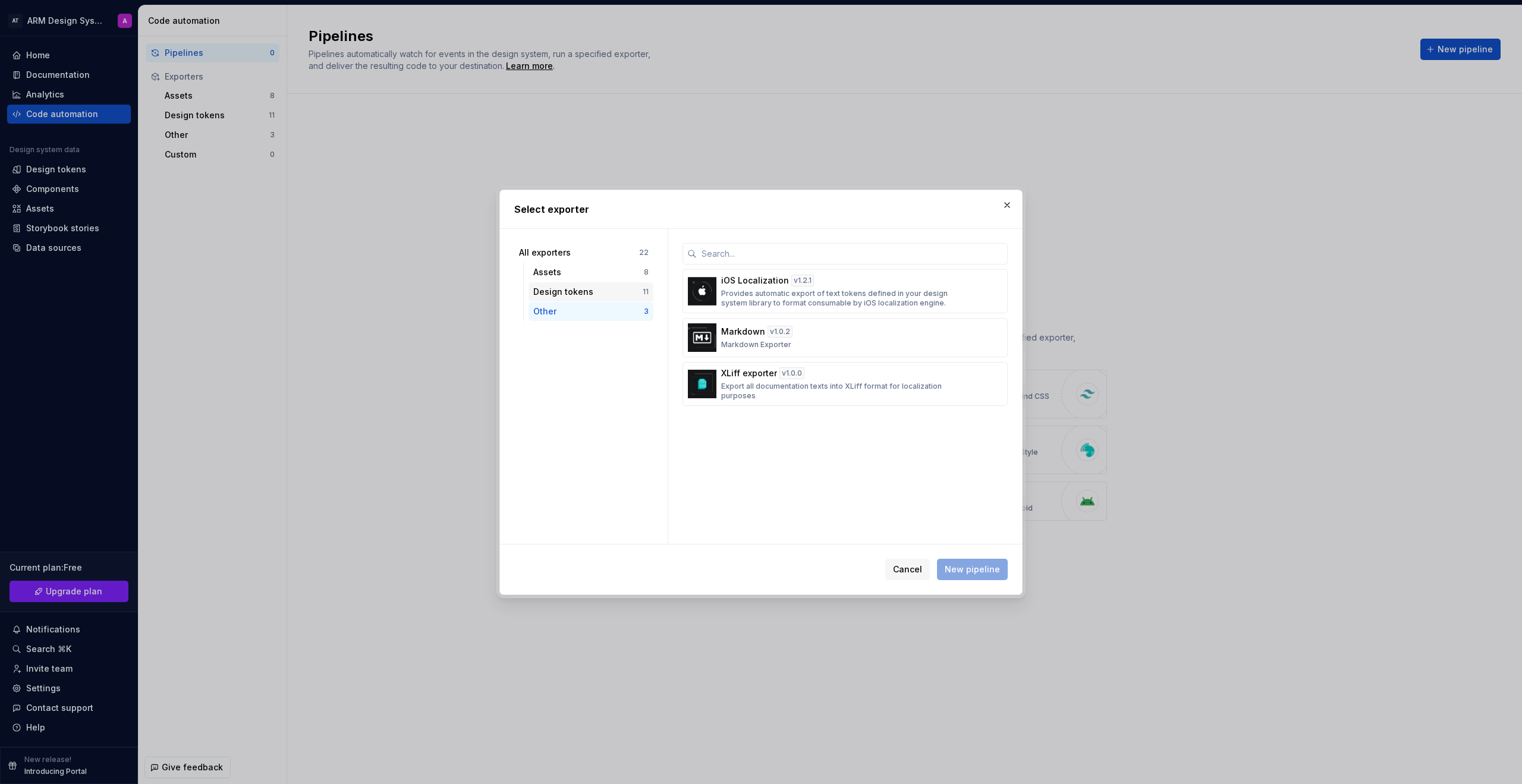
click at [591, 295] on div "Design tokens" at bounding box center [587, 291] width 109 height 12
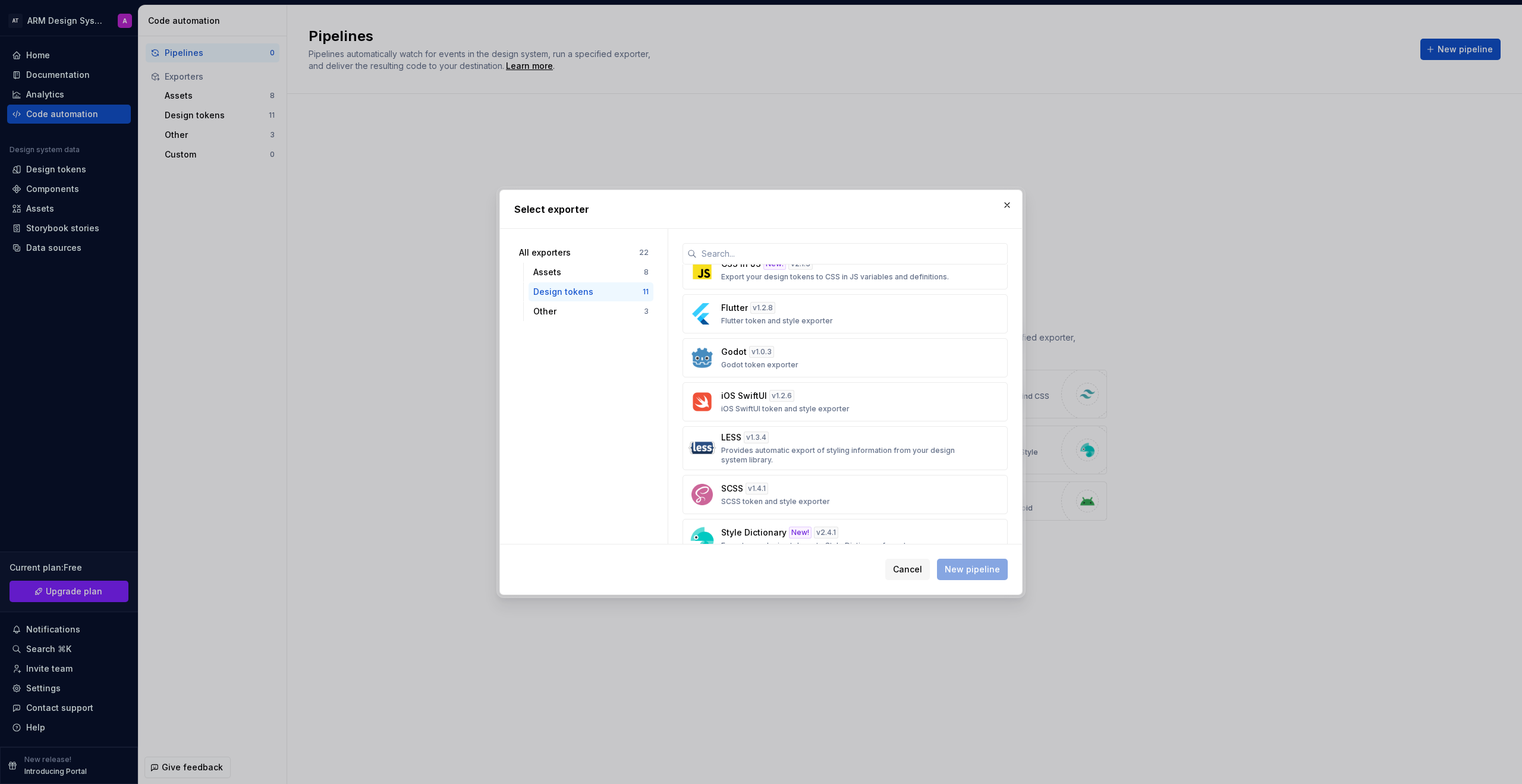
scroll to position [224, 0]
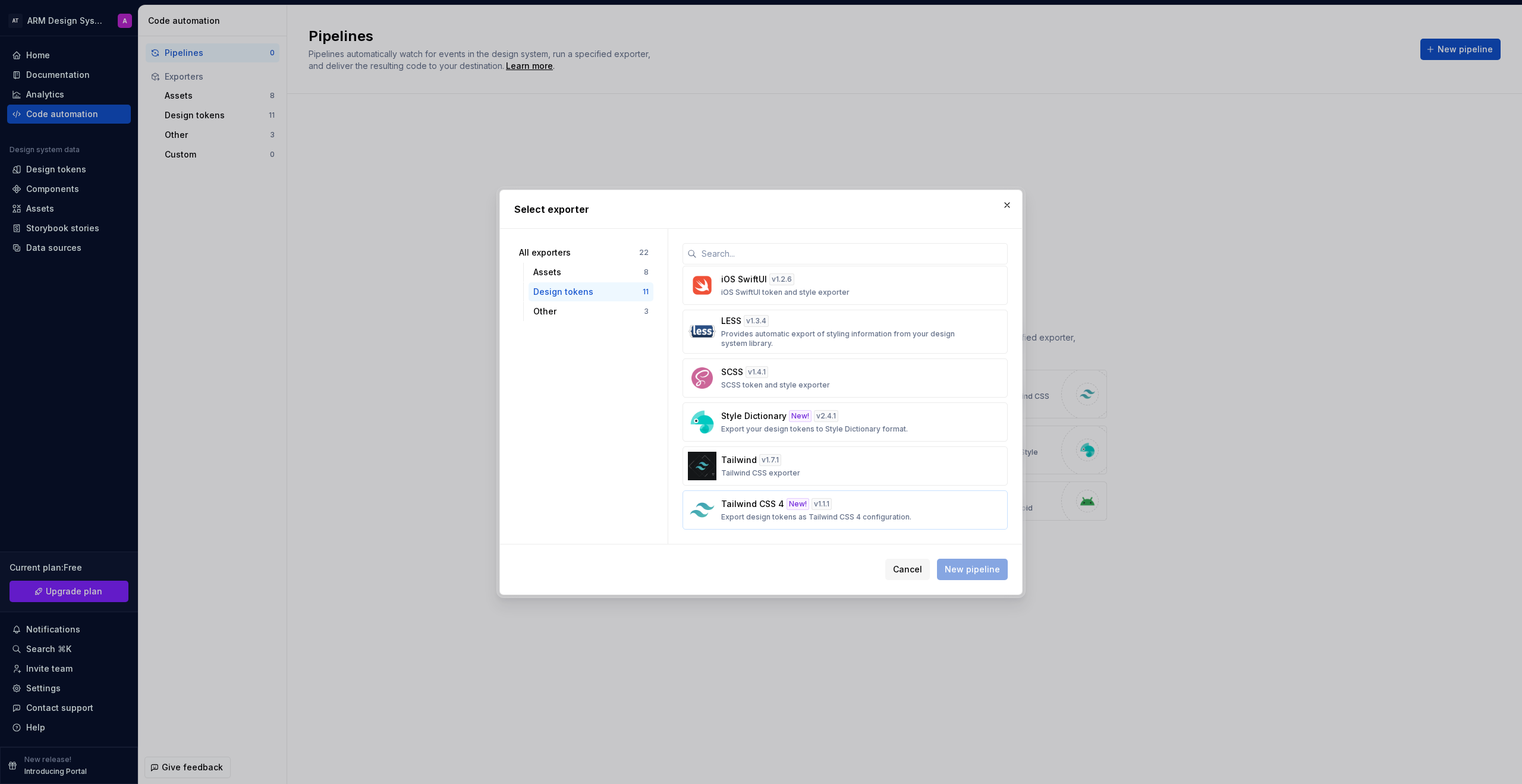
click at [885, 505] on div "Tailwind CSS 4 New! v 1.1.1 Export design tokens as Tailwind CSS 4 configuratio…" at bounding box center [841, 510] width 241 height 24
click at [897, 575] on span "New pipeline" at bounding box center [972, 569] width 55 height 12
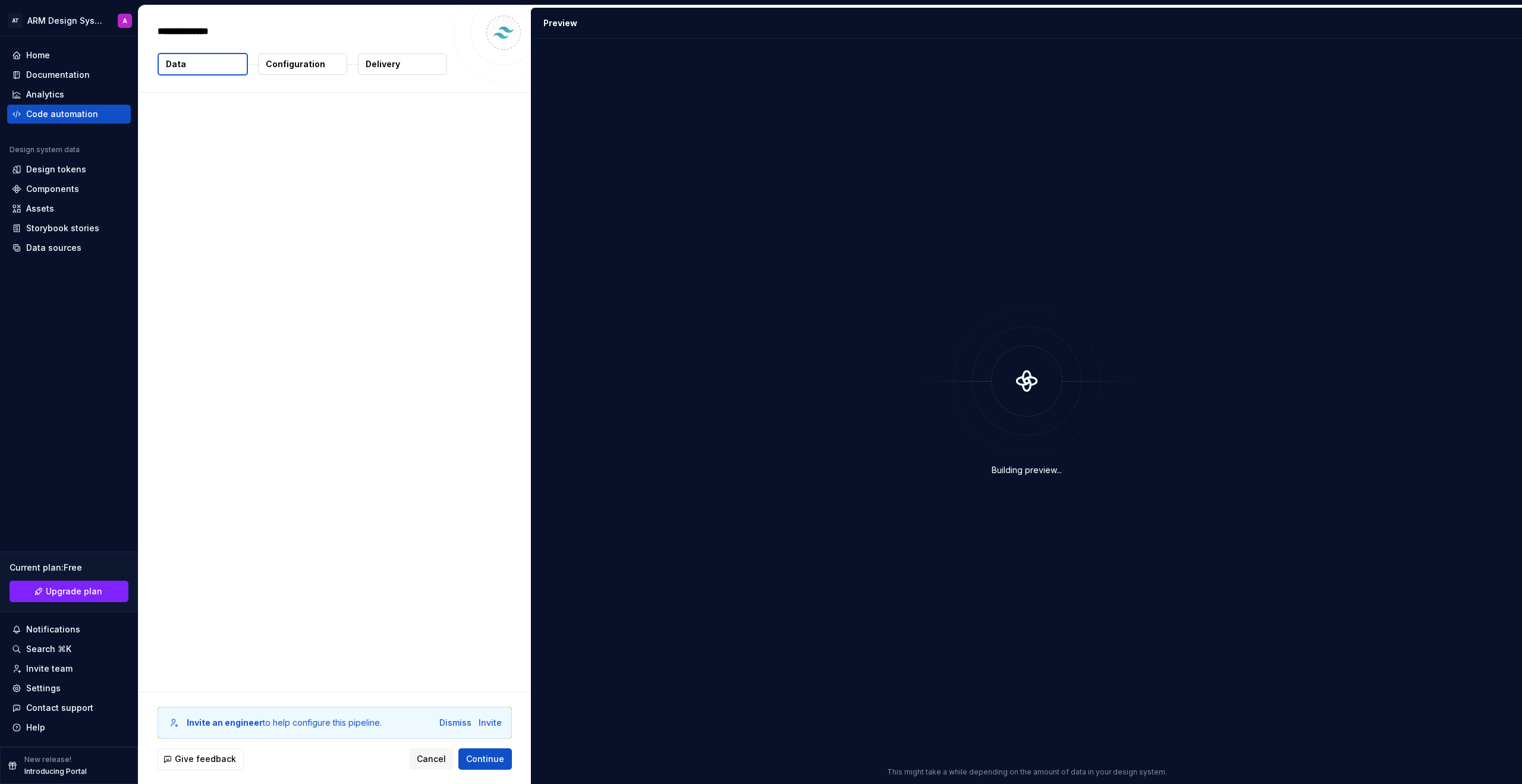
type textarea "*"
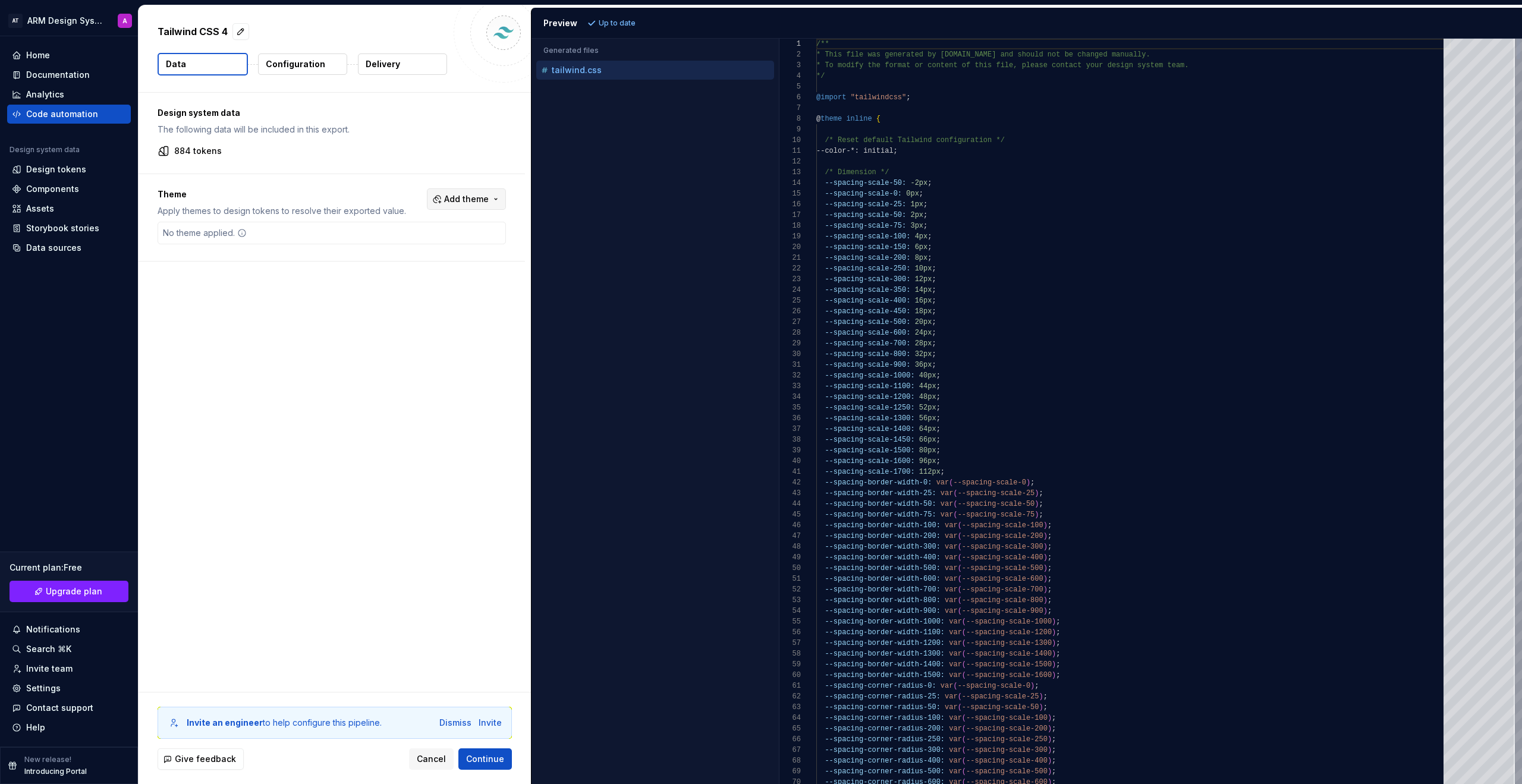
click at [476, 203] on span "Add theme" at bounding box center [466, 199] width 45 height 12
click at [373, 265] on div "Suggestions" at bounding box center [376, 266] width 10 height 10
click at [377, 250] on div "Suggestions" at bounding box center [376, 247] width 10 height 10
click at [375, 283] on div "Suggestions" at bounding box center [376, 285] width 10 height 10
click at [620, 20] on html "AT ARM Design System A Home Documentation Analytics Code automation Design syst…" at bounding box center [761, 392] width 1522 height 784
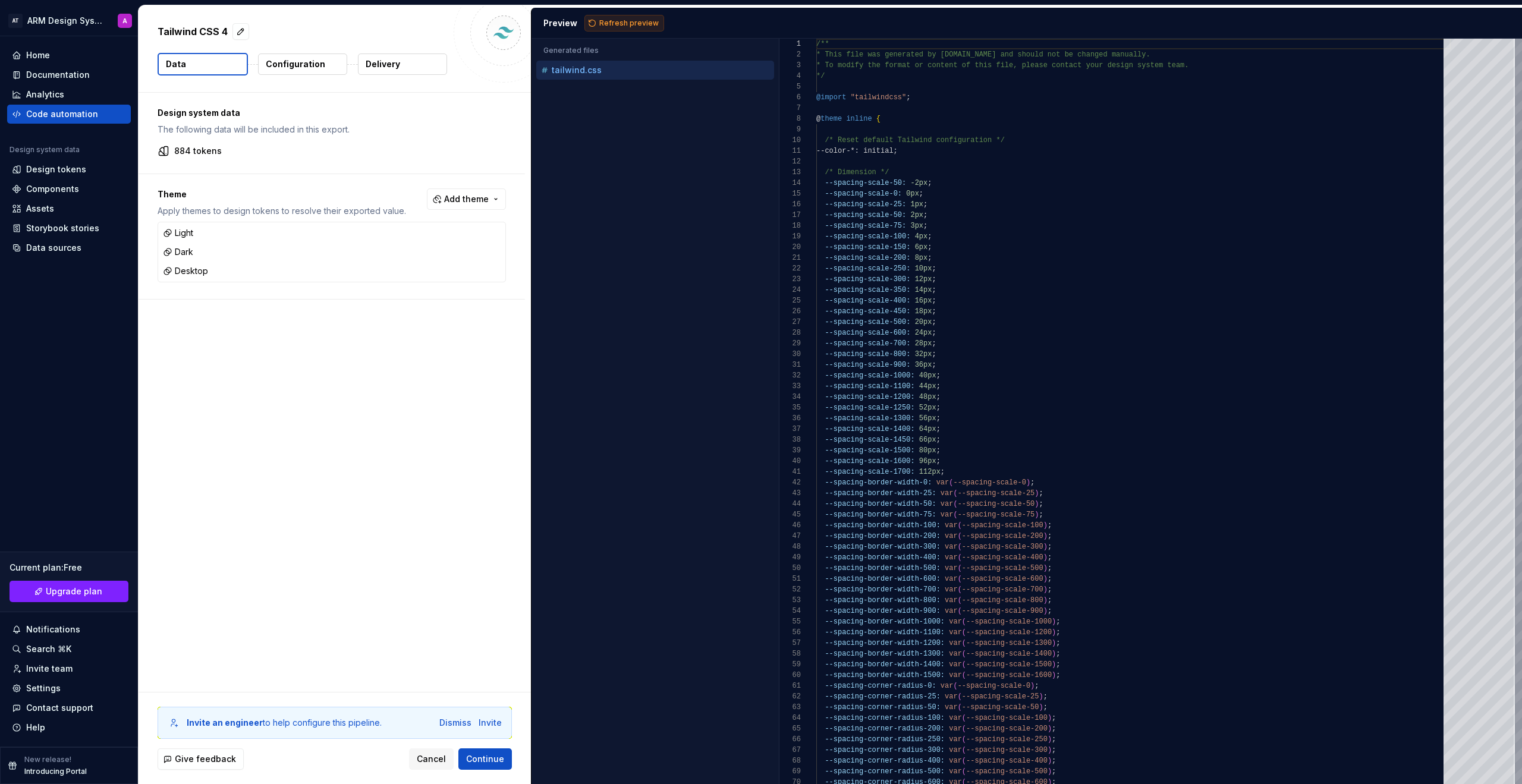
click at [617, 22] on span "Refresh preview" at bounding box center [629, 23] width 60 height 10
click at [474, 590] on span "Continue" at bounding box center [486, 759] width 38 height 12
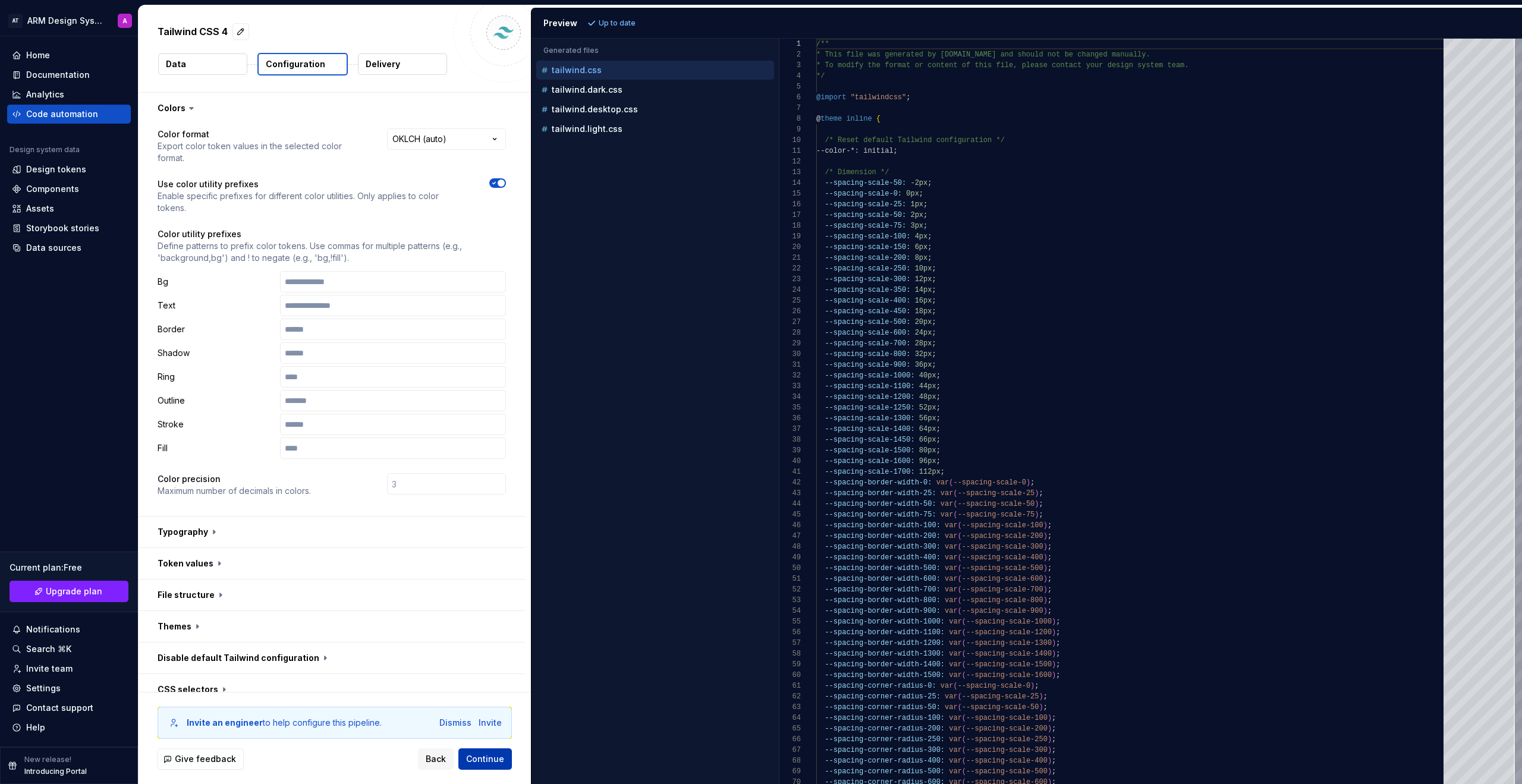
click at [493, 590] on span "Continue" at bounding box center [486, 759] width 38 height 12
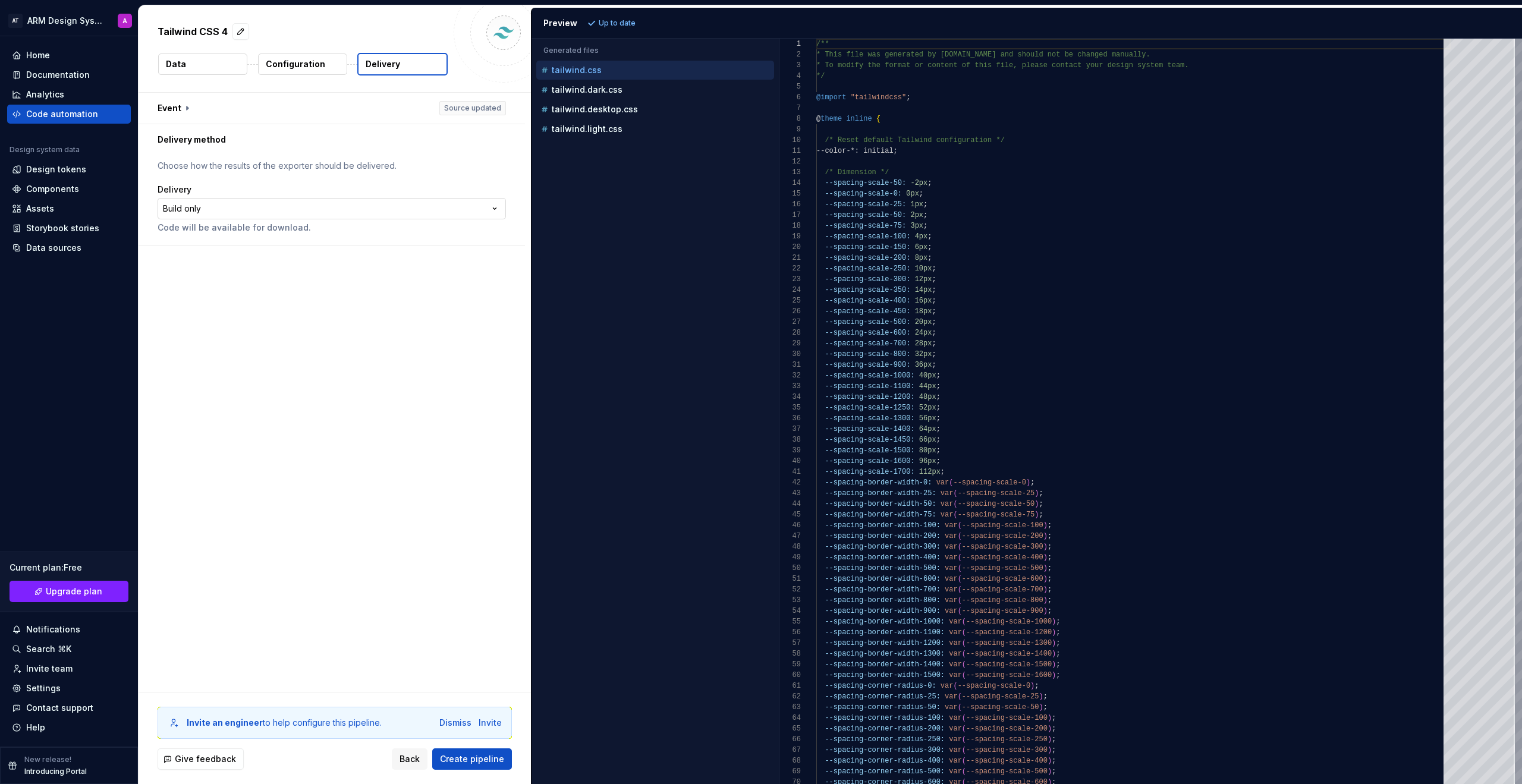
click at [298, 214] on html "**********" at bounding box center [761, 392] width 1522 height 784
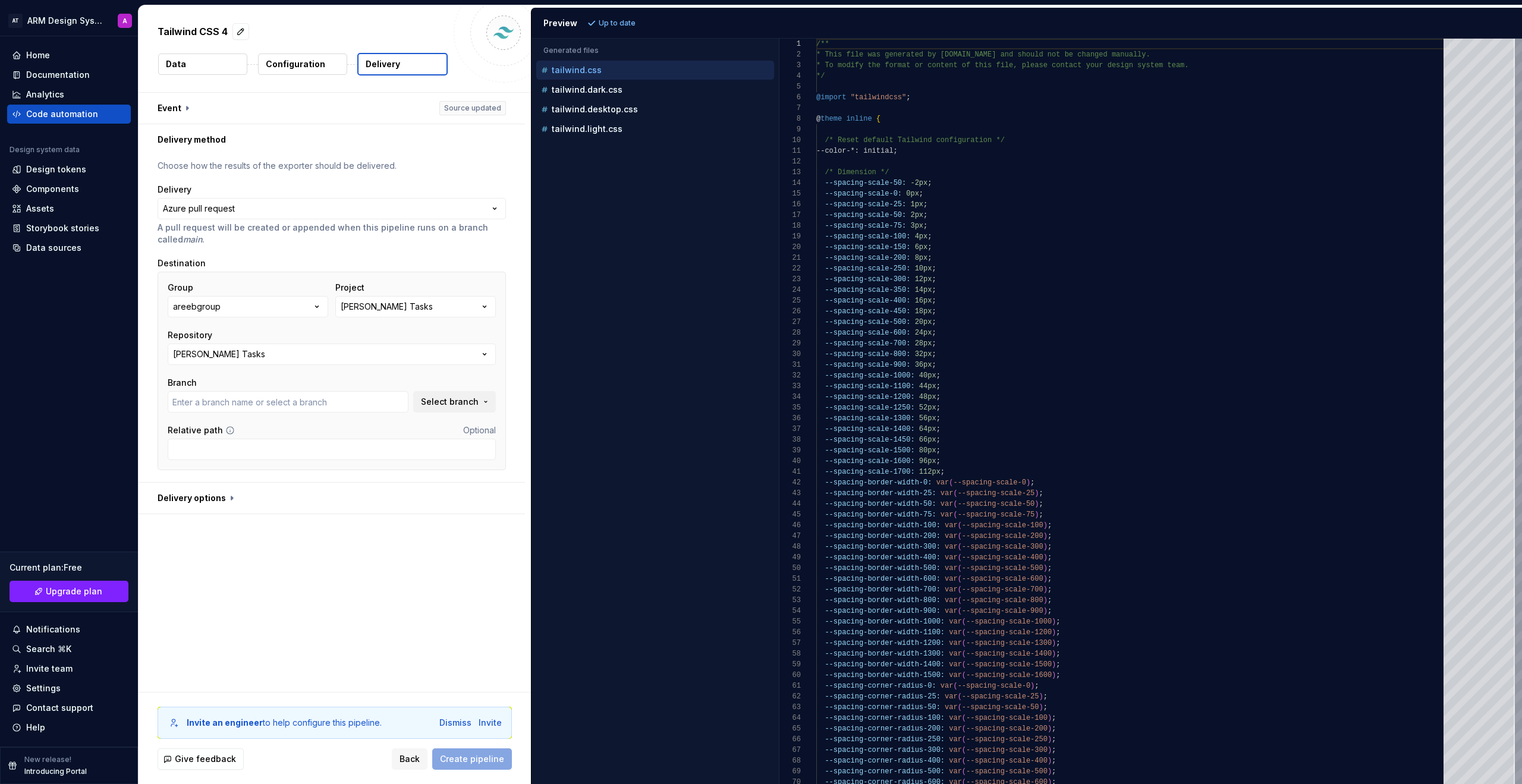
type input "develop"
click at [351, 310] on div "[PERSON_NAME] Tasks" at bounding box center [387, 306] width 92 height 12
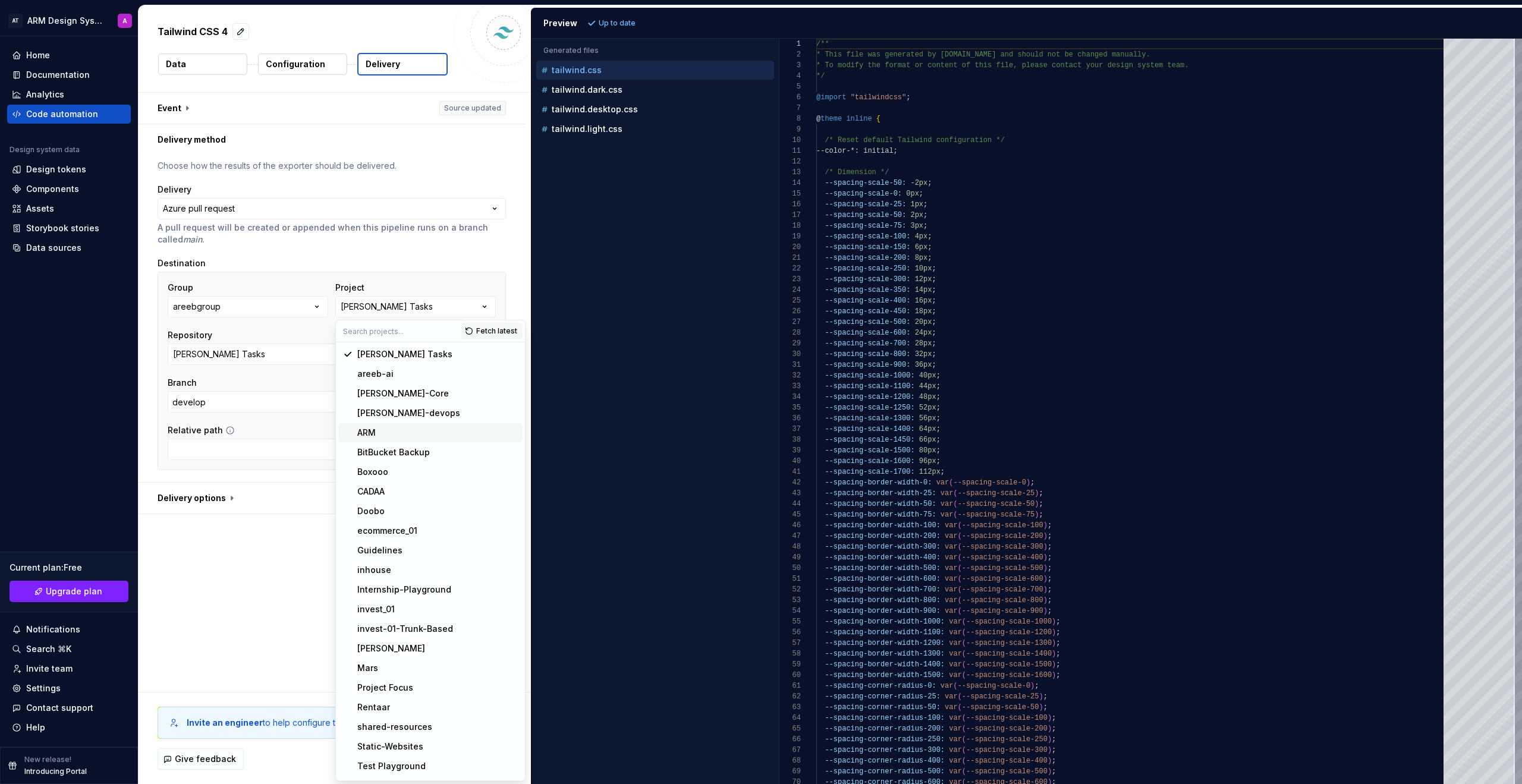
click at [366, 427] on div "ARM" at bounding box center [366, 432] width 18 height 12
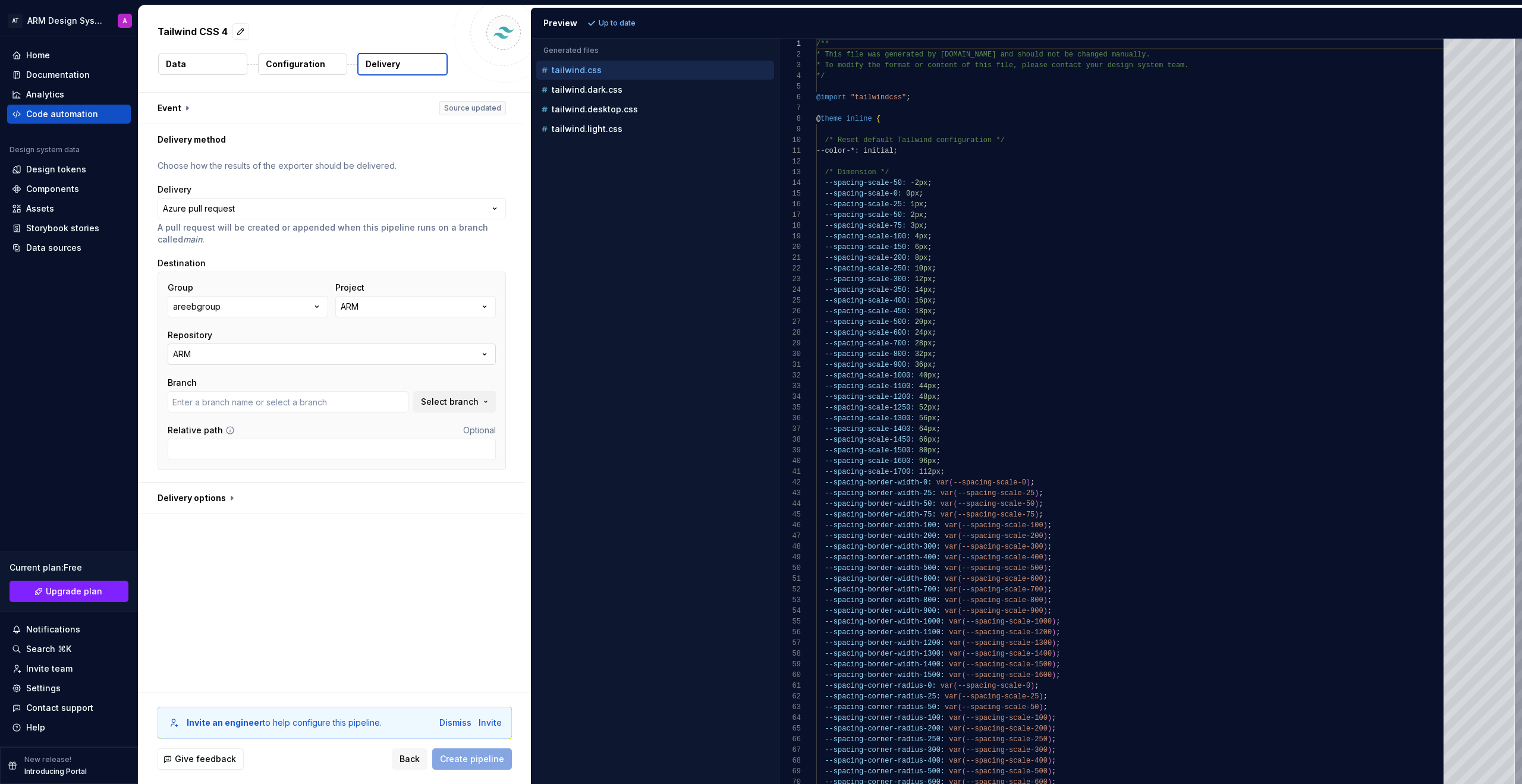
type input "change/nav-links-style"
click at [320, 360] on button "ARM" at bounding box center [332, 354] width 328 height 21
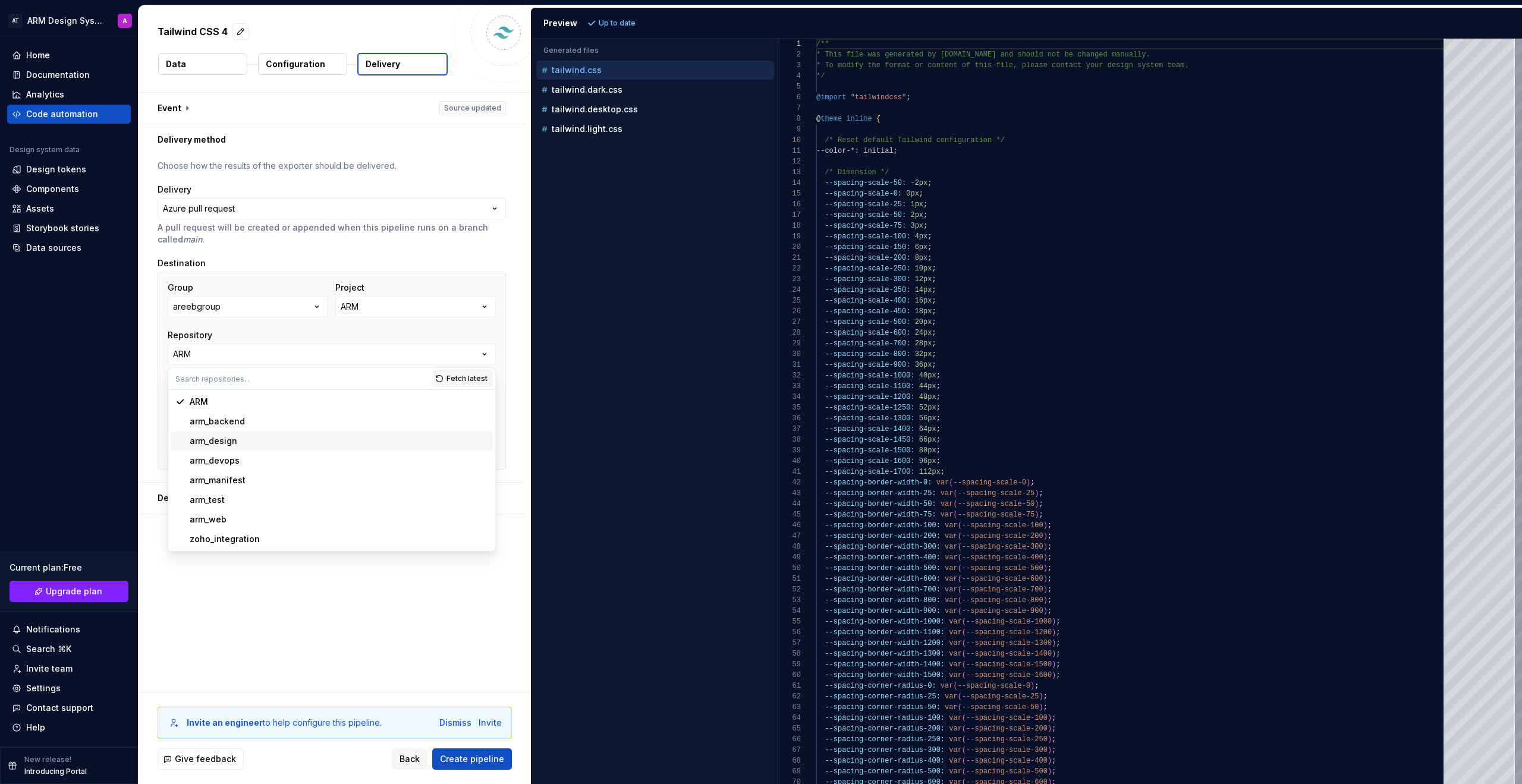
click at [313, 435] on div "arm_design" at bounding box center [338, 441] width 299 height 12
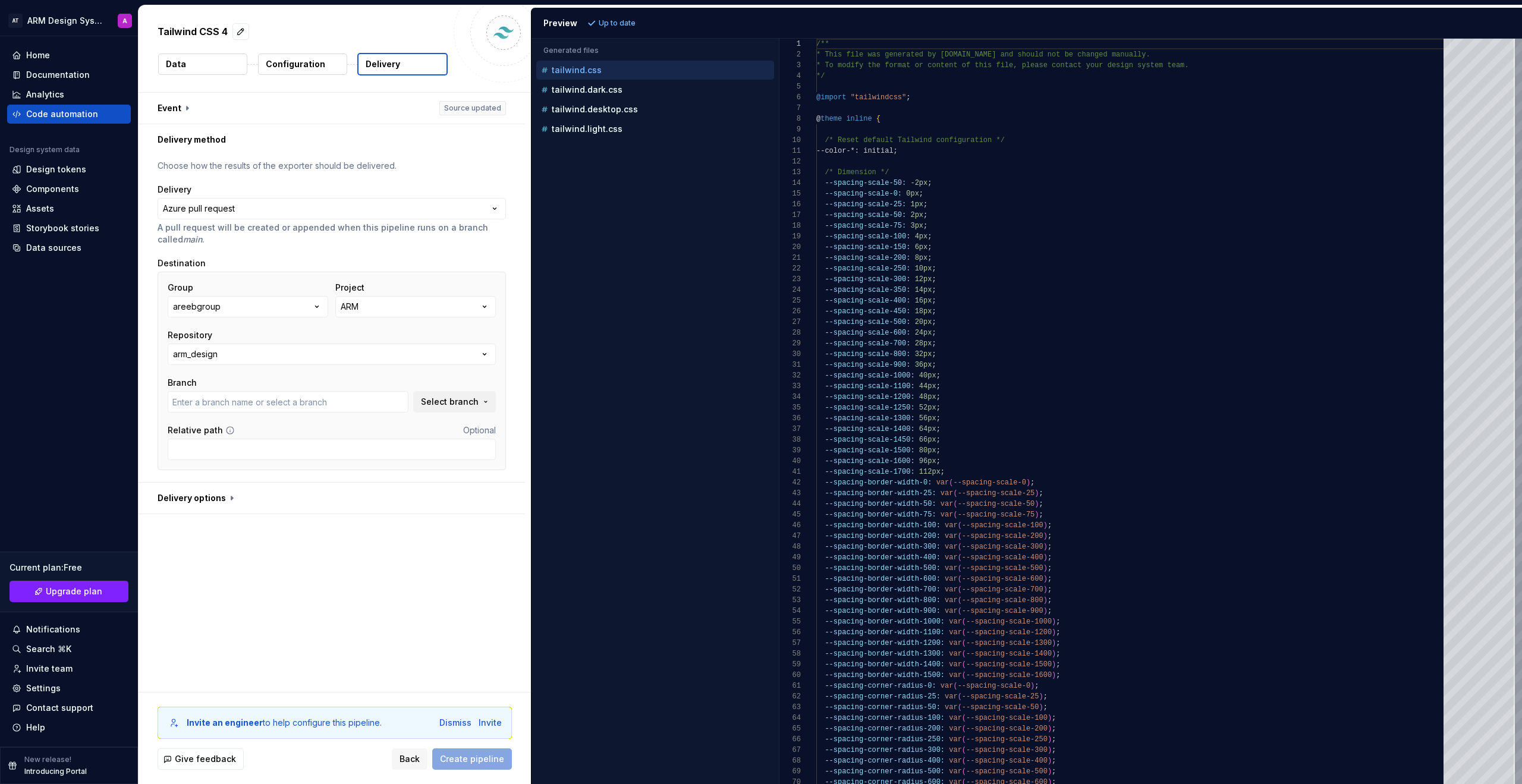
type input "design"
click at [481, 590] on span "Create pipeline" at bounding box center [472, 759] width 64 height 12
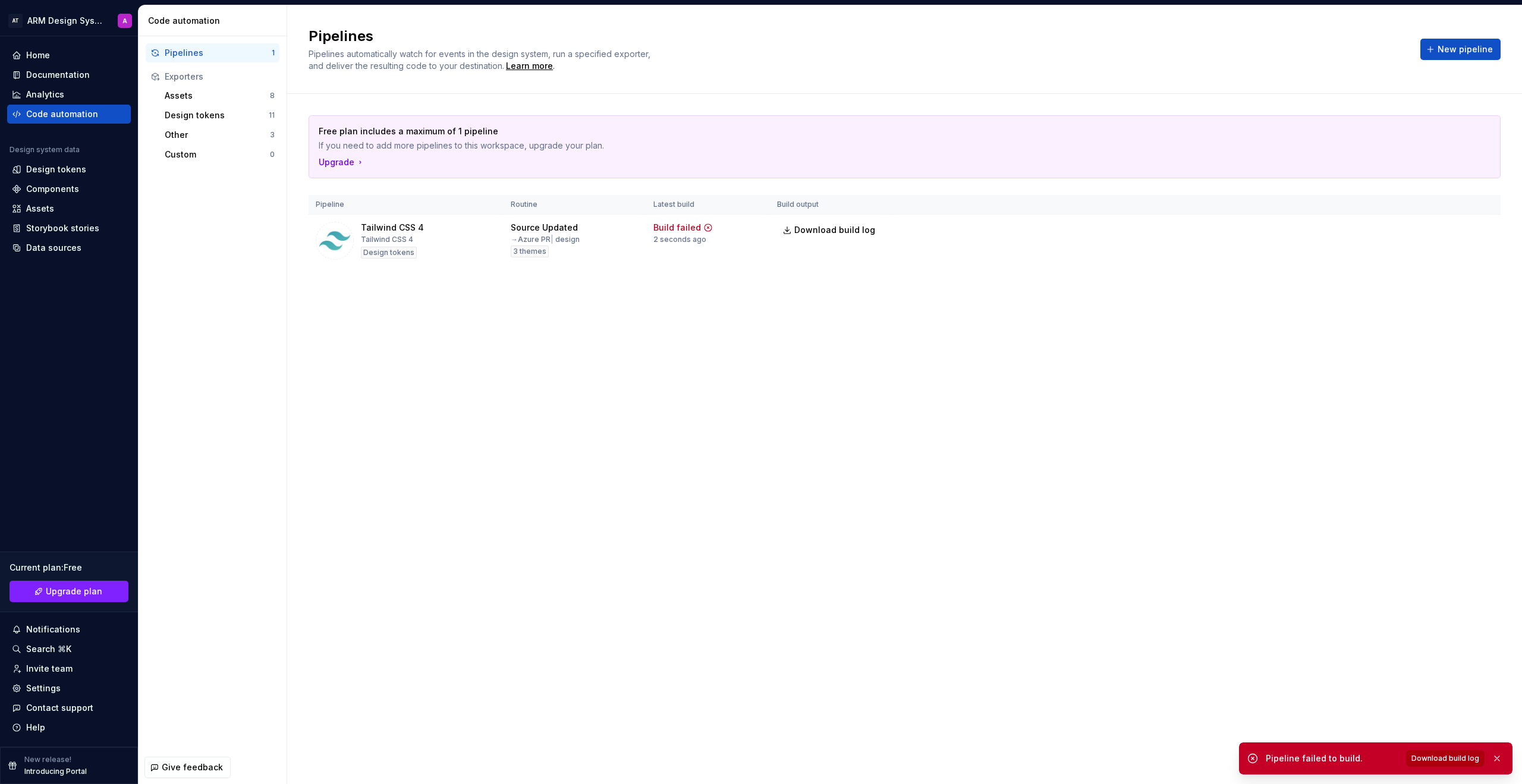
click at [897, 590] on span "Download build log" at bounding box center [1445, 759] width 68 height 10
click at [897, 349] on div "Pipelines Pipelines automatically watch for events in the design system, run a …" at bounding box center [905, 395] width 1235 height 779
click at [897, 232] on html "AT ARM Design System A Home Documentation Analytics Code automation Design syst…" at bounding box center [761, 392] width 1522 height 784
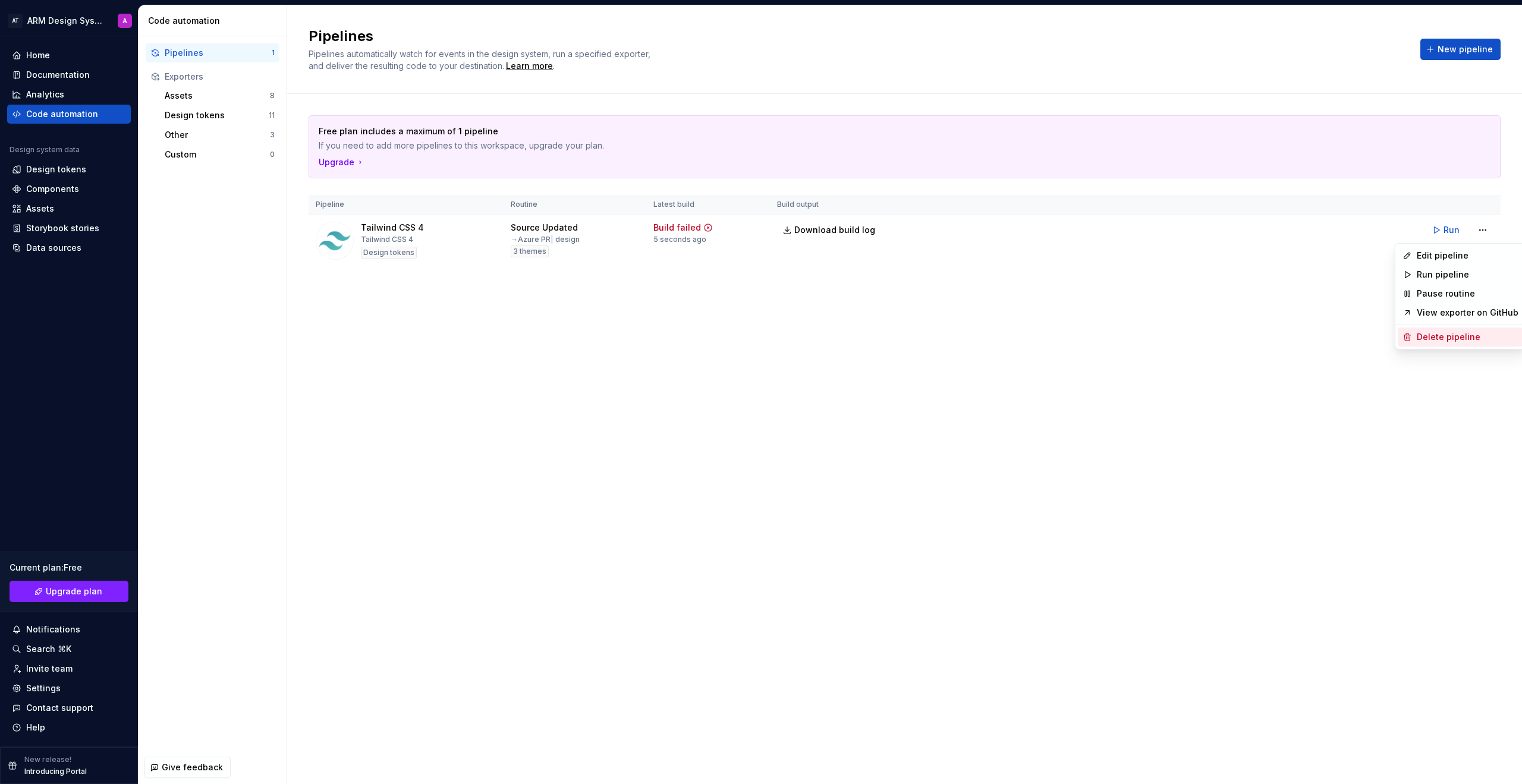
click at [897, 336] on div "Delete pipeline" at bounding box center [1468, 337] width 102 height 12
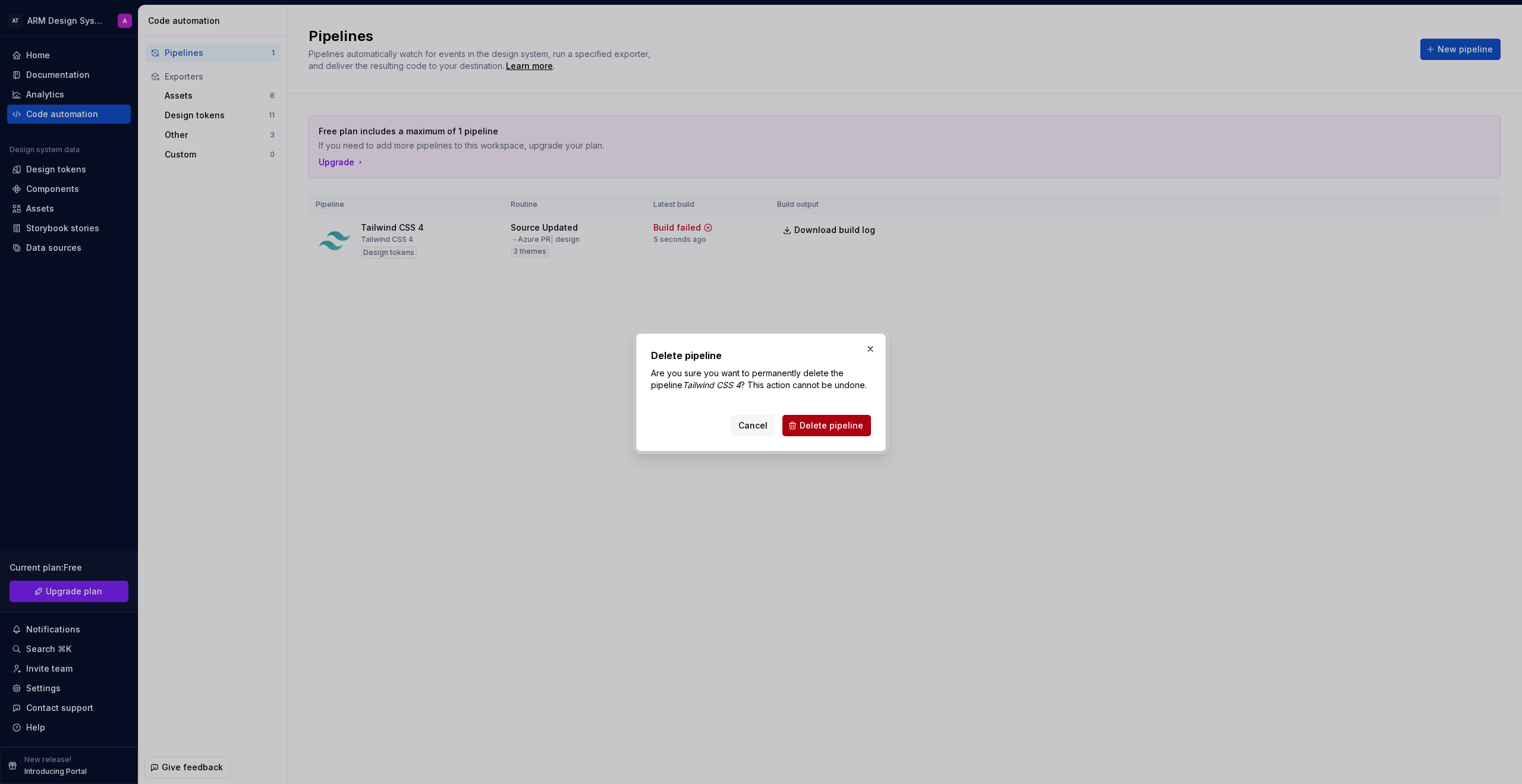
click at [849, 431] on span "Delete pipeline" at bounding box center [832, 425] width 64 height 12
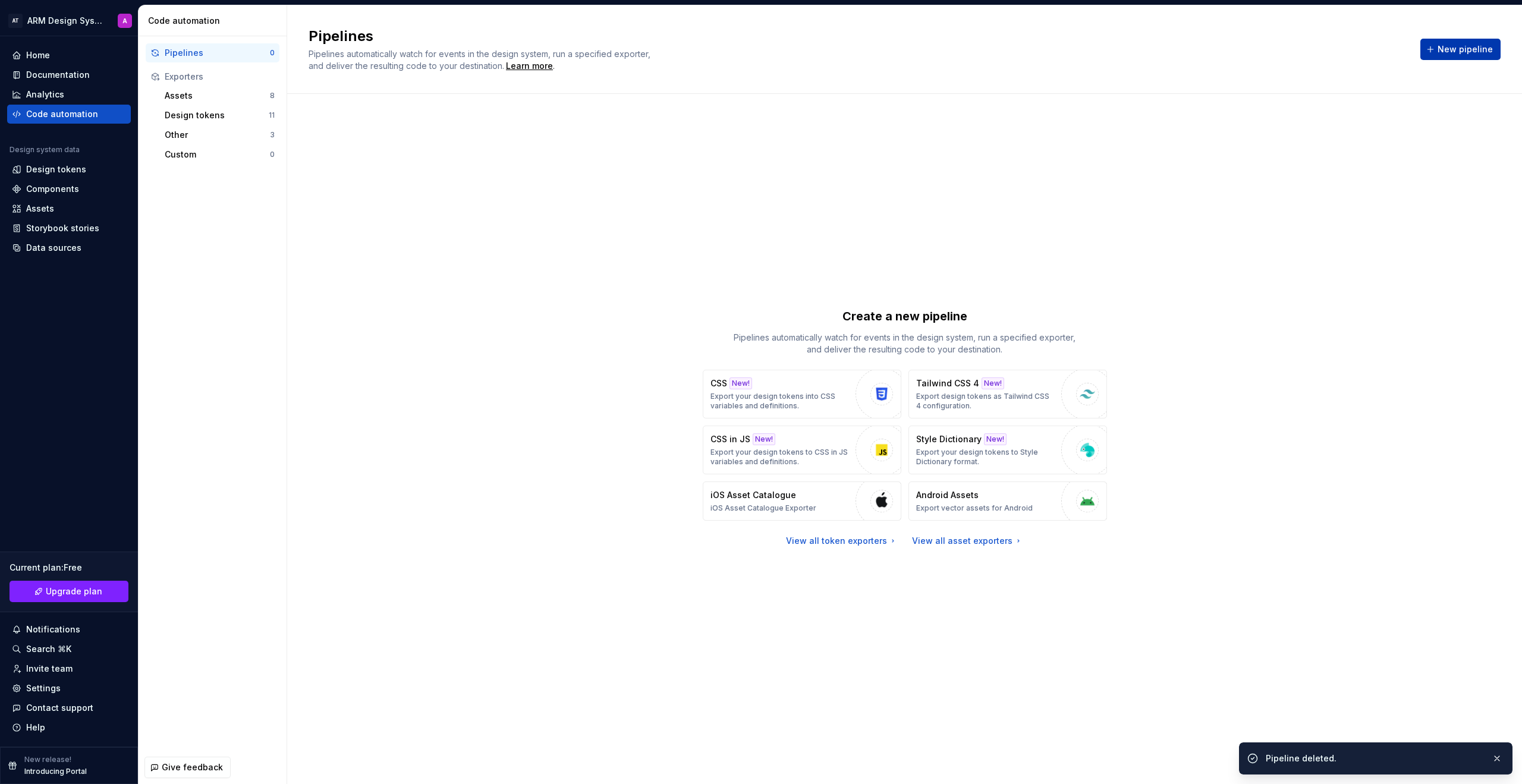
click at [897, 58] on button "New pipeline" at bounding box center [1461, 49] width 80 height 21
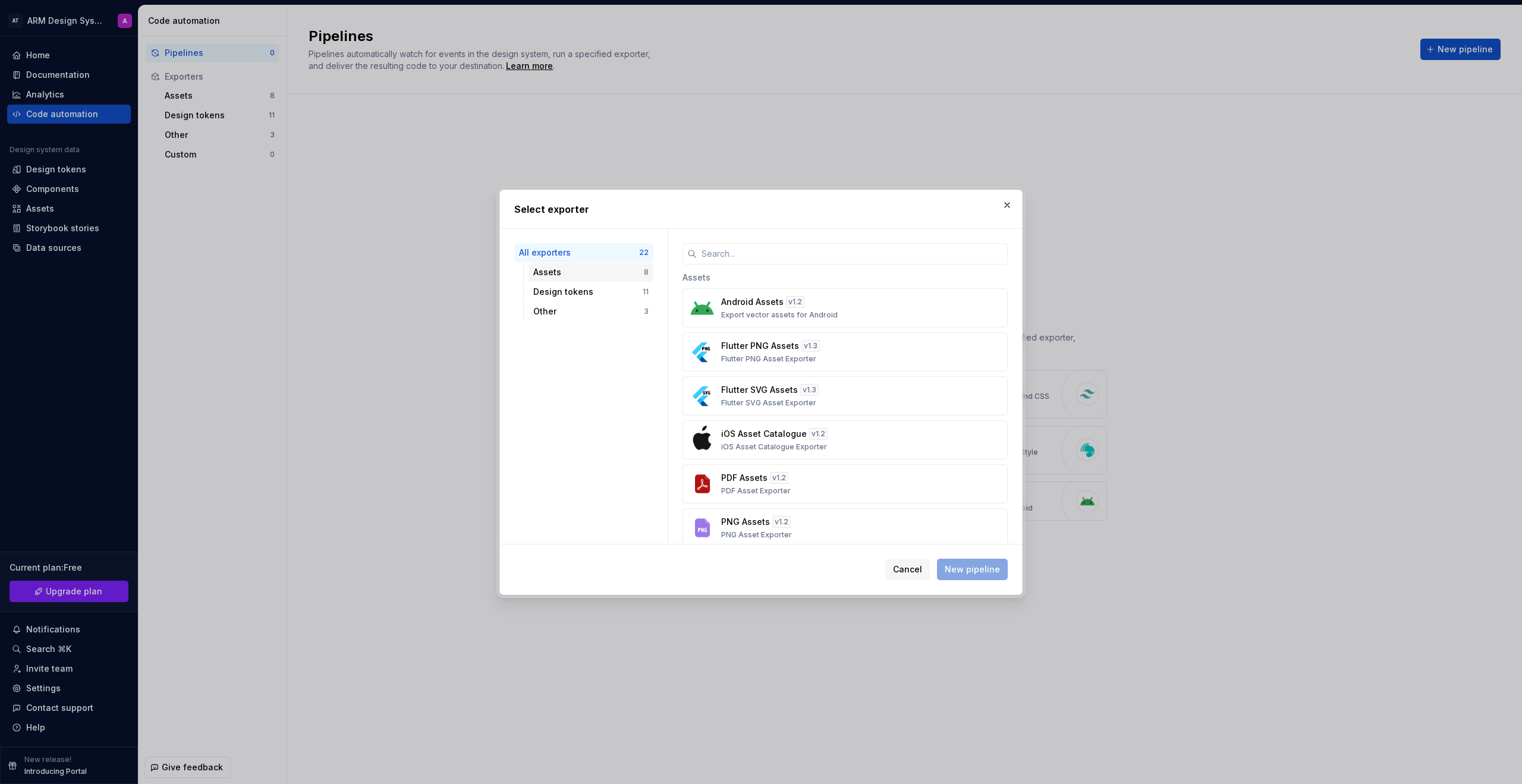
click at [587, 267] on div "Assets" at bounding box center [588, 272] width 111 height 12
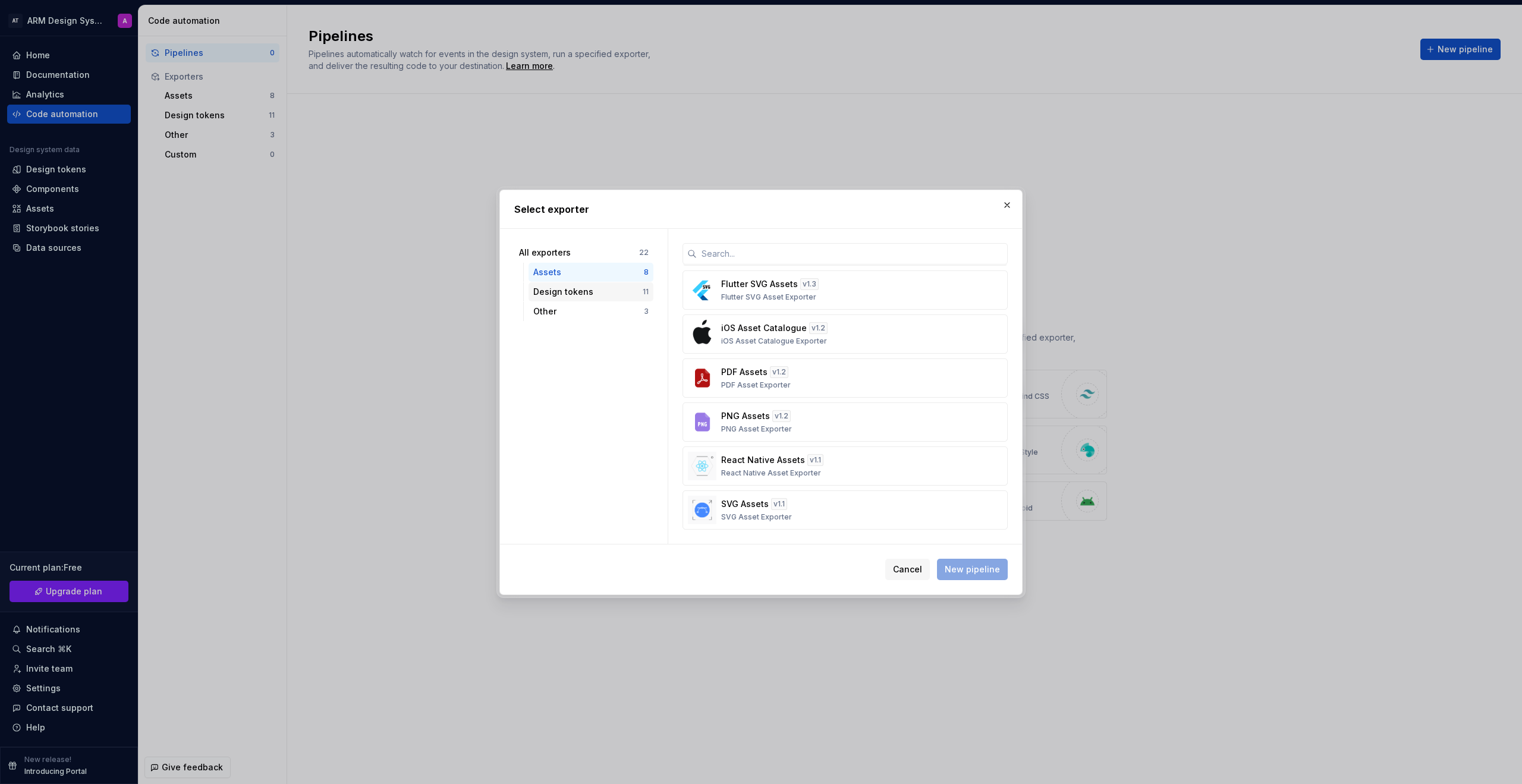
click at [603, 297] on div "Design tokens" at bounding box center [587, 291] width 109 height 12
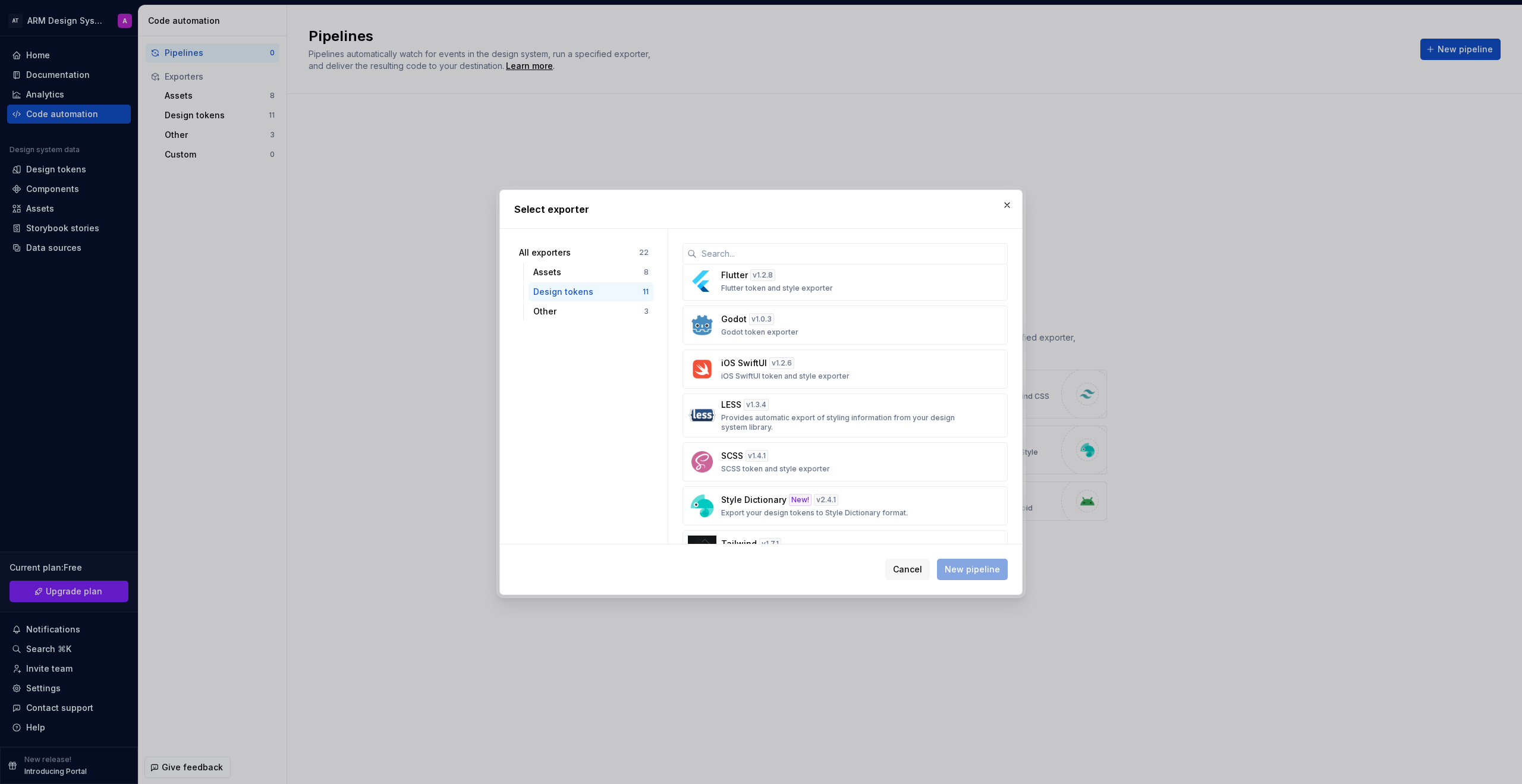
scroll to position [147, 0]
click at [897, 504] on div "Style Dictionary New! v 2.4.1 Export your design tokens to Style Dictionary for…" at bounding box center [841, 498] width 241 height 24
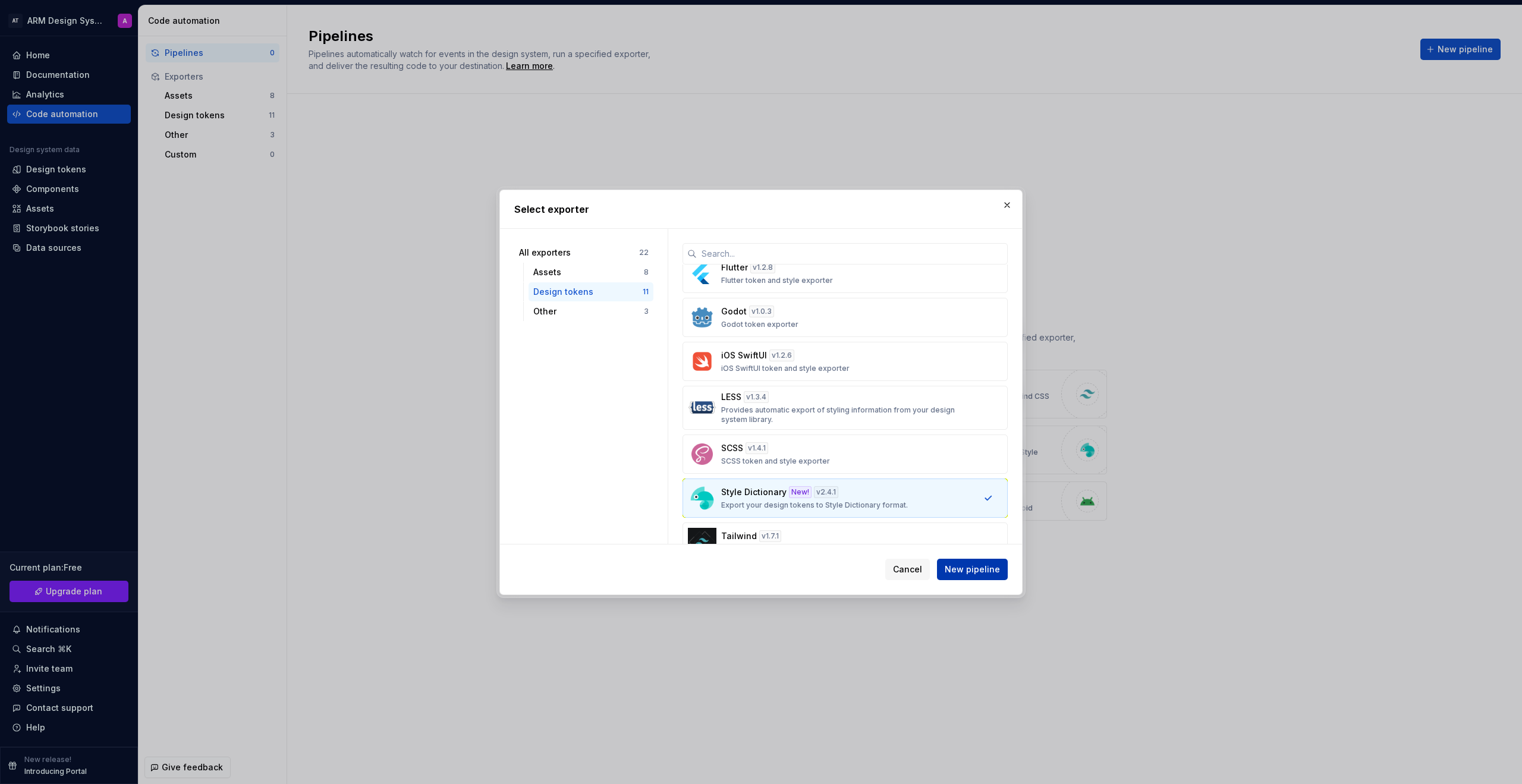
click at [897, 570] on span "New pipeline" at bounding box center [972, 569] width 55 height 12
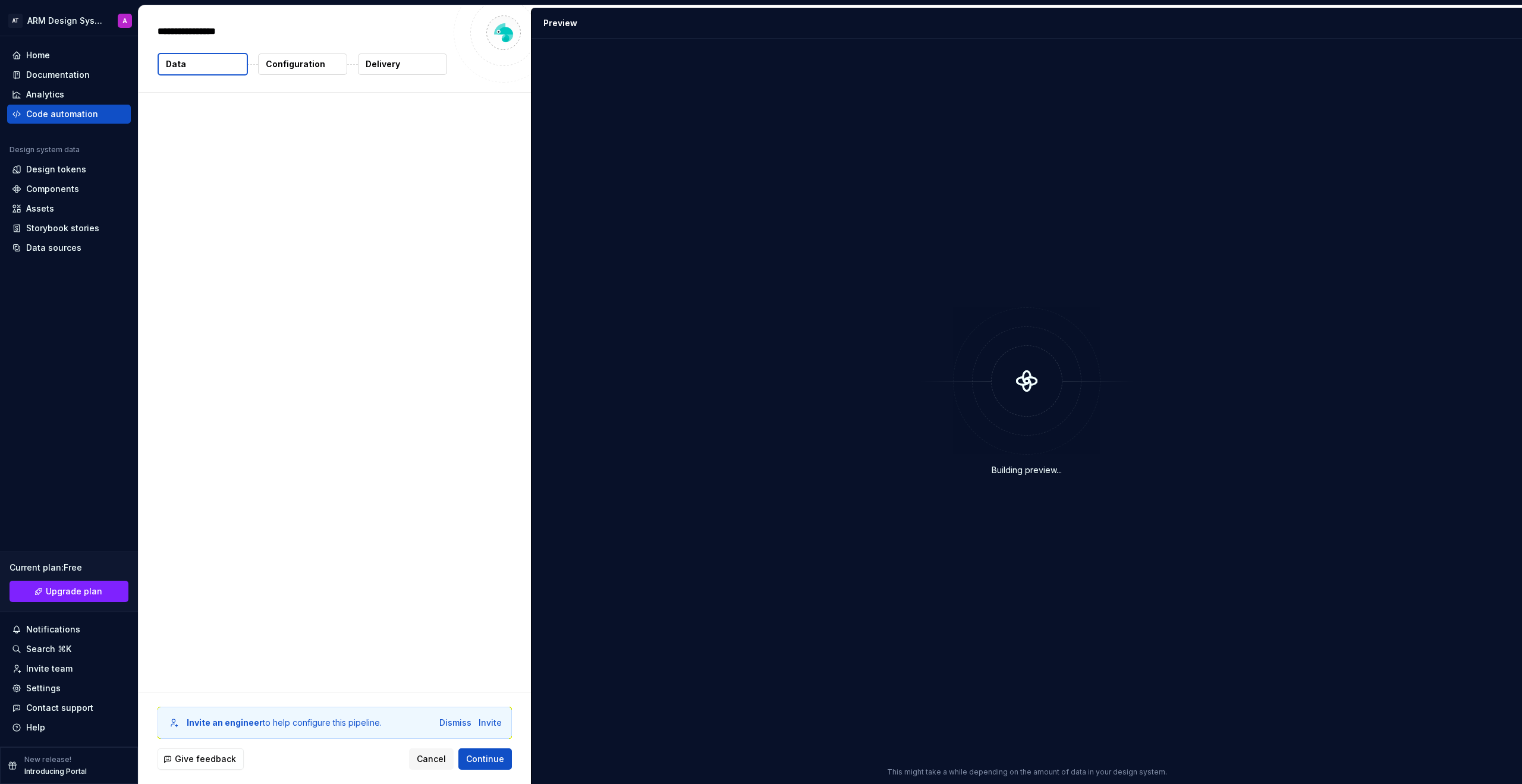
type textarea "*"
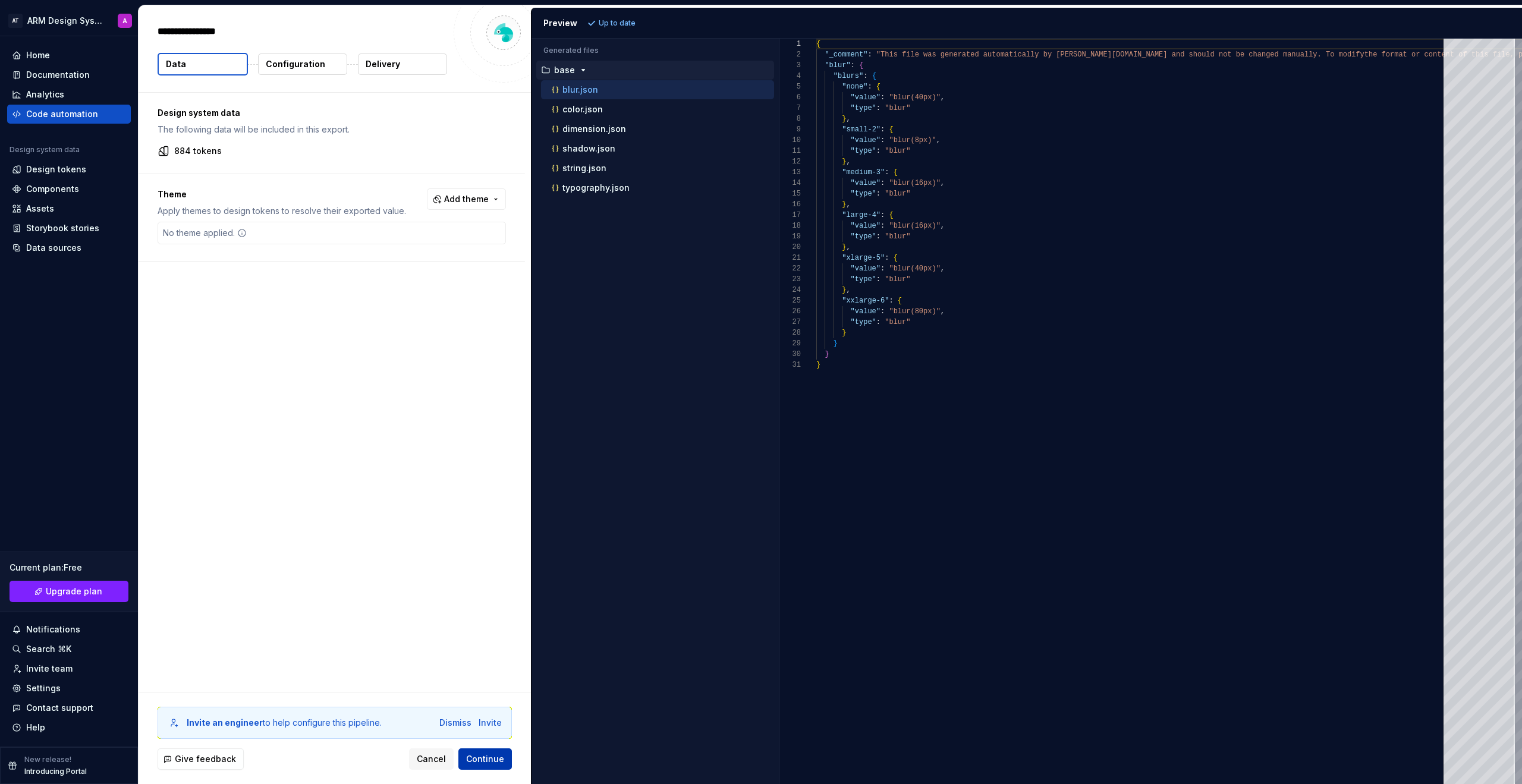
click at [494, 590] on span "Continue" at bounding box center [486, 759] width 38 height 12
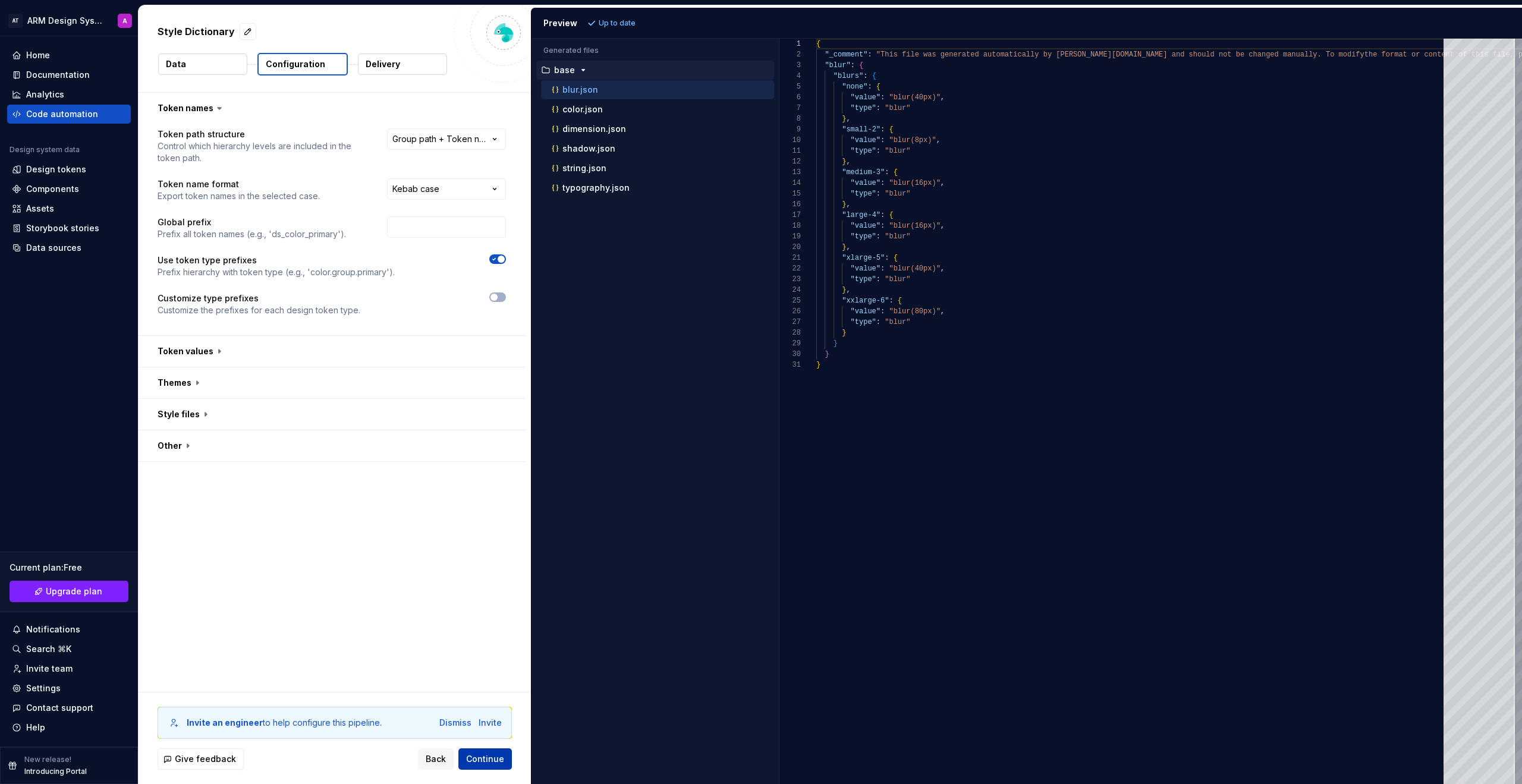
click at [494, 590] on span "Continue" at bounding box center [486, 759] width 38 height 12
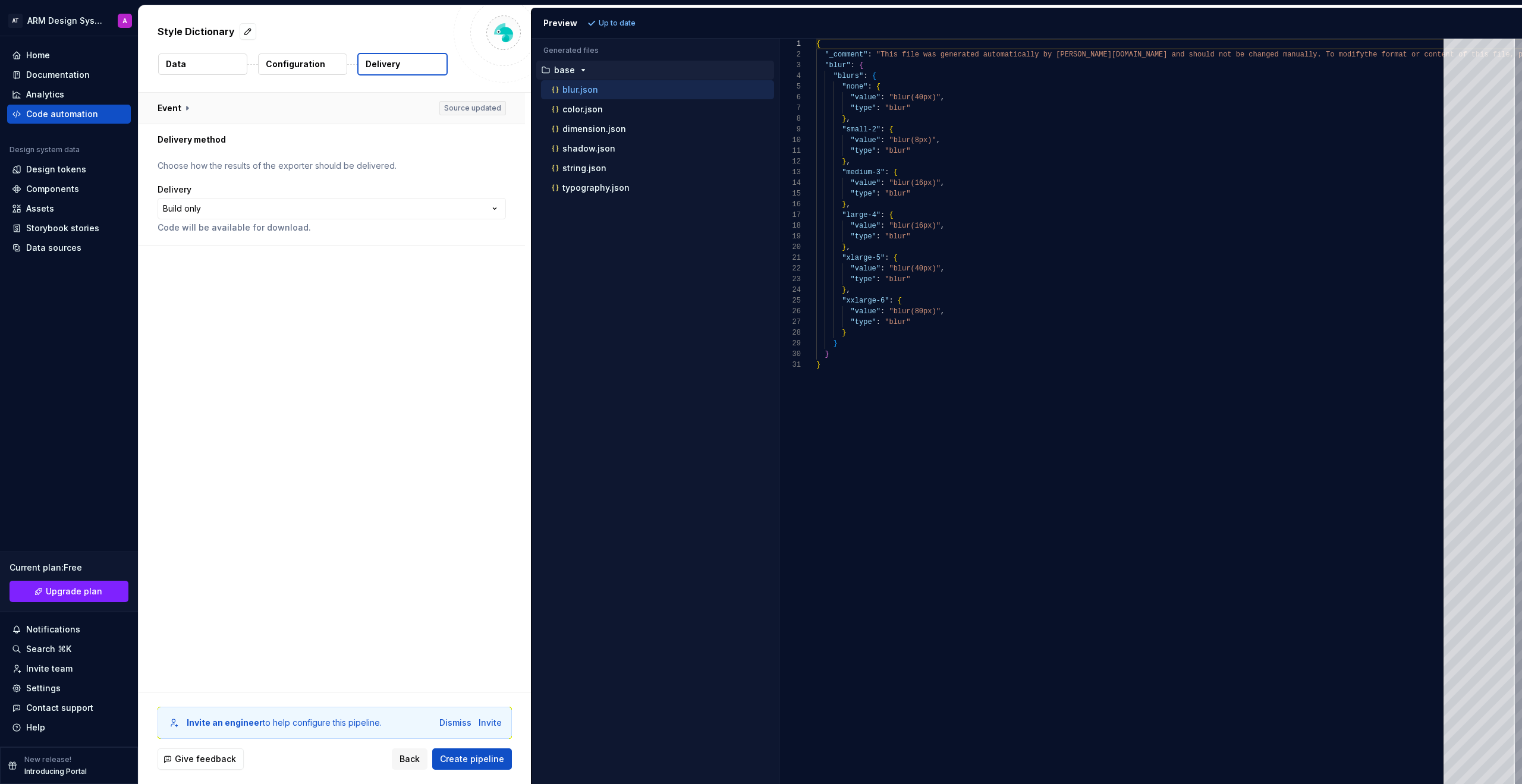
click at [182, 111] on button "button" at bounding box center [332, 108] width 387 height 31
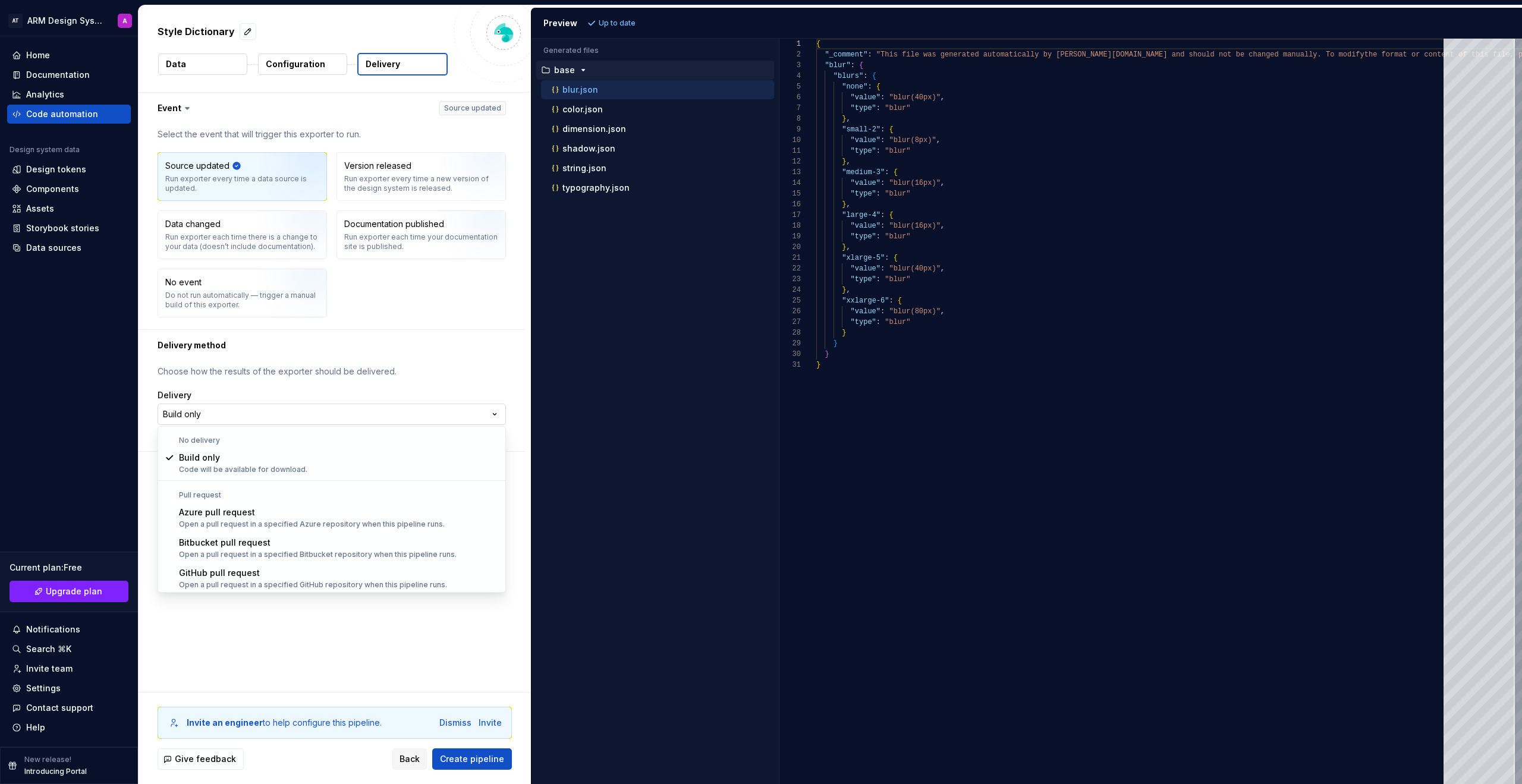
click at [395, 413] on html "**********" at bounding box center [761, 392] width 1522 height 784
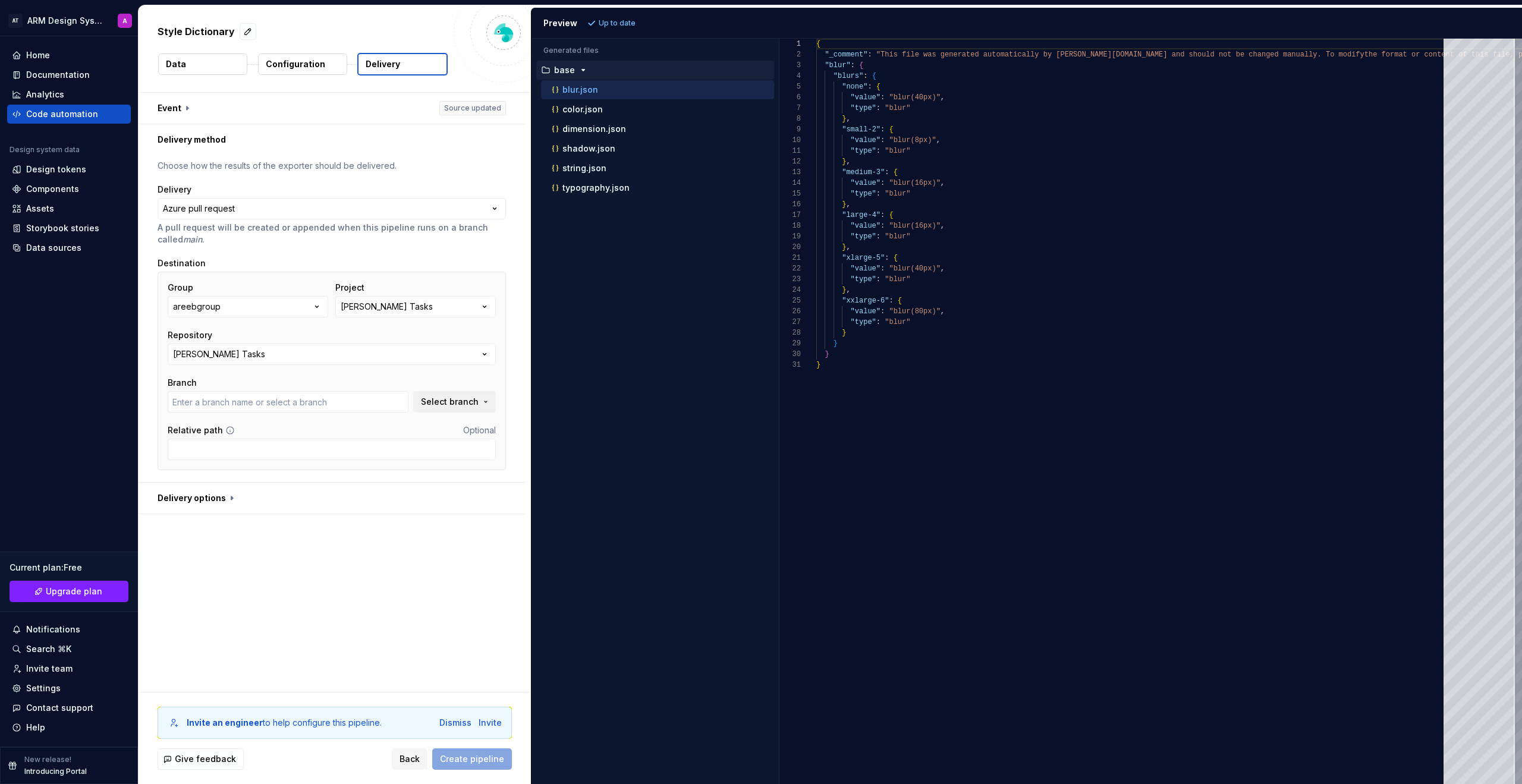
type input "develop"
click at [382, 294] on div "Project [PERSON_NAME] Tasks" at bounding box center [416, 299] width 161 height 36
click at [380, 302] on div "[PERSON_NAME] Tasks" at bounding box center [387, 306] width 92 height 12
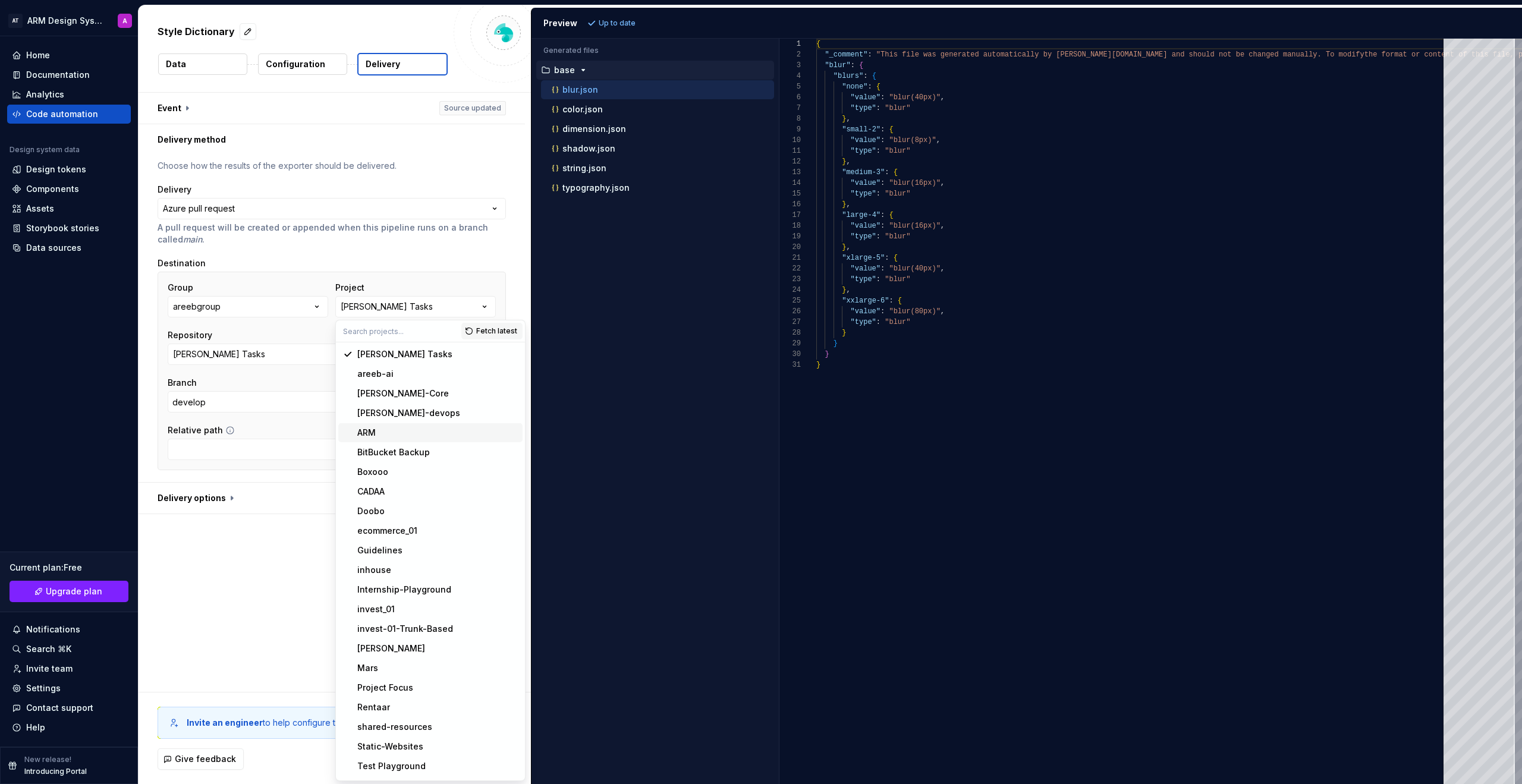
click at [382, 435] on div "ARM" at bounding box center [438, 432] width 161 height 12
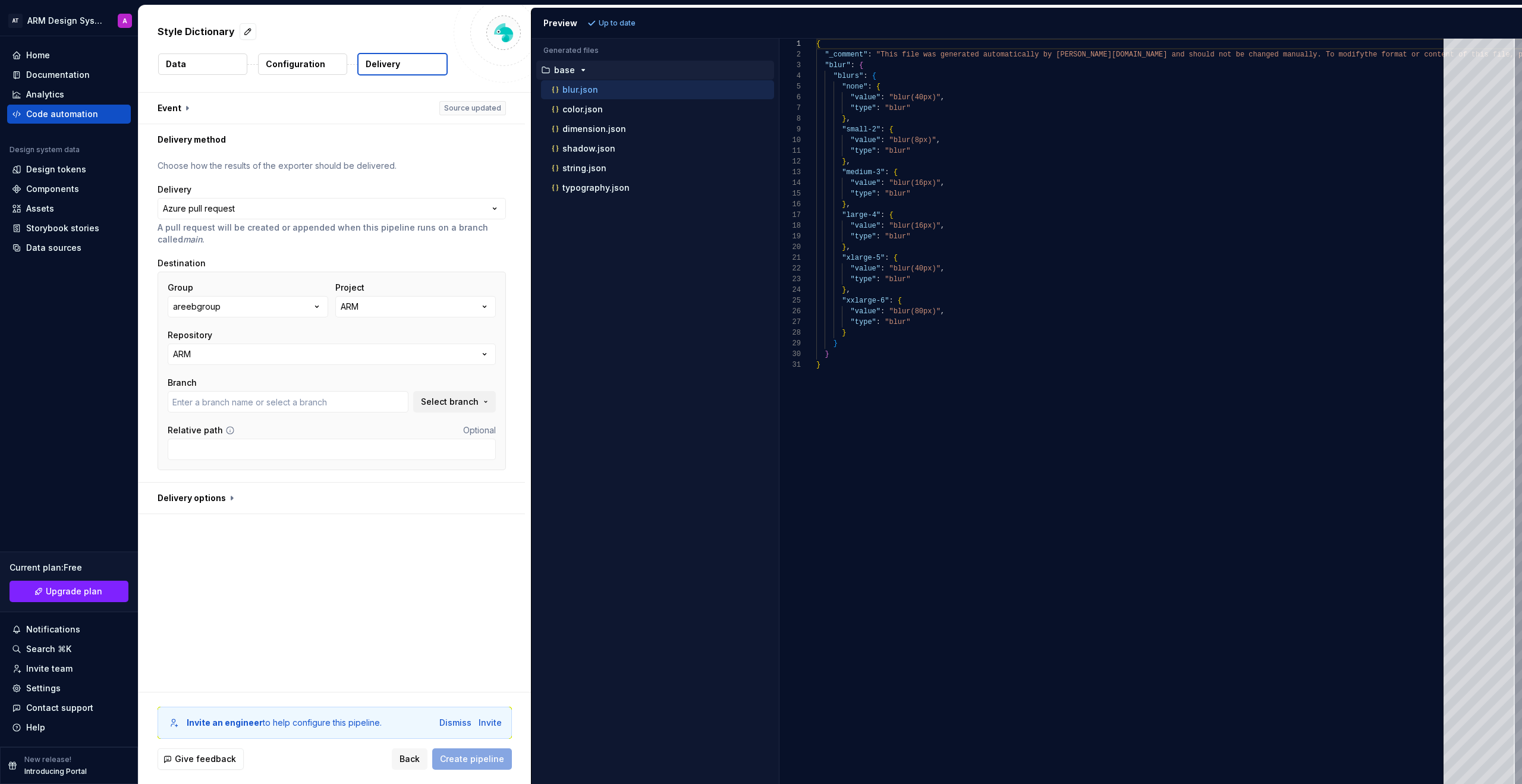
type input "change/nav-links-style"
click at [338, 356] on button "ARM" at bounding box center [332, 354] width 328 height 21
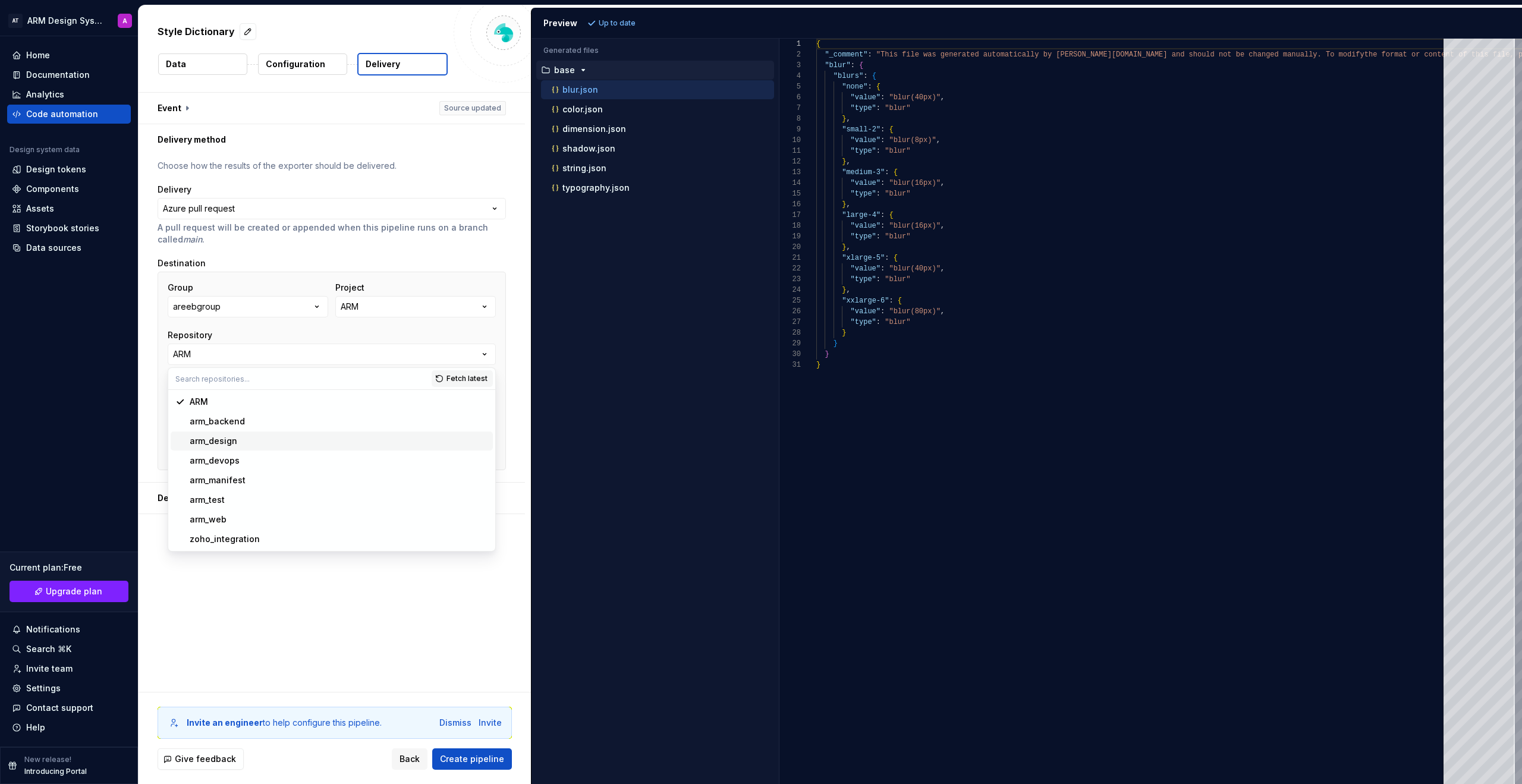
click at [308, 439] on div "arm_design" at bounding box center [338, 441] width 299 height 12
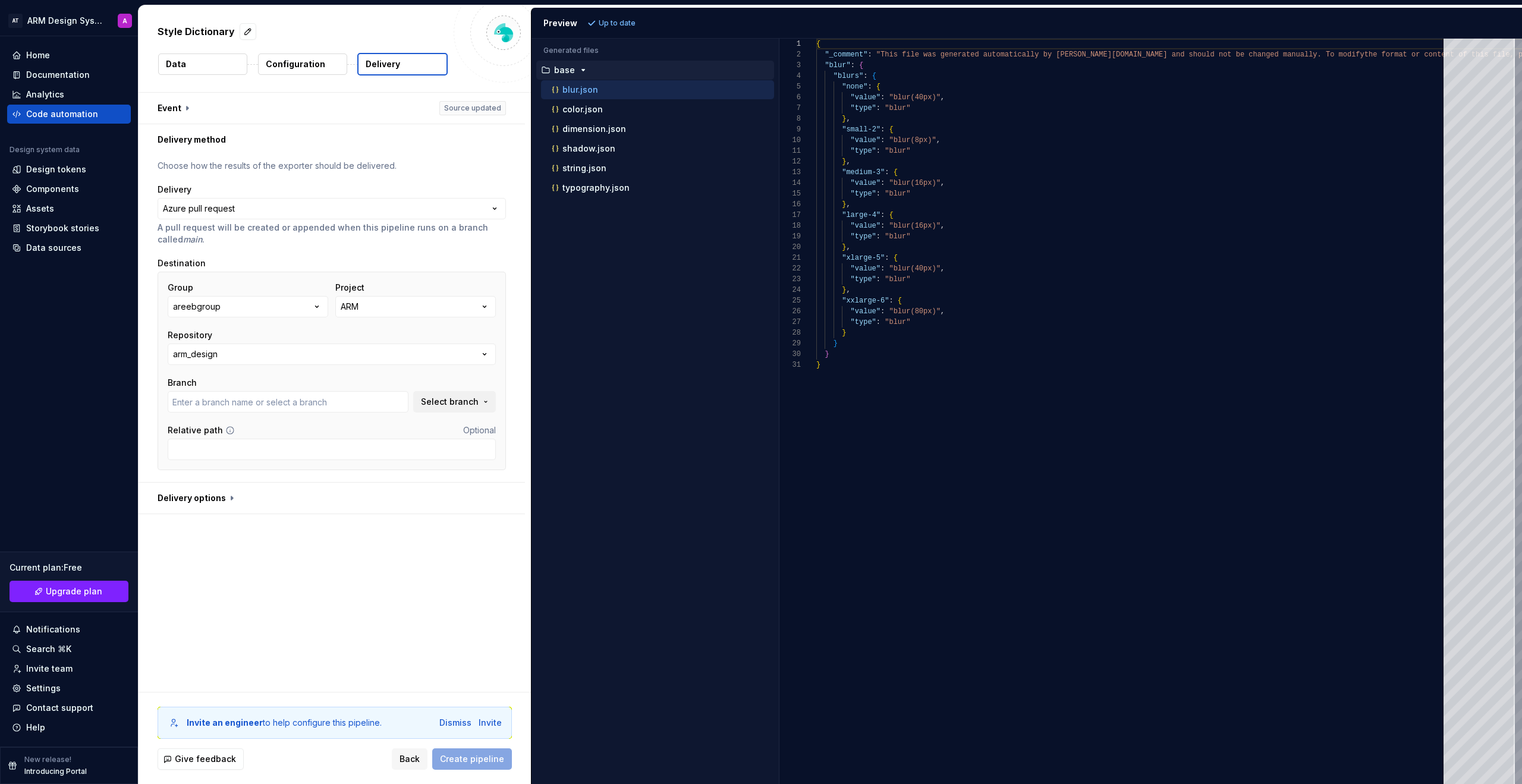
type input "design"
click at [250, 450] on input "Relative path" at bounding box center [332, 449] width 328 height 21
type input "design system"
click at [224, 501] on button "button" at bounding box center [332, 498] width 387 height 31
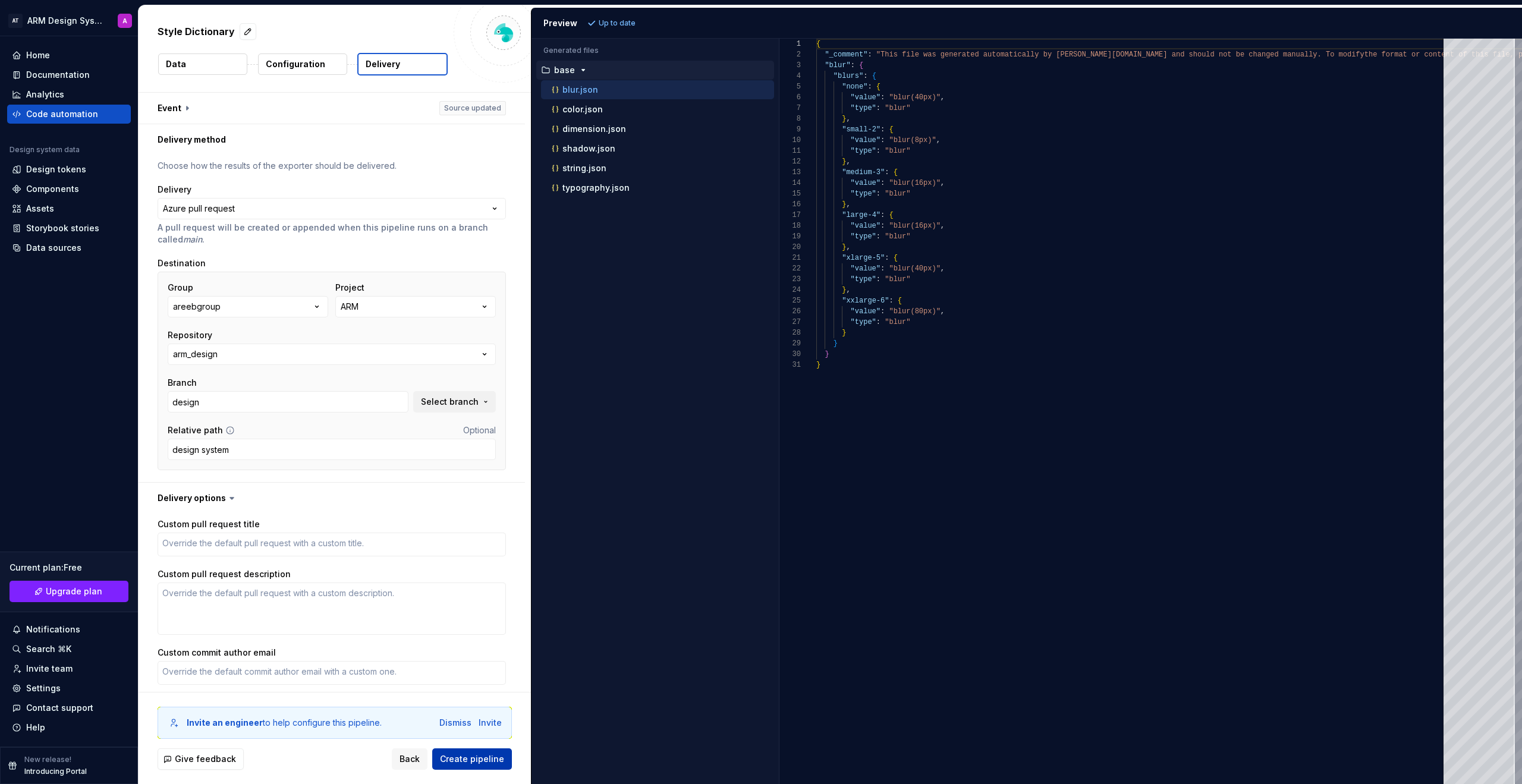
click at [485, 590] on span "Create pipeline" at bounding box center [472, 759] width 64 height 12
type textarea "*"
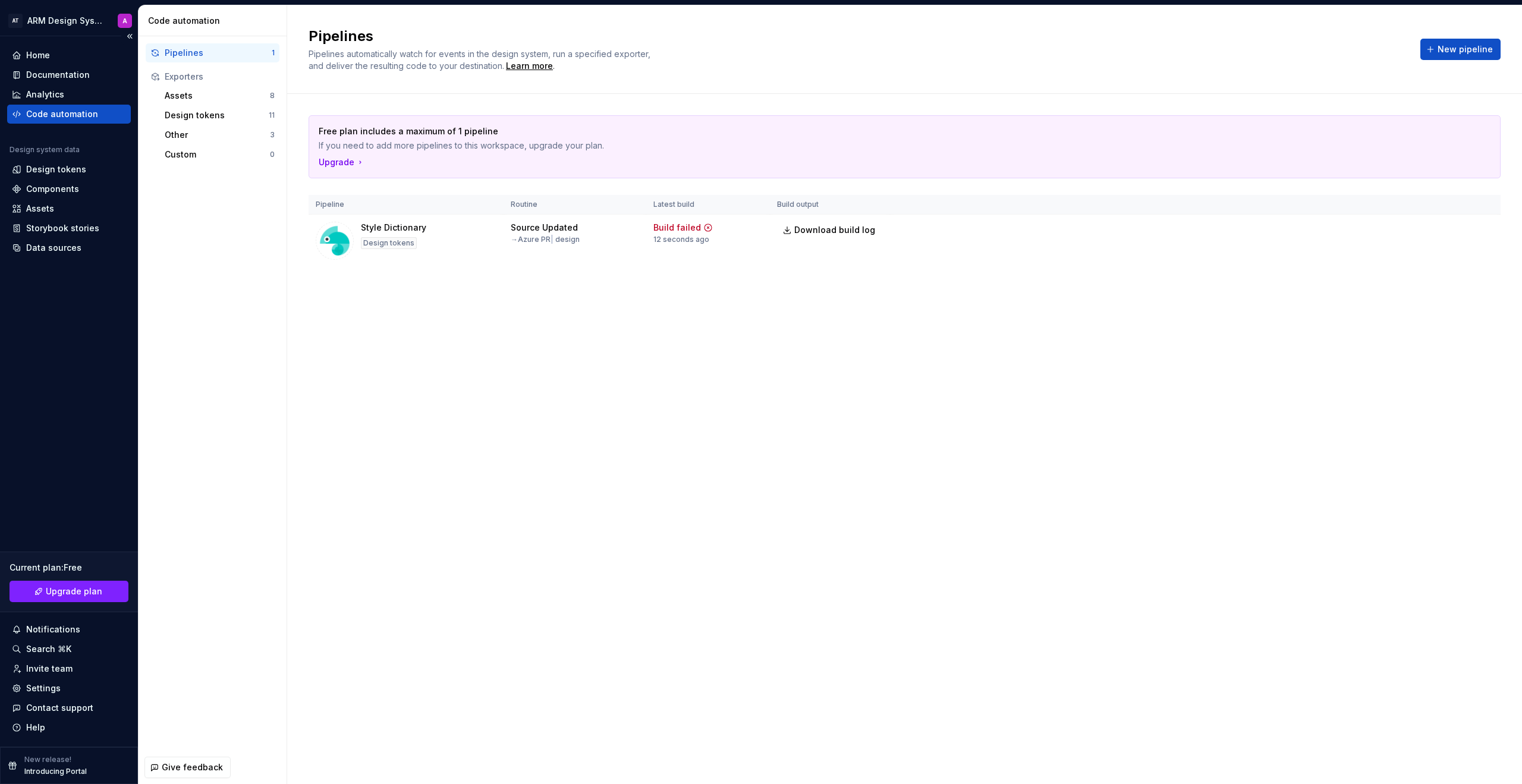
click at [93, 590] on div "New release! Introducing Portal" at bounding box center [68, 766] width 138 height 37
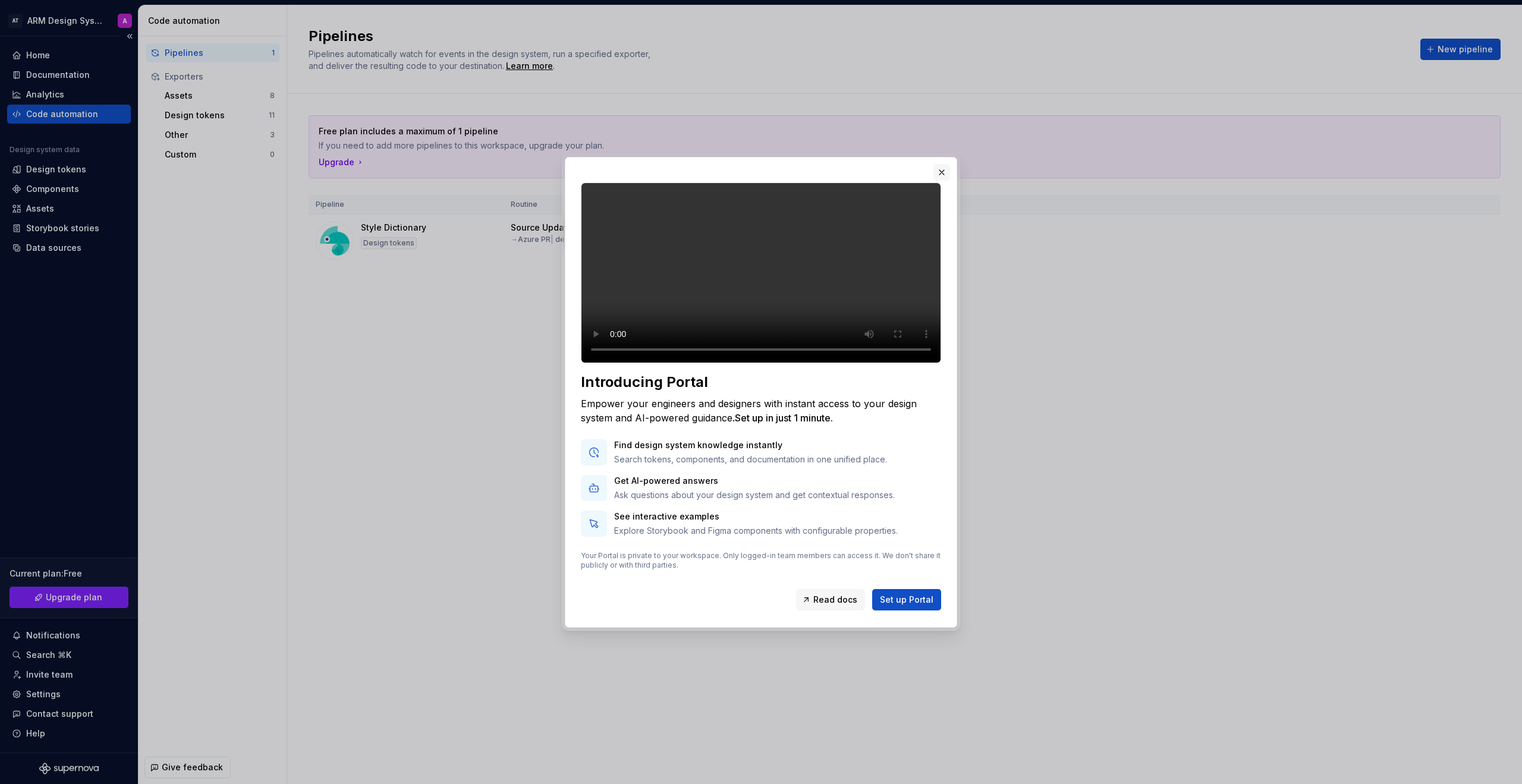
click at [897, 164] on button "button" at bounding box center [942, 172] width 17 height 17
